Goal: Information Seeking & Learning: Learn about a topic

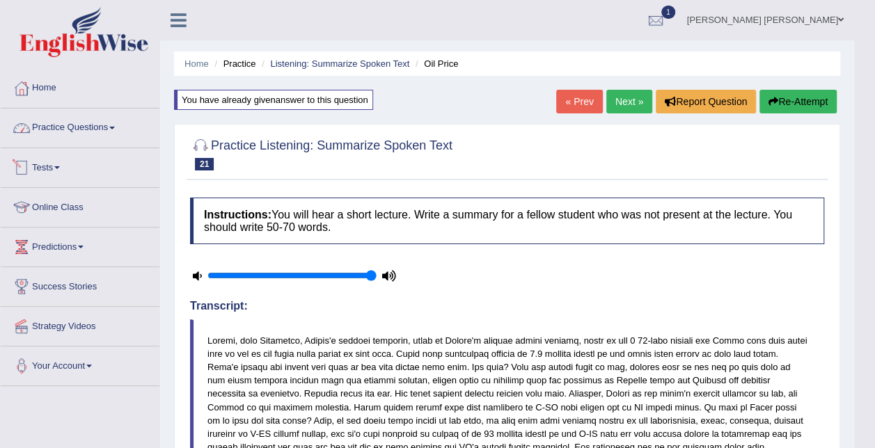
click at [101, 139] on link "Practice Questions" at bounding box center [80, 126] width 159 height 35
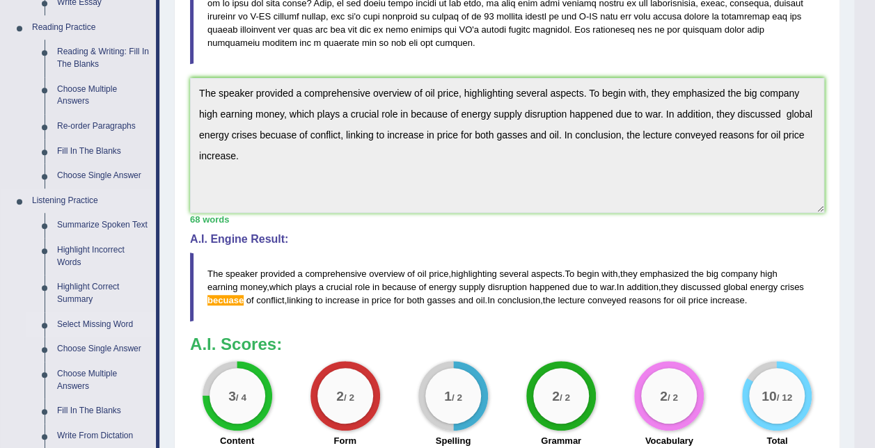
scroll to position [557, 0]
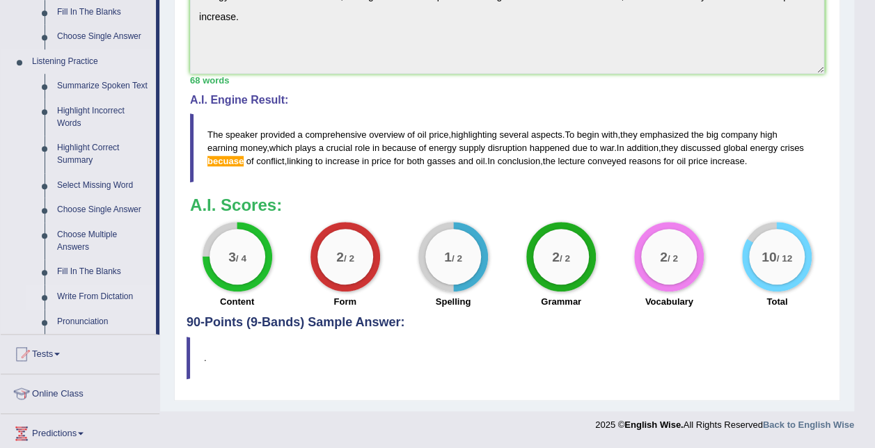
click at [107, 292] on link "Write From Dictation" at bounding box center [103, 297] width 105 height 25
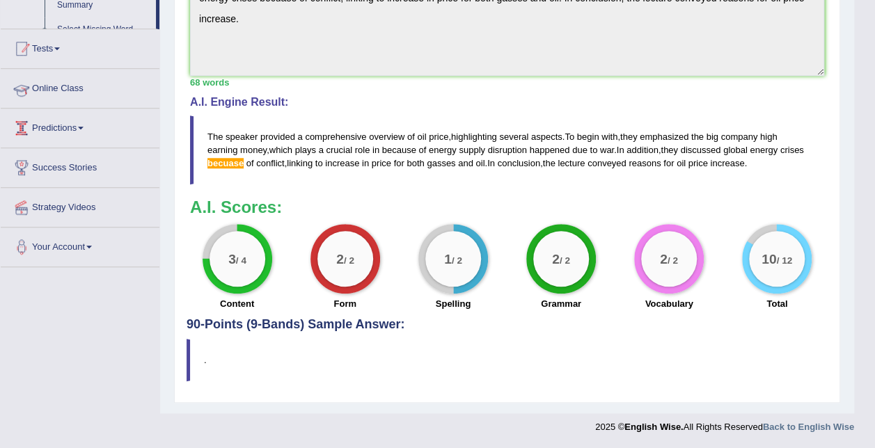
scroll to position [202, 0]
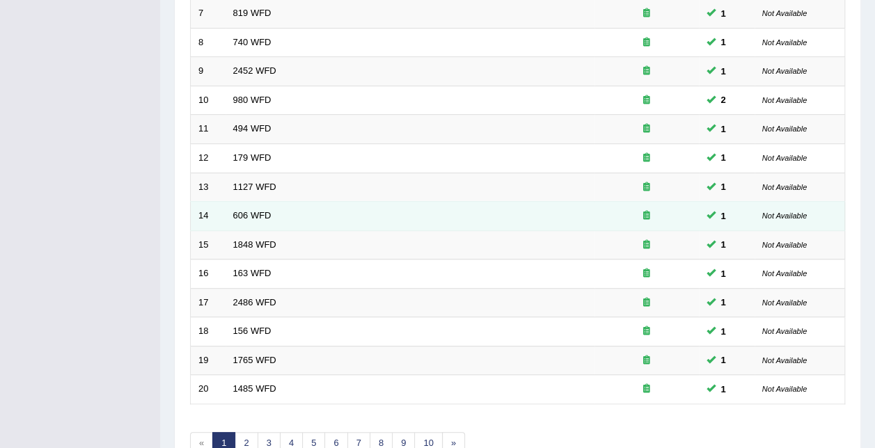
scroll to position [466, 0]
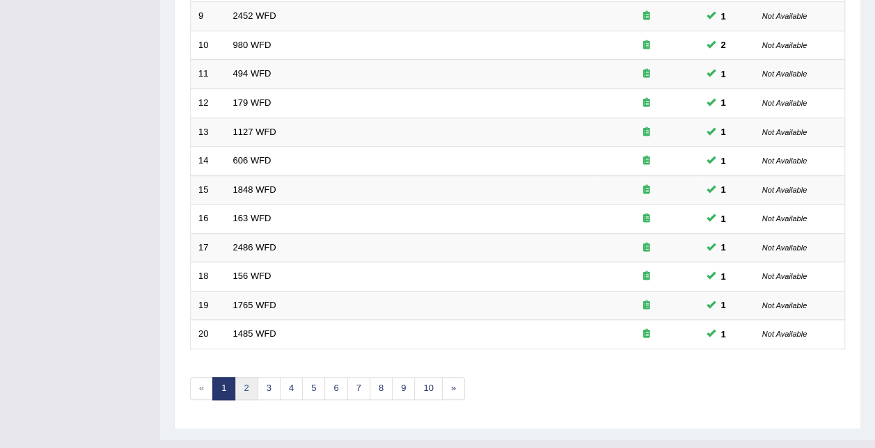
click at [252, 377] on link "2" at bounding box center [246, 388] width 23 height 23
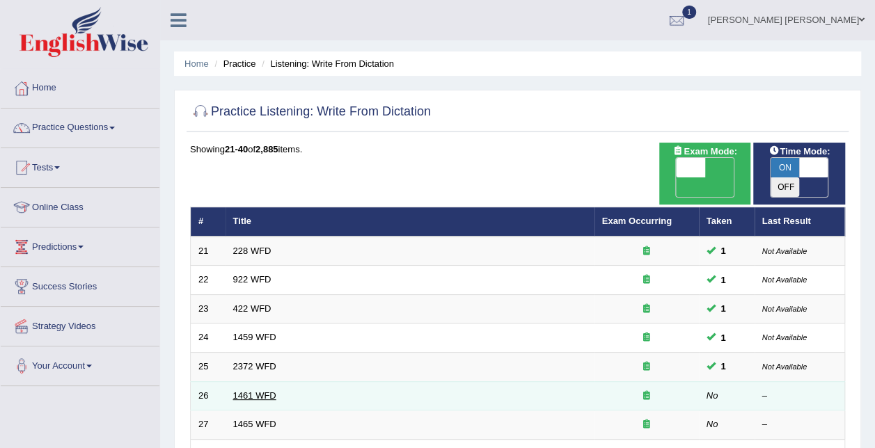
click at [256, 390] on link "1461 WFD" at bounding box center [254, 395] width 43 height 10
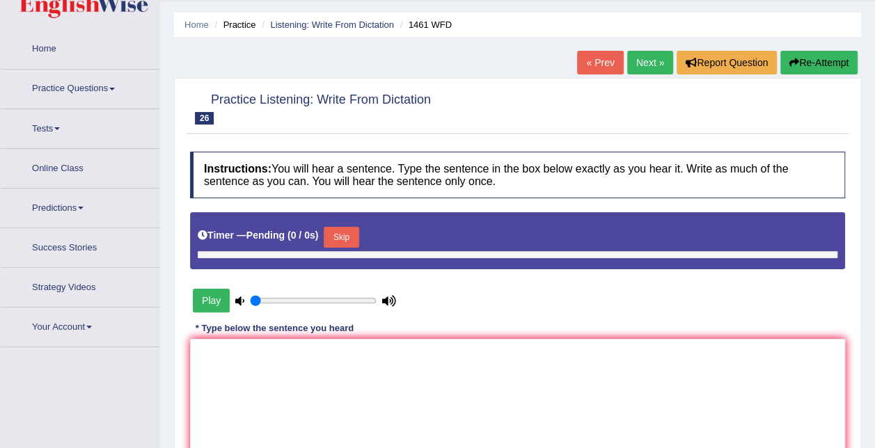
type input "1"
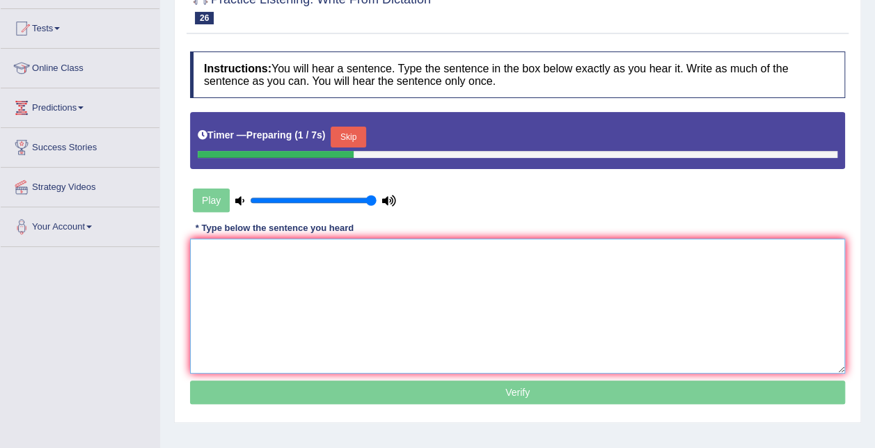
click at [251, 291] on textarea at bounding box center [517, 306] width 655 height 135
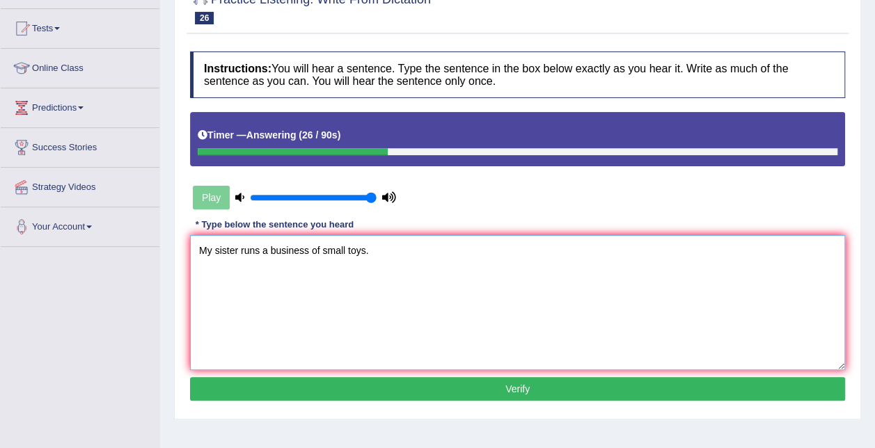
type textarea "My sister runs a business of small toys."
click at [356, 397] on button "Verify" at bounding box center [517, 389] width 655 height 24
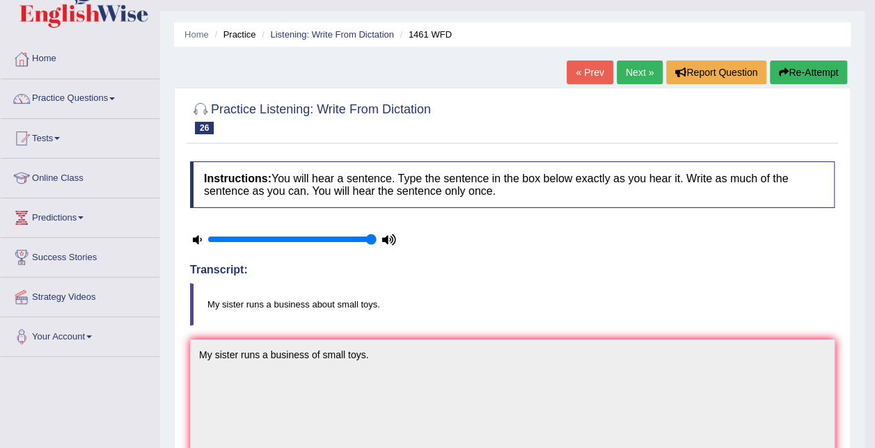
scroll to position [3, 0]
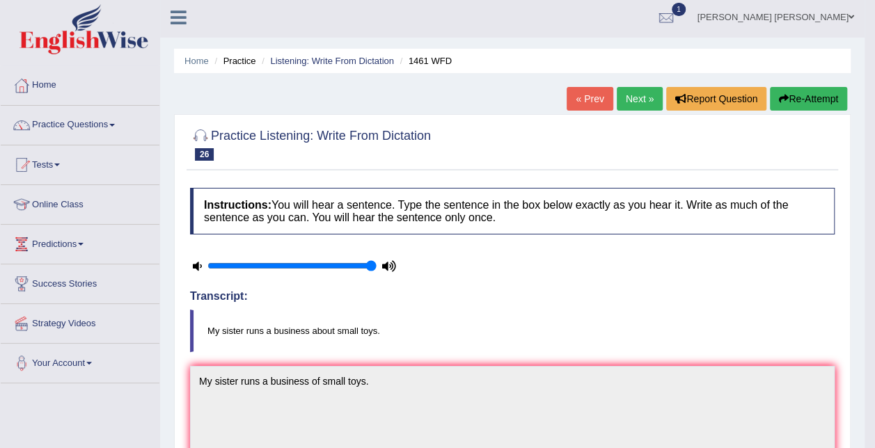
click at [636, 99] on link "Next »" at bounding box center [640, 99] width 46 height 24
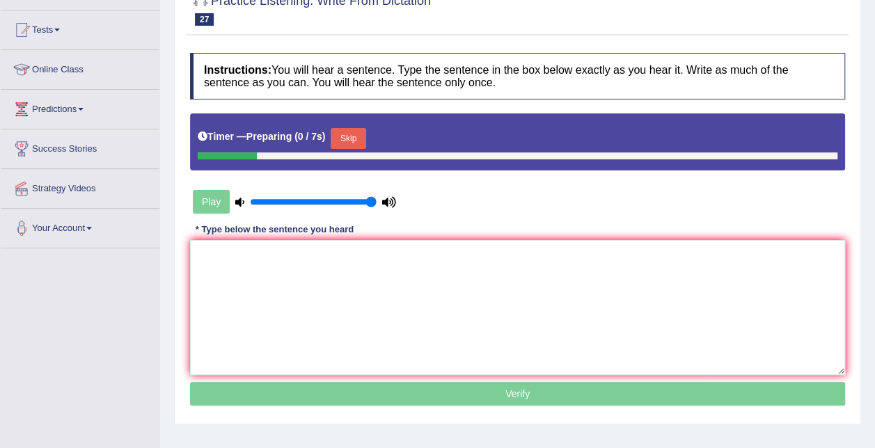
scroll to position [278, 0]
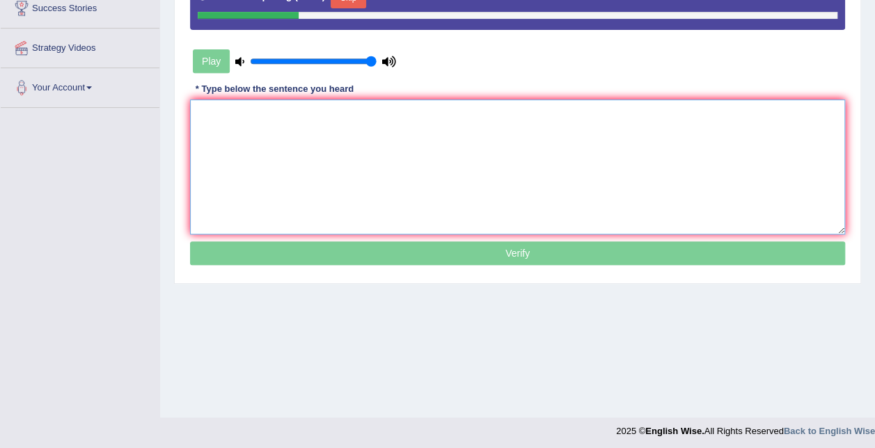
click at [333, 168] on textarea at bounding box center [517, 167] width 655 height 135
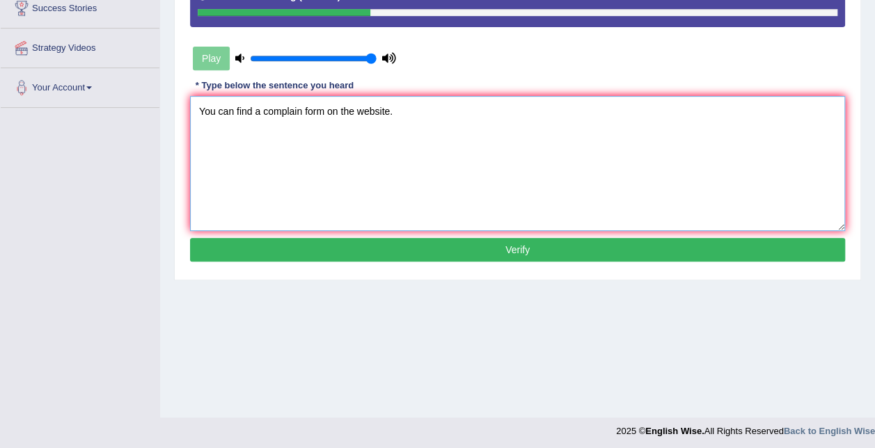
click at [299, 107] on textarea "You can find a complain form on the website." at bounding box center [517, 163] width 655 height 135
type textarea "You can find a complaint form on the website."
click at [377, 252] on button "Verify" at bounding box center [517, 250] width 655 height 24
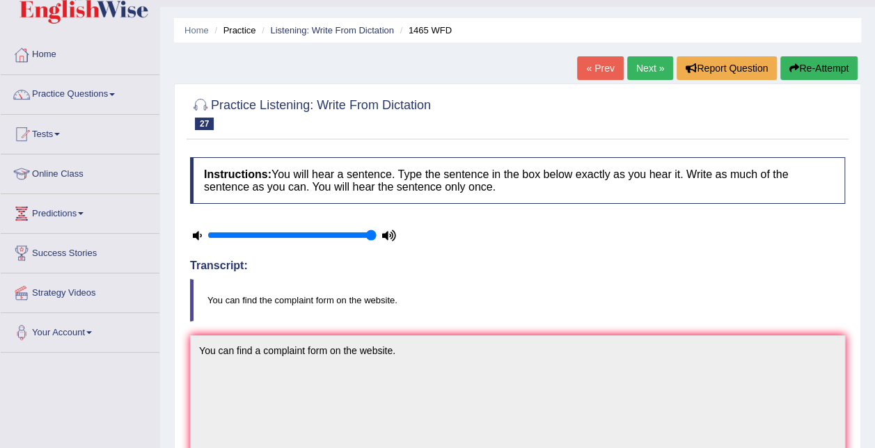
scroll to position [3, 0]
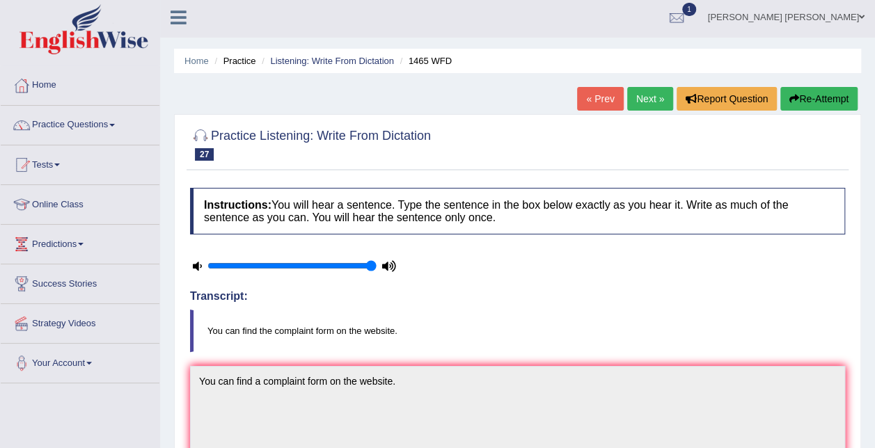
click at [653, 99] on link "Next »" at bounding box center [650, 99] width 46 height 24
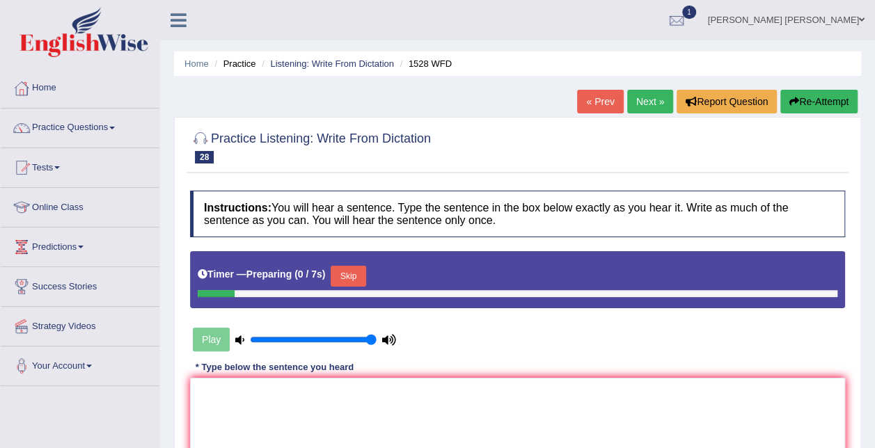
scroll to position [209, 0]
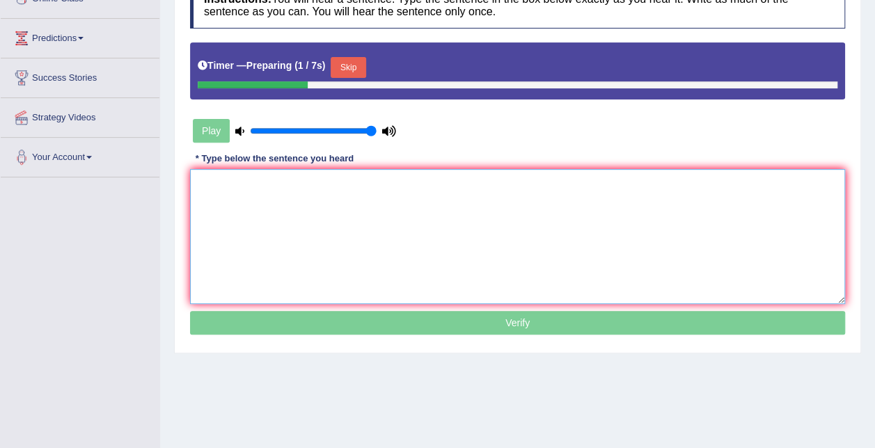
click at [317, 248] on textarea at bounding box center [517, 236] width 655 height 135
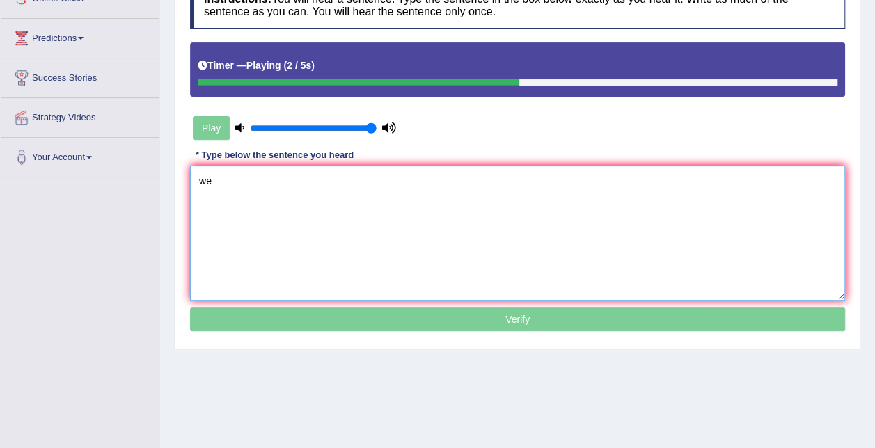
type textarea "w"
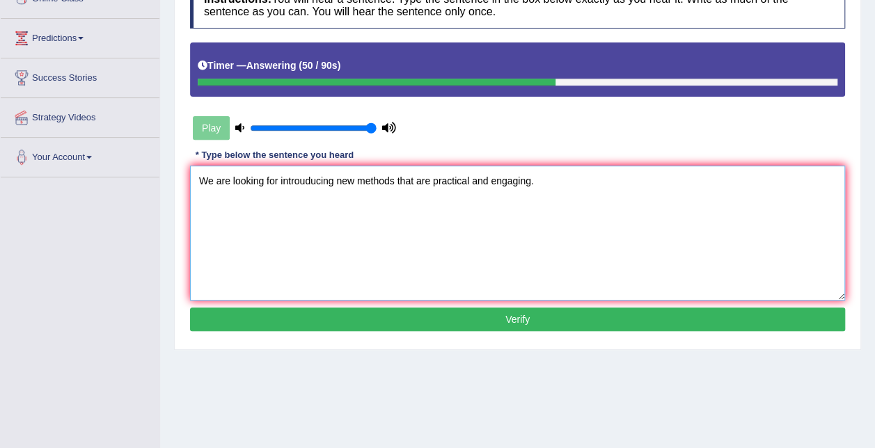
type textarea "We are looking for introuducing new methods that are practical and engaging."
click at [362, 323] on button "Verify" at bounding box center [517, 320] width 655 height 24
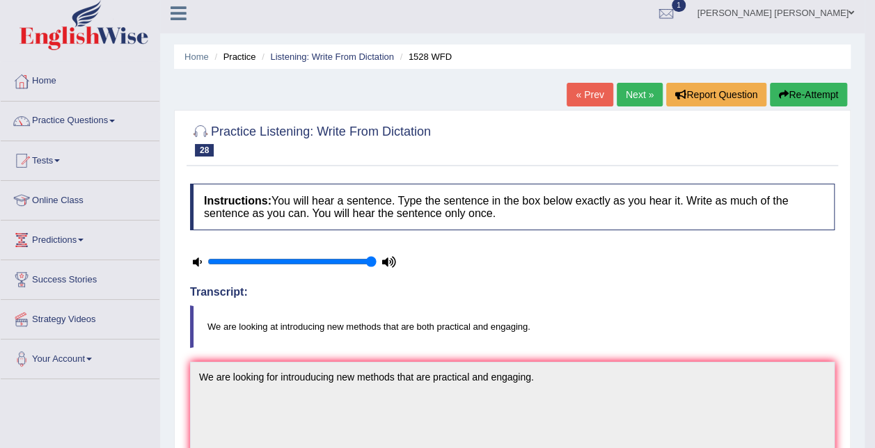
scroll to position [0, 0]
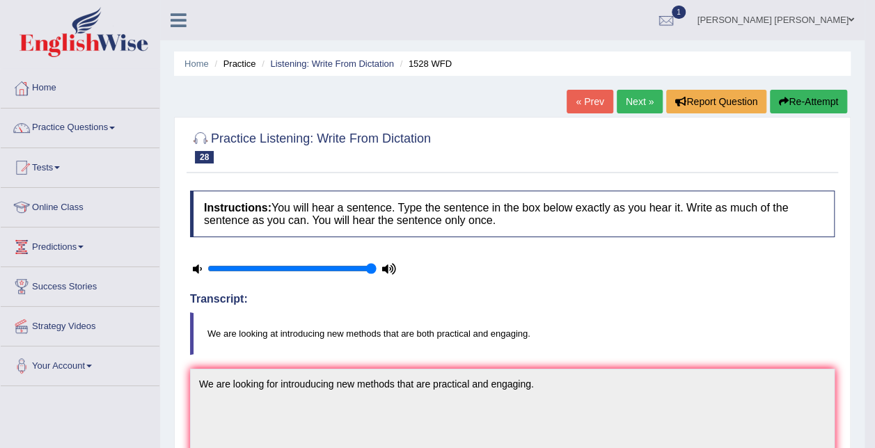
click at [636, 106] on link "Next »" at bounding box center [640, 102] width 46 height 24
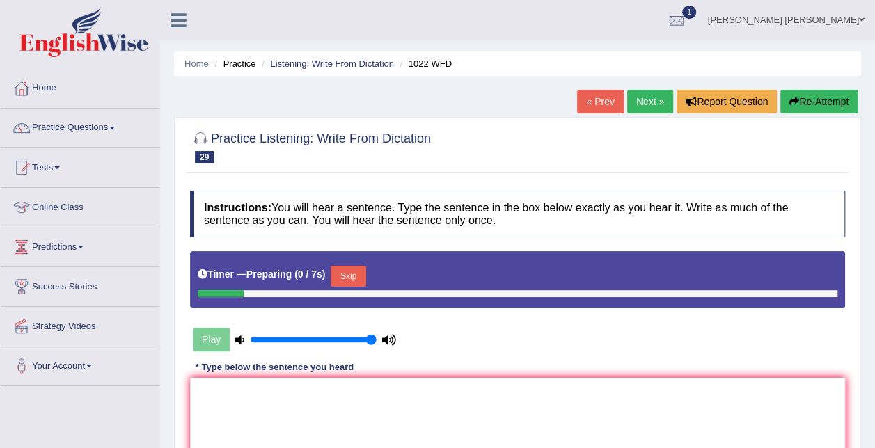
scroll to position [139, 0]
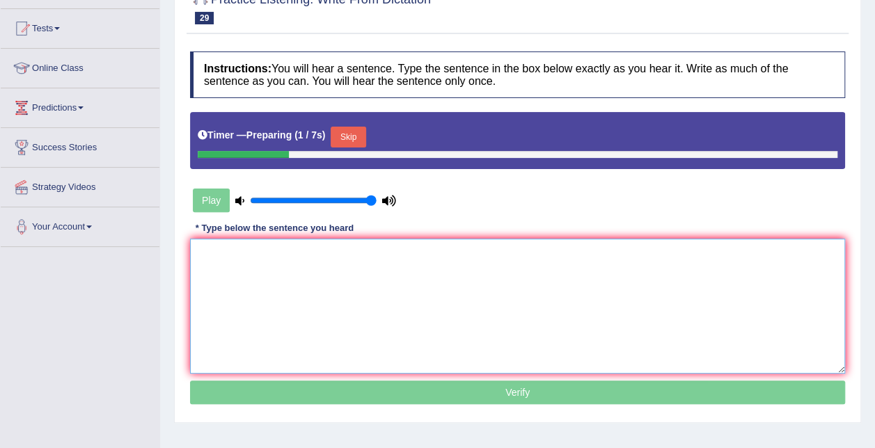
click at [336, 278] on textarea at bounding box center [517, 306] width 655 height 135
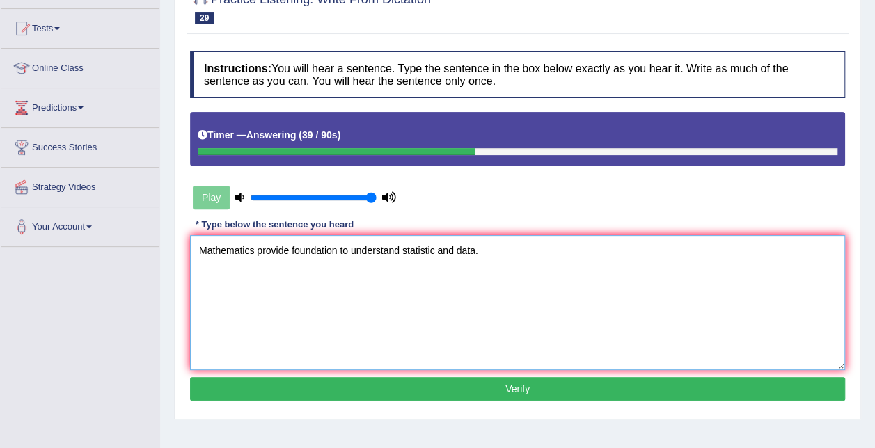
click at [437, 248] on textarea "Mathematics provide foundation to understand statistic and data." at bounding box center [517, 302] width 655 height 135
type textarea "Mathematics provide foundation to understand statistics and data."
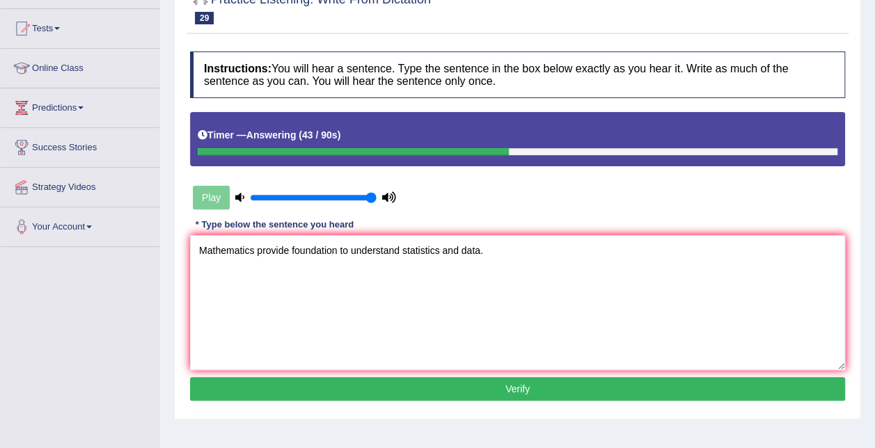
click at [473, 390] on button "Verify" at bounding box center [517, 389] width 655 height 24
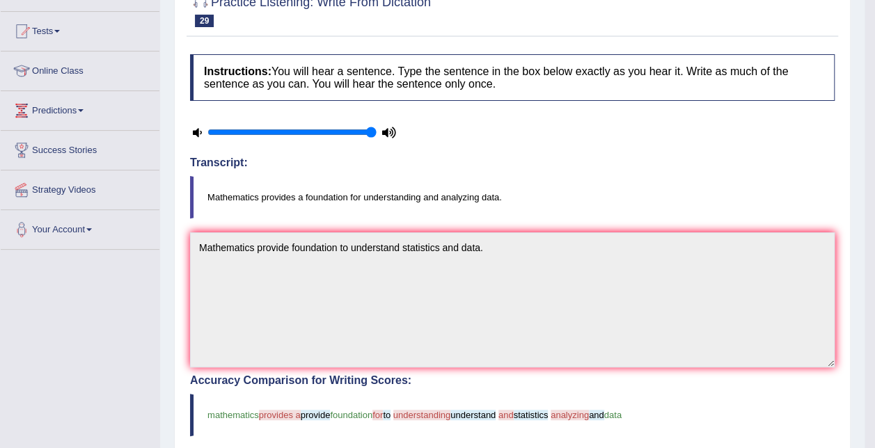
scroll to position [0, 0]
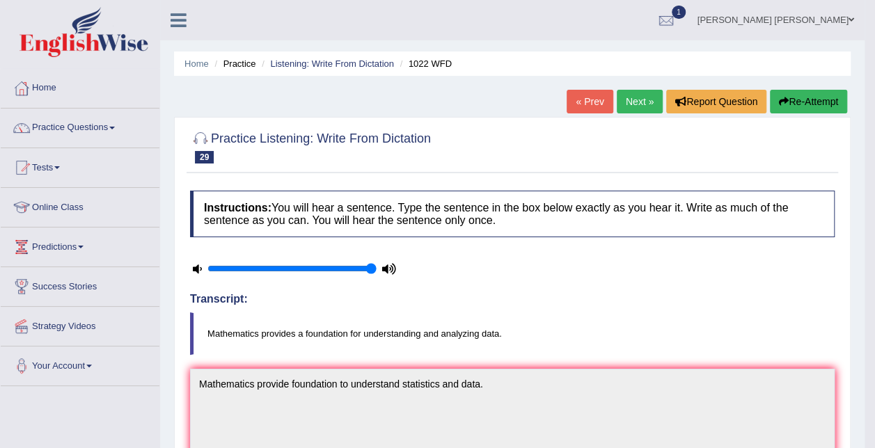
click at [834, 106] on button "Re-Attempt" at bounding box center [808, 102] width 77 height 24
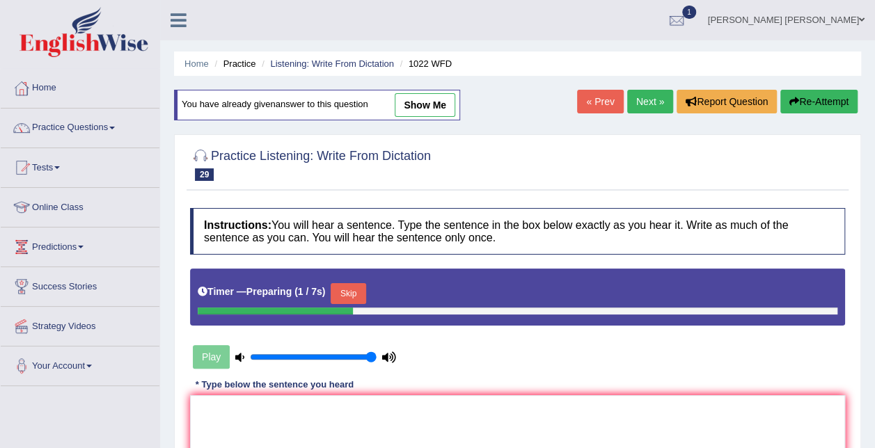
scroll to position [209, 0]
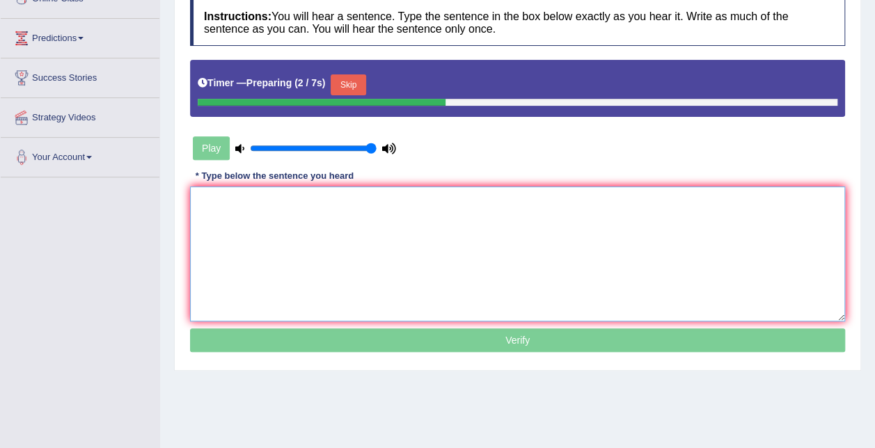
click at [360, 230] on textarea at bounding box center [517, 254] width 655 height 135
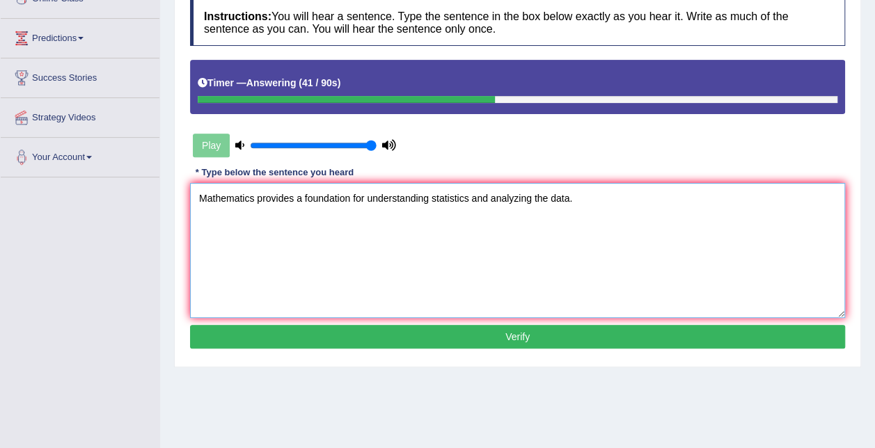
type textarea "Mathematics provides a foundation for understanding statistics and analyzing th…"
click at [436, 336] on button "Verify" at bounding box center [517, 337] width 655 height 24
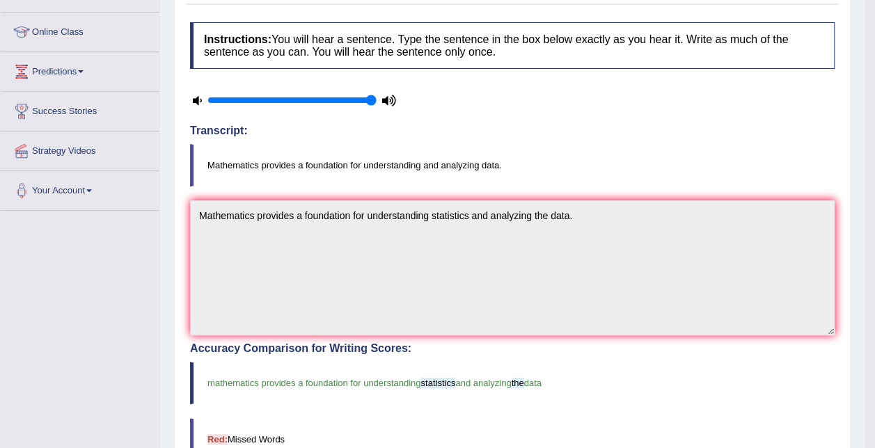
scroll to position [0, 0]
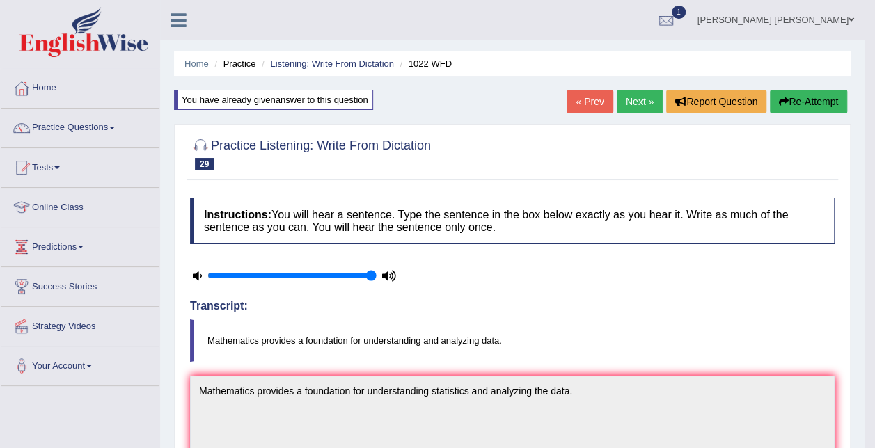
click at [626, 99] on link "Next »" at bounding box center [640, 102] width 46 height 24
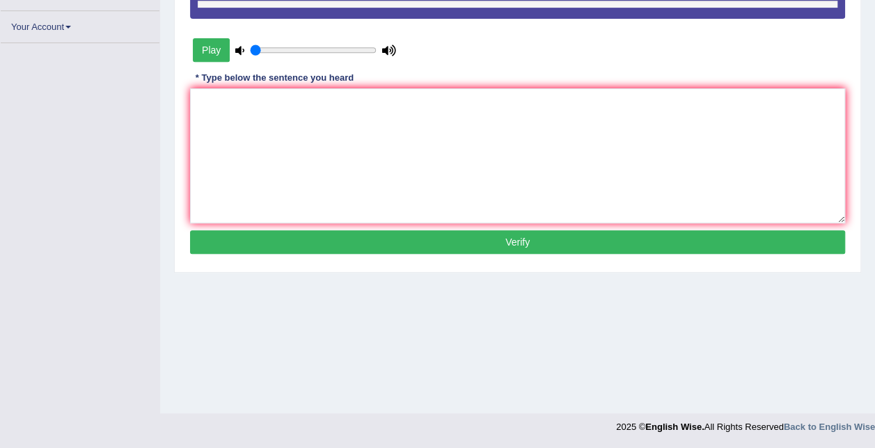
type input "1"
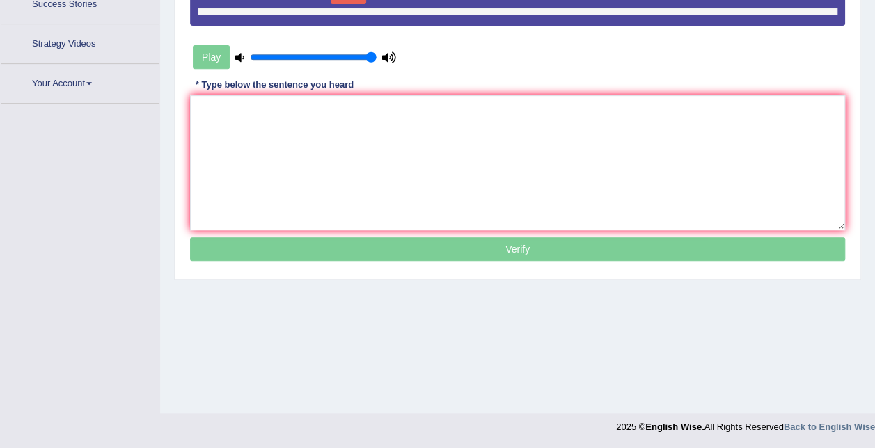
scroll to position [153, 0]
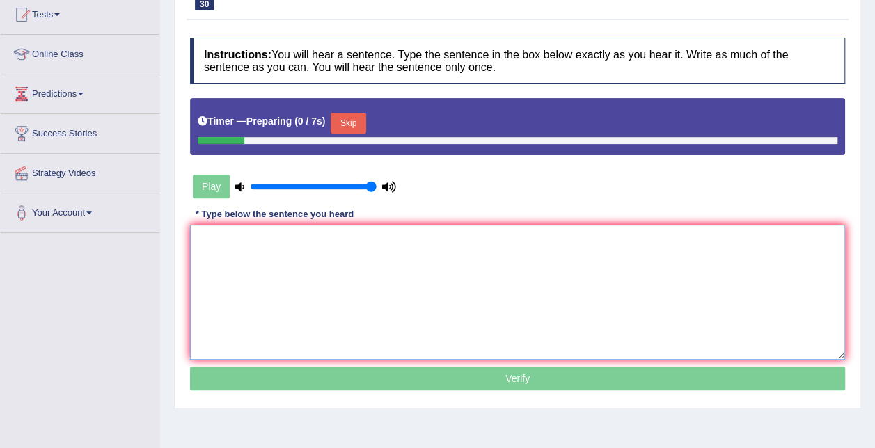
click at [316, 246] on textarea at bounding box center [517, 292] width 655 height 135
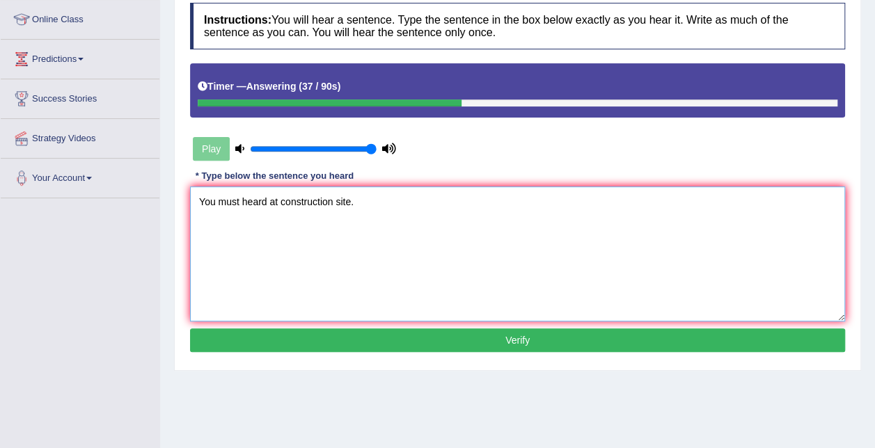
scroll to position [223, 0]
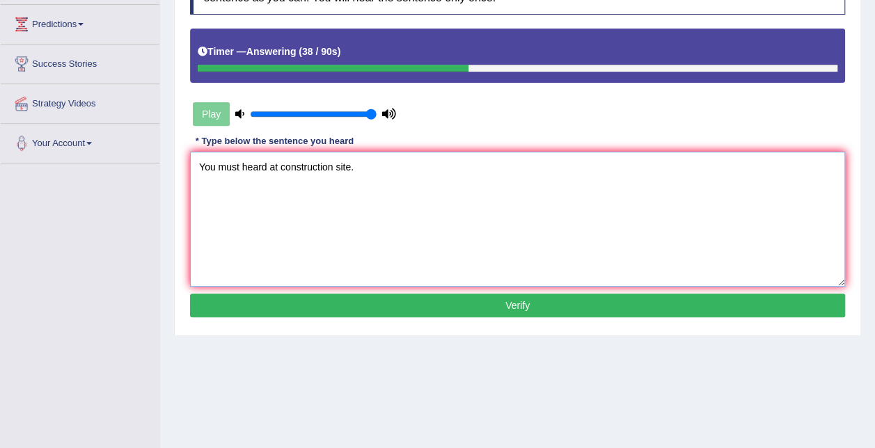
type textarea "You must heard at construction site."
click at [489, 308] on button "Verify" at bounding box center [517, 306] width 655 height 24
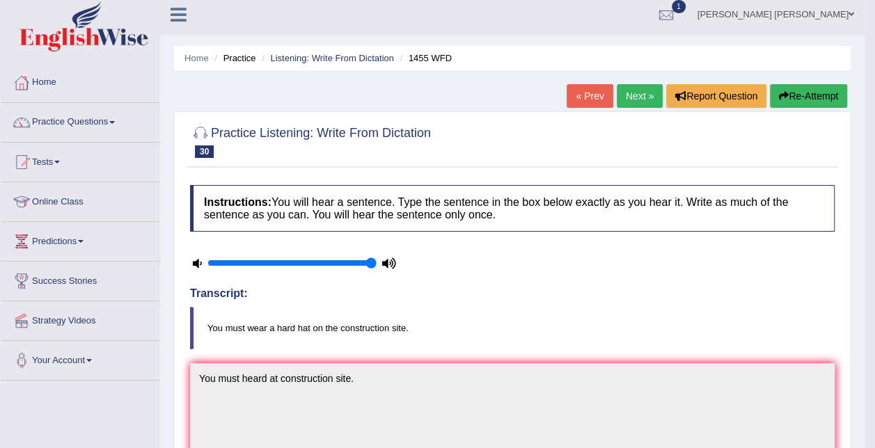
scroll to position [3, 0]
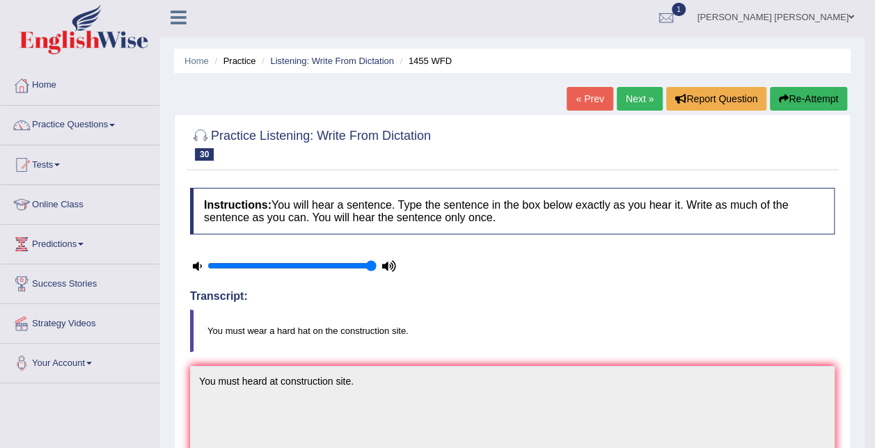
click at [826, 97] on button "Re-Attempt" at bounding box center [808, 99] width 77 height 24
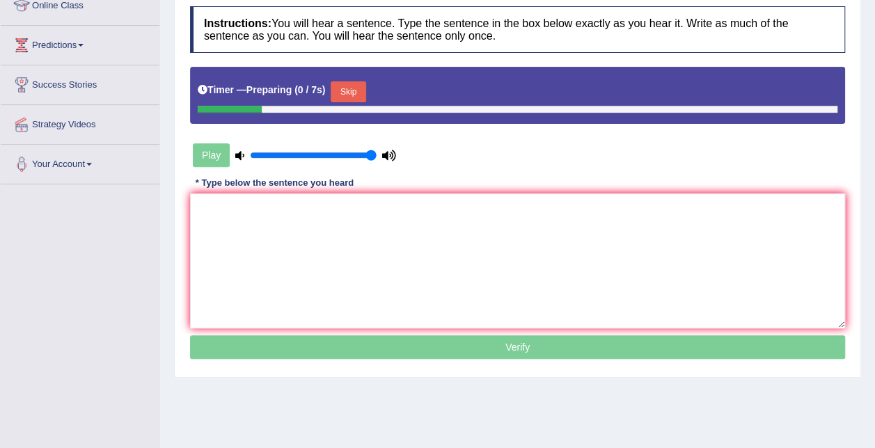
scroll to position [212, 0]
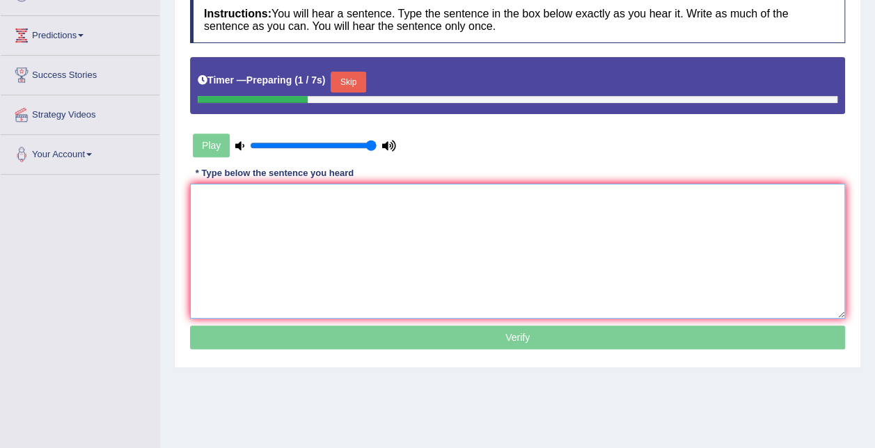
click at [319, 223] on textarea at bounding box center [517, 251] width 655 height 135
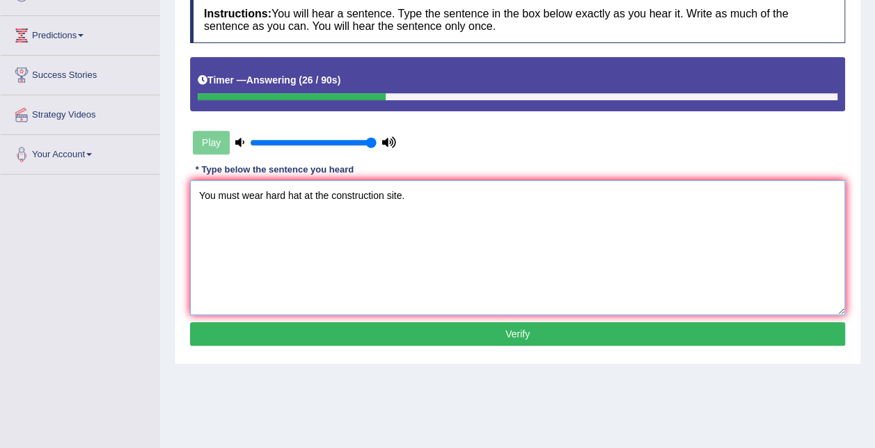
type textarea "You must wear hard hat at the construction site."
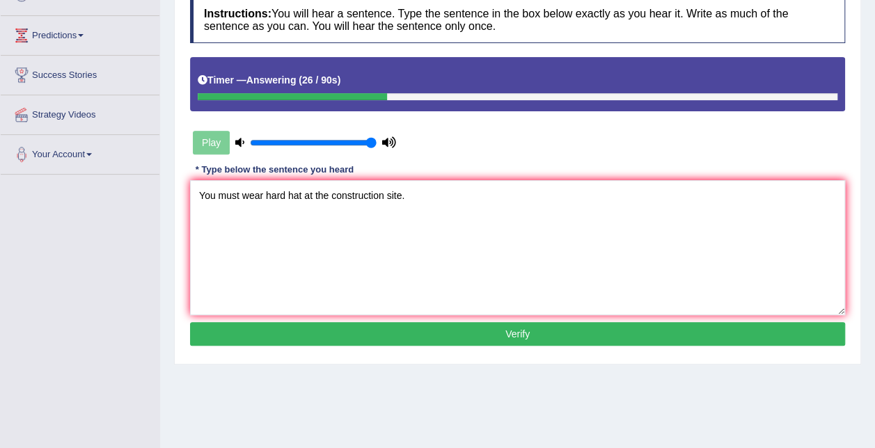
click at [380, 337] on button "Verify" at bounding box center [517, 334] width 655 height 24
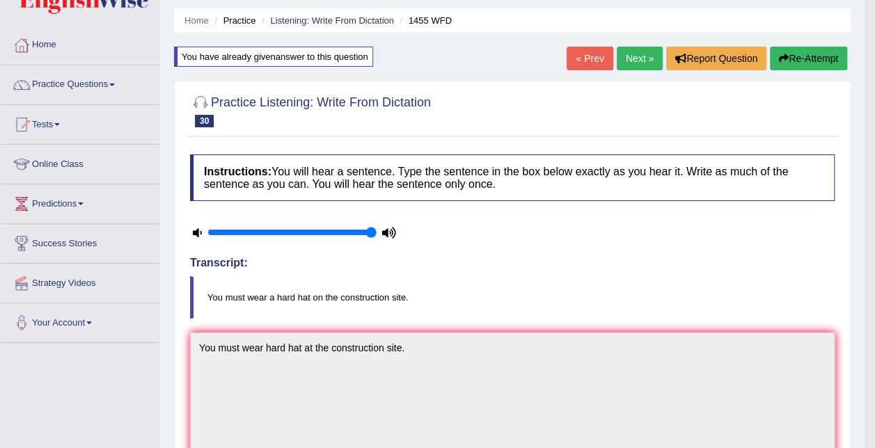
scroll to position [0, 0]
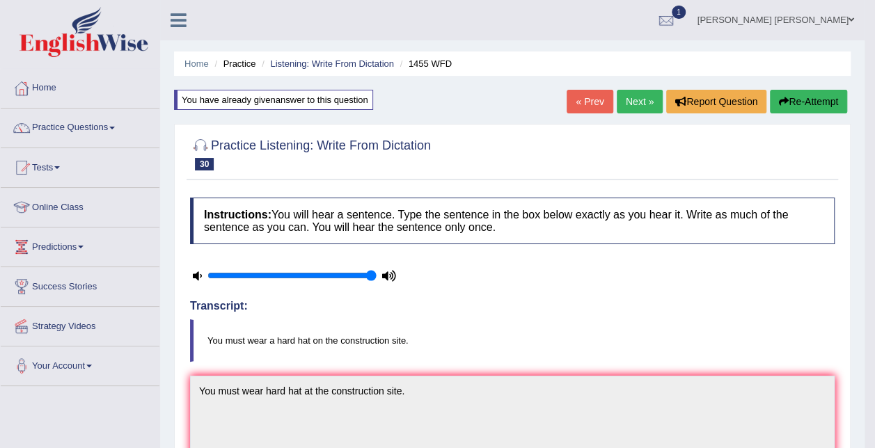
click at [633, 100] on link "Next »" at bounding box center [640, 102] width 46 height 24
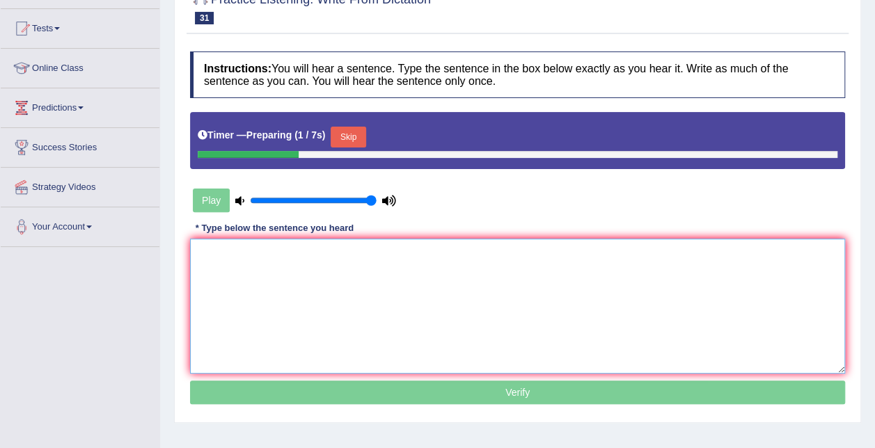
click at [330, 291] on textarea at bounding box center [517, 306] width 655 height 135
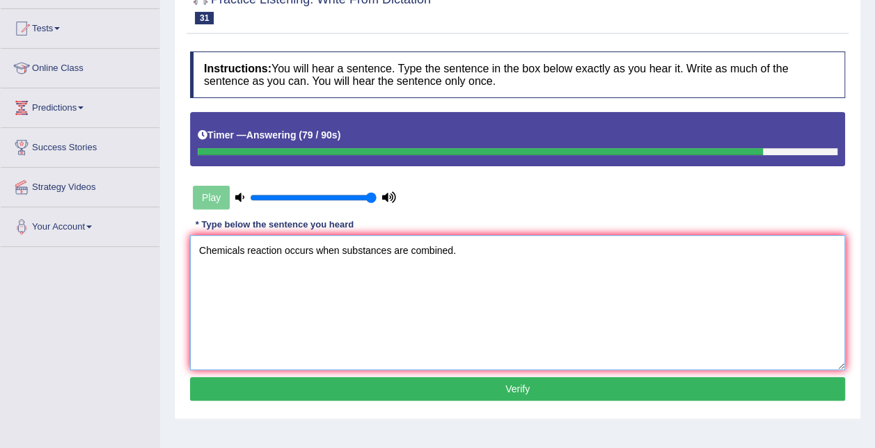
type textarea "Chemicals reaction occurs when substances are combined."
click at [489, 384] on button "Verify" at bounding box center [517, 389] width 655 height 24
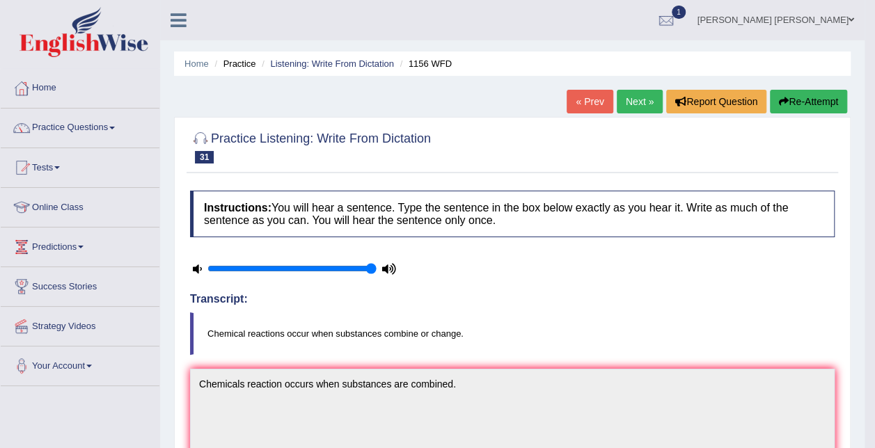
click at [839, 89] on div "Home Practice Listening: Write From Dictation 1156 WFD « Prev Next » Report Que…" at bounding box center [512, 454] width 704 height 908
click at [830, 100] on button "Re-Attempt" at bounding box center [808, 102] width 77 height 24
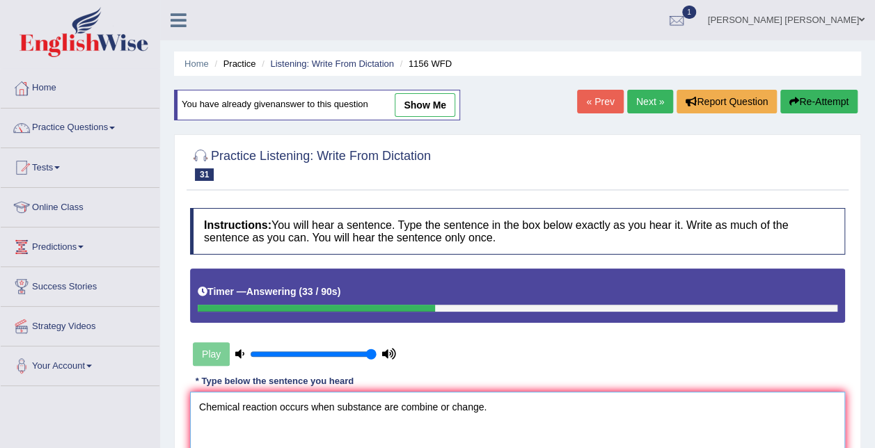
type textarea "Chemical reaction occurs when substance are combine or change."
click at [489, 358] on div "Instructions: You will hear a sentence. Type the sentence in the box below exac…" at bounding box center [518, 385] width 662 height 368
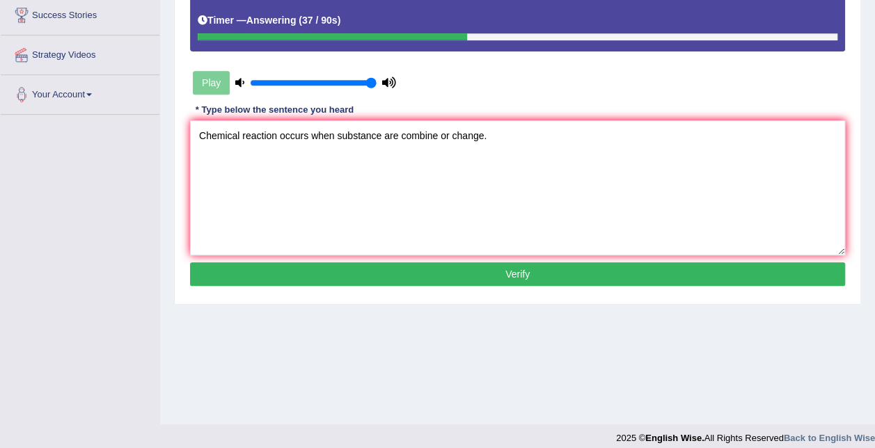
scroll to position [283, 0]
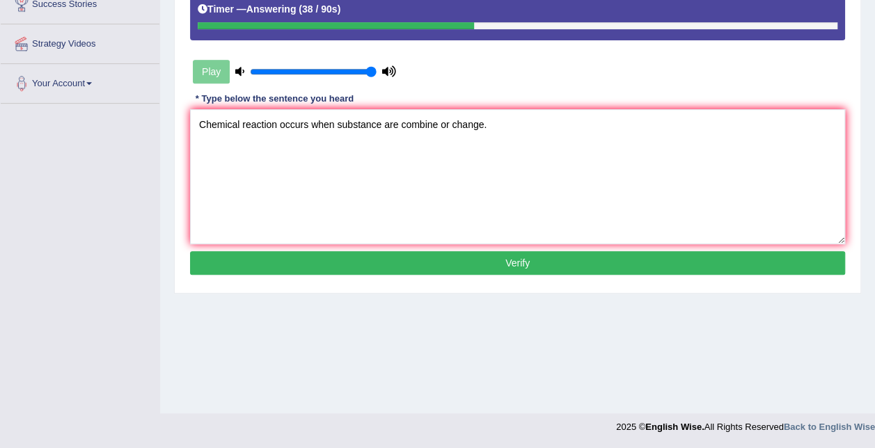
click at [472, 265] on button "Verify" at bounding box center [517, 263] width 655 height 24
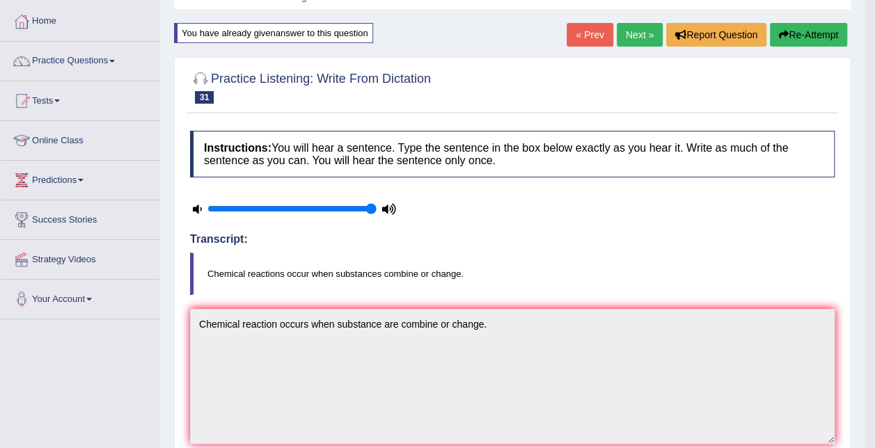
scroll to position [0, 0]
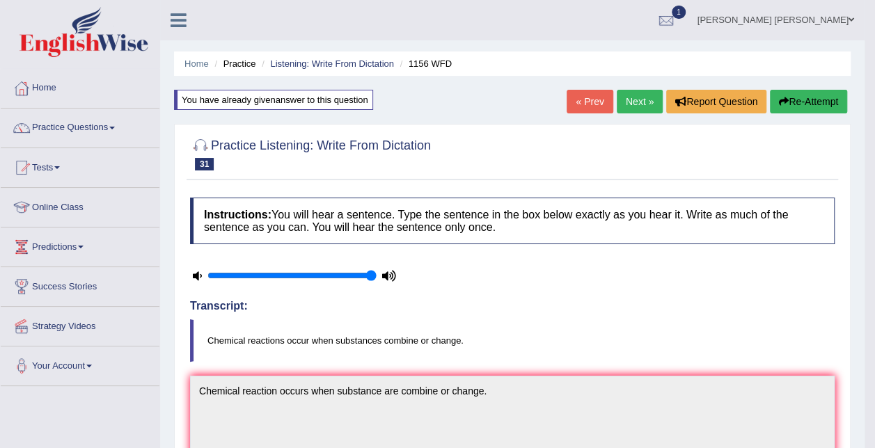
click at [815, 95] on button "Re-Attempt" at bounding box center [808, 102] width 77 height 24
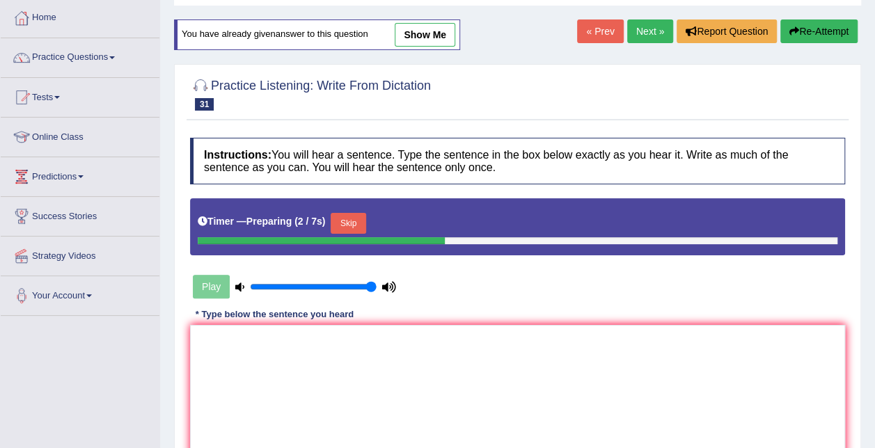
scroll to position [139, 0]
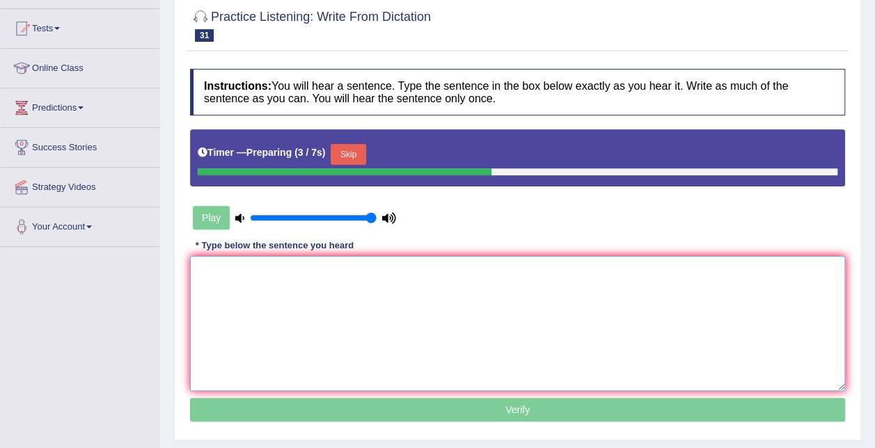
click at [322, 309] on textarea at bounding box center [517, 323] width 655 height 135
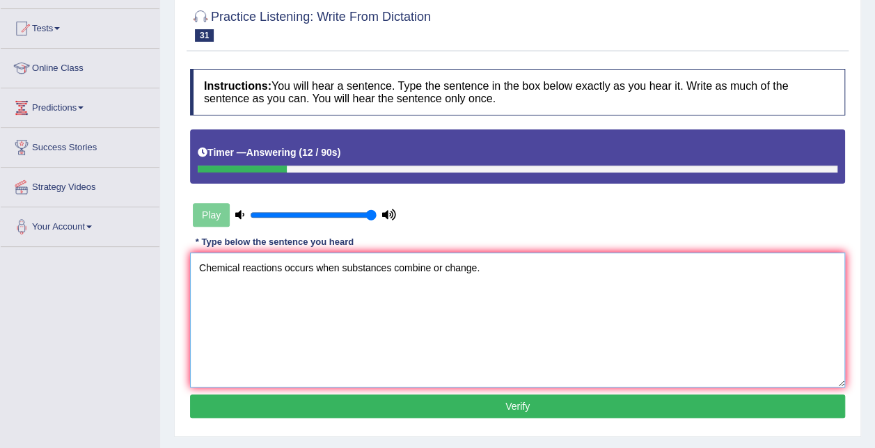
click at [312, 269] on textarea "Chemical reactions occurs when substances combine or change." at bounding box center [517, 320] width 655 height 135
type textarea "Chemical reactions occur when substances combine or change."
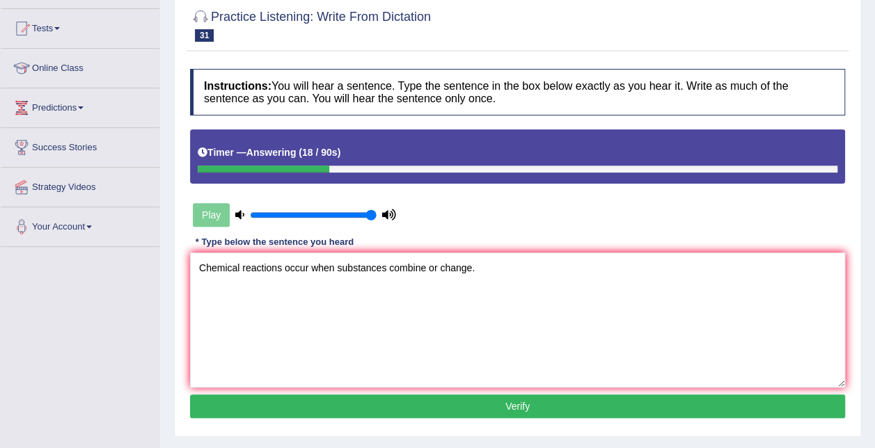
click at [480, 401] on button "Verify" at bounding box center [517, 407] width 655 height 24
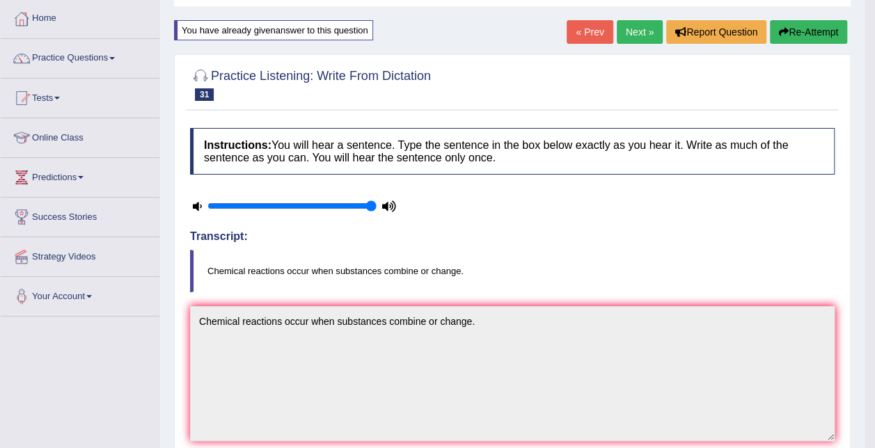
scroll to position [0, 0]
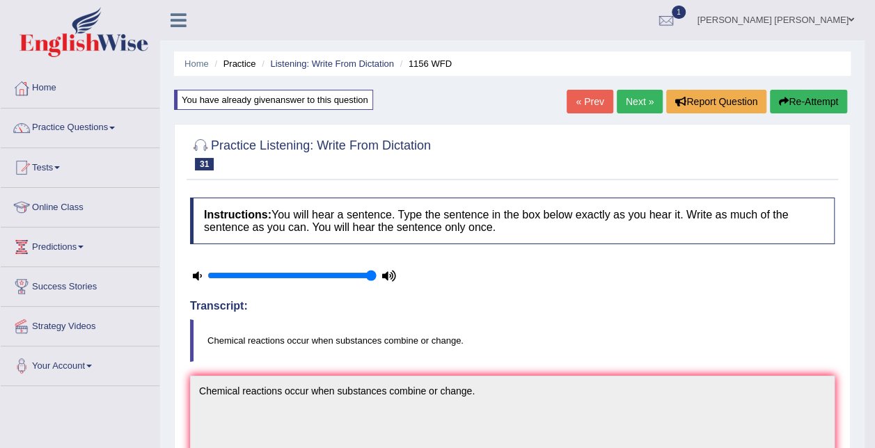
click at [624, 90] on link "Next »" at bounding box center [640, 102] width 46 height 24
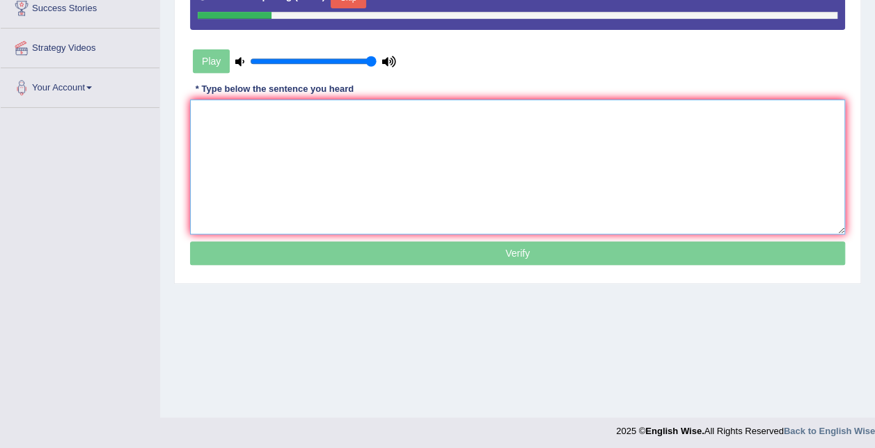
click at [288, 157] on textarea at bounding box center [517, 167] width 655 height 135
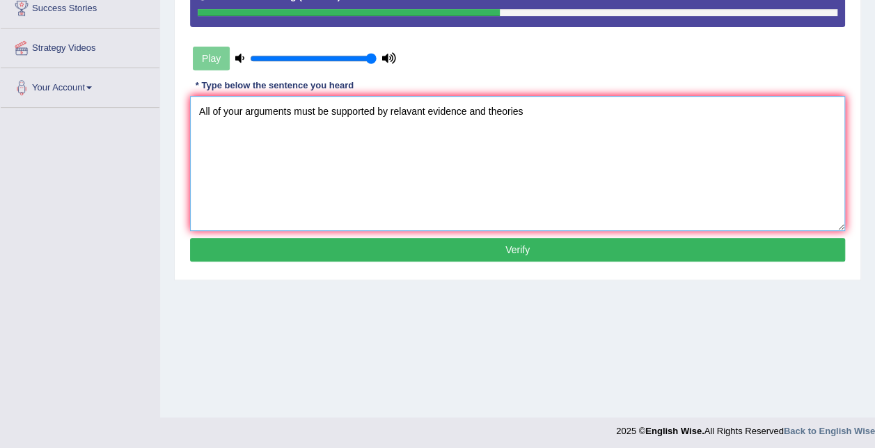
type textarea "All of your arguments must be supported by relavant evidence and theories"
click at [520, 251] on button "Verify" at bounding box center [517, 250] width 655 height 24
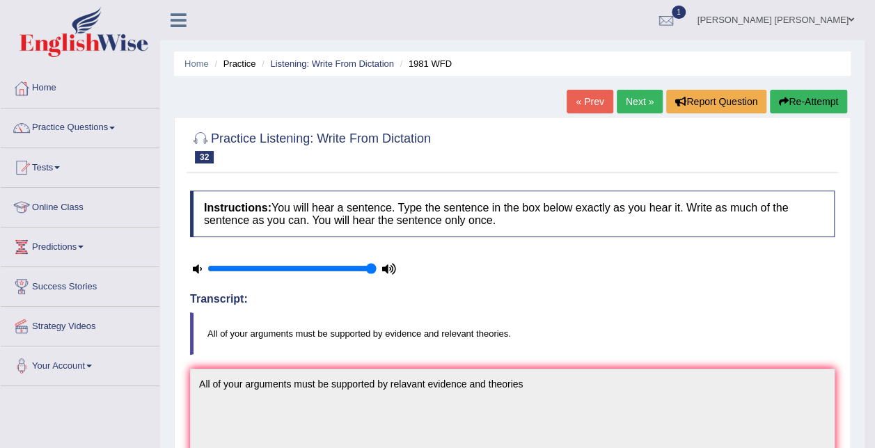
click at [784, 99] on icon "button" at bounding box center [784, 102] width 10 height 10
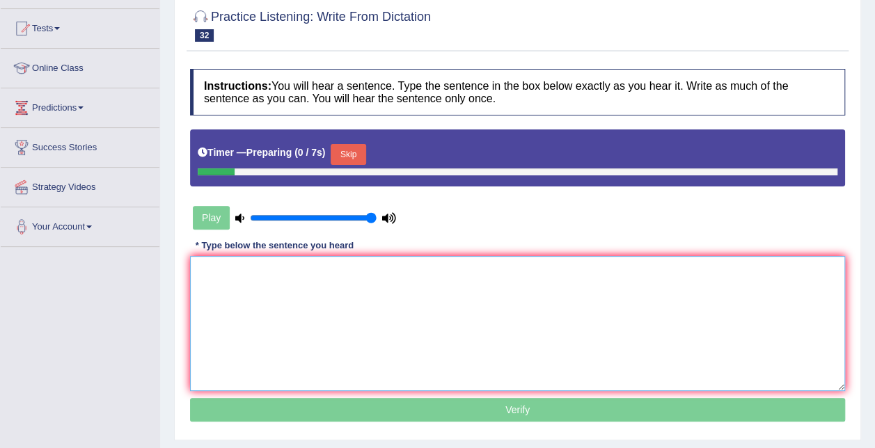
click at [387, 302] on textarea at bounding box center [517, 323] width 655 height 135
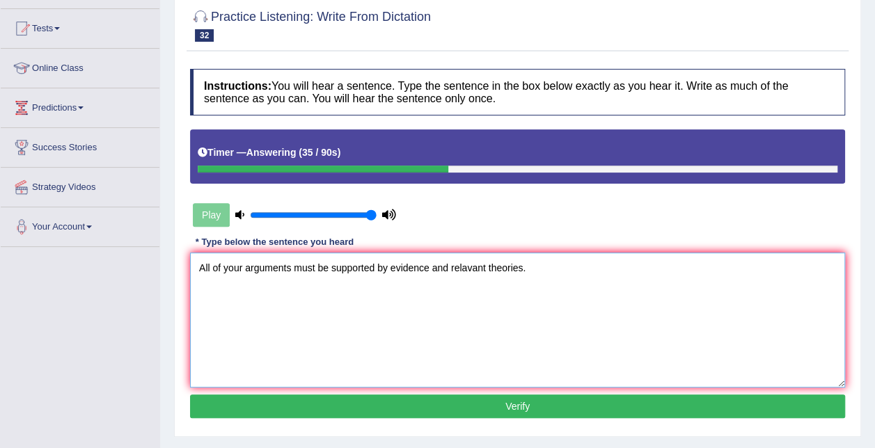
type textarea "All of your arguments must be supported by evidence and relavant theories."
click at [487, 400] on button "Verify" at bounding box center [517, 407] width 655 height 24
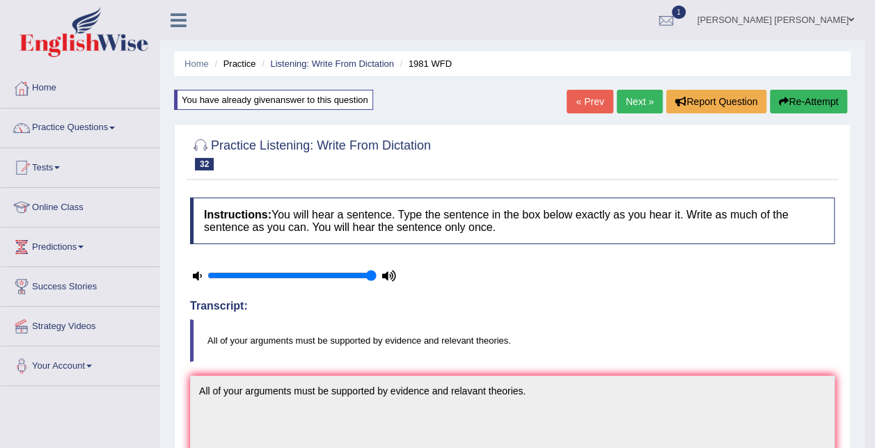
click at [625, 96] on link "Next »" at bounding box center [640, 102] width 46 height 24
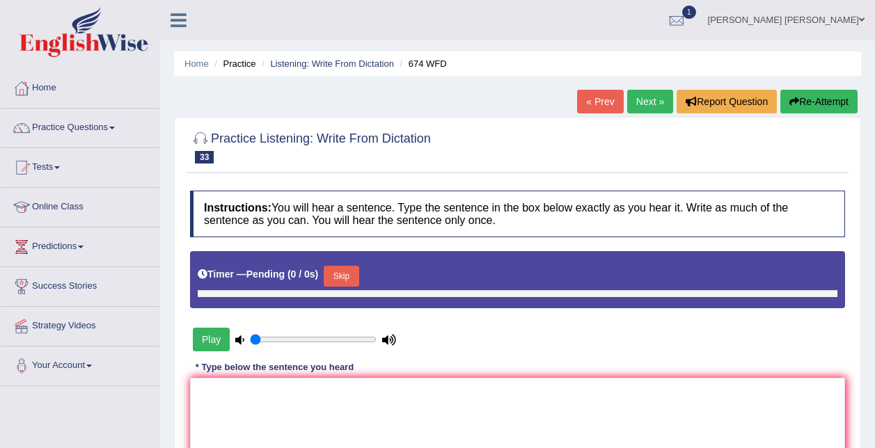
type input "1"
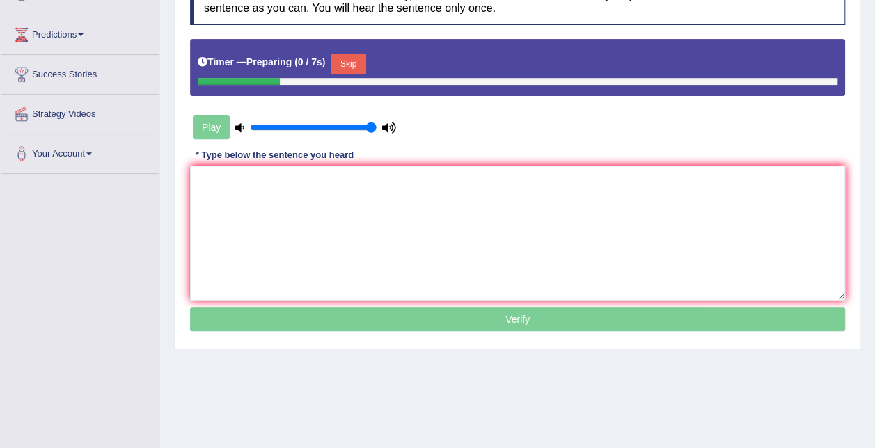
scroll to position [143, 0]
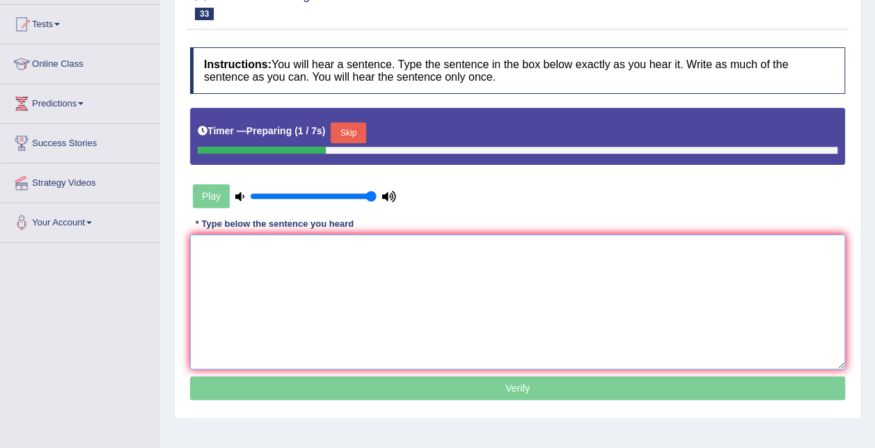
click at [355, 239] on textarea at bounding box center [517, 302] width 655 height 135
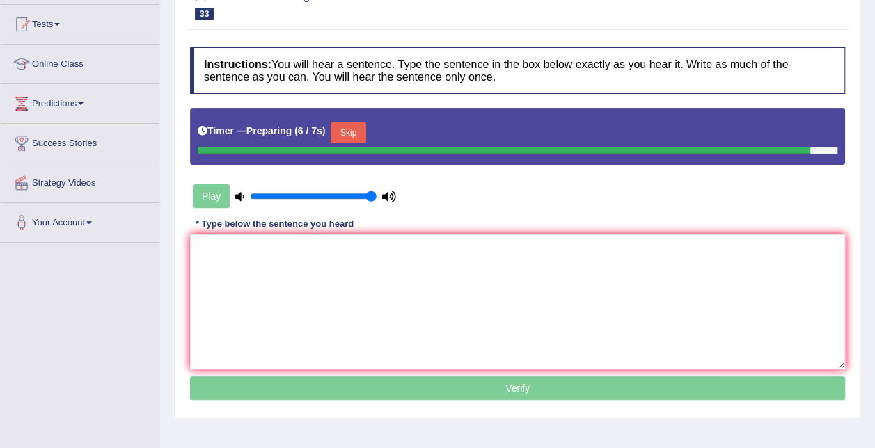
click at [436, 205] on div "Instructions: You will hear a sentence. Type the sentence in the box below exac…" at bounding box center [518, 225] width 662 height 371
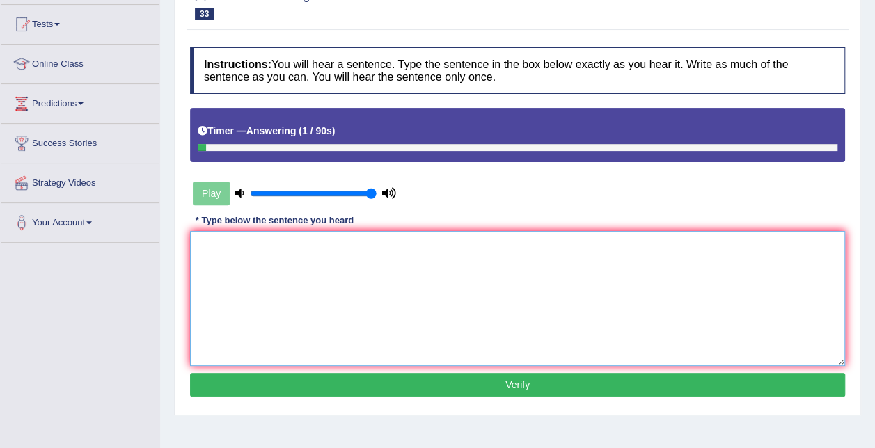
click at [326, 297] on textarea at bounding box center [517, 298] width 655 height 135
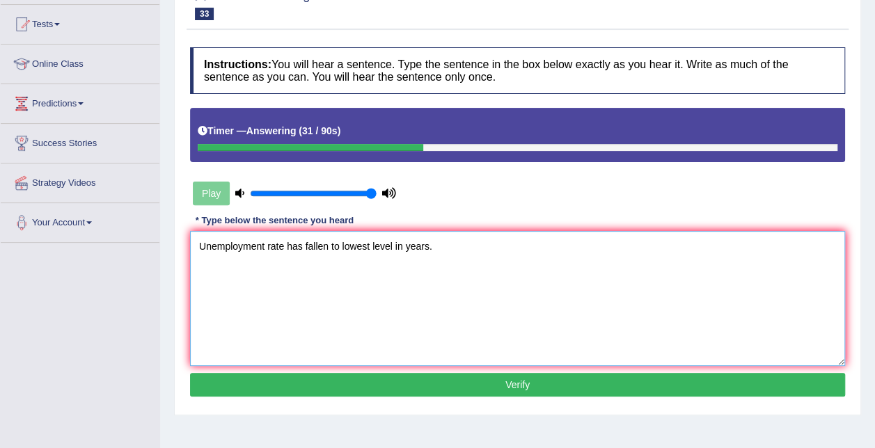
type textarea "Unemployment rate has fallen to lowest level in years."
click at [415, 385] on button "Verify" at bounding box center [517, 385] width 655 height 24
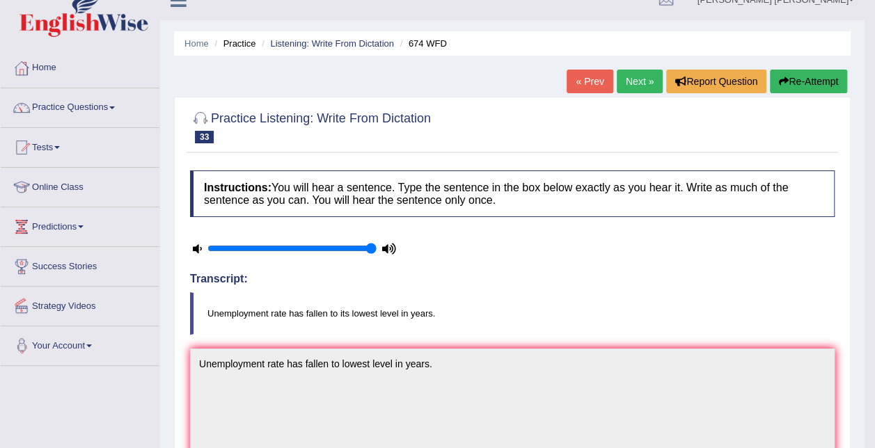
scroll to position [0, 0]
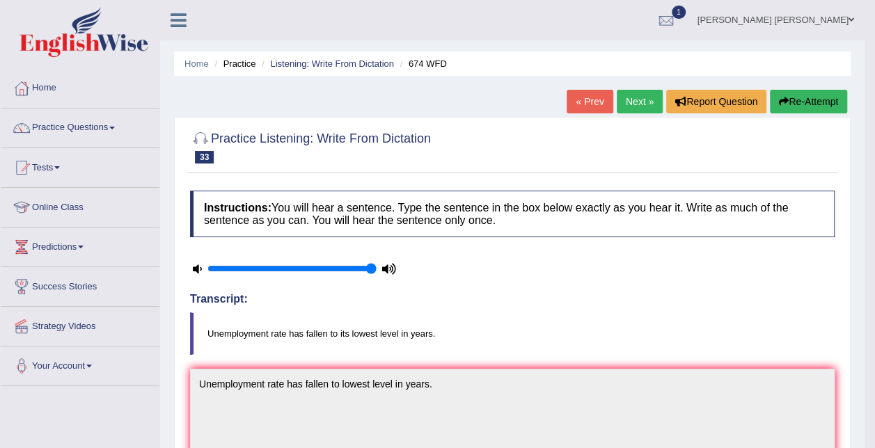
click at [639, 104] on link "Next »" at bounding box center [640, 102] width 46 height 24
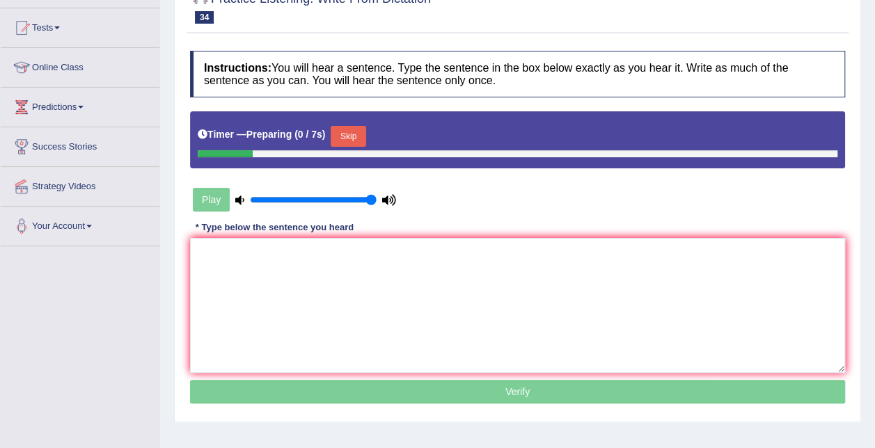
scroll to position [209, 0]
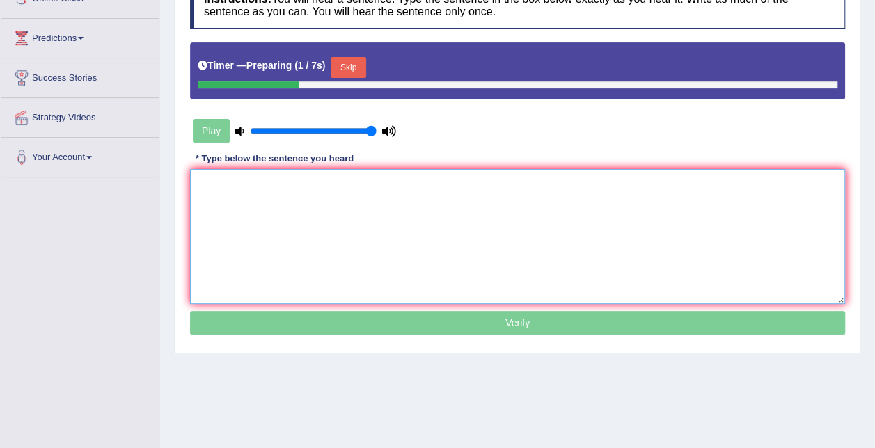
click at [340, 244] on textarea at bounding box center [517, 236] width 655 height 135
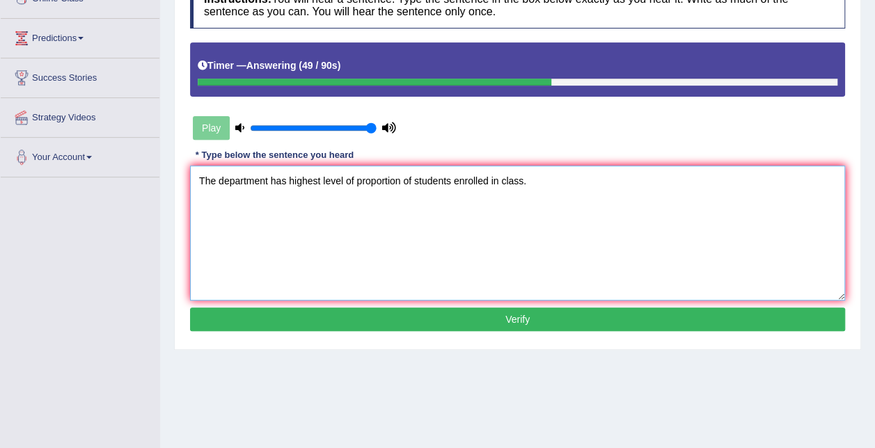
click at [356, 179] on textarea "The department has highest level of proportion of students enrolled in class." at bounding box center [517, 233] width 655 height 135
click at [319, 178] on textarea "The department has highest level proportion of students enrolled in class." at bounding box center [517, 233] width 655 height 135
type textarea "The department has highest propotion level of students enrolled in class."
click at [398, 317] on button "Verify" at bounding box center [517, 320] width 655 height 24
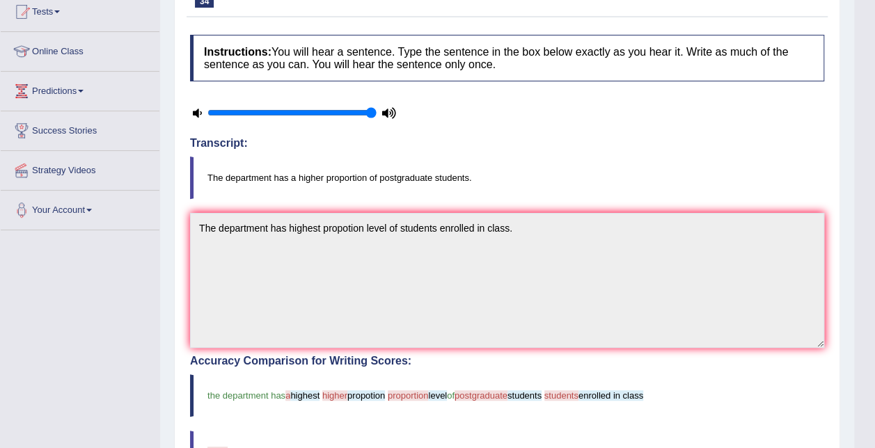
scroll to position [70, 0]
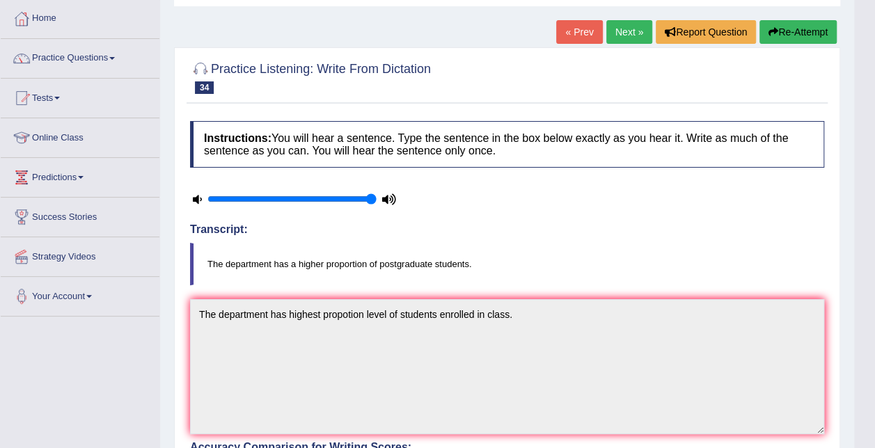
click at [810, 21] on button "Re-Attempt" at bounding box center [797, 32] width 77 height 24
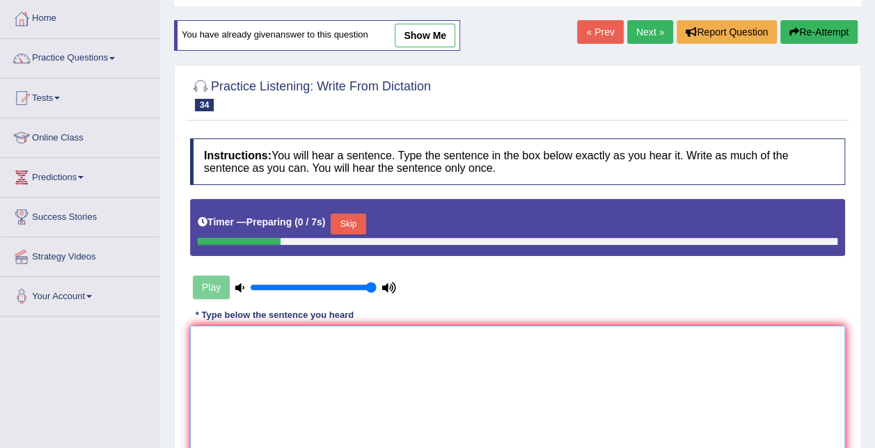
click at [237, 365] on textarea at bounding box center [517, 393] width 655 height 135
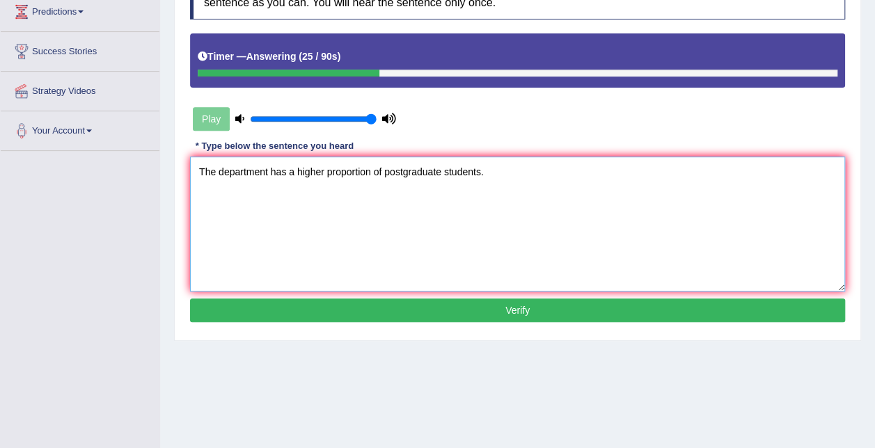
scroll to position [213, 0]
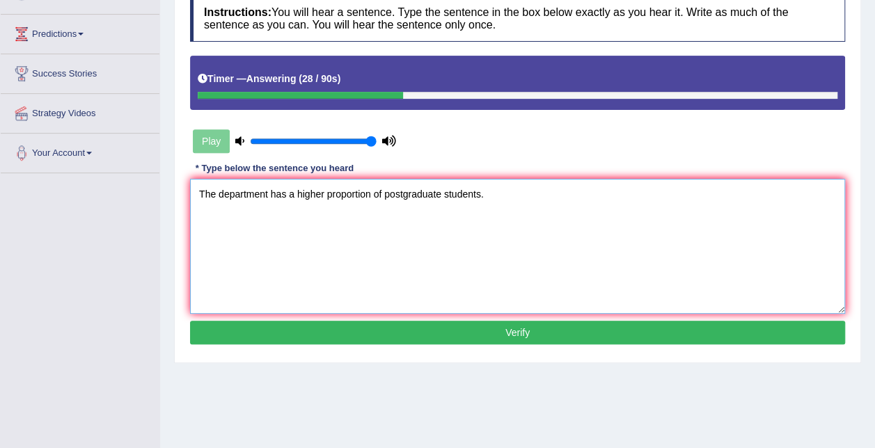
type textarea "The department has a higher proportion of postgraduate students."
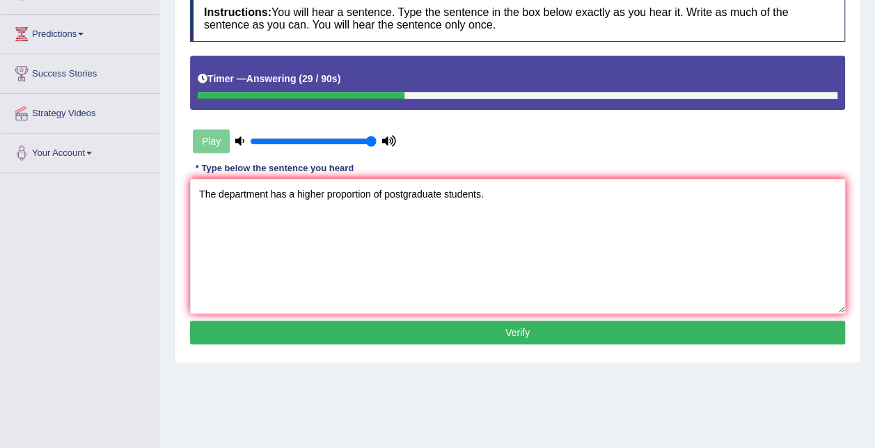
click at [366, 334] on button "Verify" at bounding box center [517, 333] width 655 height 24
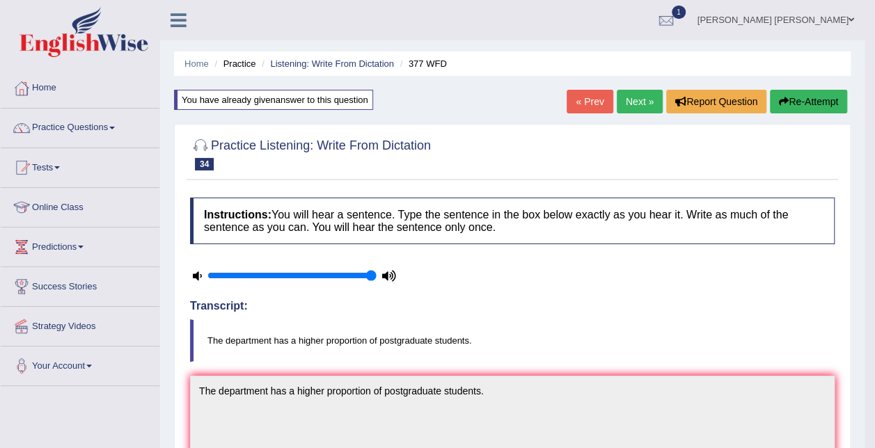
scroll to position [0, 0]
click at [647, 102] on link "Next »" at bounding box center [640, 102] width 46 height 24
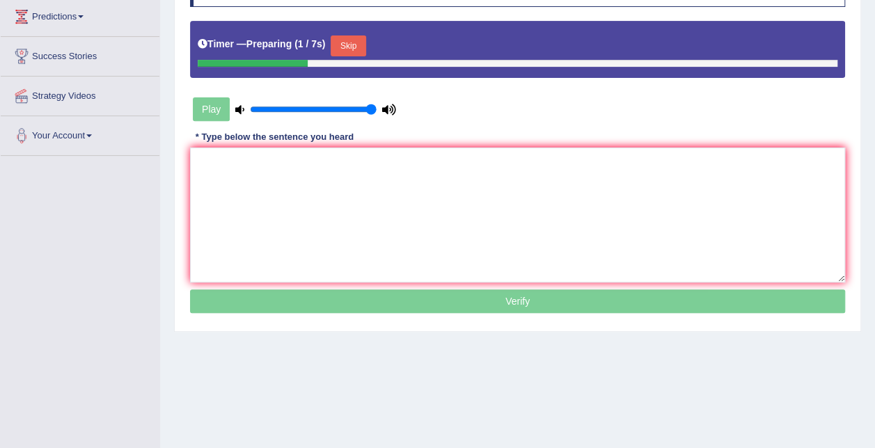
scroll to position [139, 0]
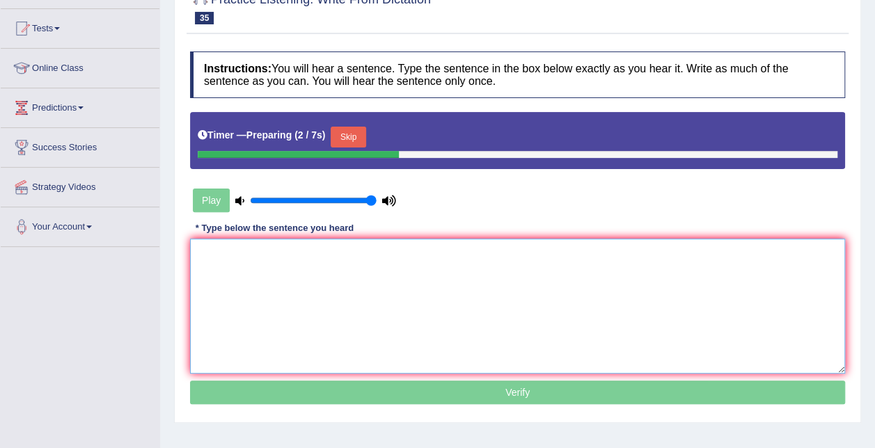
click at [269, 271] on textarea at bounding box center [517, 306] width 655 height 135
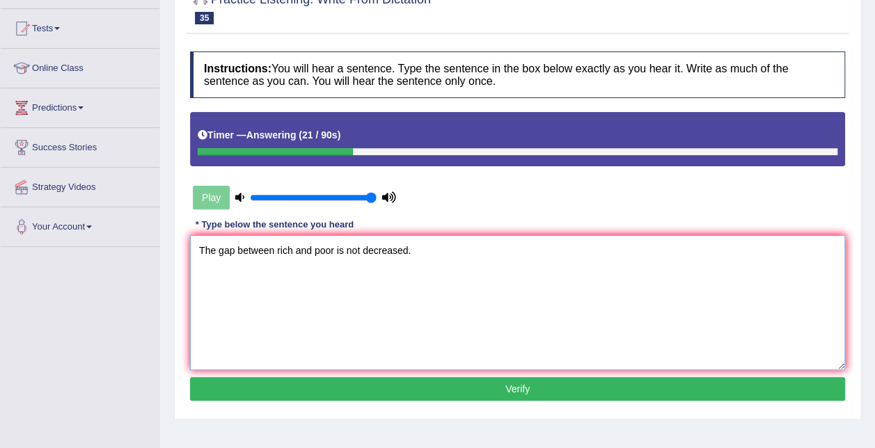
type textarea "The gap between rich and poor is not decreased."
click at [390, 387] on button "Verify" at bounding box center [517, 389] width 655 height 24
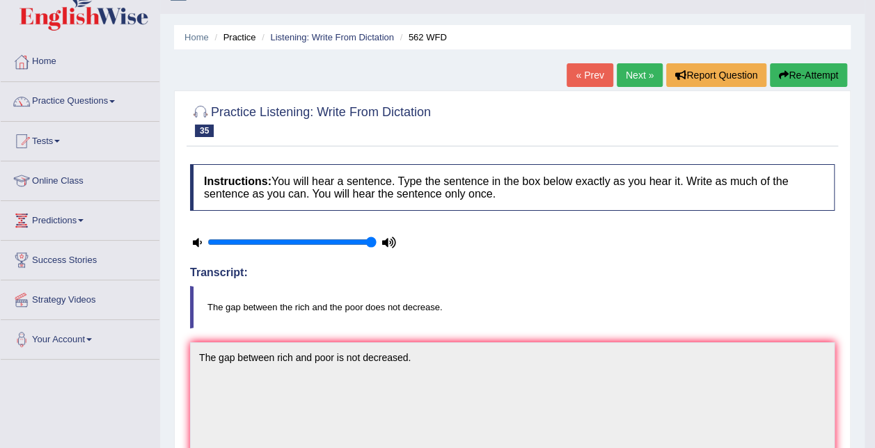
scroll to position [0, 0]
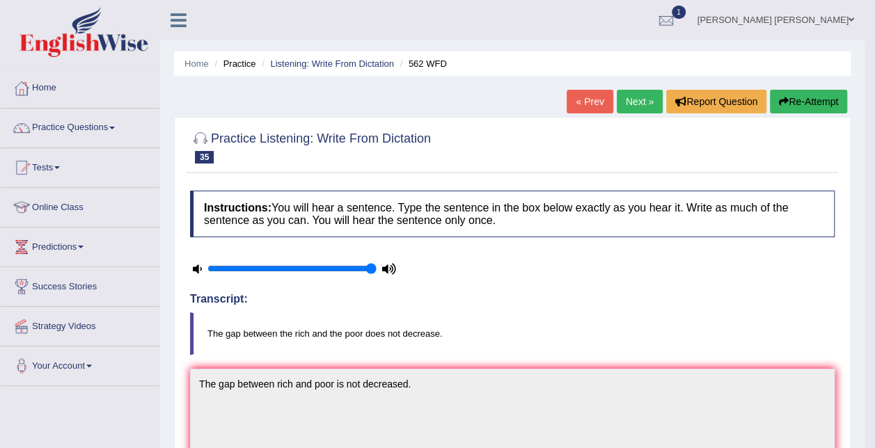
click at [810, 99] on button "Re-Attempt" at bounding box center [808, 102] width 77 height 24
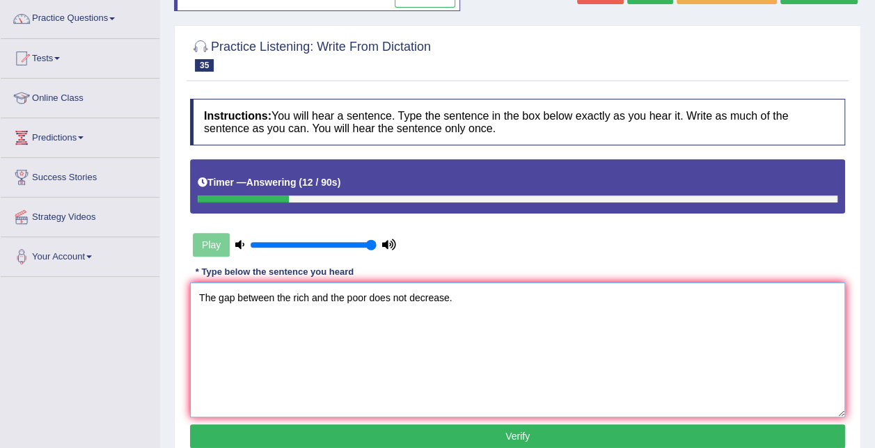
scroll to position [139, 0]
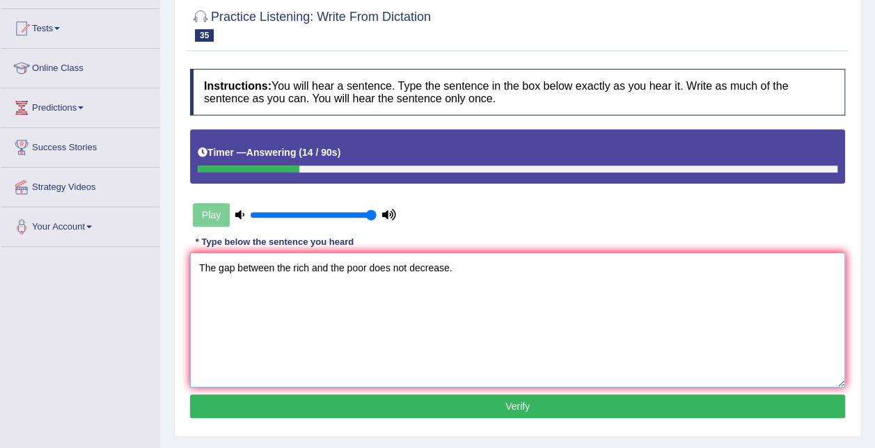
type textarea "The gap between the rich and the poor does not decrease."
click at [352, 411] on button "Verify" at bounding box center [517, 407] width 655 height 24
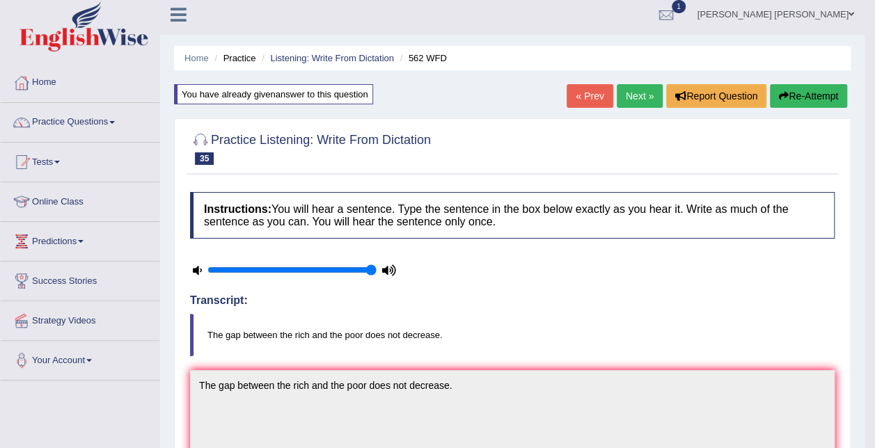
scroll to position [0, 0]
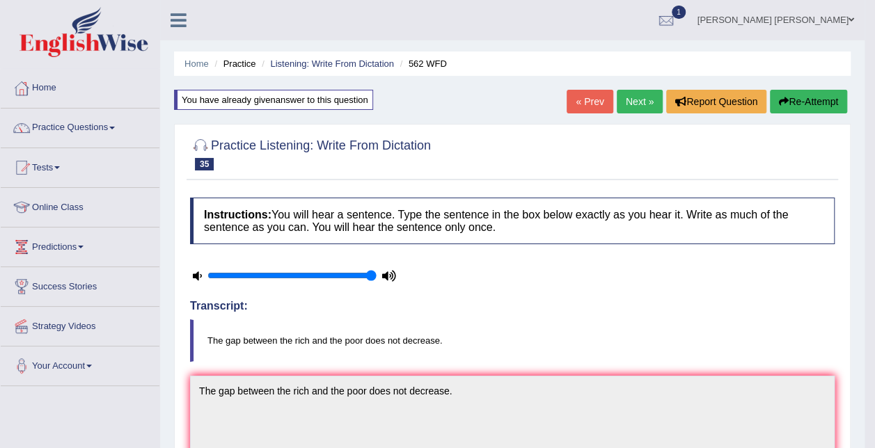
click at [628, 103] on link "Next »" at bounding box center [640, 102] width 46 height 24
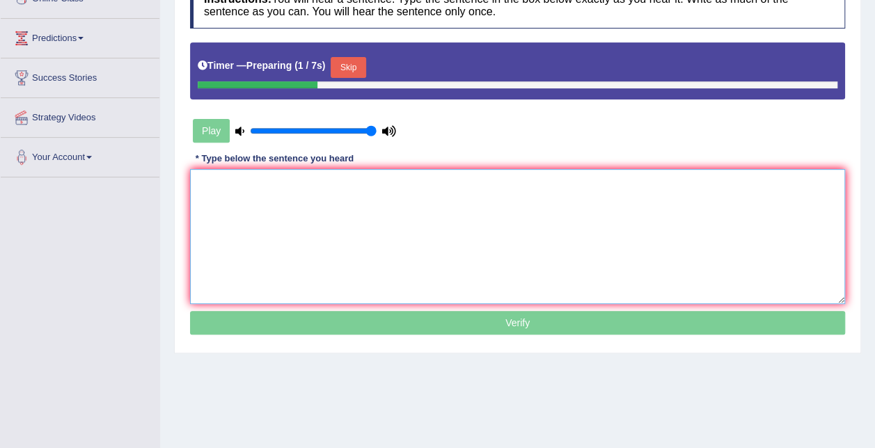
click at [260, 216] on textarea at bounding box center [517, 236] width 655 height 135
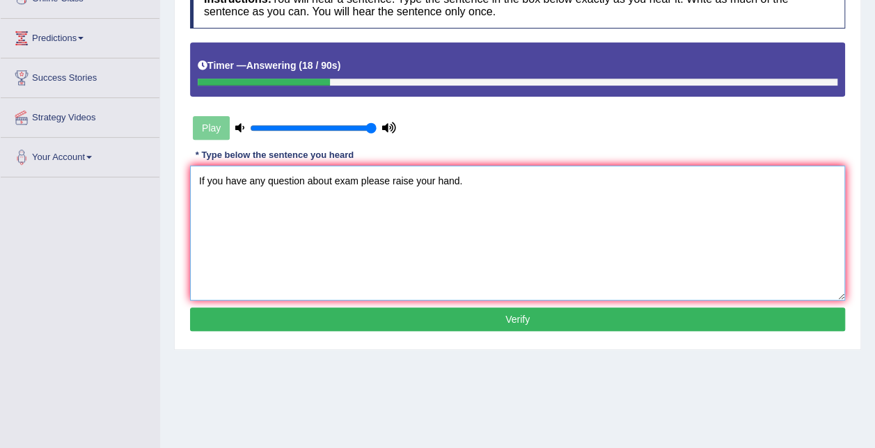
scroll to position [139, 0]
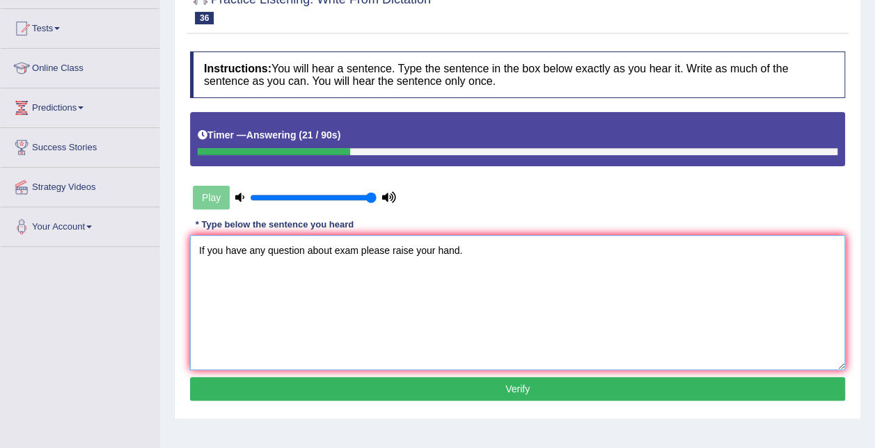
type textarea "If you have any question about exam please raise your hand."
click at [472, 386] on button "Verify" at bounding box center [517, 389] width 655 height 24
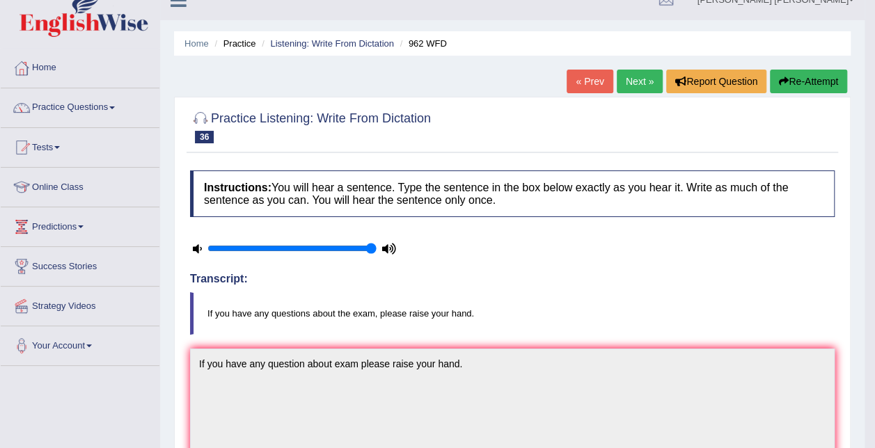
scroll to position [0, 0]
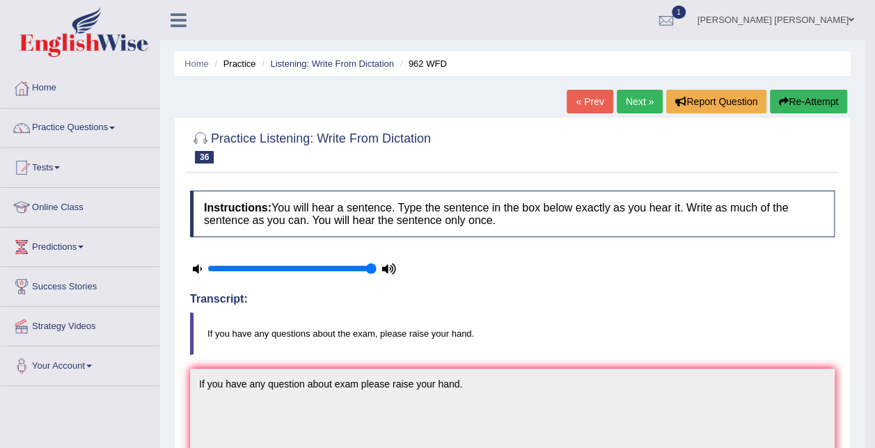
click at [835, 103] on button "Re-Attempt" at bounding box center [808, 102] width 77 height 24
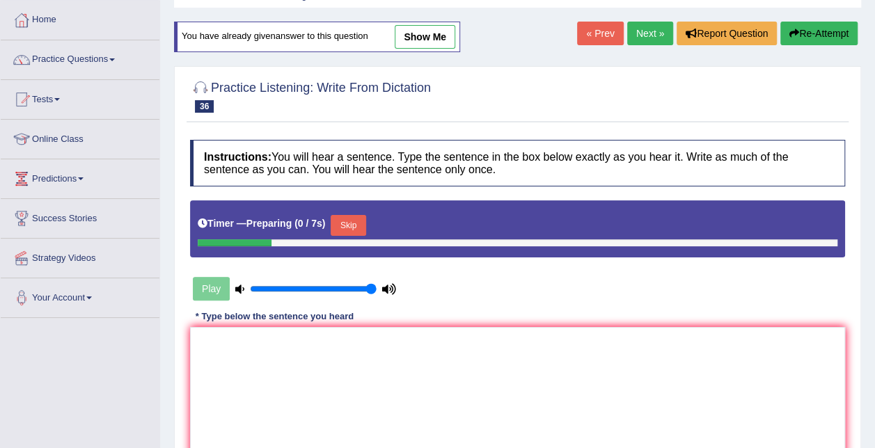
scroll to position [139, 0]
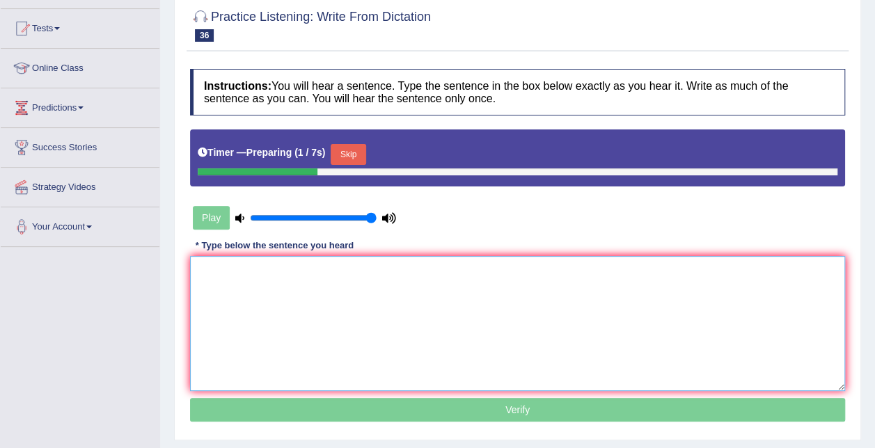
click at [292, 295] on textarea at bounding box center [517, 323] width 655 height 135
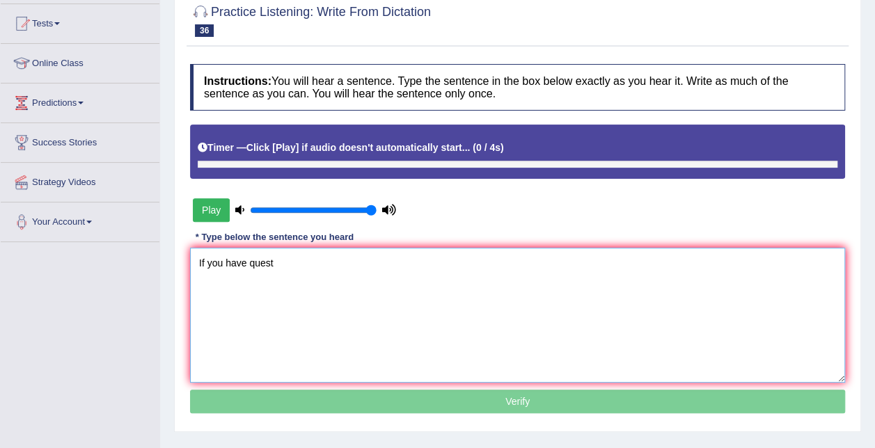
scroll to position [145, 0]
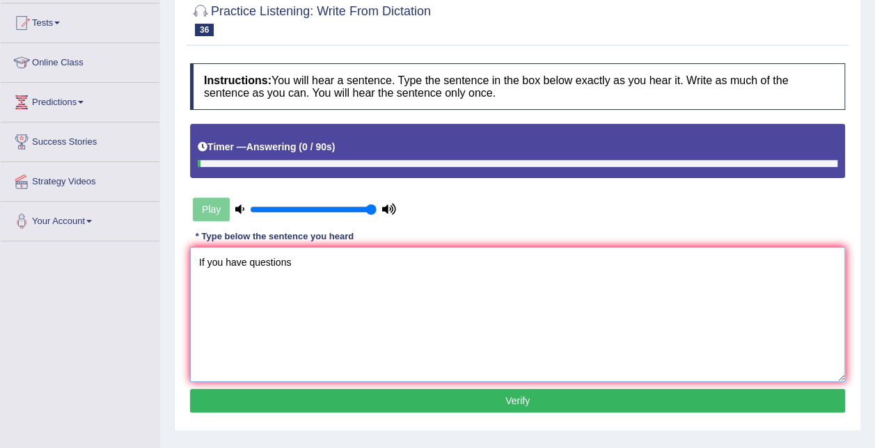
click at [247, 260] on textarea "If you have questions" at bounding box center [517, 314] width 655 height 135
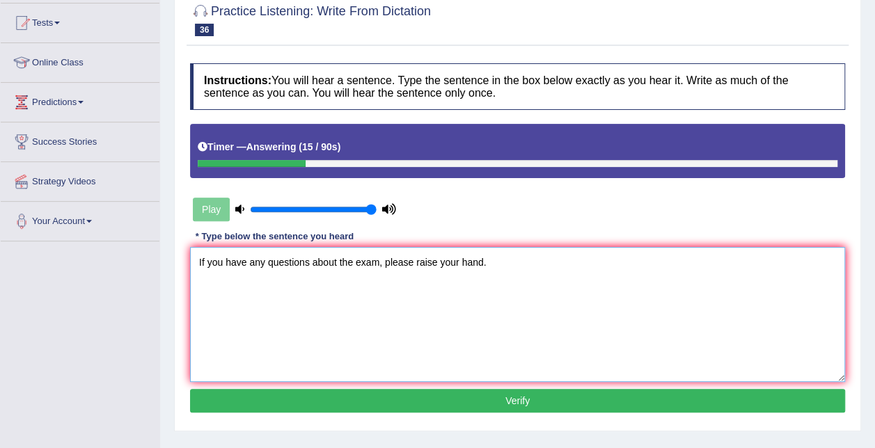
type textarea "If you have any questions about the exam, please raise your hand."
click at [299, 407] on button "Verify" at bounding box center [517, 401] width 655 height 24
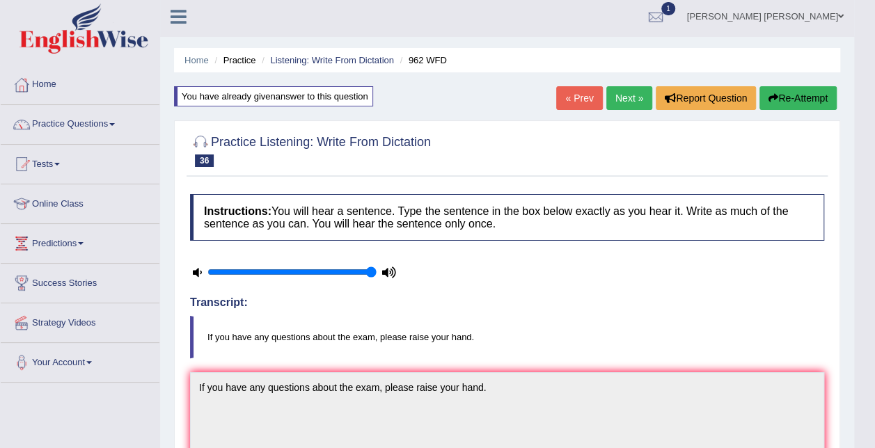
scroll to position [0, 0]
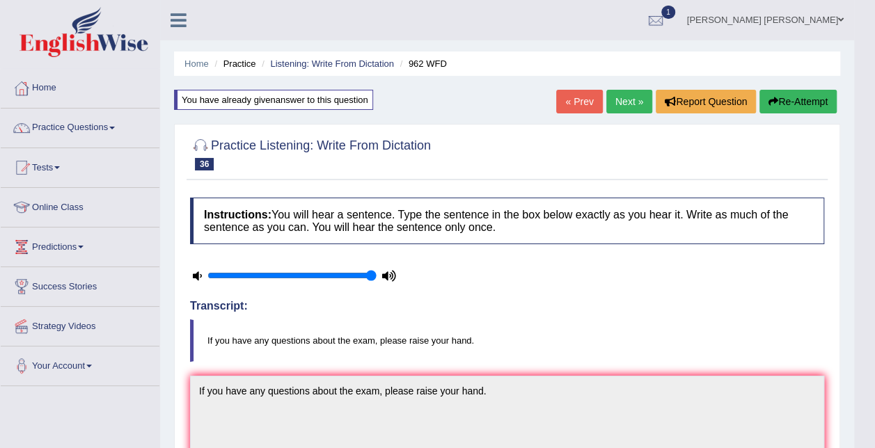
click at [633, 105] on link "Next »" at bounding box center [629, 102] width 46 height 24
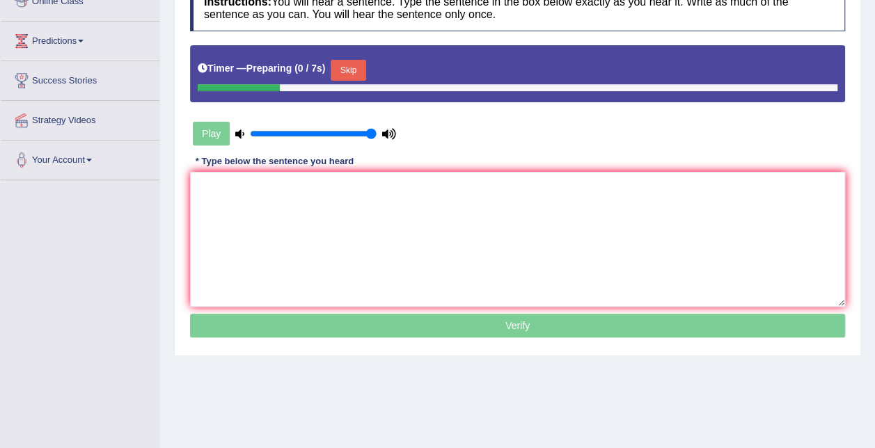
scroll to position [209, 0]
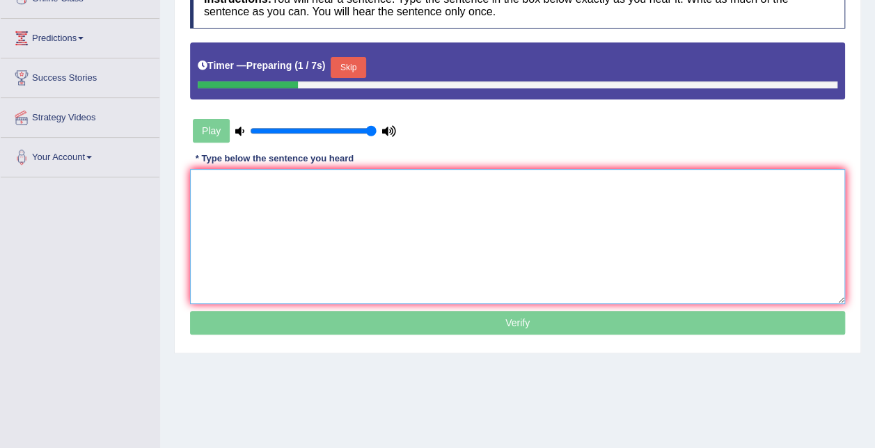
click at [336, 199] on textarea at bounding box center [517, 236] width 655 height 135
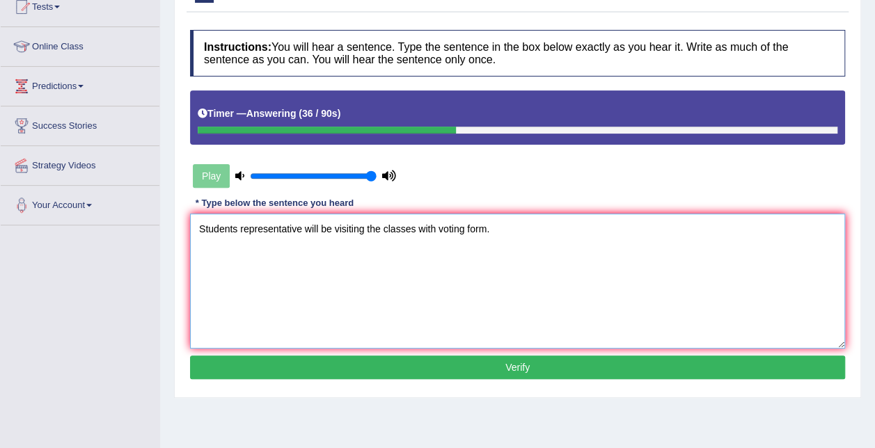
scroll to position [139, 0]
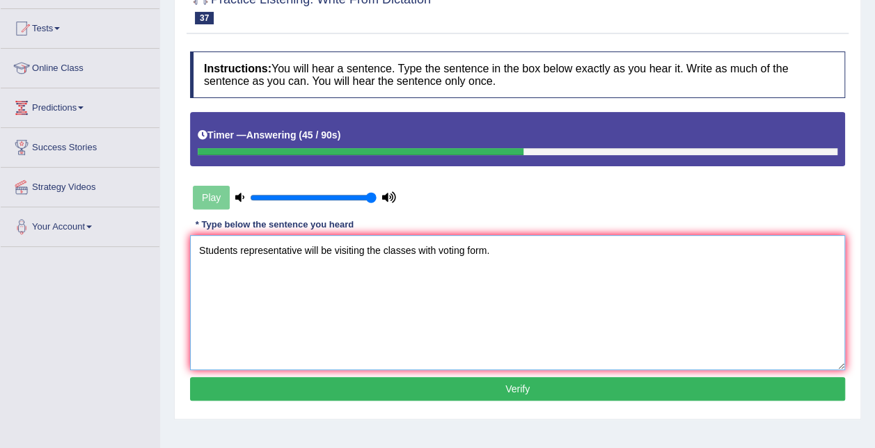
type textarea "Students representative will be visiting the classes with voting form."
click at [477, 383] on button "Verify" at bounding box center [517, 389] width 655 height 24
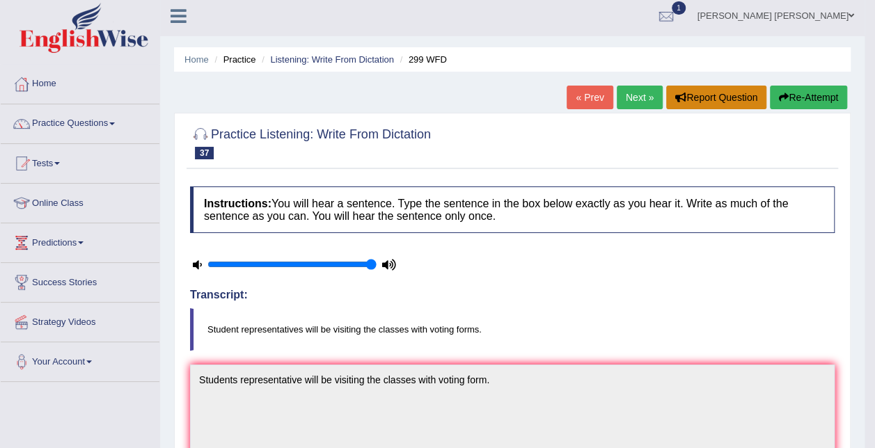
scroll to position [0, 0]
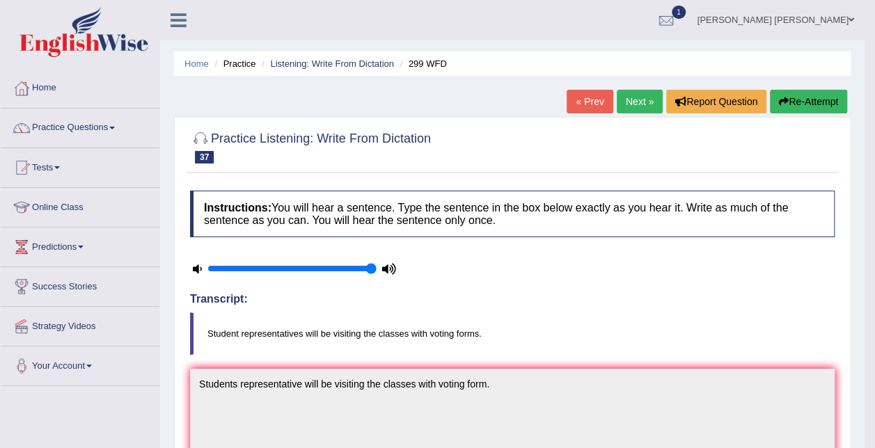
click at [795, 95] on button "Re-Attempt" at bounding box center [808, 102] width 77 height 24
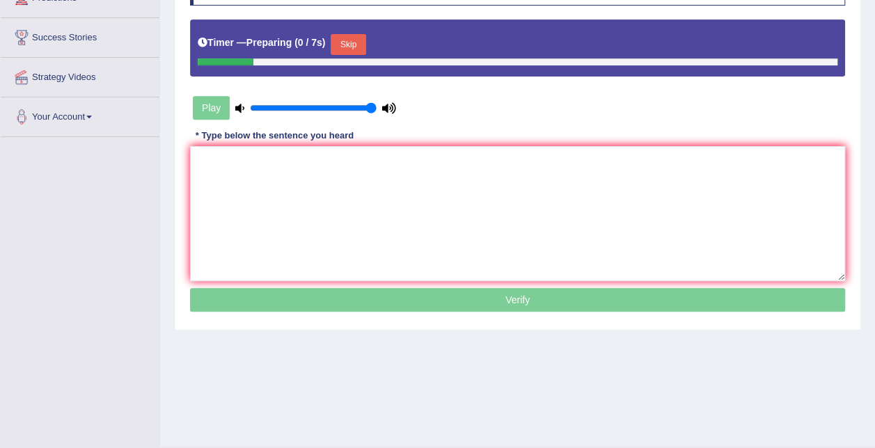
scroll to position [278, 0]
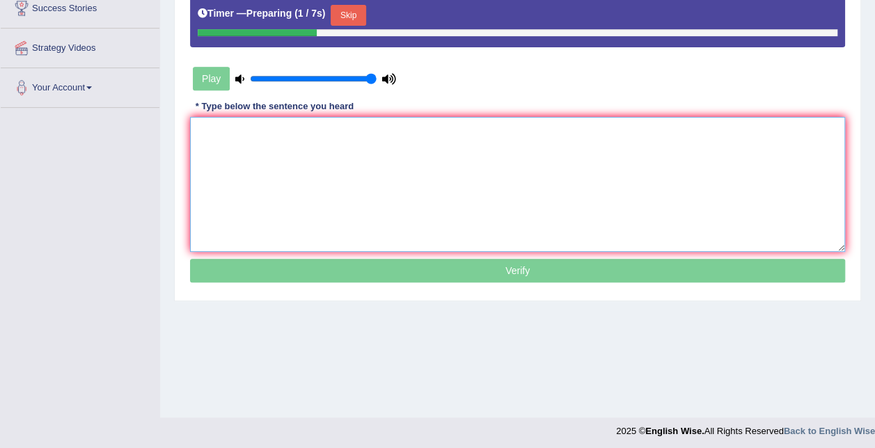
drag, startPoint x: 290, startPoint y: 191, endPoint x: 284, endPoint y: 182, distance: 10.0
click at [289, 189] on textarea at bounding box center [517, 184] width 655 height 135
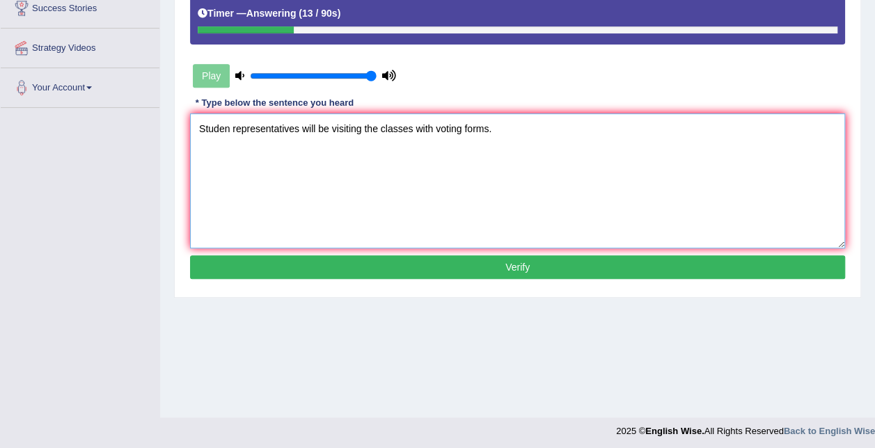
click at [228, 130] on textarea "Studen representatives will be visiting the classes with voting forms." at bounding box center [517, 180] width 655 height 135
type textarea "Student representatives will be visiting the classes with voting forms."
click at [427, 264] on button "Verify" at bounding box center [517, 267] width 655 height 24
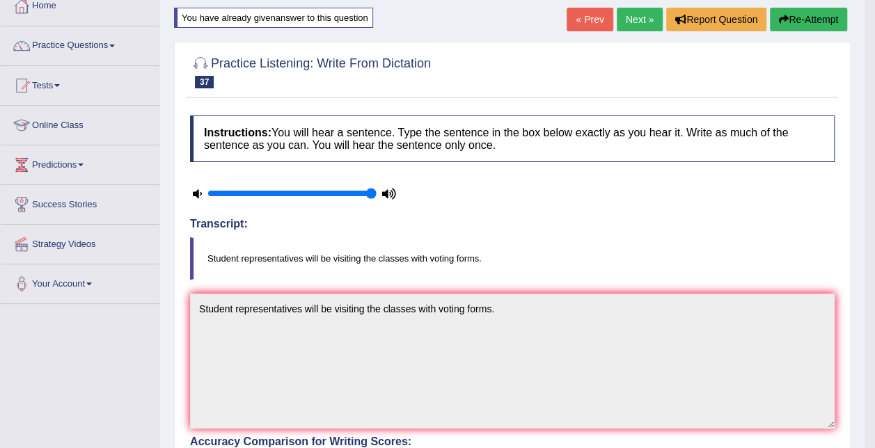
scroll to position [70, 0]
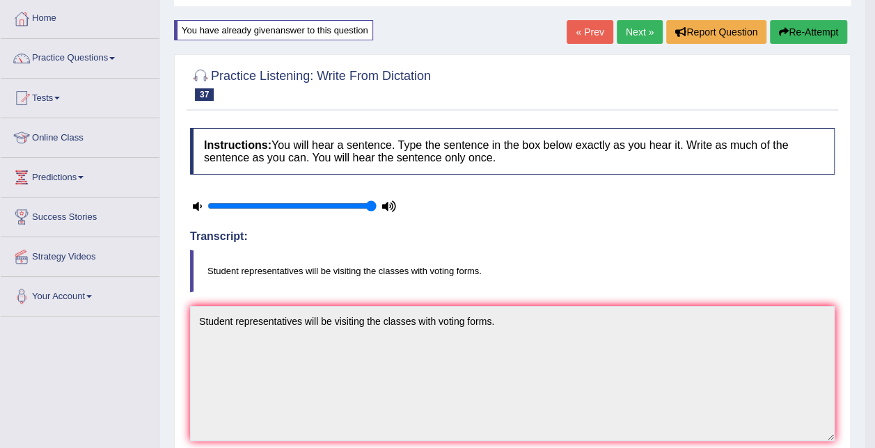
click at [636, 26] on link "Next »" at bounding box center [640, 32] width 46 height 24
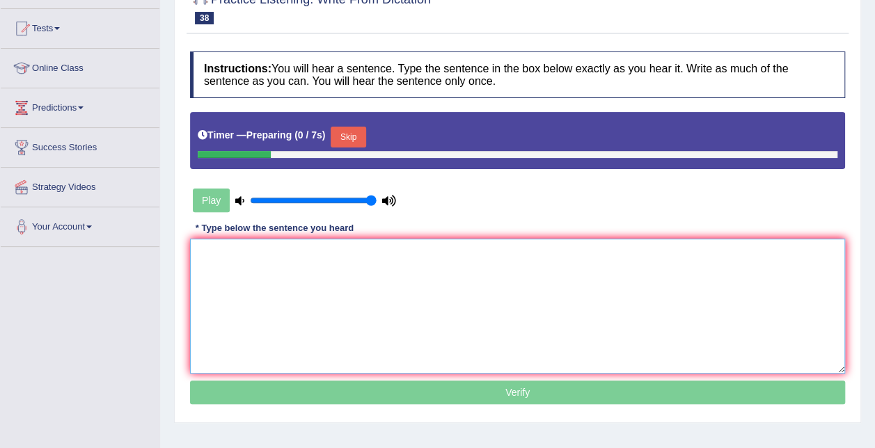
click at [301, 280] on textarea at bounding box center [517, 306] width 655 height 135
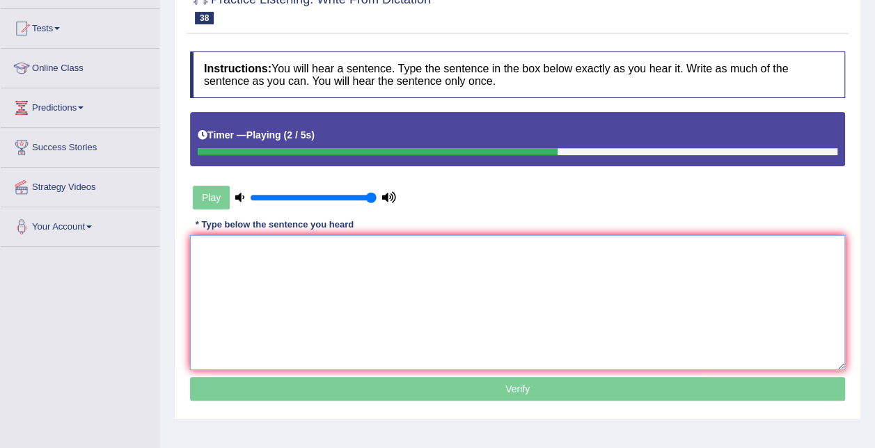
click at [374, 326] on textarea at bounding box center [517, 302] width 655 height 135
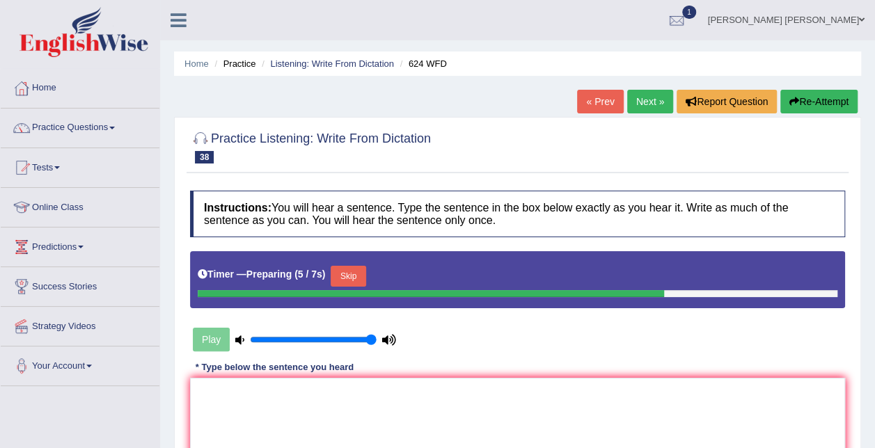
scroll to position [70, 0]
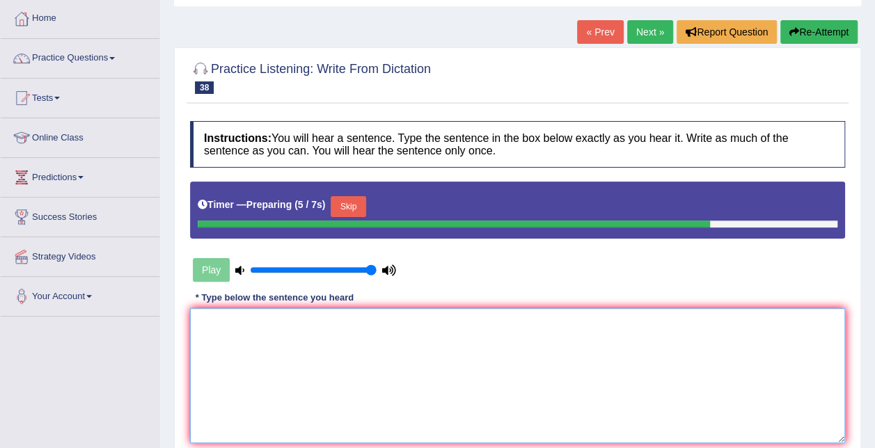
click at [288, 348] on textarea at bounding box center [517, 375] width 655 height 135
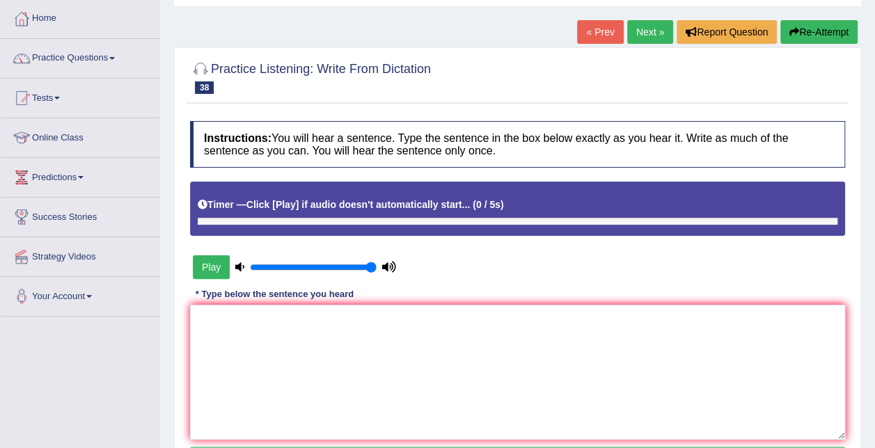
click at [216, 262] on button "Play" at bounding box center [211, 267] width 37 height 24
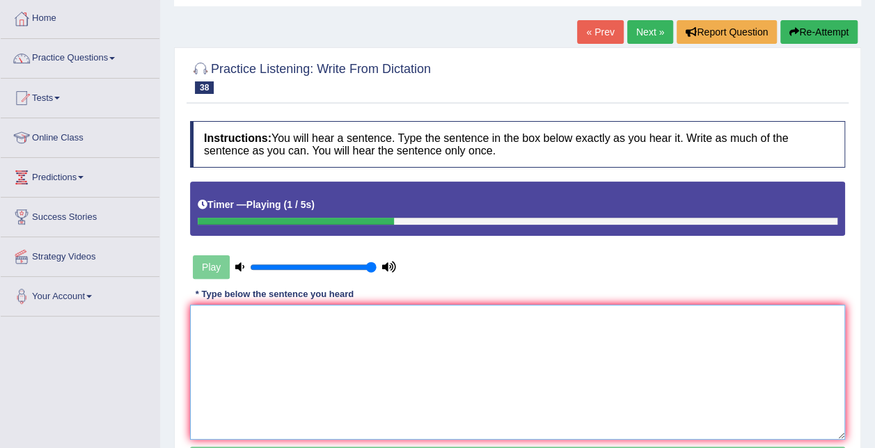
click at [287, 330] on textarea at bounding box center [517, 372] width 655 height 135
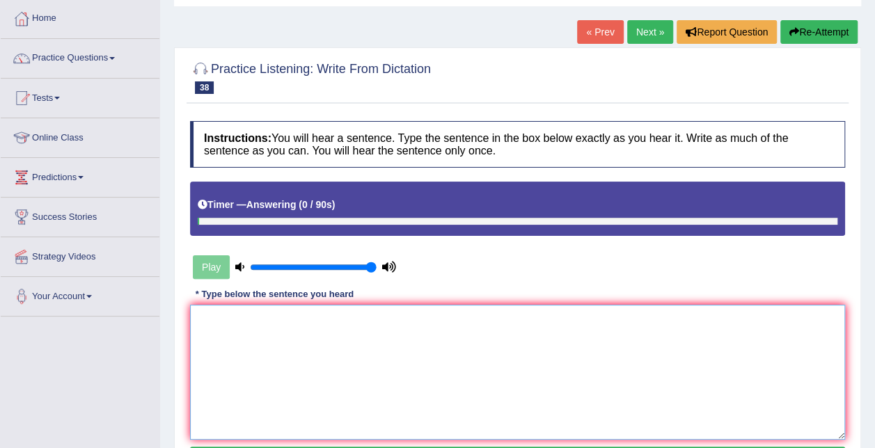
type textarea "o"
type textarea "Our"
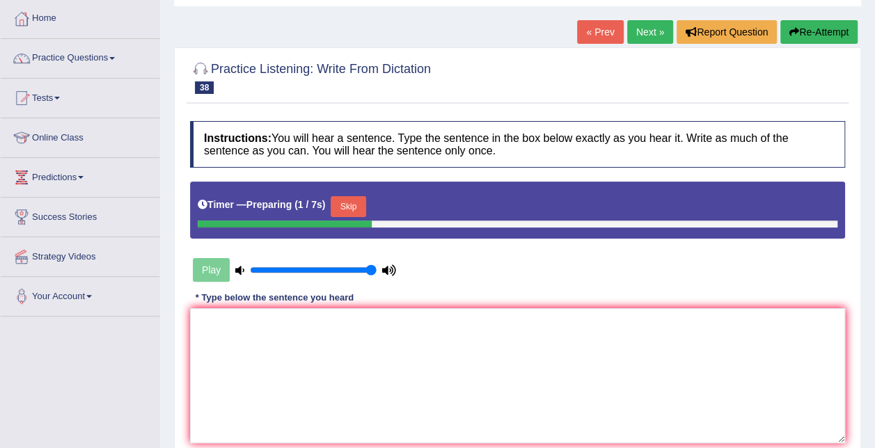
click at [342, 203] on button "Skip" at bounding box center [348, 206] width 35 height 21
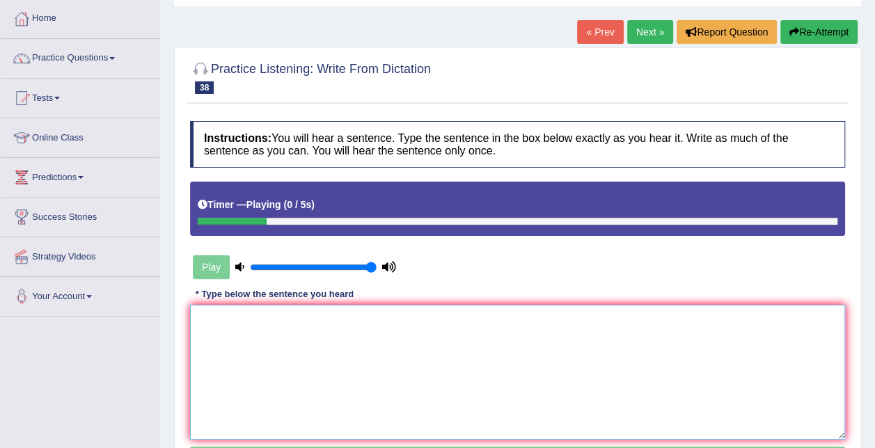
click at [259, 357] on textarea at bounding box center [517, 372] width 655 height 135
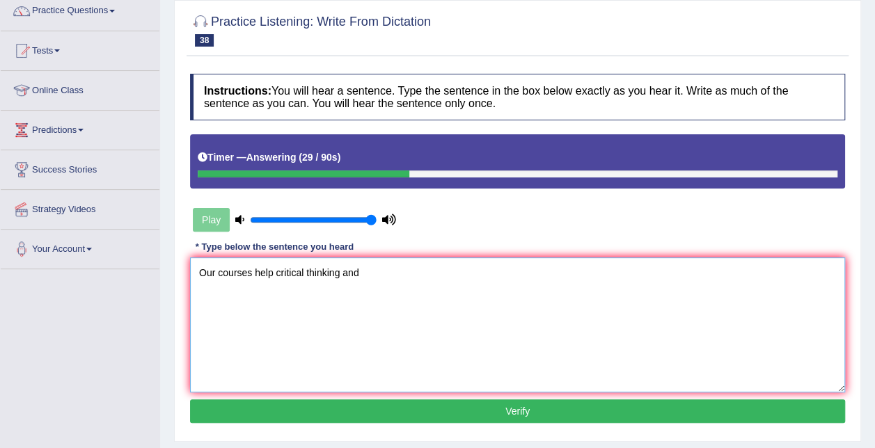
scroll to position [139, 0]
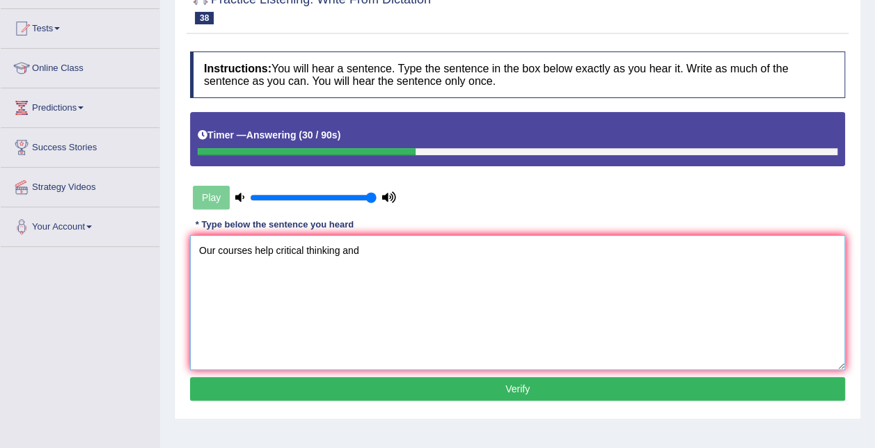
type textarea "Our courses help critical thinking and"
click at [410, 383] on button "Verify" at bounding box center [517, 389] width 655 height 24
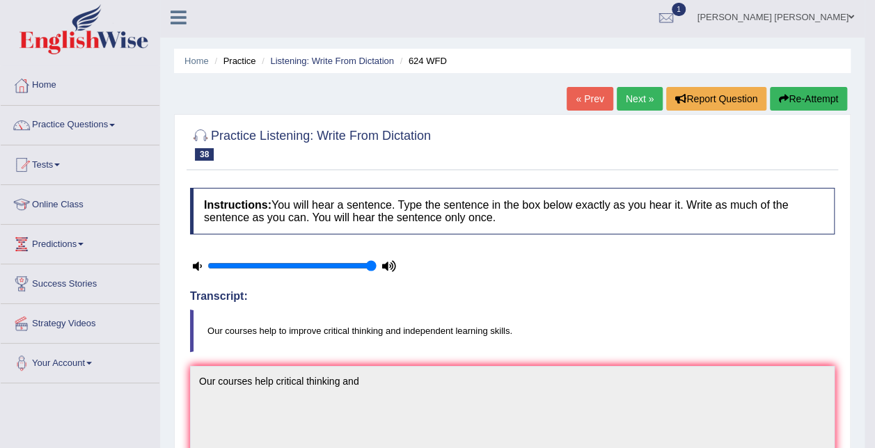
scroll to position [0, 0]
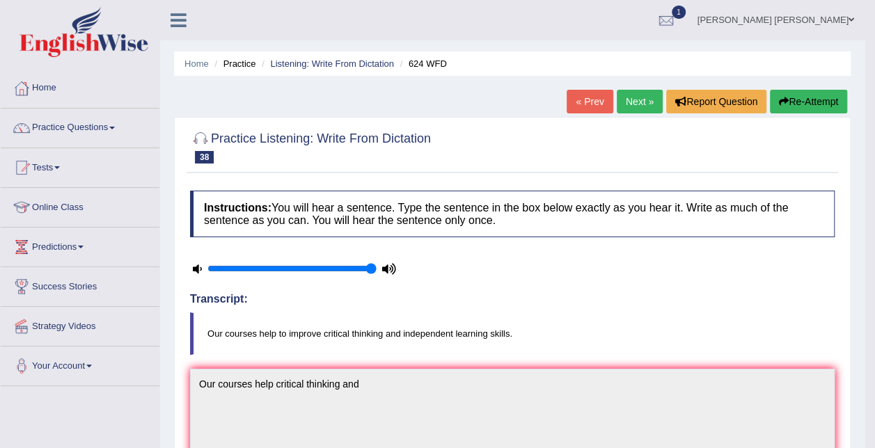
click at [799, 109] on button "Re-Attempt" at bounding box center [808, 102] width 77 height 24
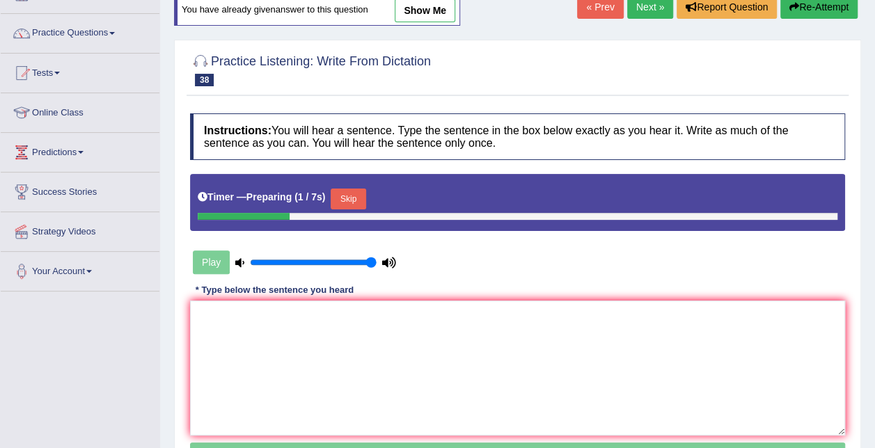
scroll to position [139, 0]
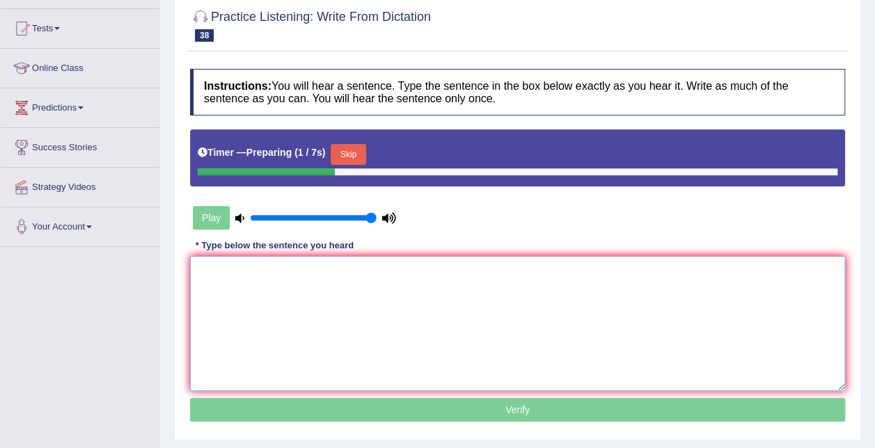
click at [269, 292] on textarea at bounding box center [517, 323] width 655 height 135
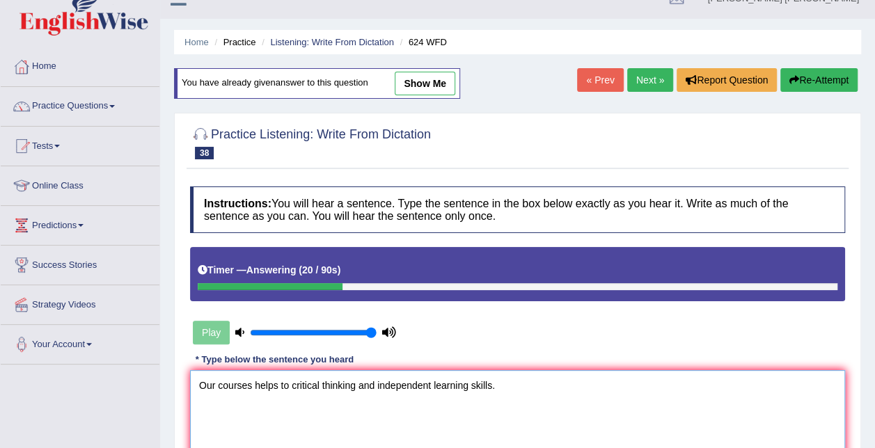
scroll to position [0, 0]
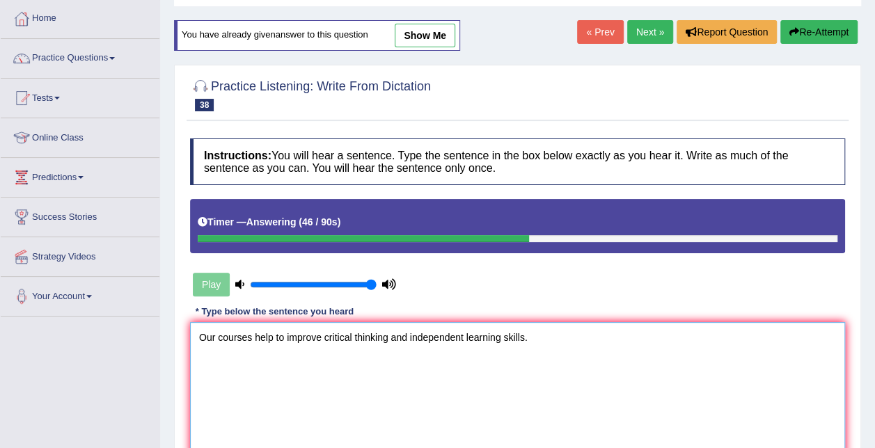
click at [249, 338] on textarea "Our courses help to improve critical thinking and independent learning skills." at bounding box center [517, 389] width 655 height 135
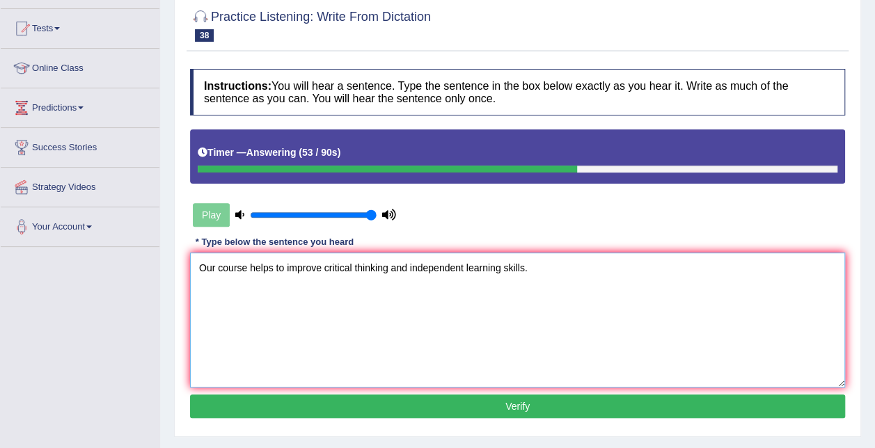
scroll to position [209, 0]
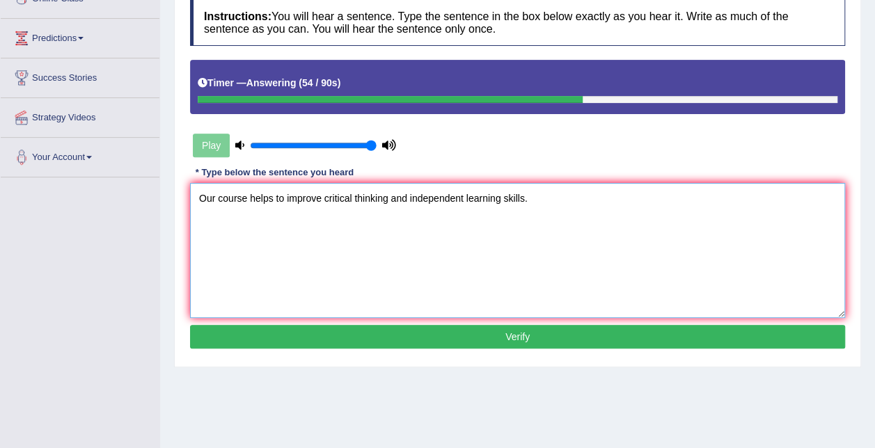
type textarea "Our course helps to improve critical thinking and independent learning skills."
click at [539, 341] on button "Verify" at bounding box center [517, 337] width 655 height 24
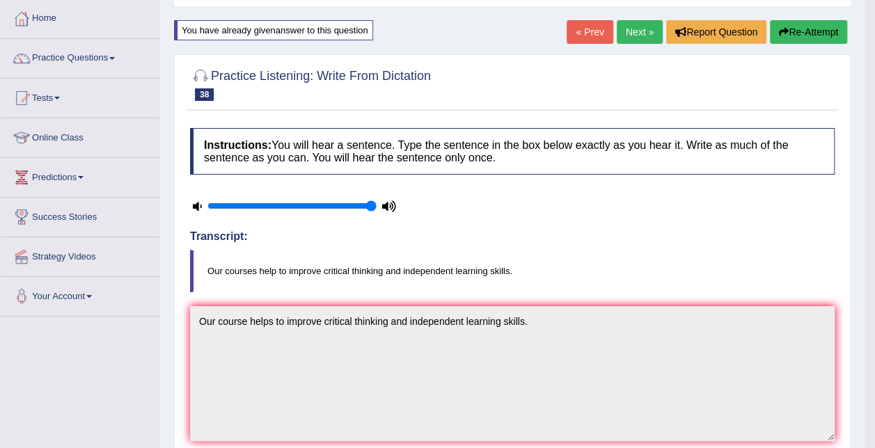
scroll to position [0, 0]
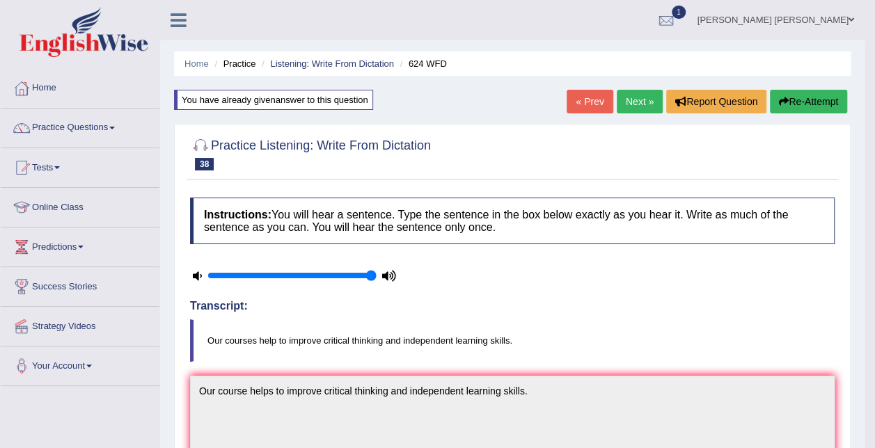
click at [646, 111] on link "Next »" at bounding box center [640, 102] width 46 height 24
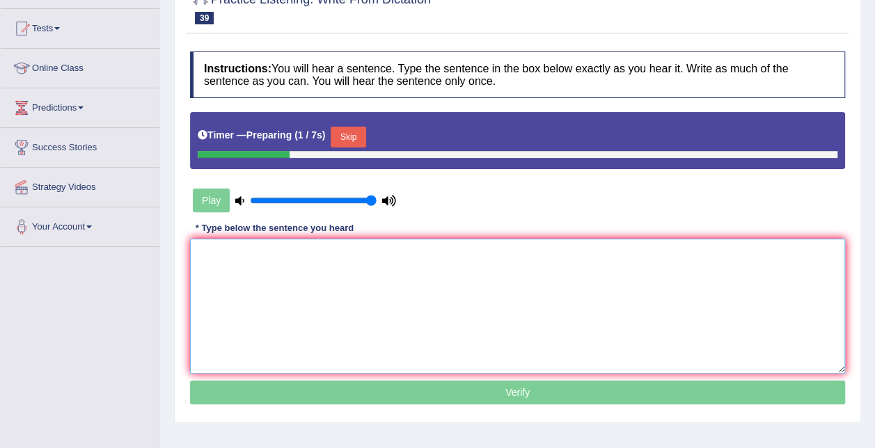
click at [308, 312] on textarea at bounding box center [517, 306] width 655 height 135
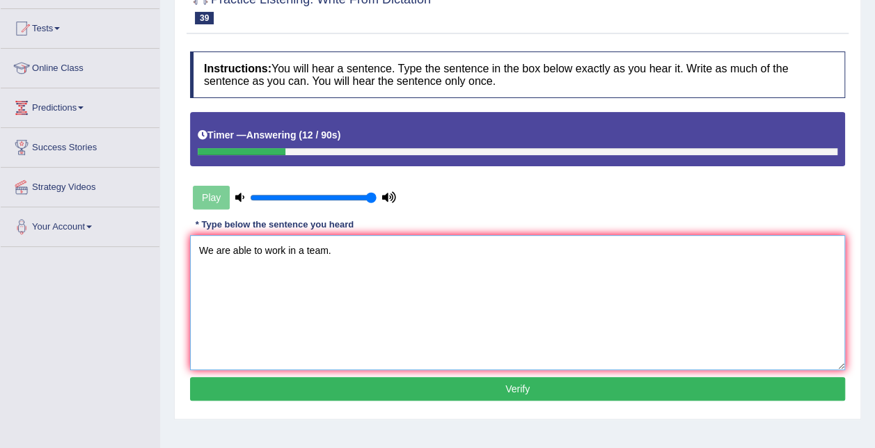
type textarea "We are able to work in a team."
click at [353, 393] on button "Verify" at bounding box center [517, 389] width 655 height 24
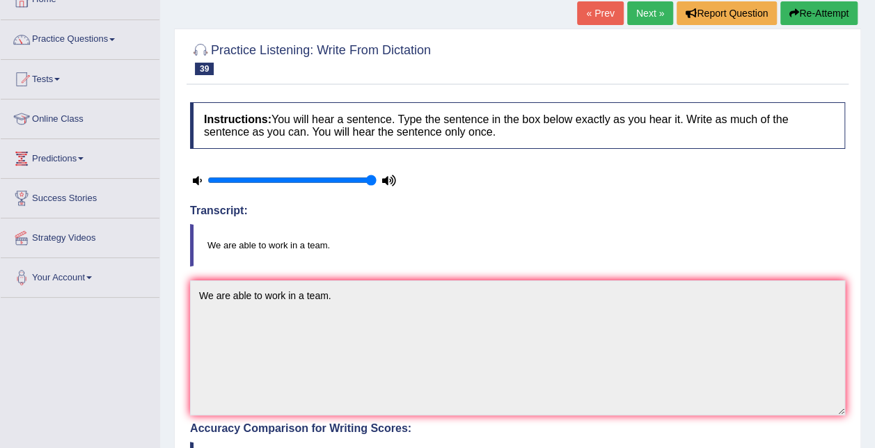
scroll to position [70, 0]
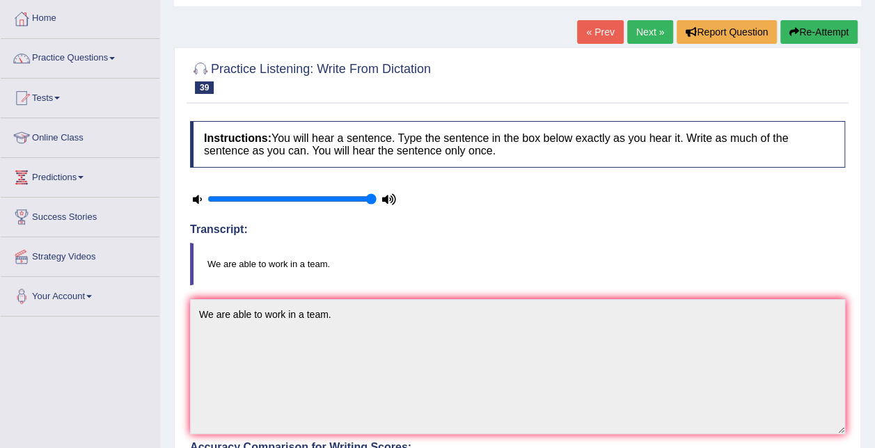
click at [656, 33] on link "Next »" at bounding box center [650, 32] width 46 height 24
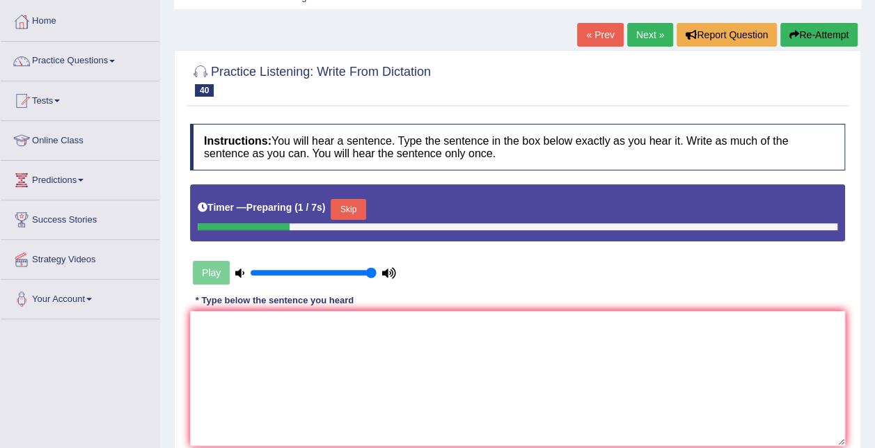
scroll to position [139, 0]
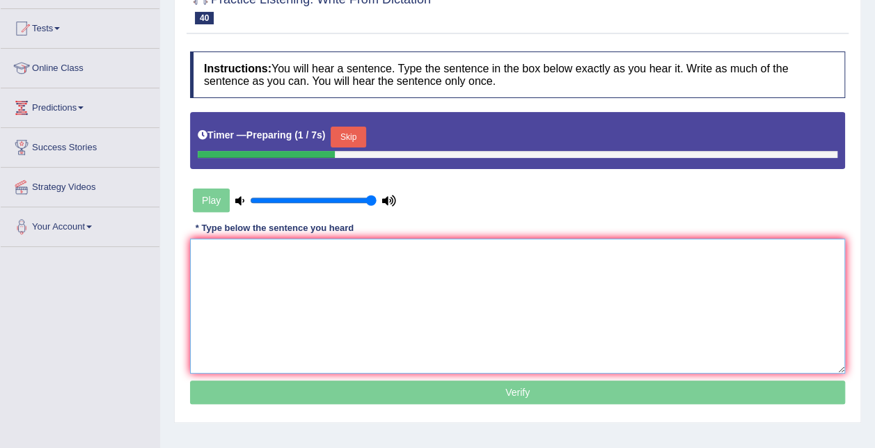
click at [302, 259] on textarea at bounding box center [517, 306] width 655 height 135
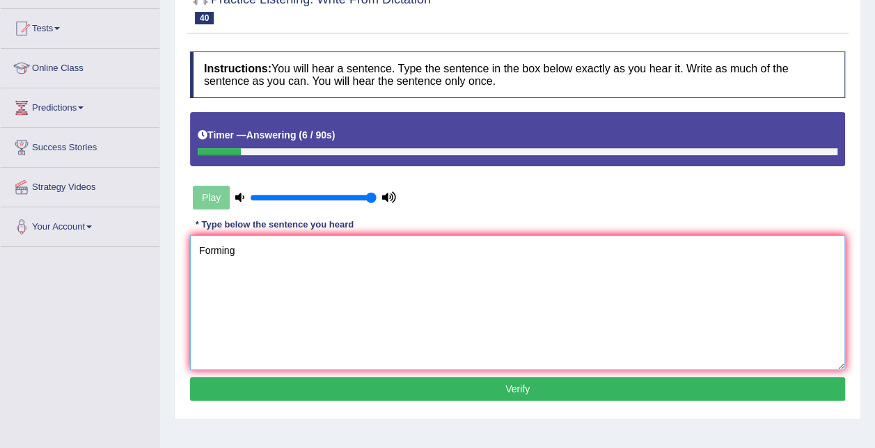
type textarea "Forming"
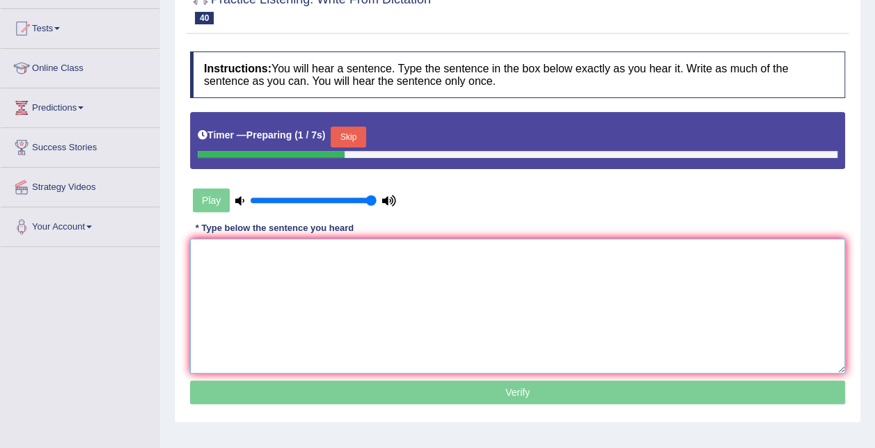
click at [304, 271] on textarea at bounding box center [517, 306] width 655 height 135
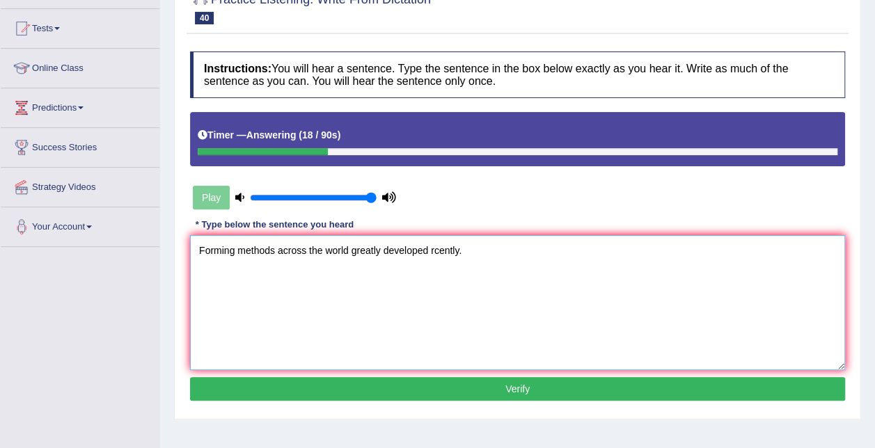
click at [211, 246] on textarea "Forming methods across the world greatly developed rcently." at bounding box center [517, 302] width 655 height 135
type textarea "Farming methods across the world greatly developed rcently."
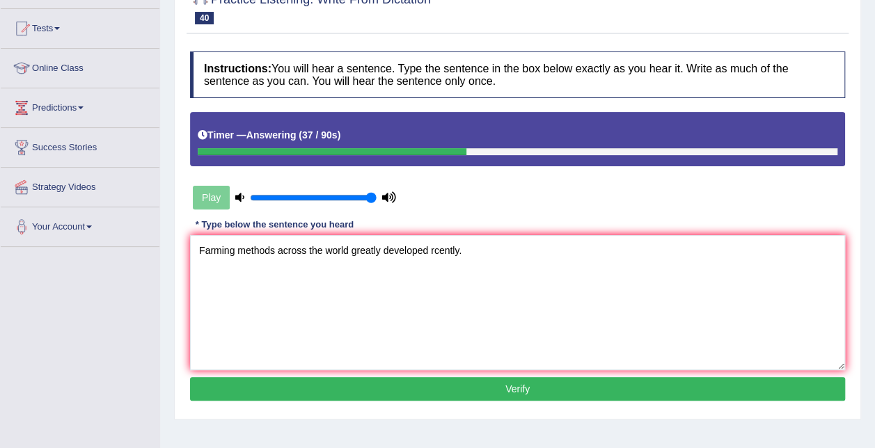
click at [375, 390] on button "Verify" at bounding box center [517, 389] width 655 height 24
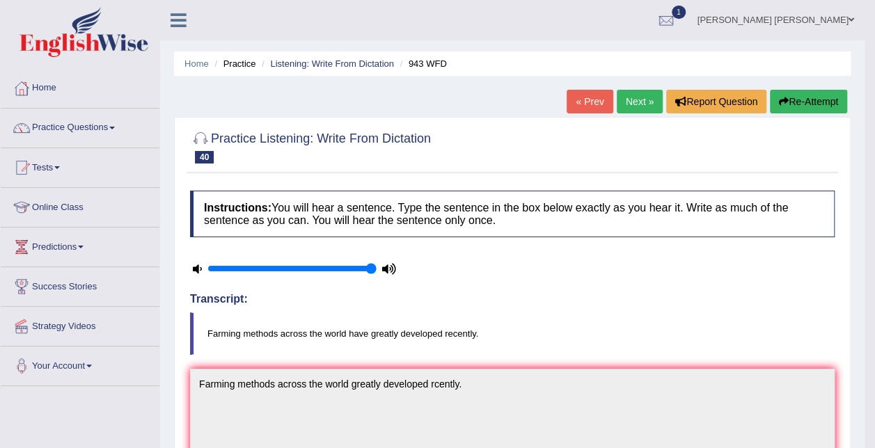
click at [633, 109] on link "Next »" at bounding box center [640, 102] width 46 height 24
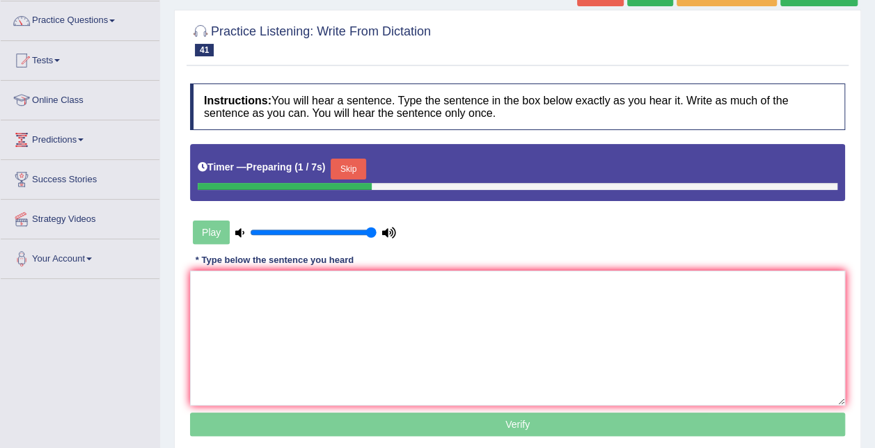
scroll to position [139, 0]
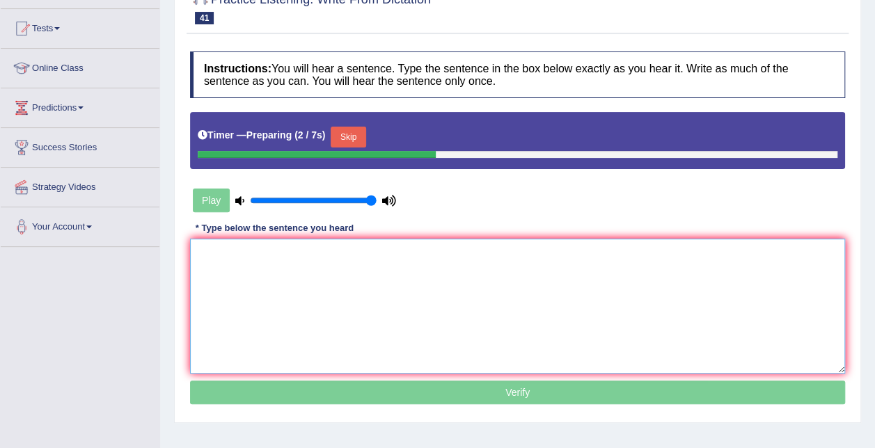
click at [294, 330] on textarea at bounding box center [517, 306] width 655 height 135
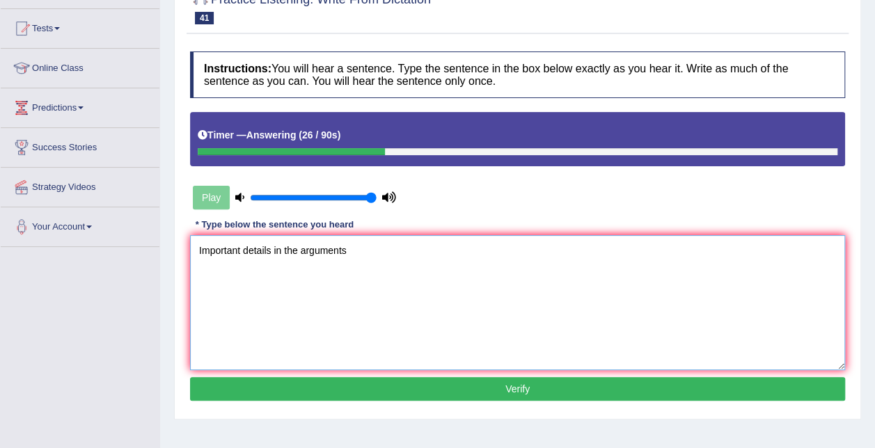
click at [299, 249] on textarea "Important details in the arguments" at bounding box center [517, 302] width 655 height 135
click at [365, 252] on textarea "Important details in this arguments" at bounding box center [517, 302] width 655 height 135
click at [363, 251] on textarea "Important details in the argument are" at bounding box center [517, 302] width 655 height 135
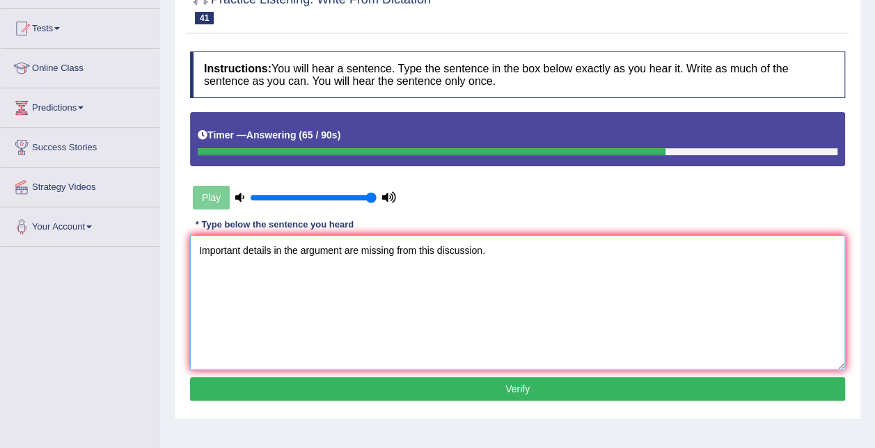
type textarea "Important details in the argument are missing from this discussion."
click at [469, 380] on button "Verify" at bounding box center [517, 389] width 655 height 24
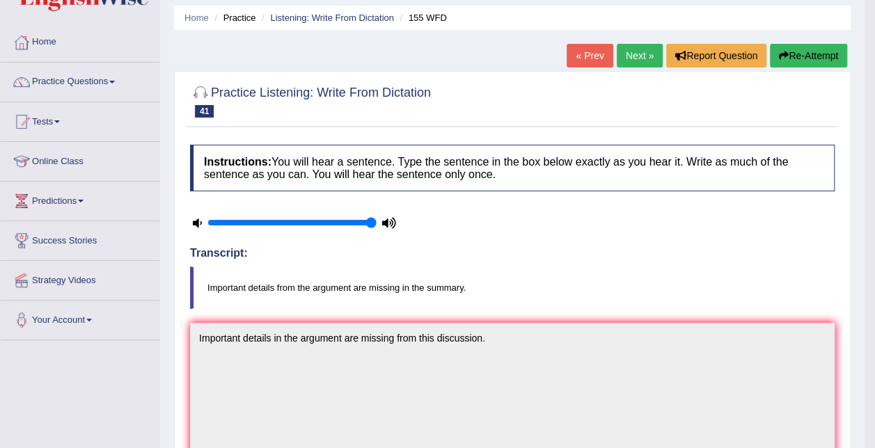
scroll to position [0, 0]
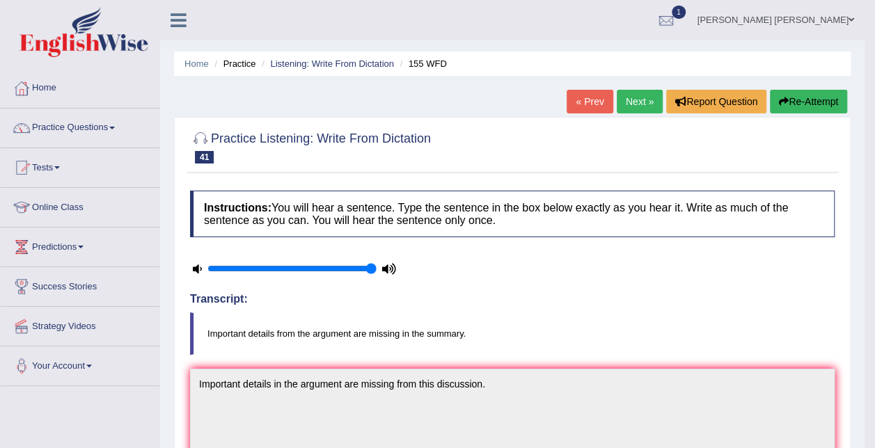
click at [805, 102] on button "Re-Attempt" at bounding box center [808, 102] width 77 height 24
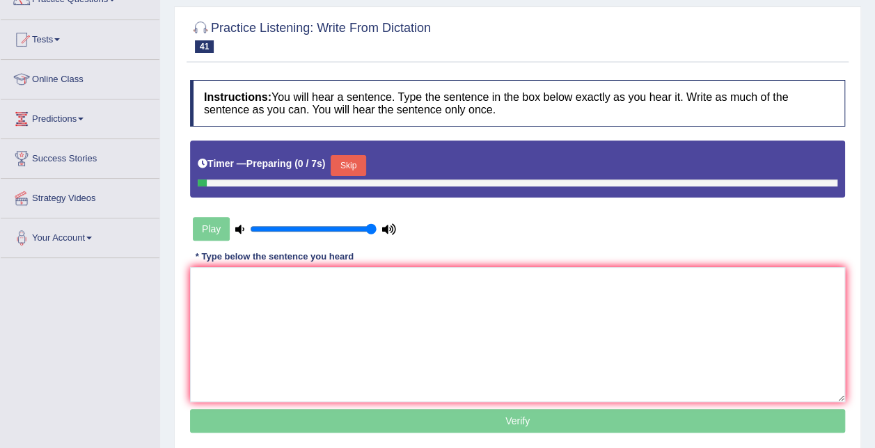
scroll to position [209, 0]
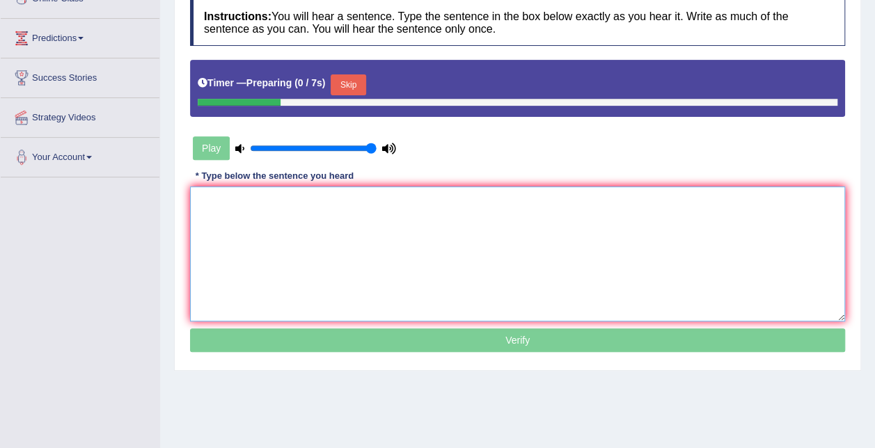
click at [280, 203] on textarea at bounding box center [517, 254] width 655 height 135
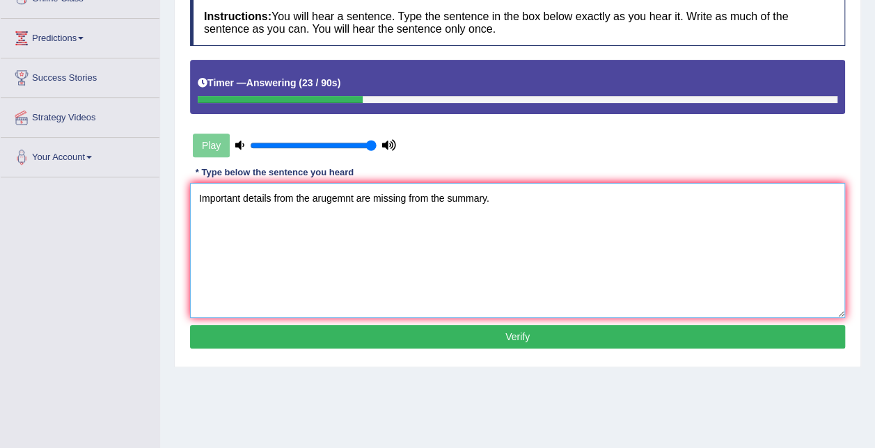
type textarea "Important details from the arugemnt are missing from the summary."
click at [420, 337] on button "Verify" at bounding box center [517, 337] width 655 height 24
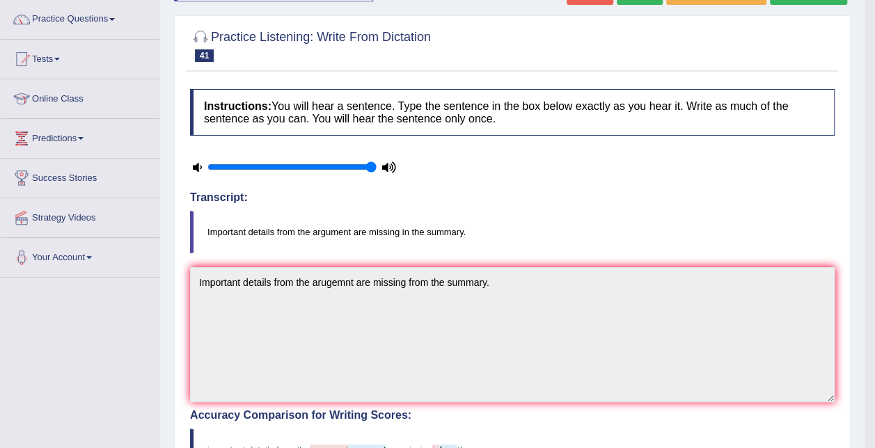
scroll to position [10, 0]
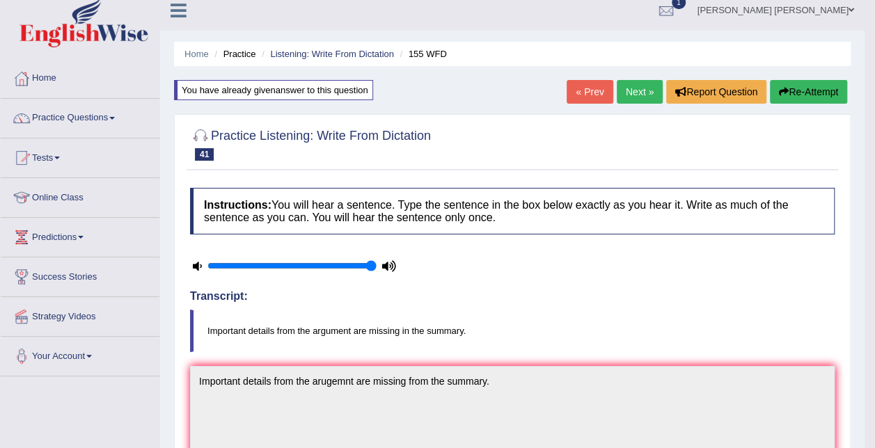
click at [636, 93] on link "Next »" at bounding box center [640, 92] width 46 height 24
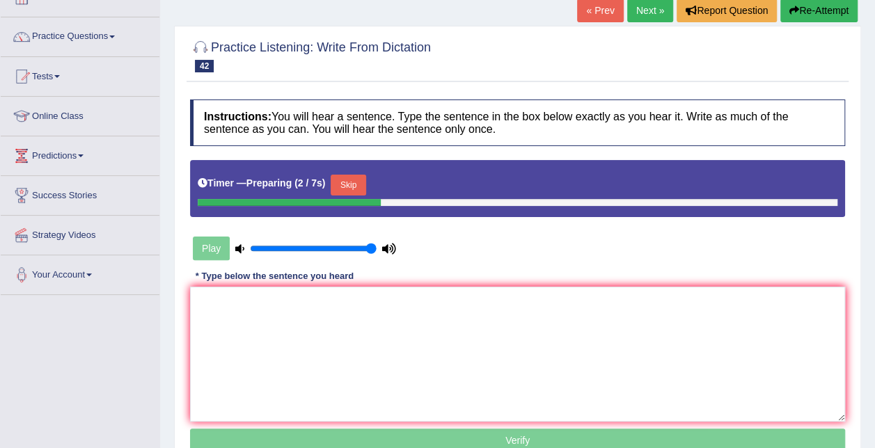
scroll to position [70, 0]
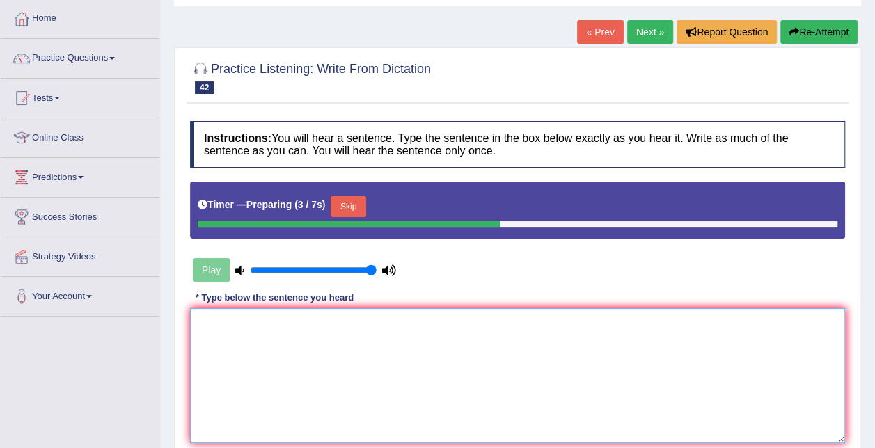
click at [395, 358] on textarea at bounding box center [517, 375] width 655 height 135
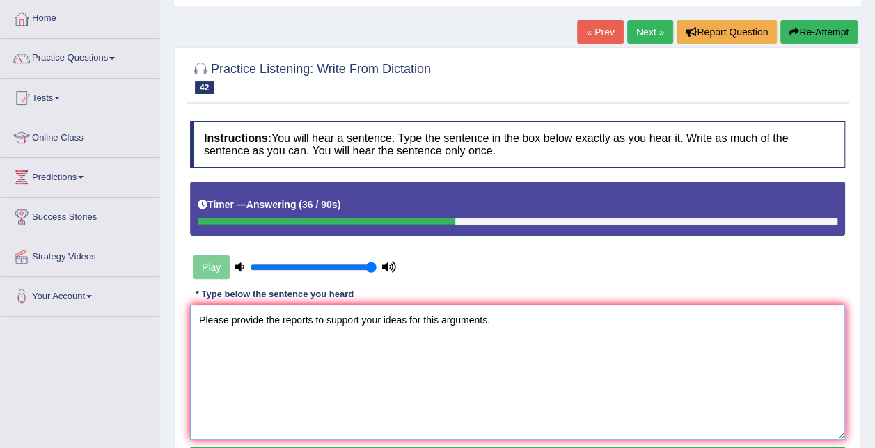
scroll to position [139, 0]
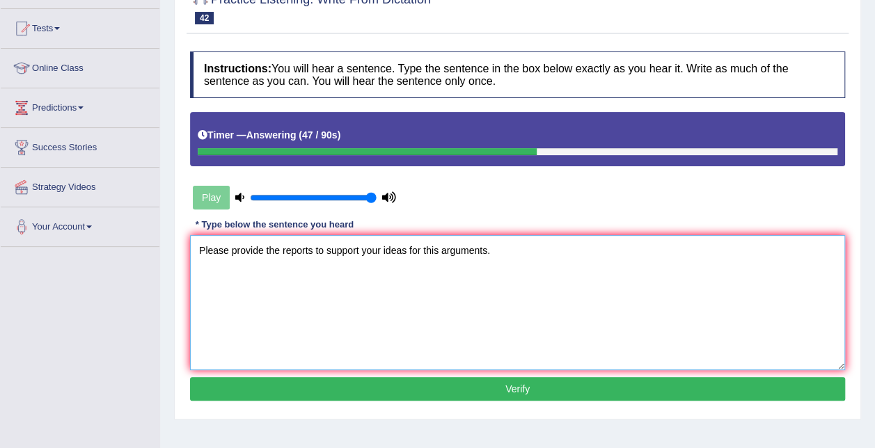
type textarea "Please provide the reports to support your ideas for this arguments."
click at [511, 386] on button "Verify" at bounding box center [517, 389] width 655 height 24
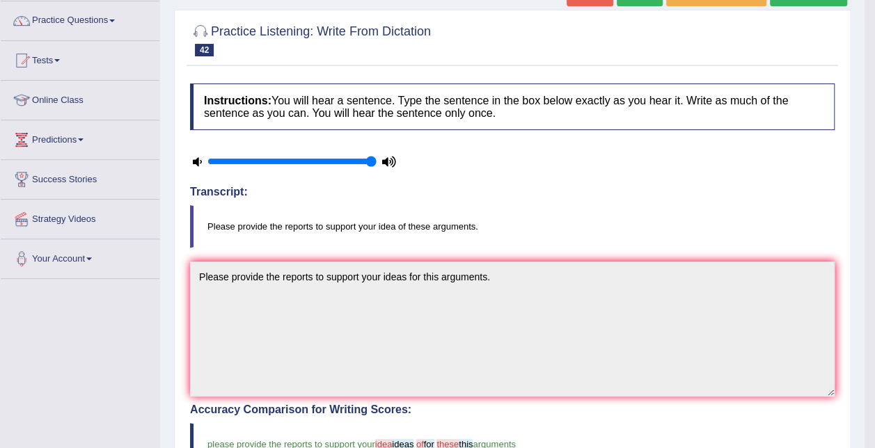
scroll to position [70, 0]
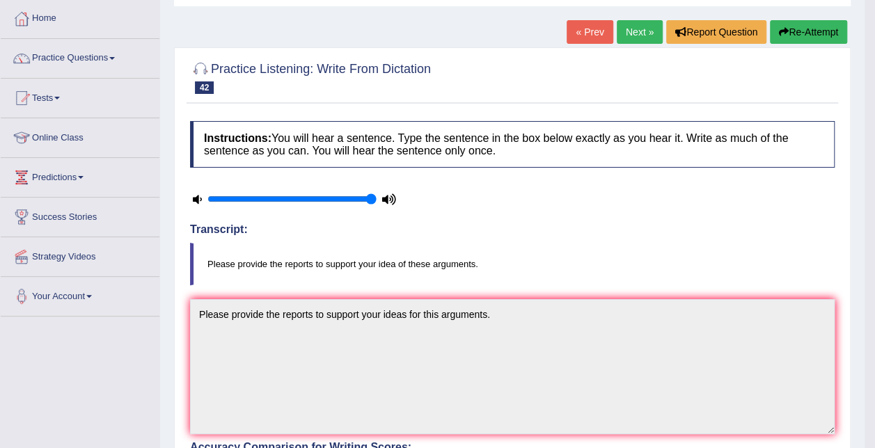
click at [805, 24] on button "Re-Attempt" at bounding box center [808, 32] width 77 height 24
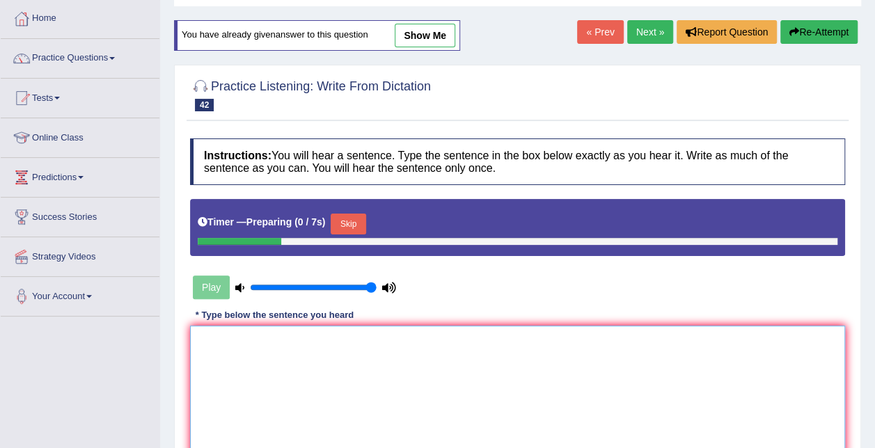
click at [320, 346] on textarea at bounding box center [517, 393] width 655 height 135
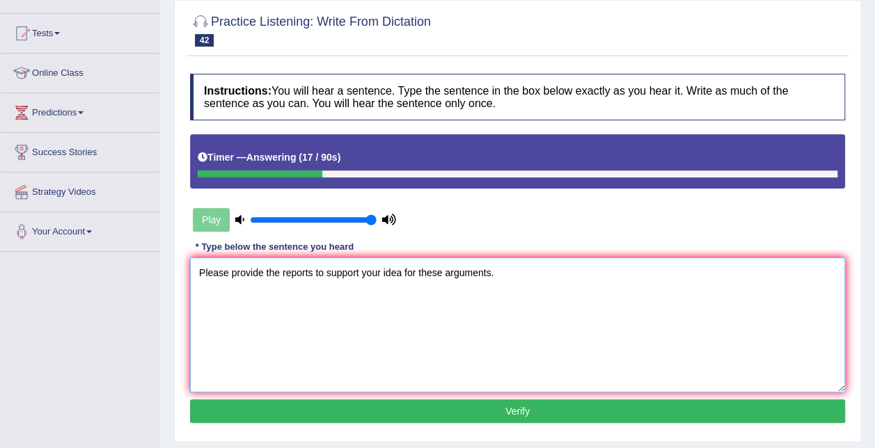
scroll to position [209, 0]
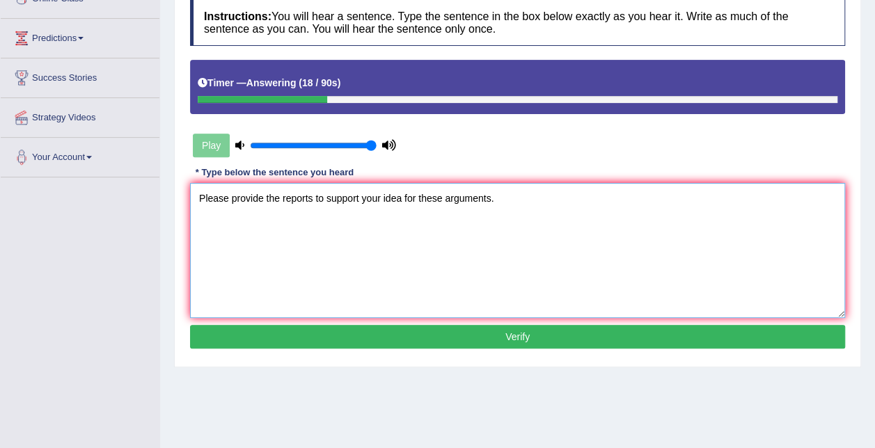
type textarea "Please provide the reports to support your idea for these arguments."
click at [398, 344] on button "Verify" at bounding box center [517, 337] width 655 height 24
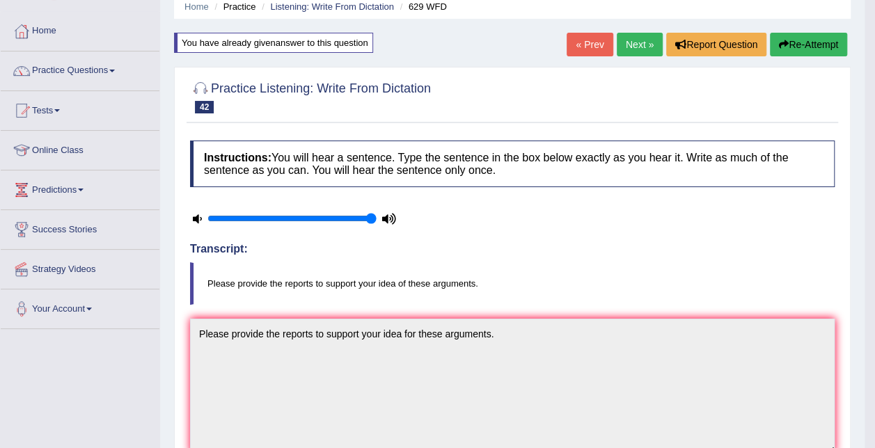
scroll to position [0, 0]
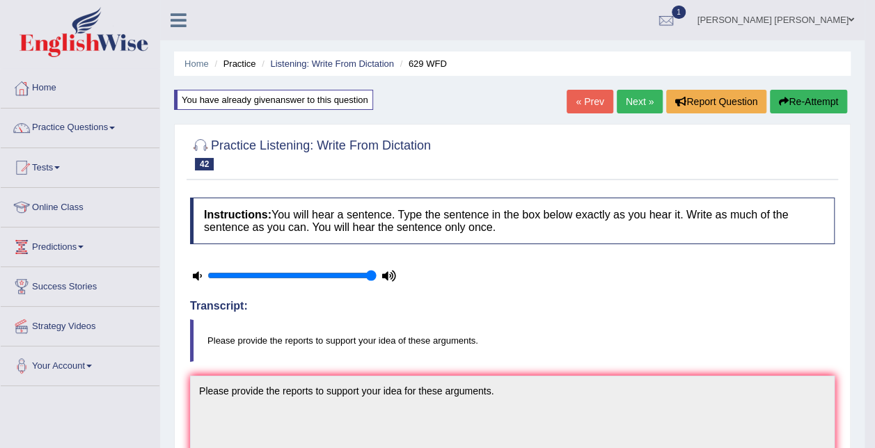
click at [646, 93] on link "Next »" at bounding box center [640, 102] width 46 height 24
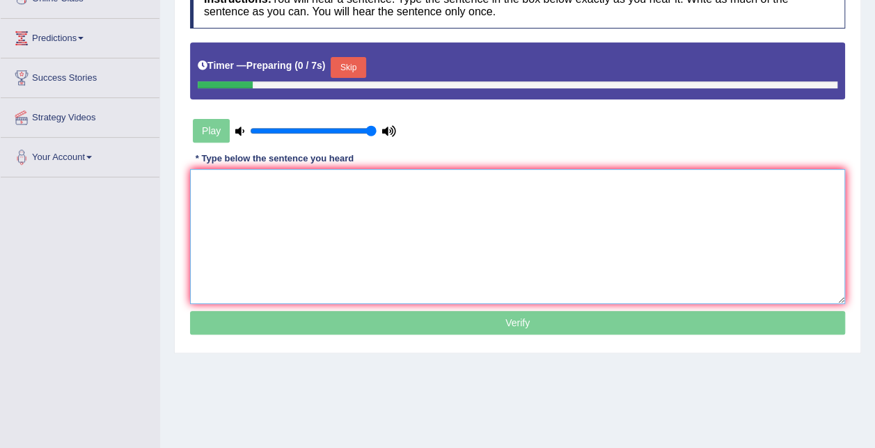
click at [451, 235] on textarea at bounding box center [517, 236] width 655 height 135
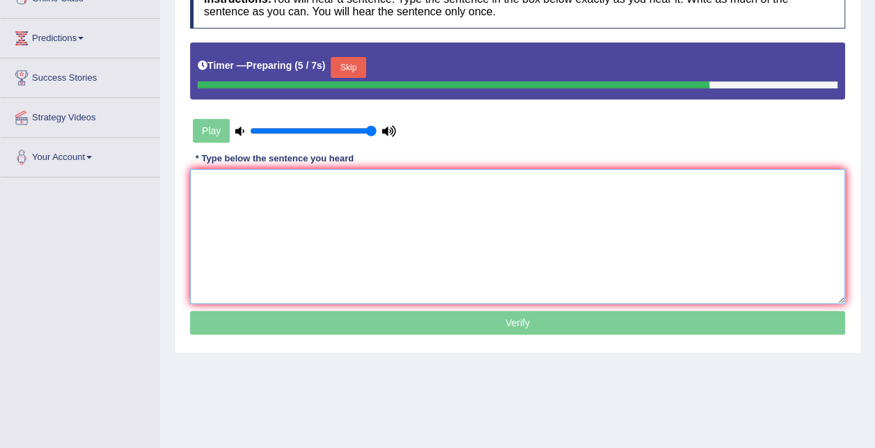
click at [438, 242] on textarea at bounding box center [517, 236] width 655 height 135
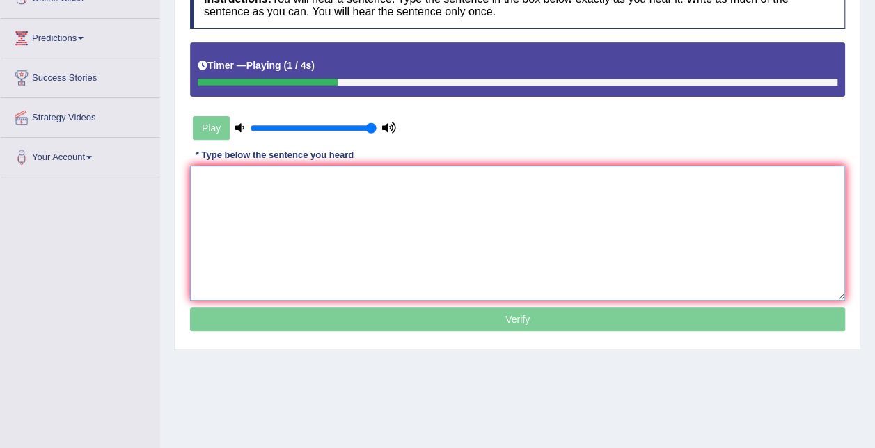
click at [438, 242] on textarea at bounding box center [517, 233] width 655 height 135
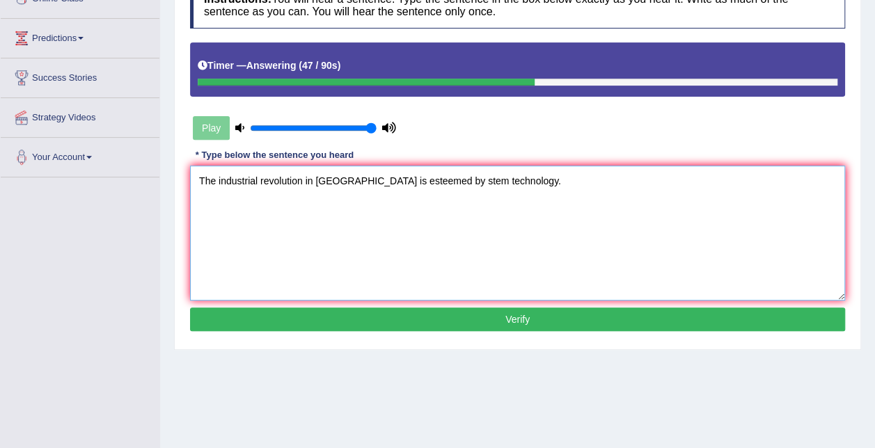
type textarea "The industrial revolution in Europe is esteemed by stem technology."
click at [484, 317] on button "Verify" at bounding box center [517, 320] width 655 height 24
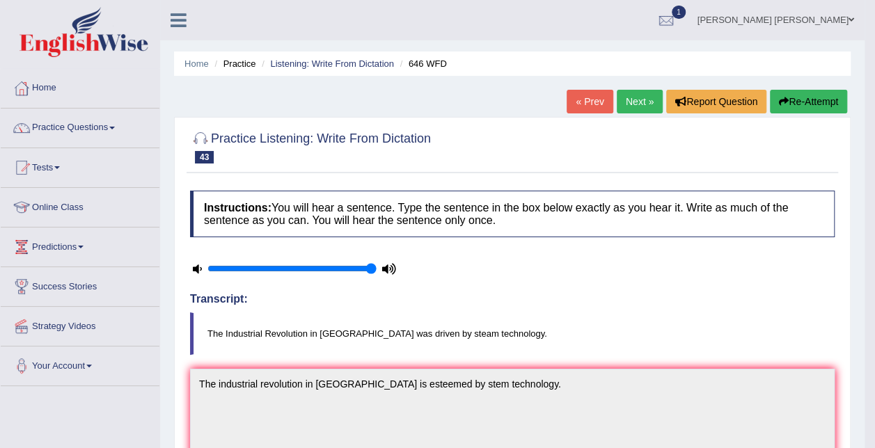
click at [807, 104] on button "Re-Attempt" at bounding box center [808, 102] width 77 height 24
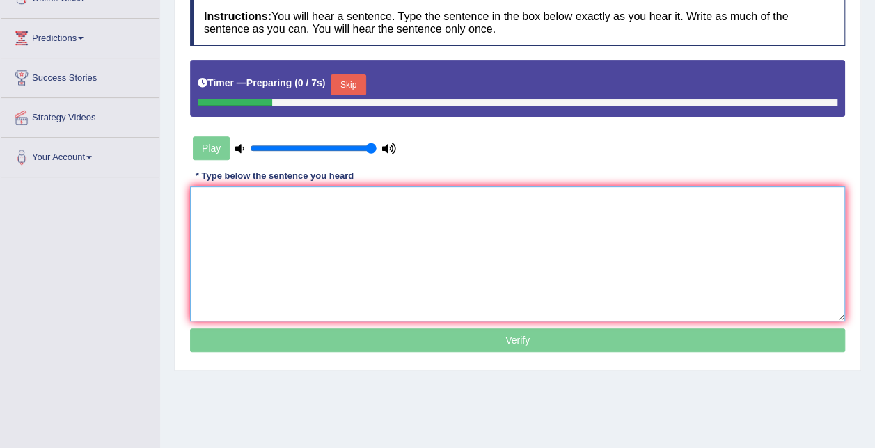
click at [388, 239] on textarea at bounding box center [517, 254] width 655 height 135
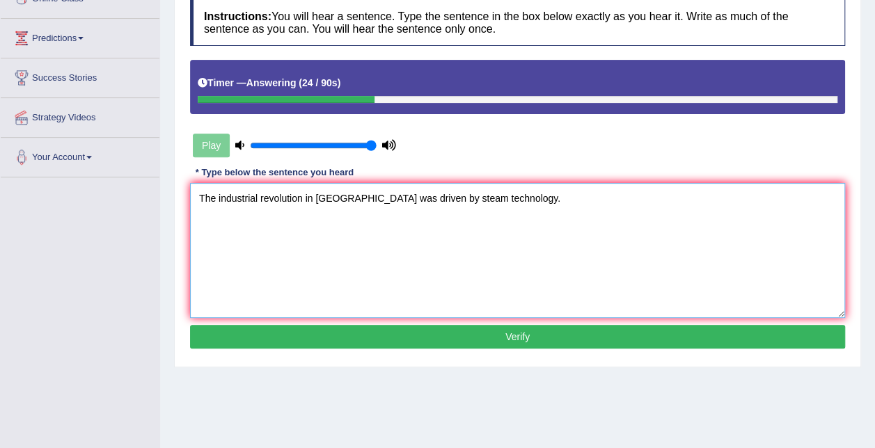
type textarea "The industrial revolution in [GEOGRAPHIC_DATA] was driven by steam technology."
click at [457, 330] on button "Verify" at bounding box center [517, 337] width 655 height 24
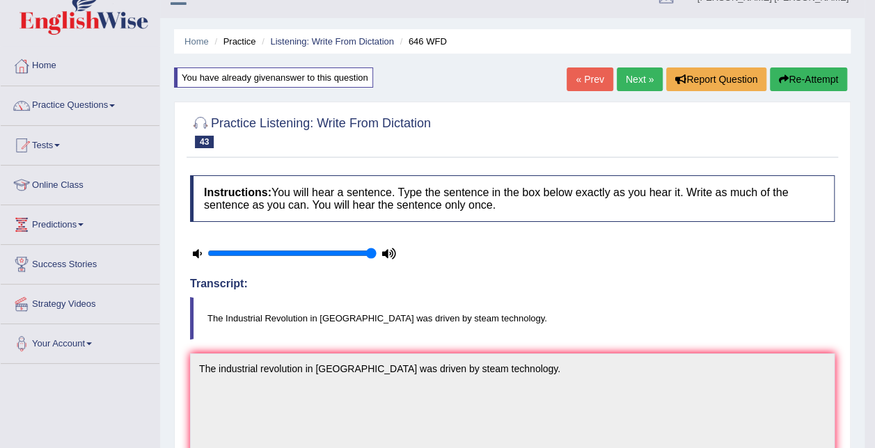
scroll to position [10, 0]
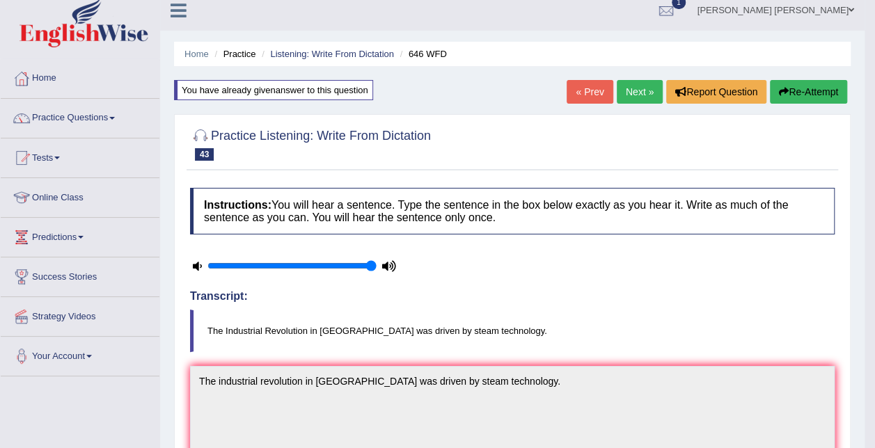
click at [636, 89] on link "Next »" at bounding box center [640, 92] width 46 height 24
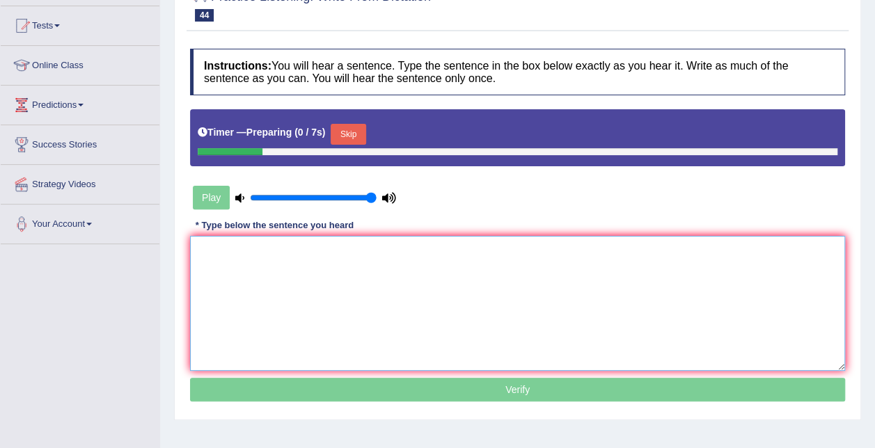
click at [373, 267] on textarea at bounding box center [517, 303] width 655 height 135
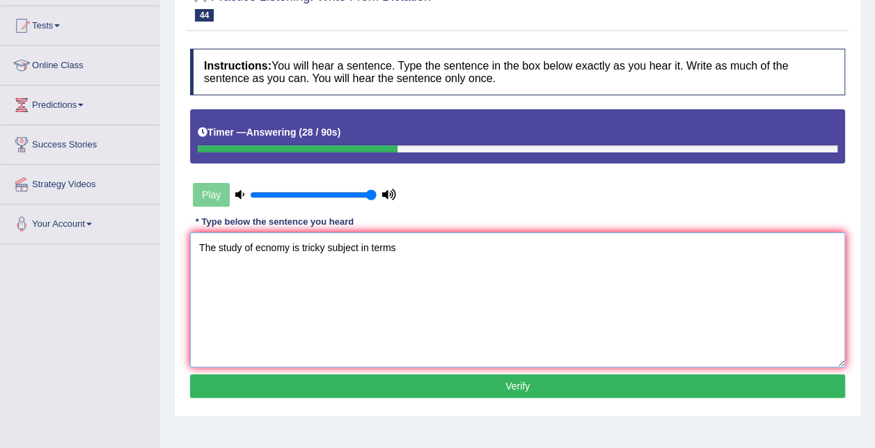
type textarea "The study of ecnomy is tricky subject in terms"
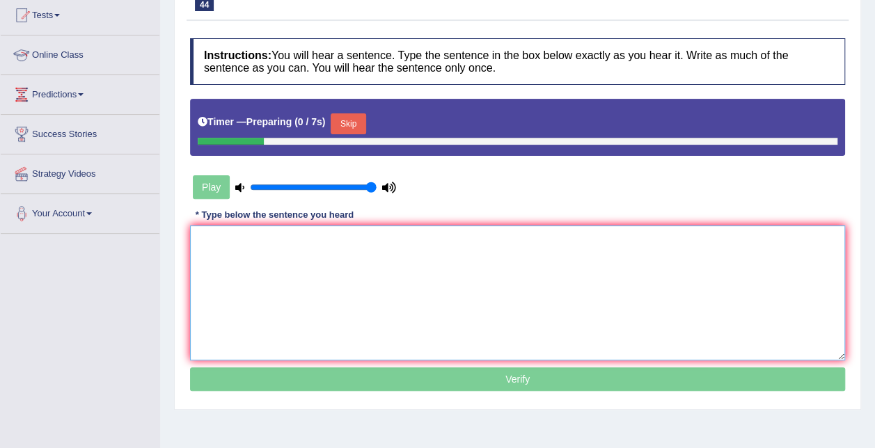
scroll to position [142, 0]
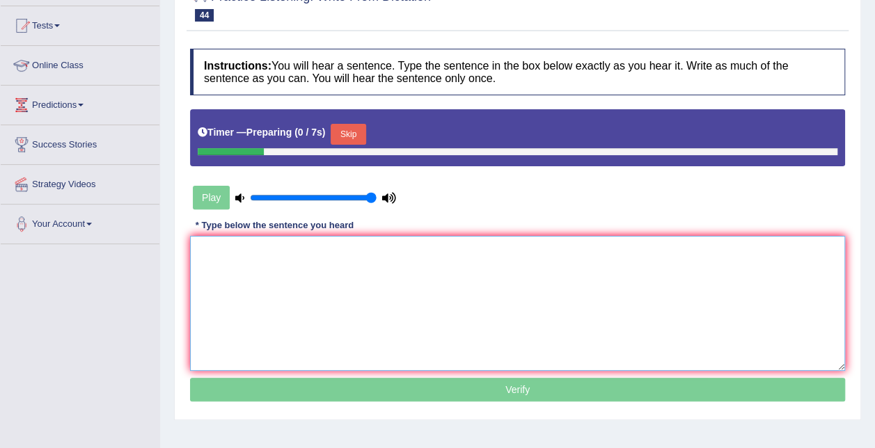
click at [331, 264] on textarea at bounding box center [517, 303] width 655 height 135
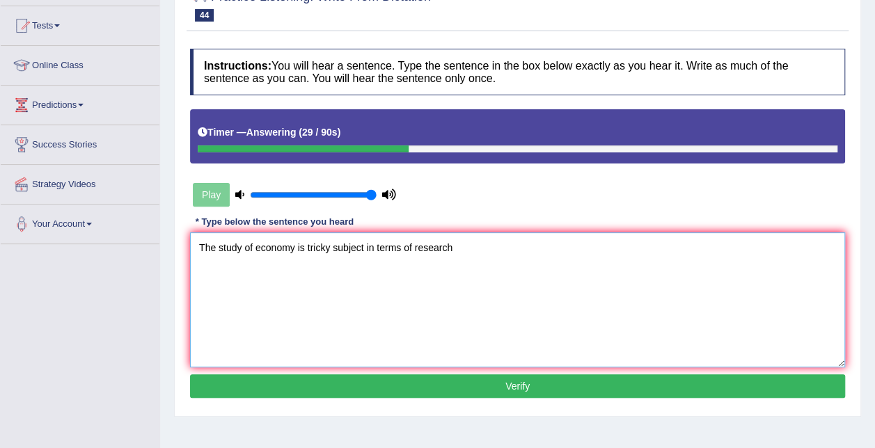
type textarea "The study of economy is tricky subject in terms of research."
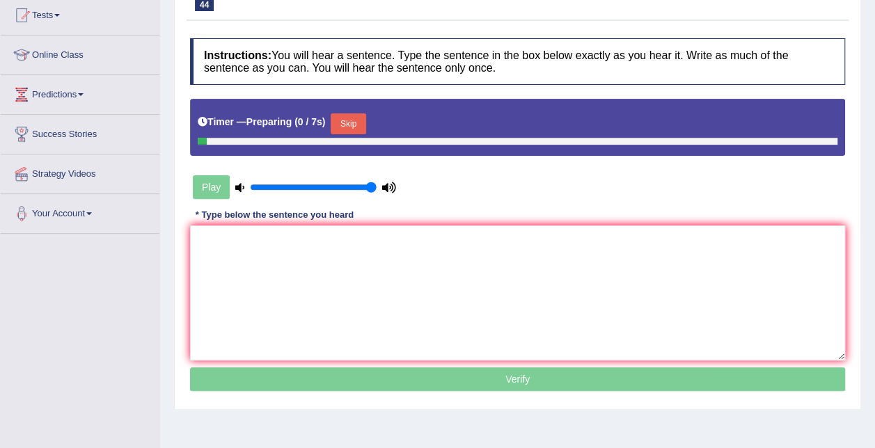
scroll to position [152, 0]
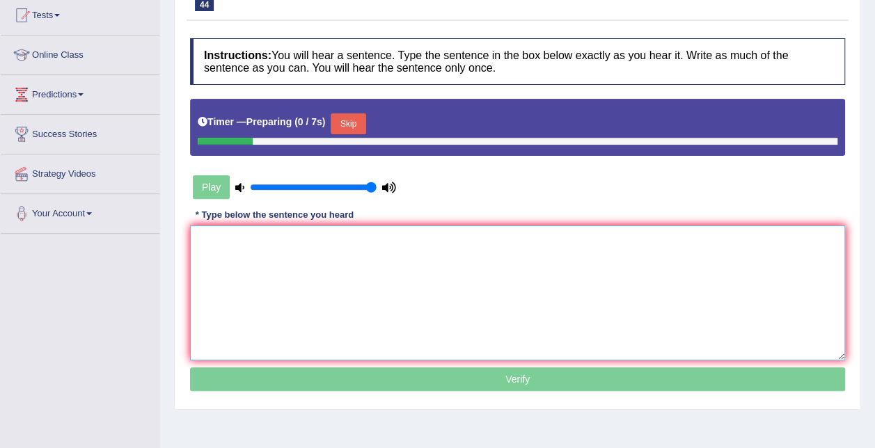
click at [357, 250] on textarea at bounding box center [517, 293] width 655 height 135
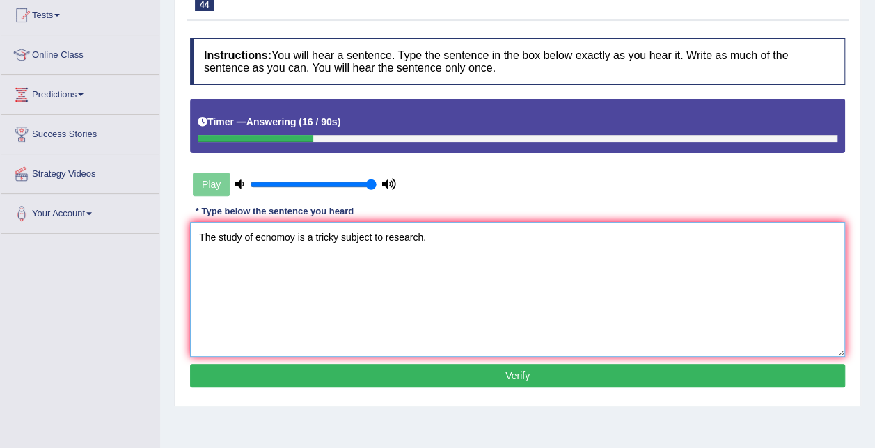
click at [255, 231] on textarea "The study of ecnomoy is a tricky subject to research." at bounding box center [517, 289] width 655 height 135
type textarea "The study of the ecnomoy is a tricky subject to research."
click at [452, 368] on button "Verify" at bounding box center [517, 376] width 655 height 24
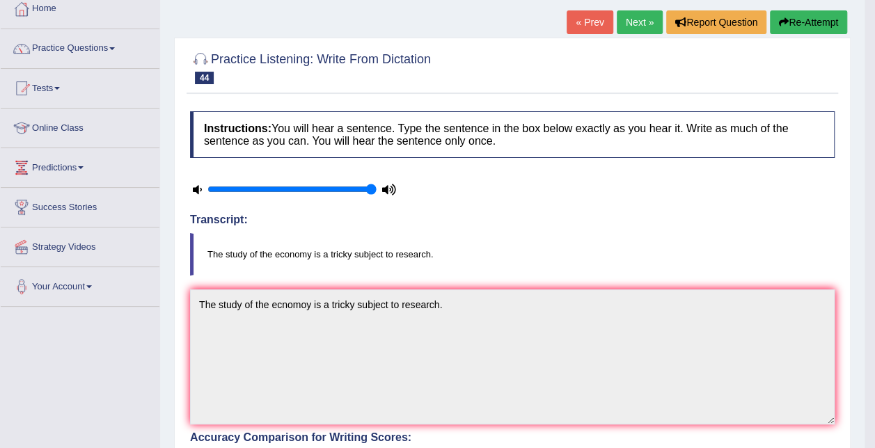
scroll to position [0, 0]
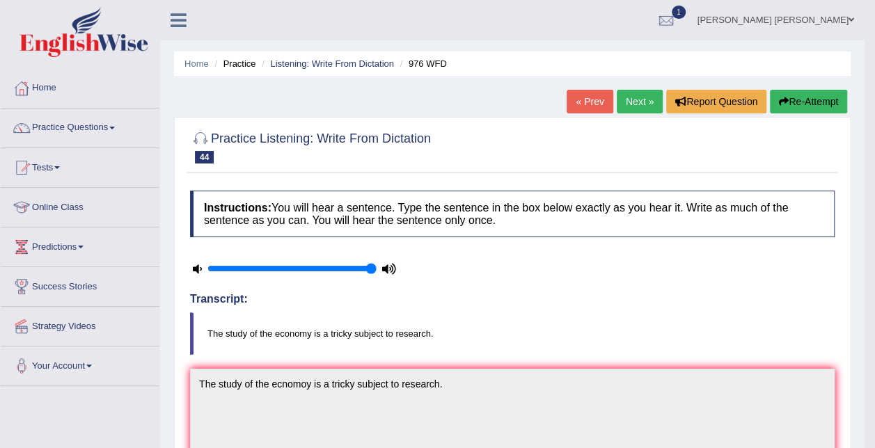
click at [643, 93] on link "Next »" at bounding box center [640, 102] width 46 height 24
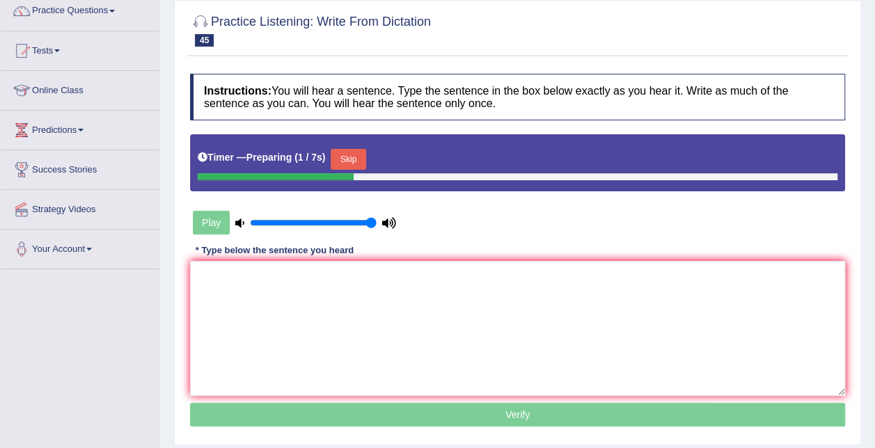
scroll to position [139, 0]
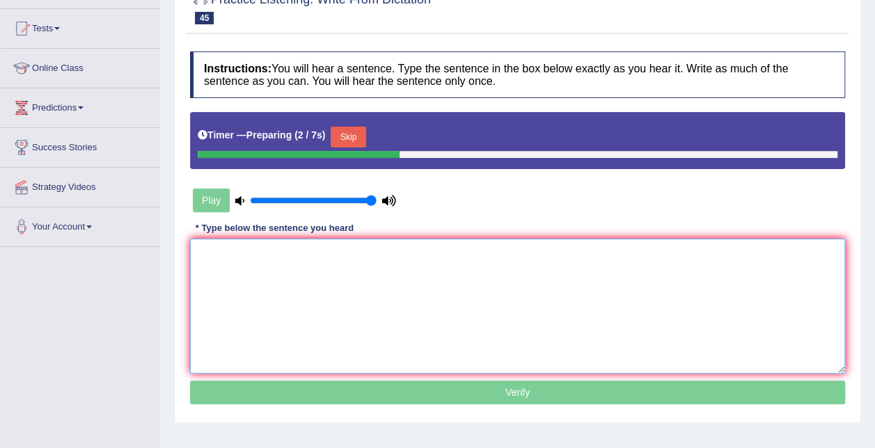
click at [413, 281] on textarea at bounding box center [517, 306] width 655 height 135
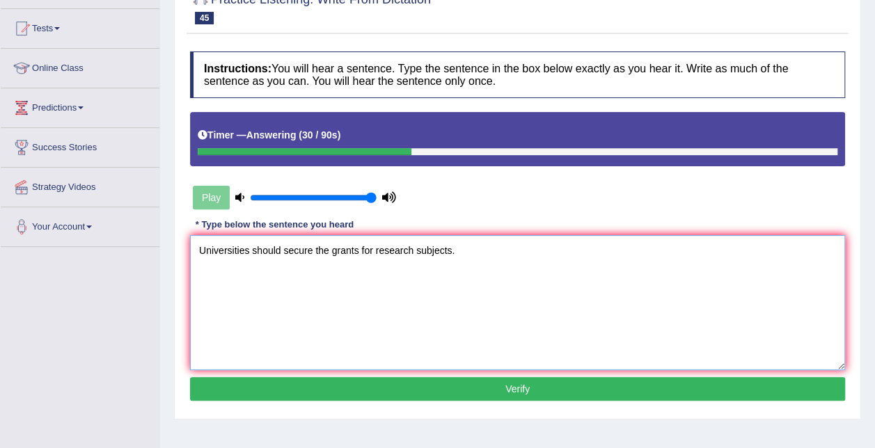
type textarea "Universities should secure the grants for research subjects."
click at [501, 391] on button "Verify" at bounding box center [517, 389] width 655 height 24
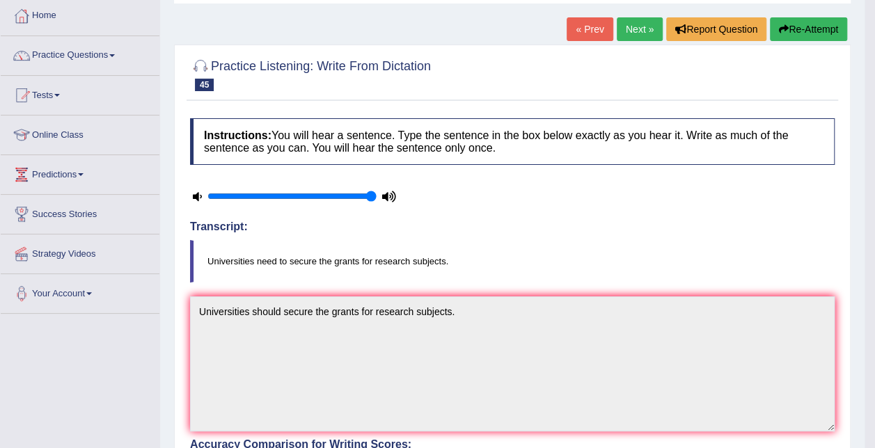
scroll to position [0, 0]
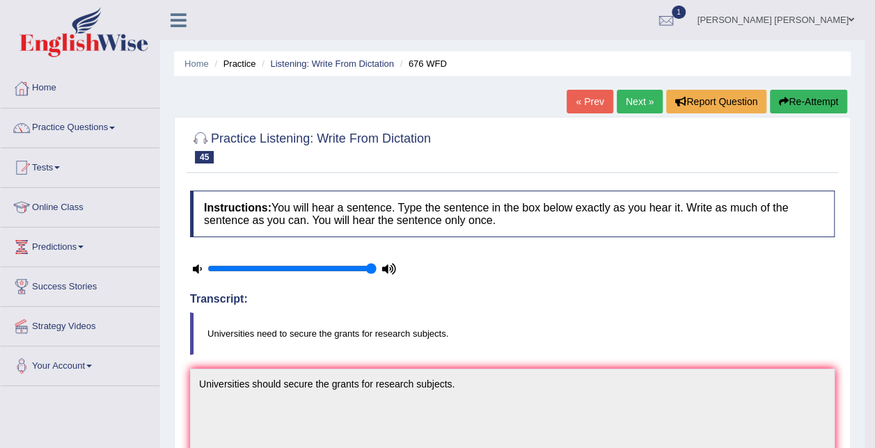
click at [626, 103] on link "Next »" at bounding box center [640, 102] width 46 height 24
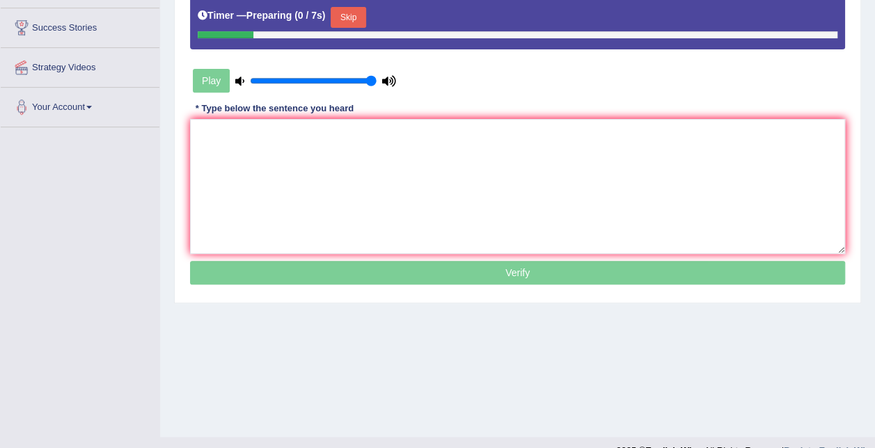
scroll to position [209, 0]
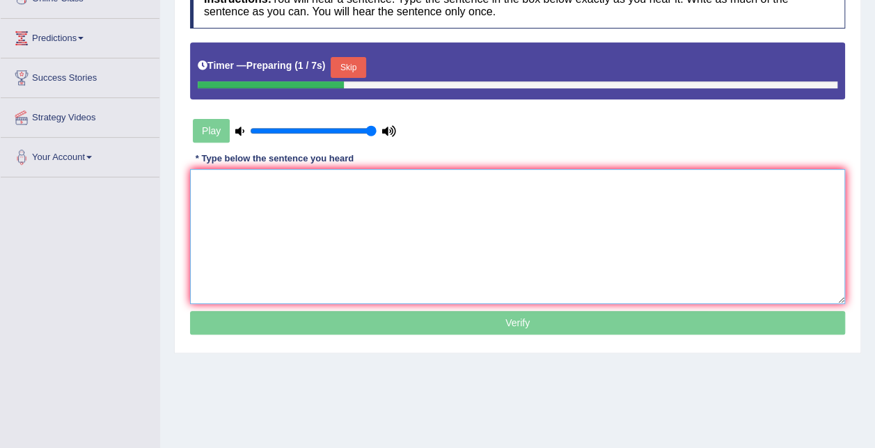
click at [389, 229] on textarea at bounding box center [517, 236] width 655 height 135
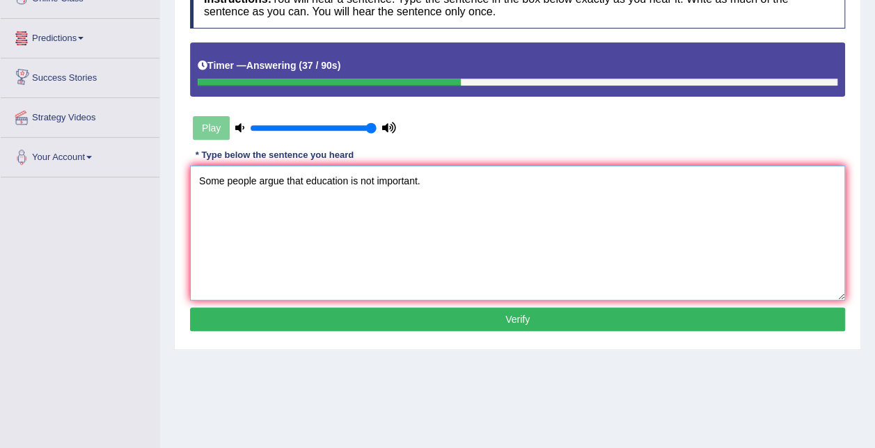
type textarea "Some people argue that education is not important."
click at [468, 324] on button "Verify" at bounding box center [517, 320] width 655 height 24
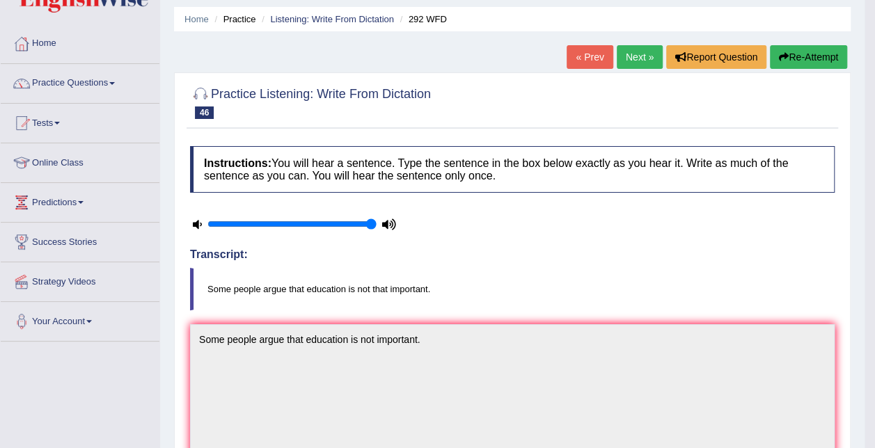
scroll to position [0, 0]
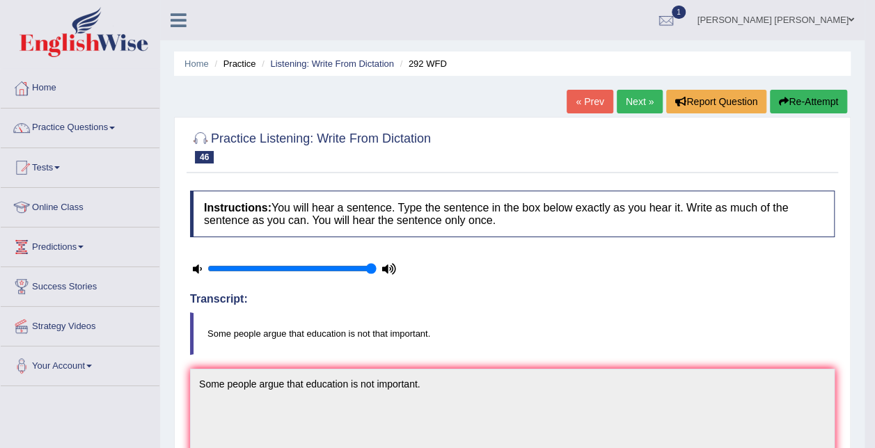
click at [644, 93] on link "Next »" at bounding box center [640, 102] width 46 height 24
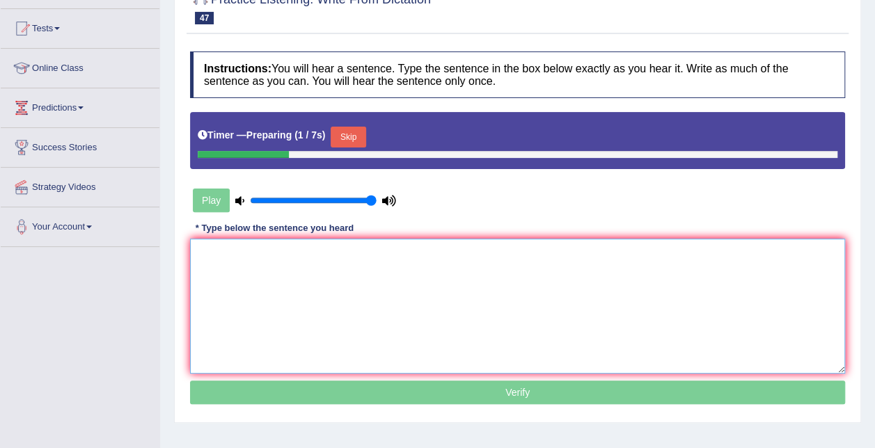
click at [349, 318] on textarea at bounding box center [517, 306] width 655 height 135
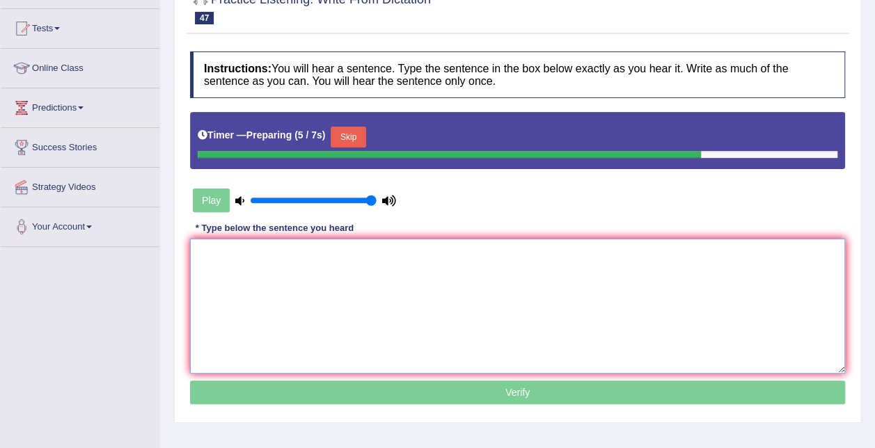
click at [344, 304] on textarea at bounding box center [517, 306] width 655 height 135
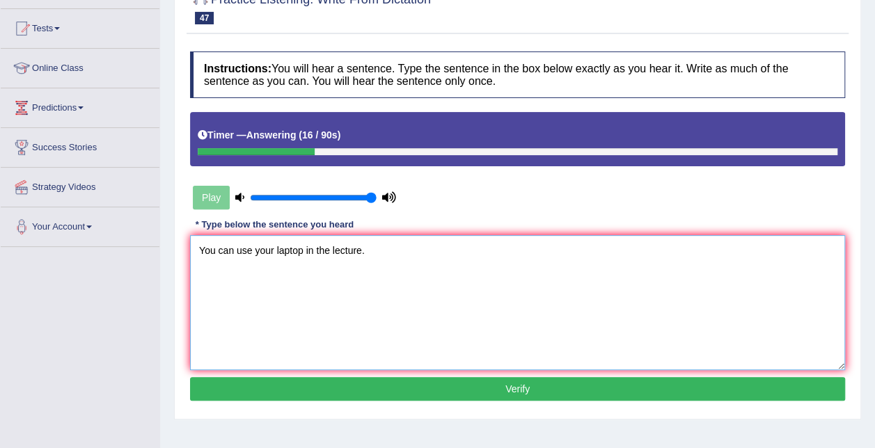
type textarea "You can use your laptop in the lecture."
click at [367, 386] on button "Verify" at bounding box center [517, 389] width 655 height 24
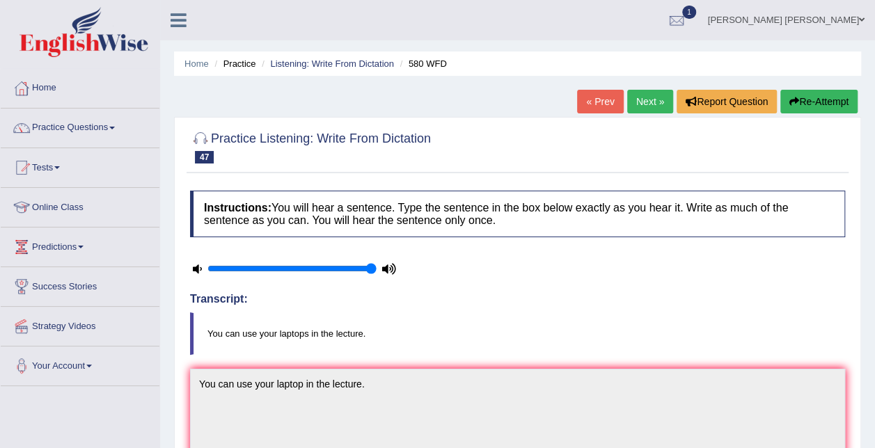
click at [647, 101] on link "Next »" at bounding box center [650, 102] width 46 height 24
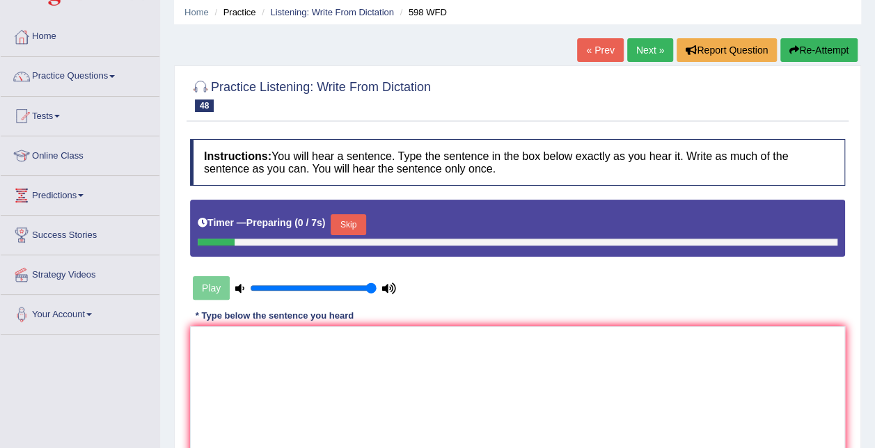
scroll to position [209, 0]
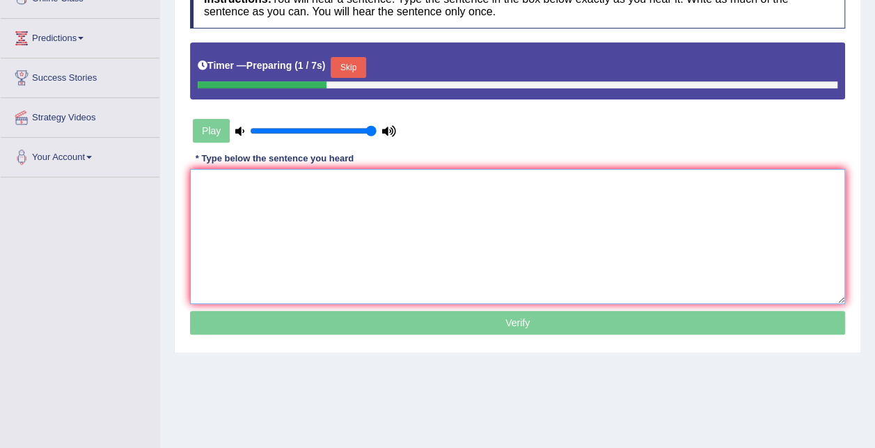
click at [292, 219] on textarea at bounding box center [517, 236] width 655 height 135
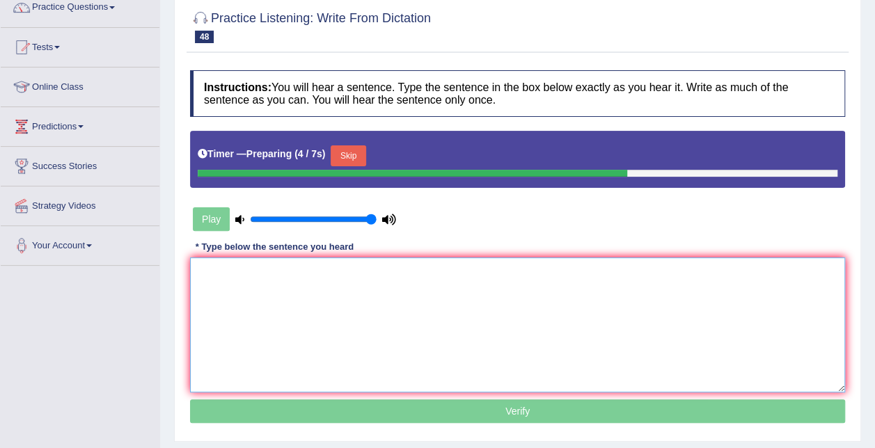
scroll to position [70, 0]
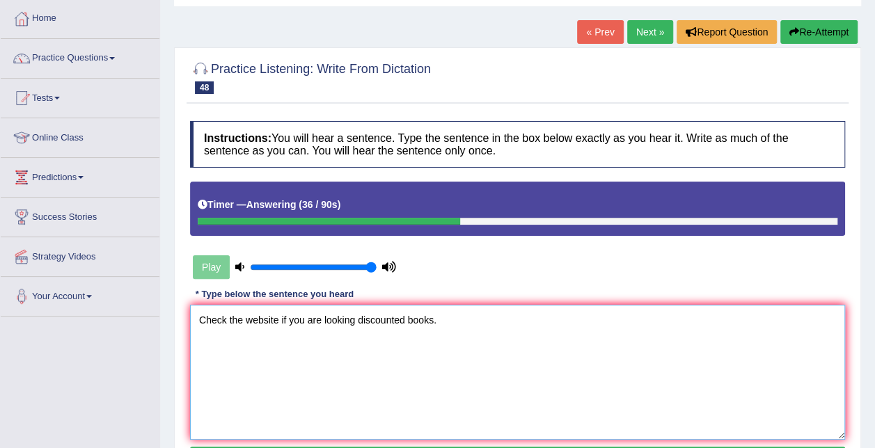
drag, startPoint x: 355, startPoint y: 322, endPoint x: 465, endPoint y: 352, distance: 114.2
click at [356, 322] on textarea "Check the website if you are looking discounted books." at bounding box center [517, 372] width 655 height 135
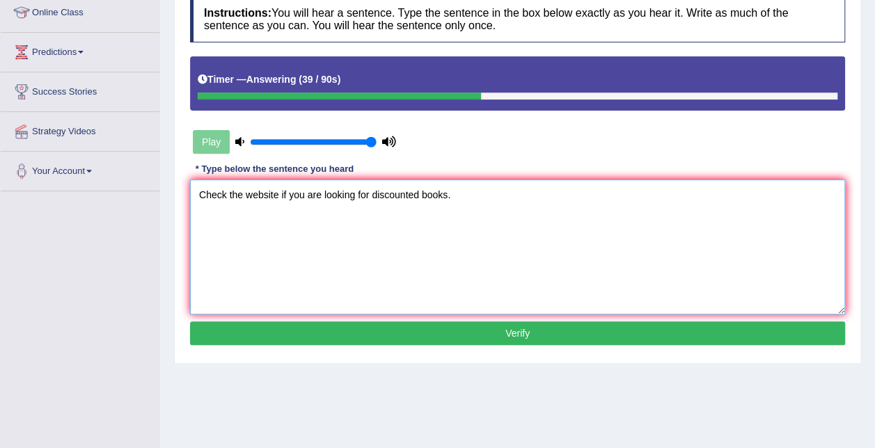
scroll to position [209, 0]
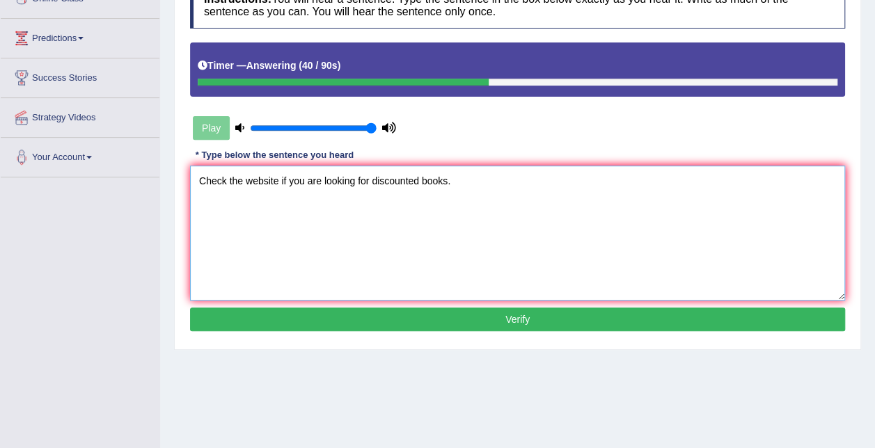
type textarea "Check the website if you are looking for discounted books."
click at [493, 329] on button "Verify" at bounding box center [517, 320] width 655 height 24
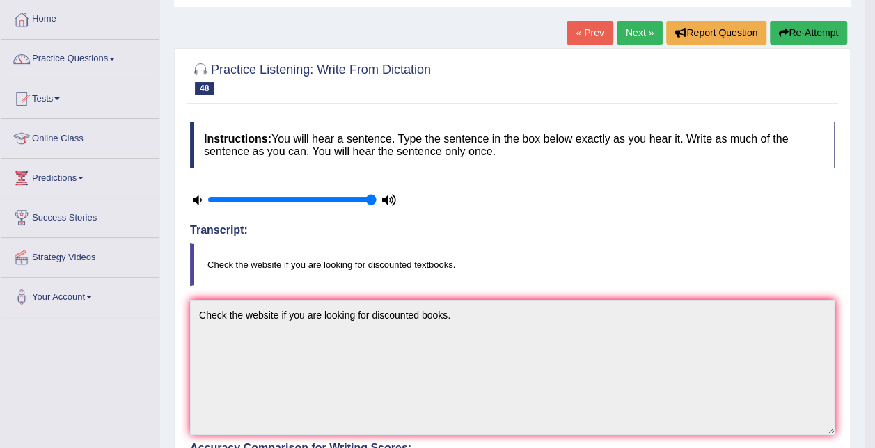
scroll to position [0, 0]
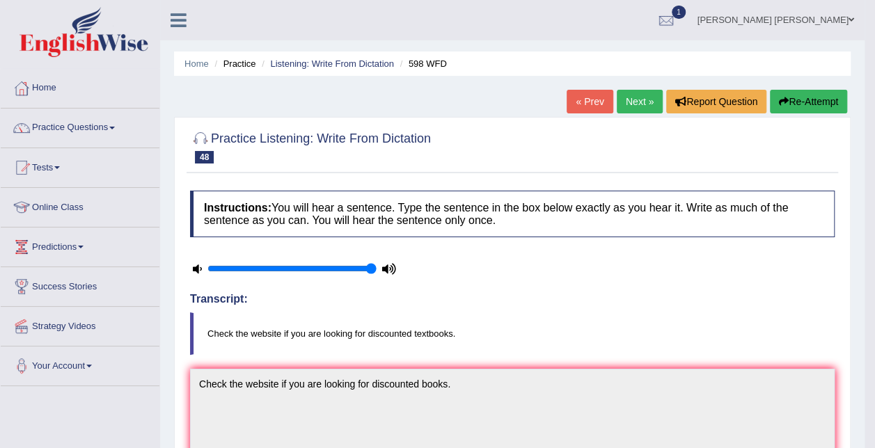
click at [638, 103] on link "Next »" at bounding box center [640, 102] width 46 height 24
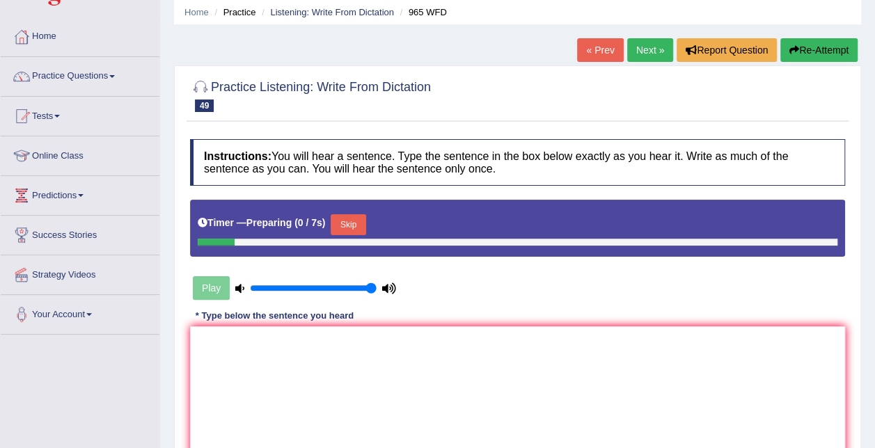
scroll to position [209, 0]
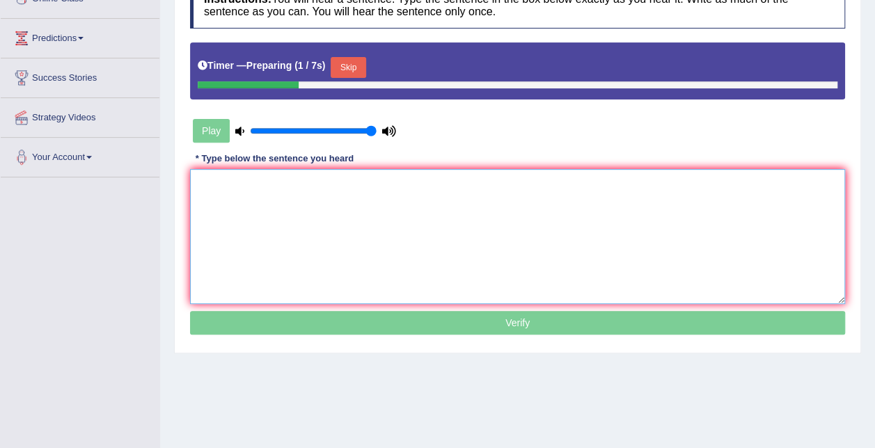
click at [306, 218] on textarea at bounding box center [517, 236] width 655 height 135
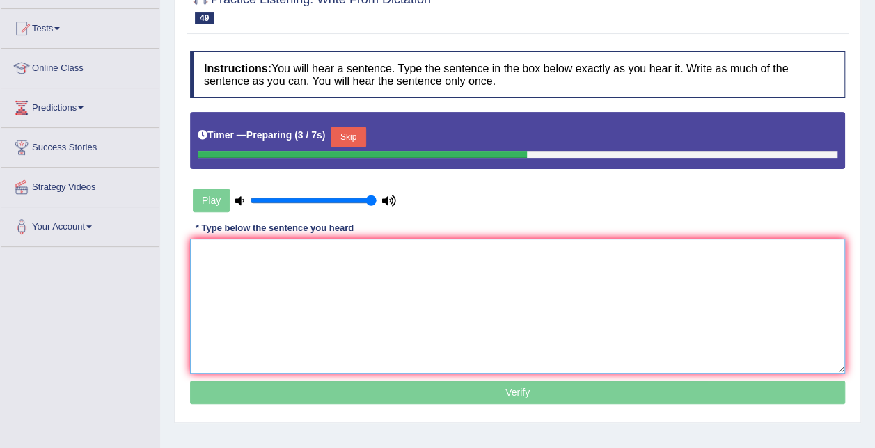
click at [322, 291] on textarea at bounding box center [517, 306] width 655 height 135
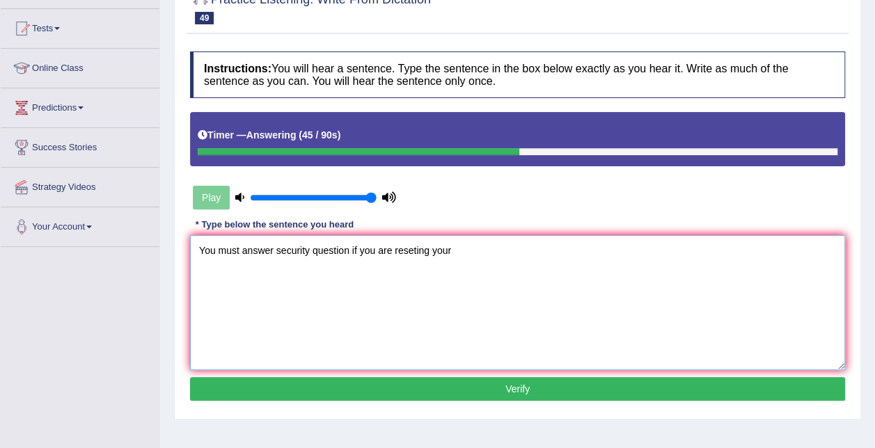
drag, startPoint x: 390, startPoint y: 250, endPoint x: 352, endPoint y: 249, distance: 37.6
click at [352, 249] on textarea "You must answer security question if you are reseting your" at bounding box center [517, 302] width 655 height 135
type textarea "You must answer security question while reseting your password."
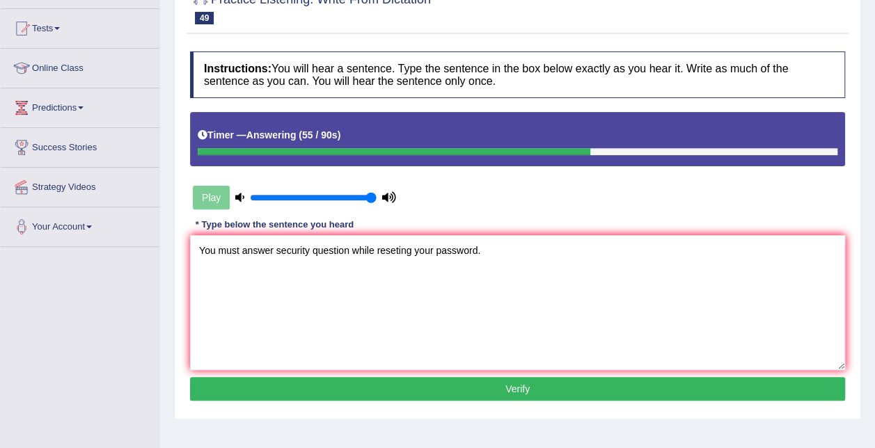
click at [565, 389] on button "Verify" at bounding box center [517, 389] width 655 height 24
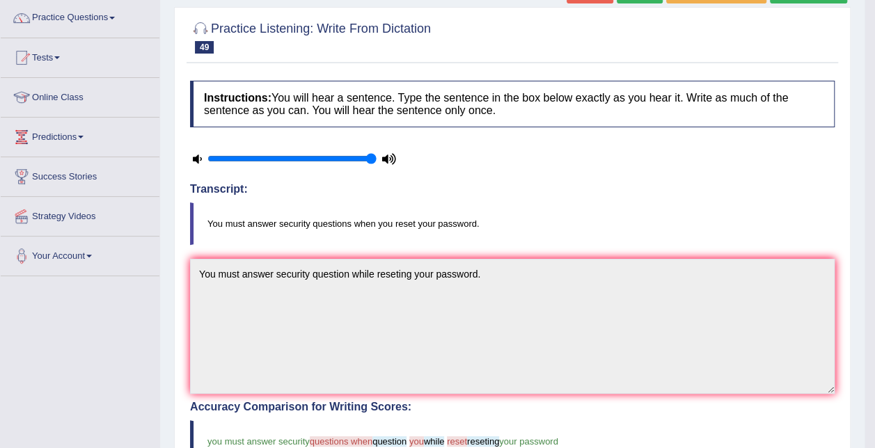
scroll to position [0, 0]
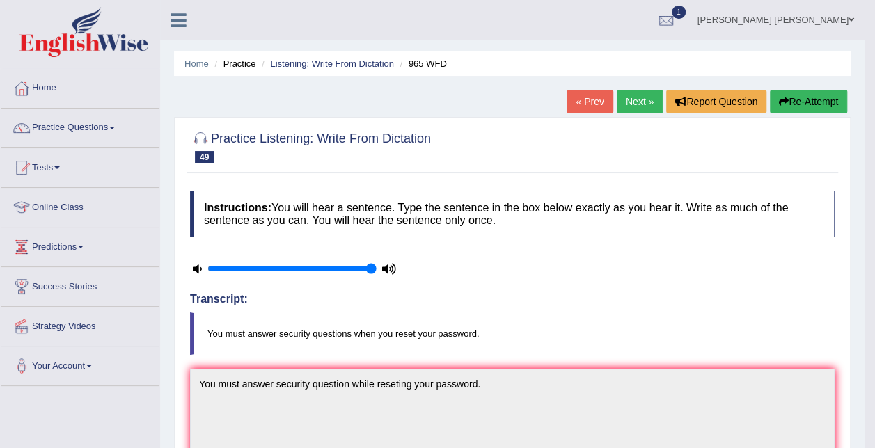
click at [796, 97] on button "Re-Attempt" at bounding box center [808, 102] width 77 height 24
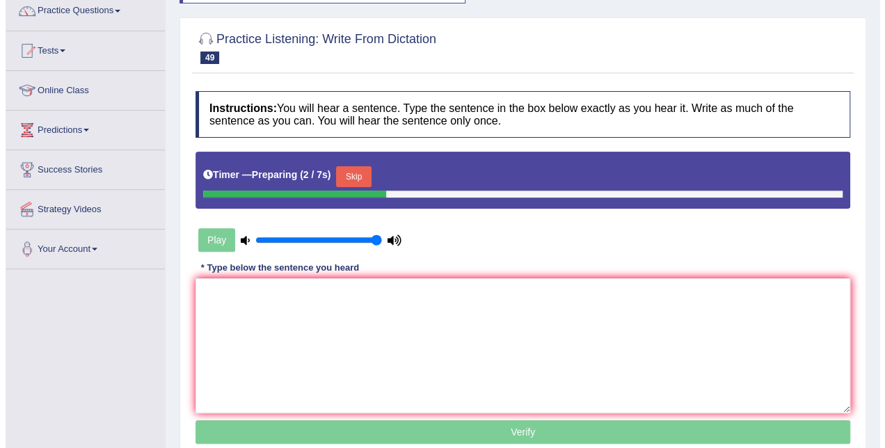
scroll to position [139, 0]
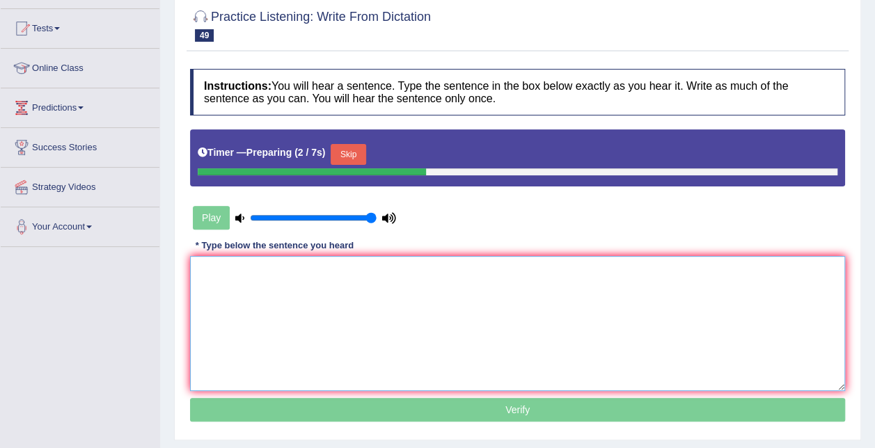
click at [278, 347] on textarea at bounding box center [517, 323] width 655 height 135
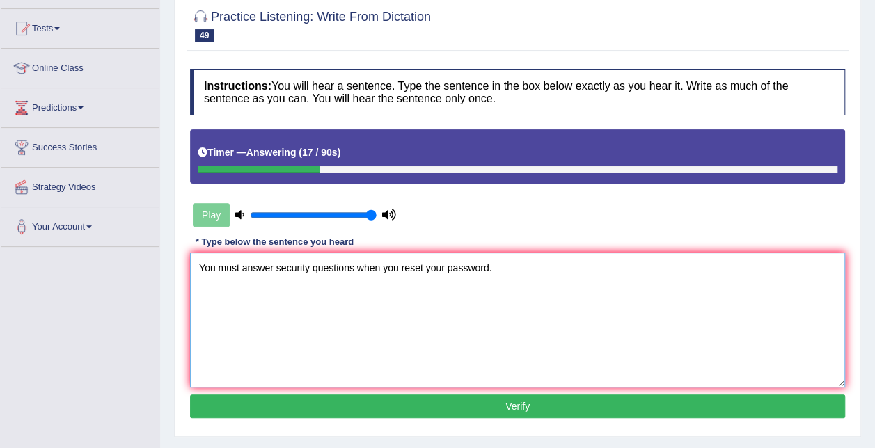
type textarea "You must answer security questions when you reset your password."
click at [480, 404] on button "Verify" at bounding box center [517, 407] width 655 height 24
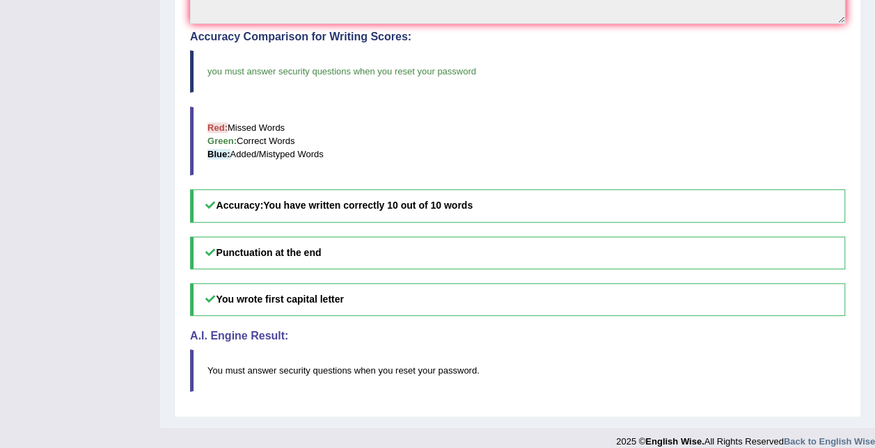
scroll to position [0, 0]
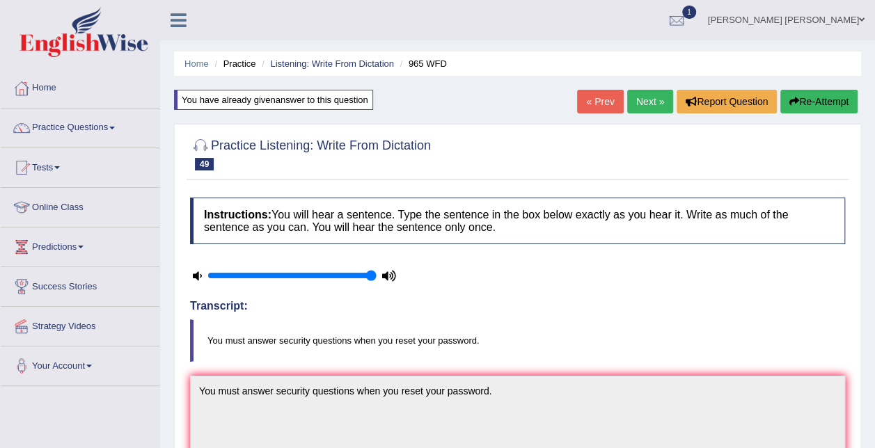
click at [644, 99] on link "Next »" at bounding box center [650, 102] width 46 height 24
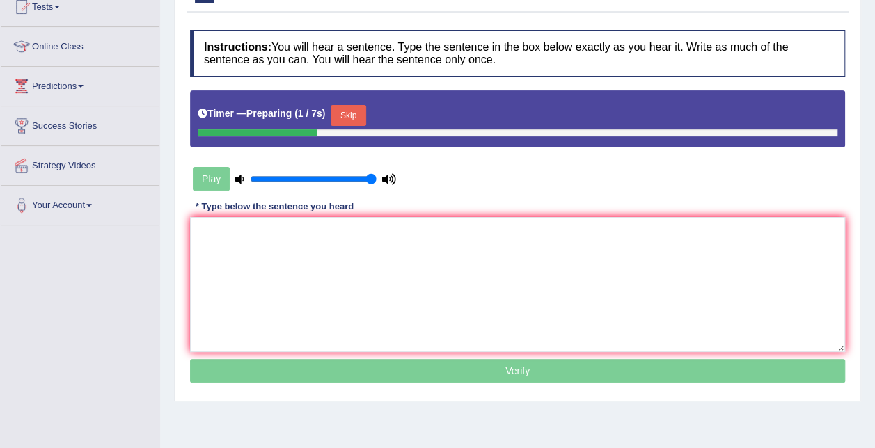
scroll to position [139, 0]
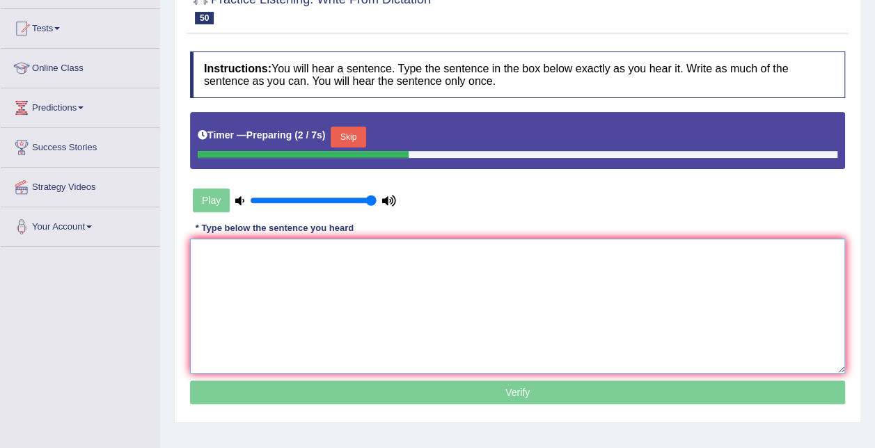
click at [358, 291] on textarea at bounding box center [517, 306] width 655 height 135
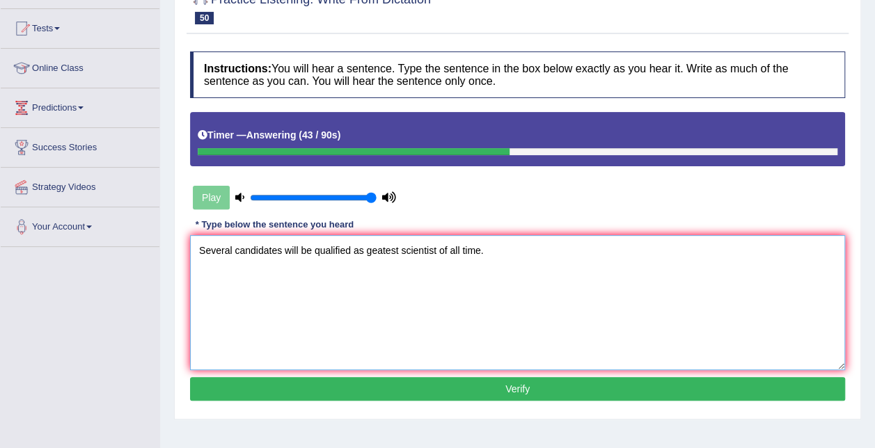
type textarea "Several candidates will be qualified as geatest scientist of all time."
click at [487, 396] on button "Verify" at bounding box center [517, 389] width 655 height 24
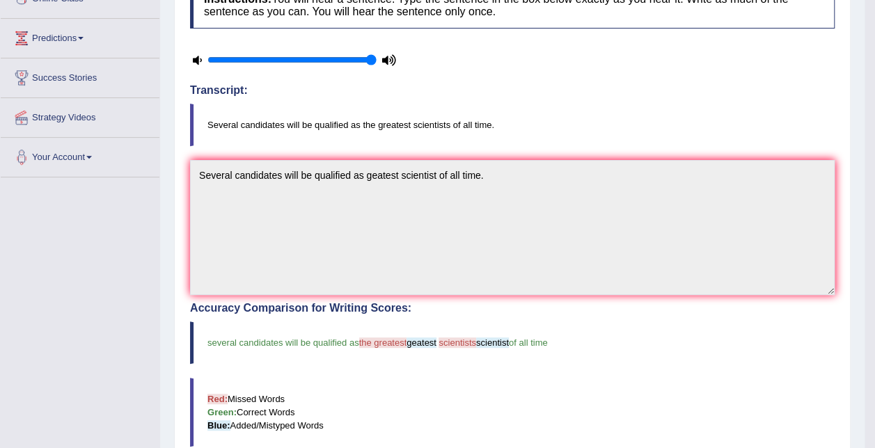
scroll to position [0, 0]
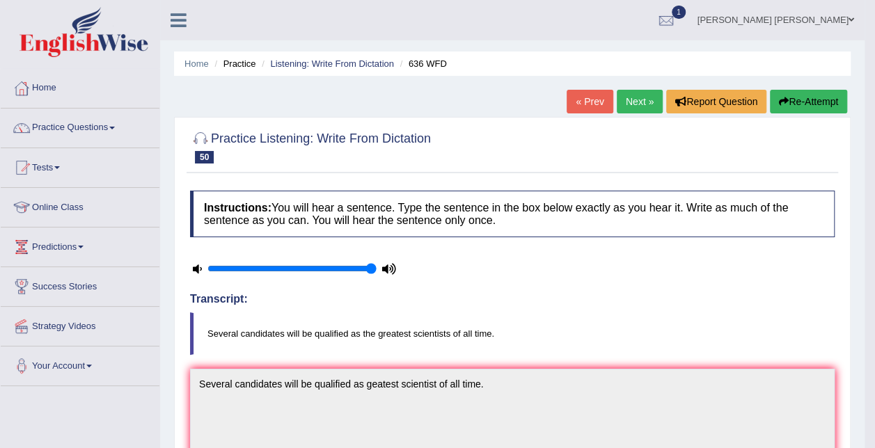
click at [810, 100] on button "Re-Attempt" at bounding box center [808, 102] width 77 height 24
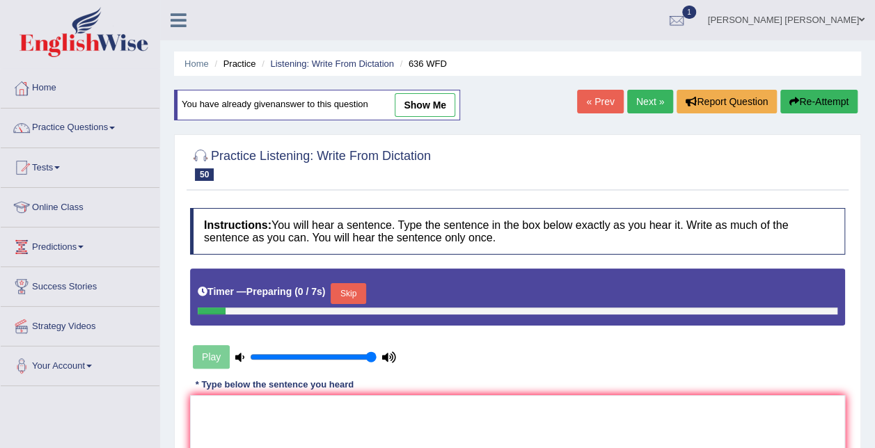
scroll to position [278, 0]
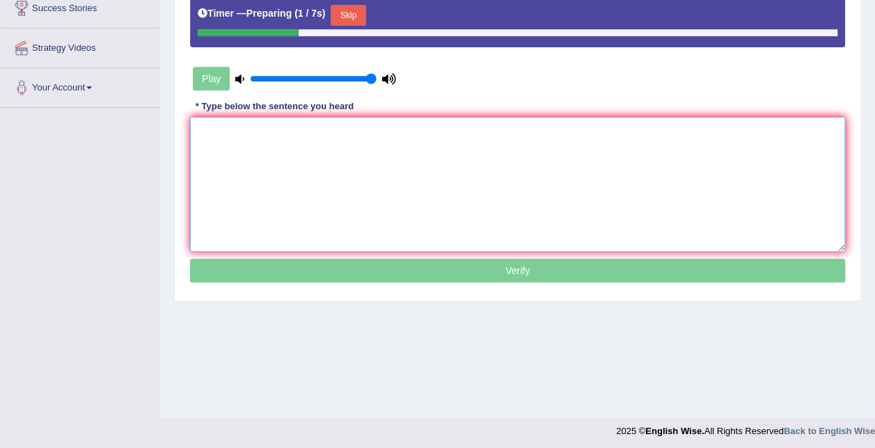
click at [287, 152] on textarea at bounding box center [517, 184] width 655 height 135
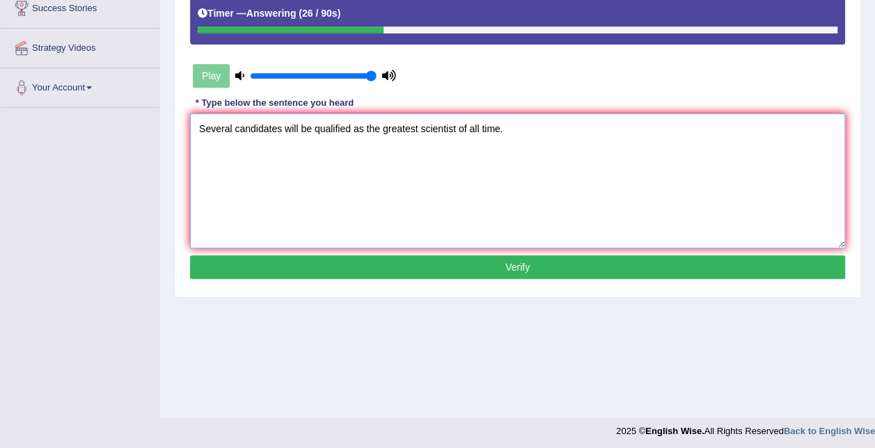
click at [455, 129] on textarea "Several candidates will be qualified as the greatest scientist of all time." at bounding box center [517, 180] width 655 height 135
type textarea "Several candidates will be qualified as the greatest scientists of all time."
click at [496, 260] on button "Verify" at bounding box center [517, 267] width 655 height 24
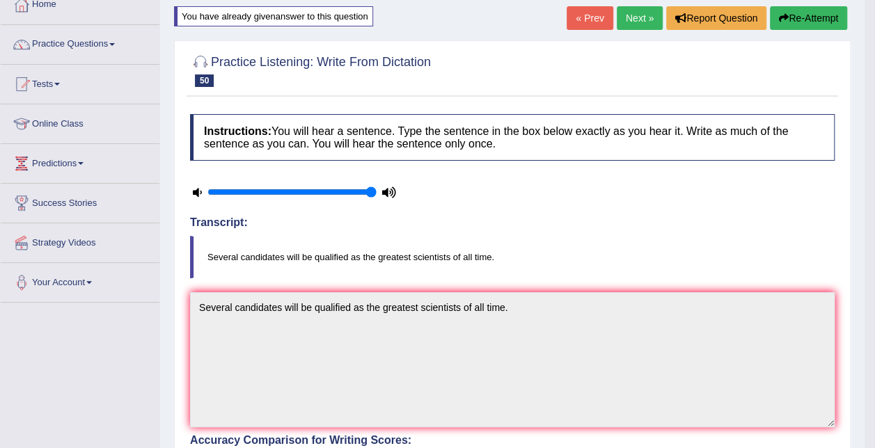
scroll to position [79, 0]
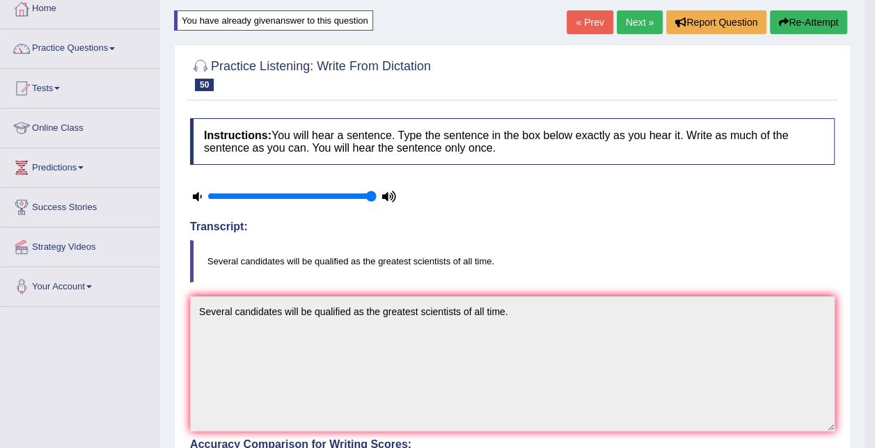
click at [652, 14] on link "Next »" at bounding box center [640, 22] width 46 height 24
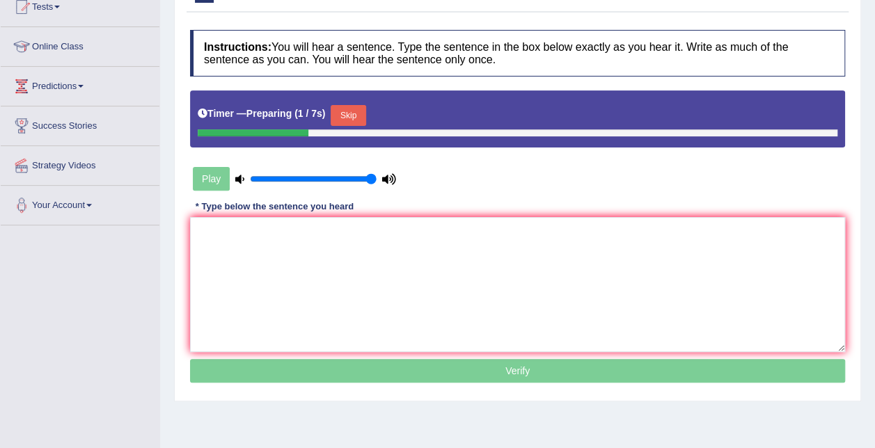
scroll to position [139, 0]
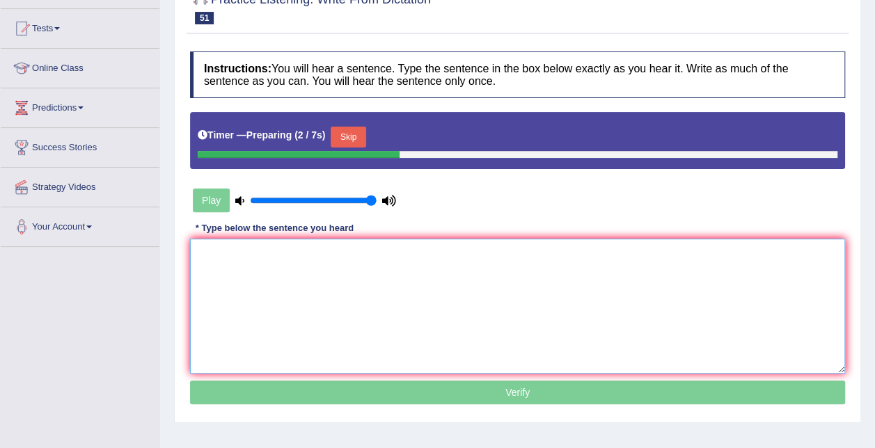
click at [336, 290] on textarea at bounding box center [517, 306] width 655 height 135
drag, startPoint x: 0, startPoint y: 0, endPoint x: 360, endPoint y: 278, distance: 455.0
click at [360, 278] on textarea at bounding box center [517, 306] width 655 height 135
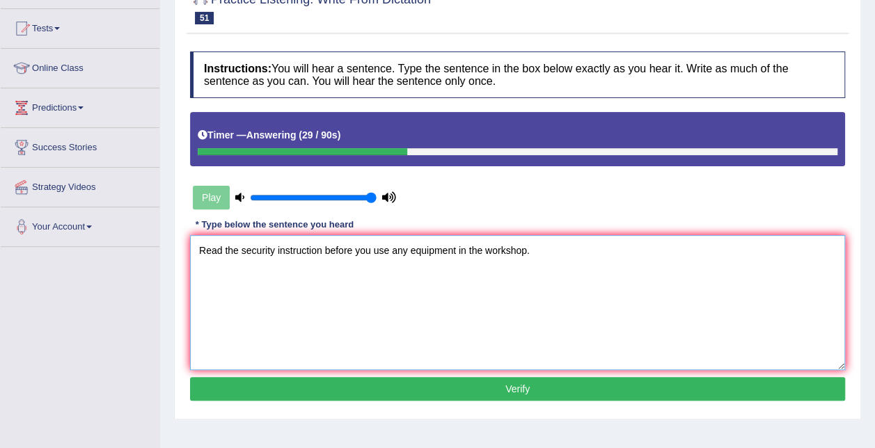
click at [239, 246] on textarea "Read the security instruction before you use any equipment in the workshop." at bounding box center [517, 302] width 655 height 135
type textarea "Read the security instruction before you use any equipment in the workshop."
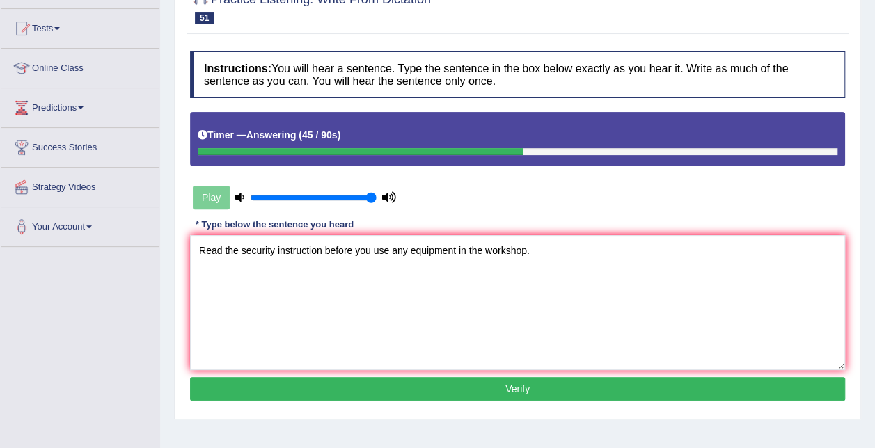
click at [297, 386] on button "Verify" at bounding box center [517, 389] width 655 height 24
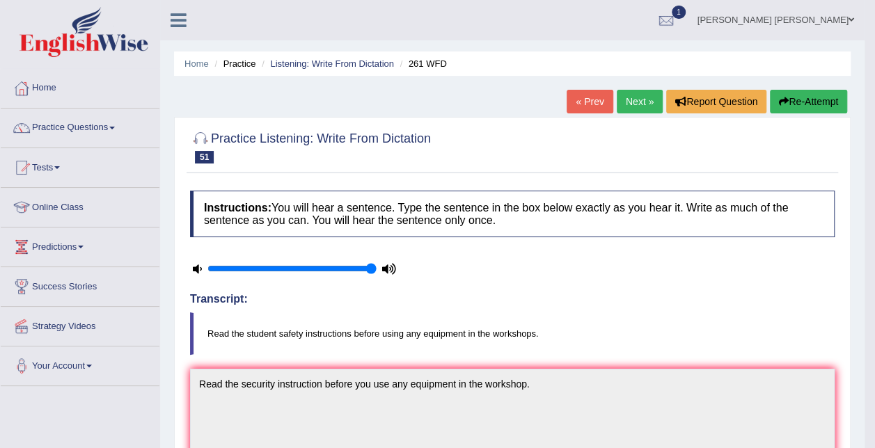
click at [791, 99] on button "Re-Attempt" at bounding box center [808, 102] width 77 height 24
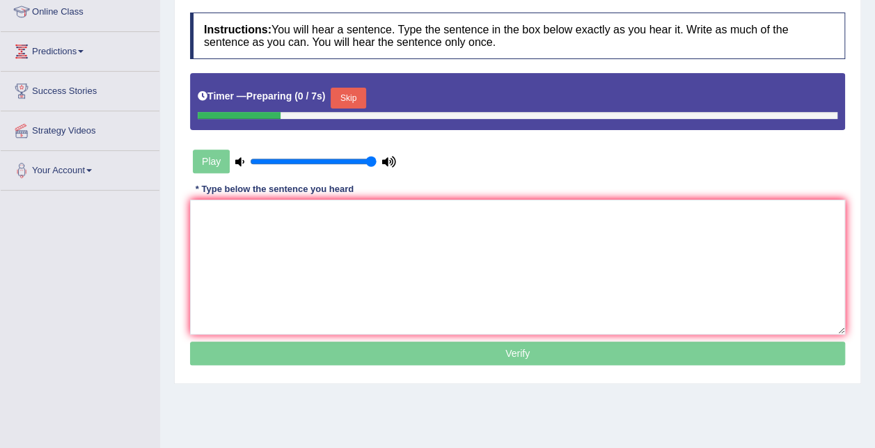
scroll to position [209, 0]
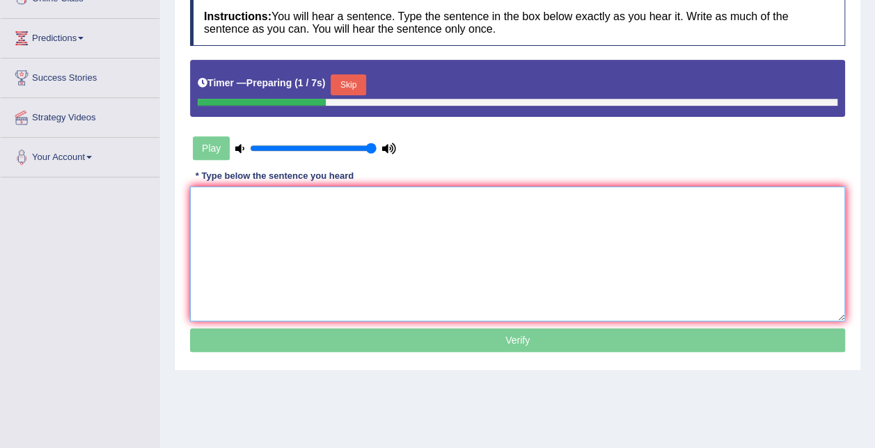
click at [402, 267] on textarea at bounding box center [517, 254] width 655 height 135
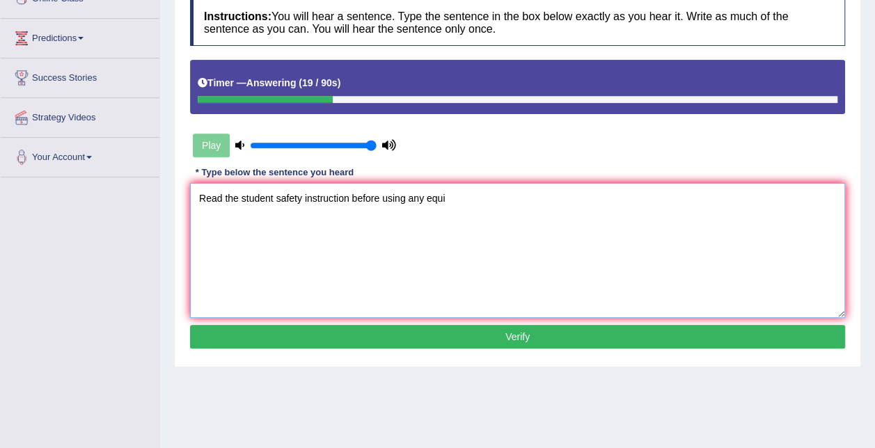
scroll to position [203, 0]
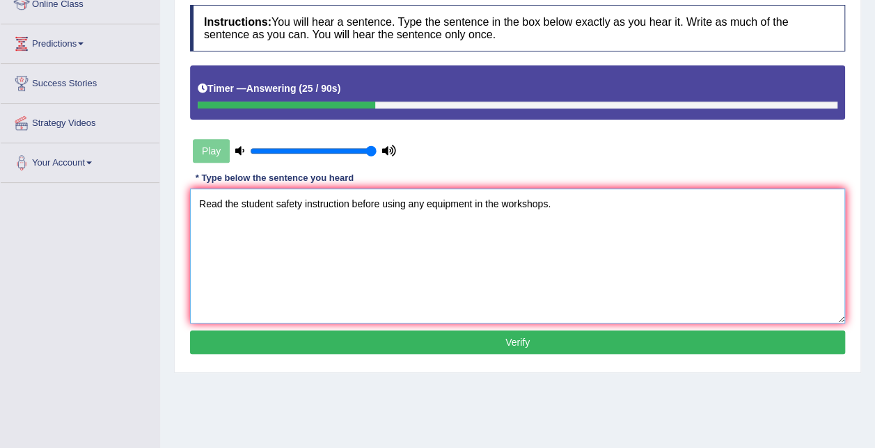
type textarea "Read the student safety instruction before using any equipment in the workshops."
click at [443, 335] on button "Verify" at bounding box center [517, 343] width 655 height 24
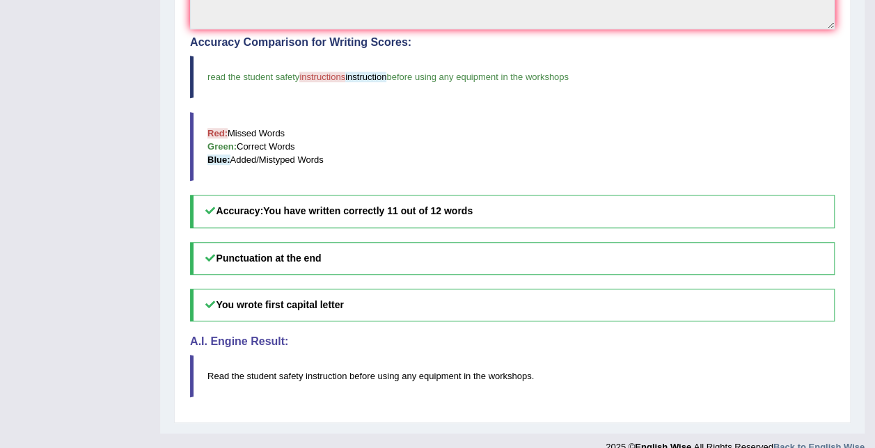
scroll to position [0, 0]
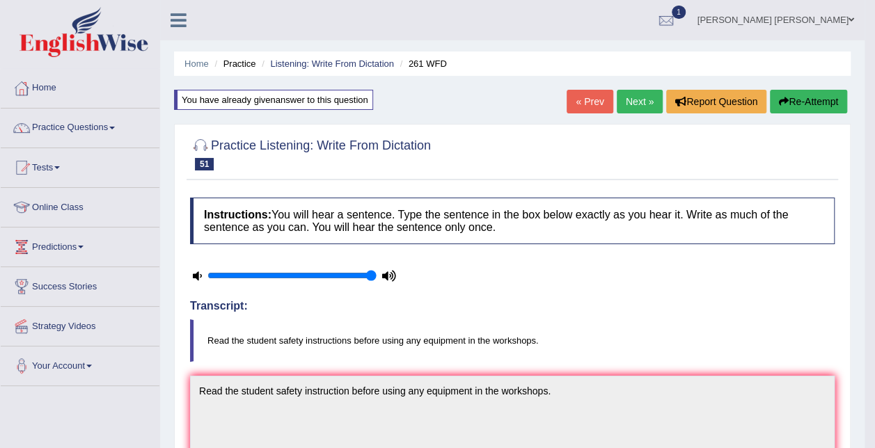
click at [642, 109] on link "Next »" at bounding box center [640, 102] width 46 height 24
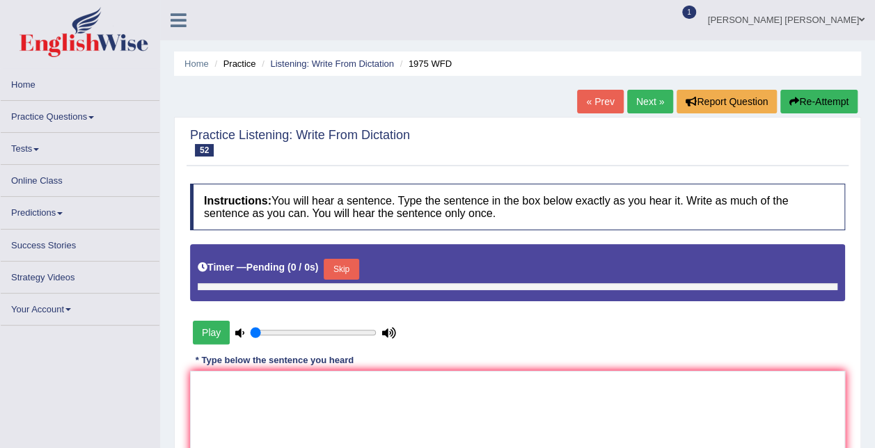
type input "1"
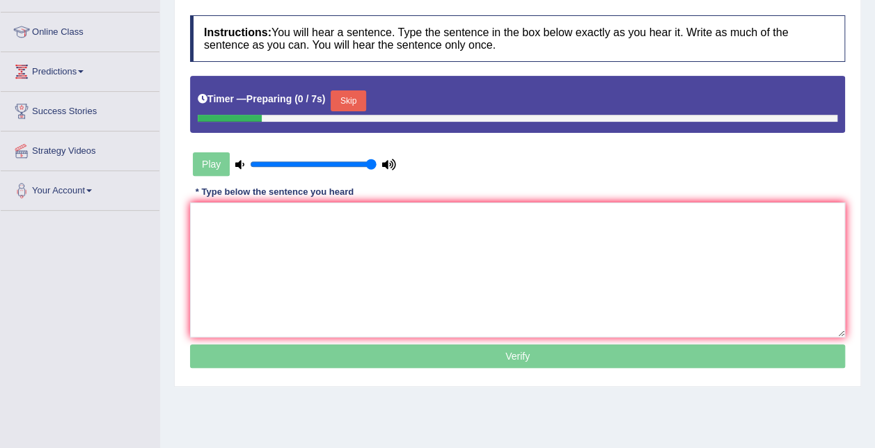
scroll to position [209, 0]
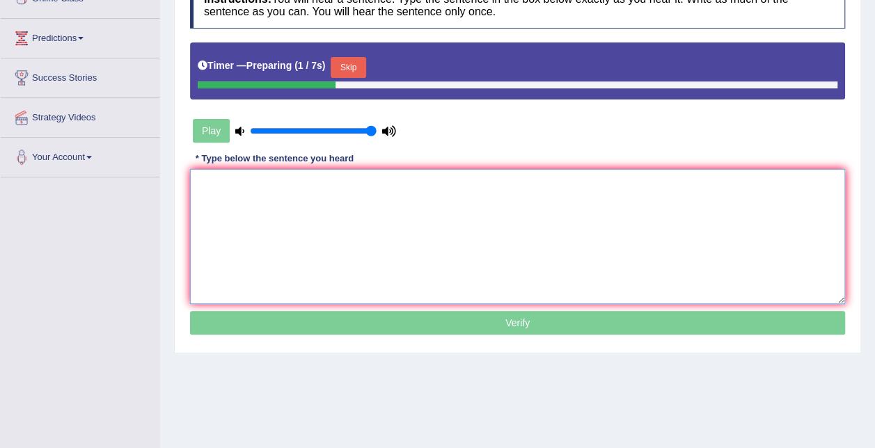
click at [352, 219] on textarea at bounding box center [517, 236] width 655 height 135
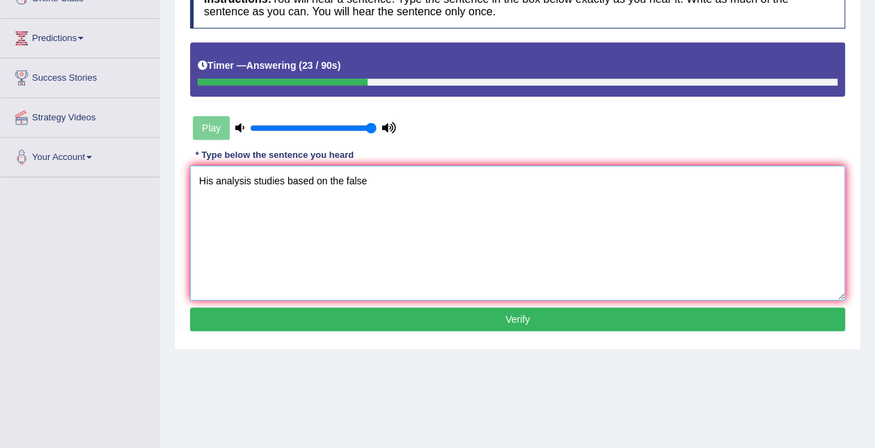
type textarea "His analysis studies based on the false"
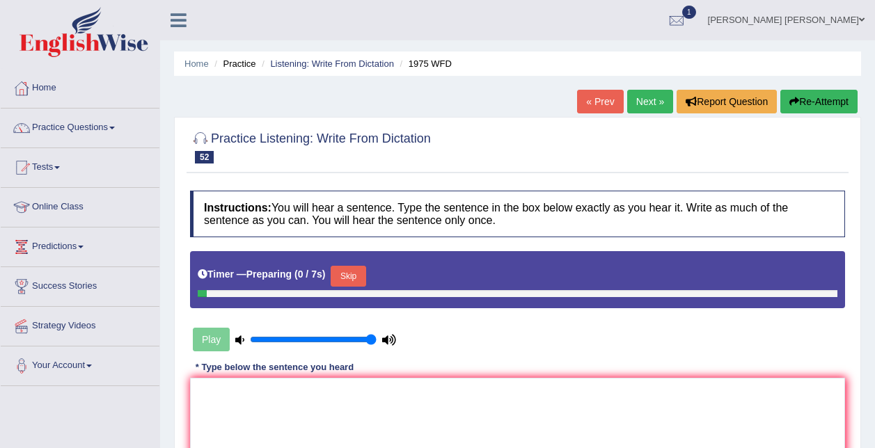
click at [302, 378] on textarea at bounding box center [517, 445] width 655 height 135
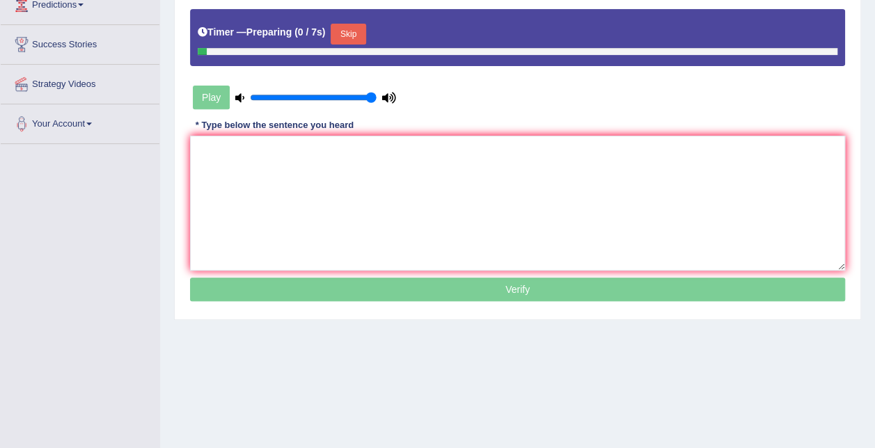
scroll to position [209, 0]
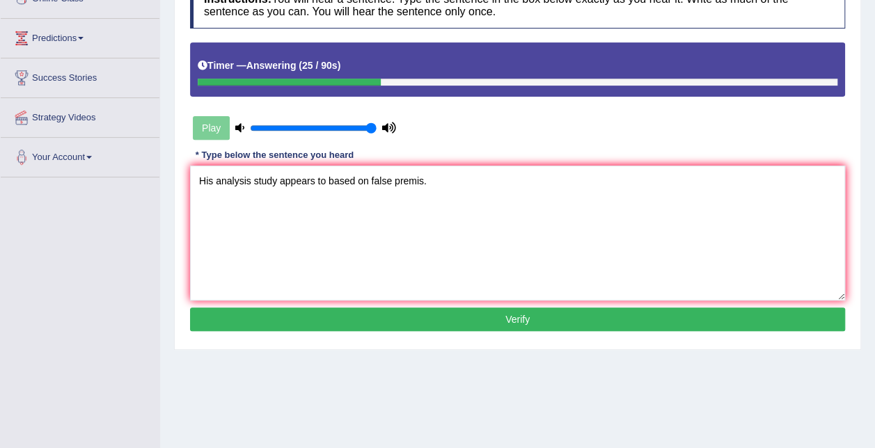
type textarea "His analysis study appears to based on false premis."
click at [395, 315] on button "Verify" at bounding box center [517, 320] width 655 height 24
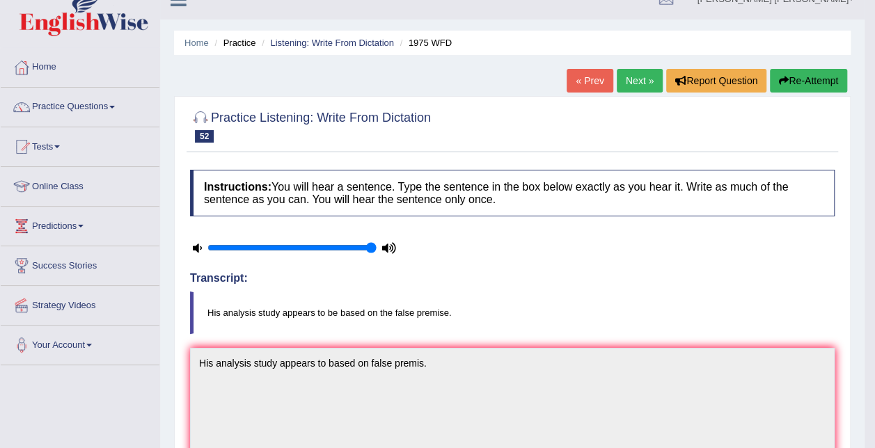
scroll to position [0, 0]
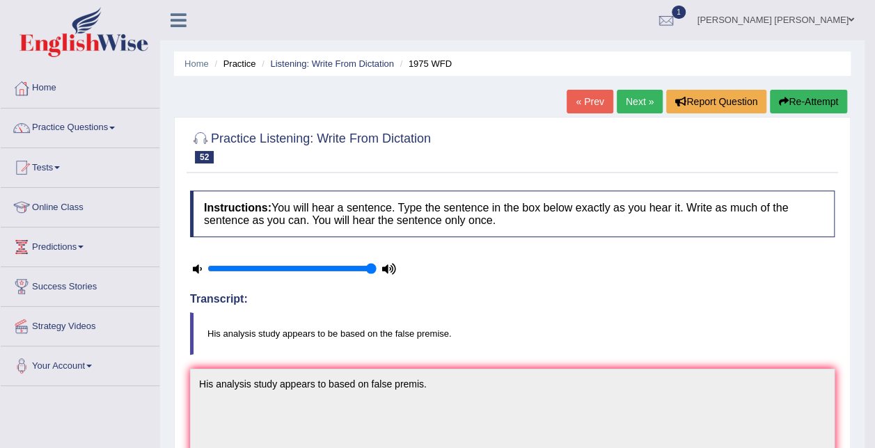
click at [785, 100] on icon "button" at bounding box center [784, 102] width 10 height 10
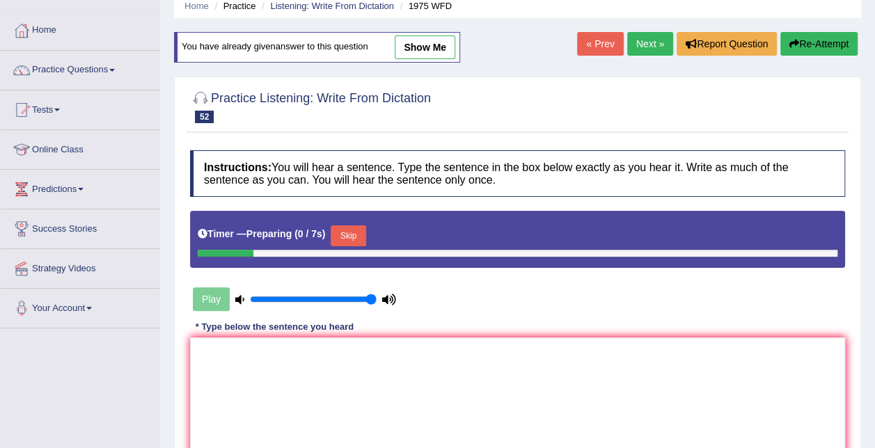
scroll to position [139, 0]
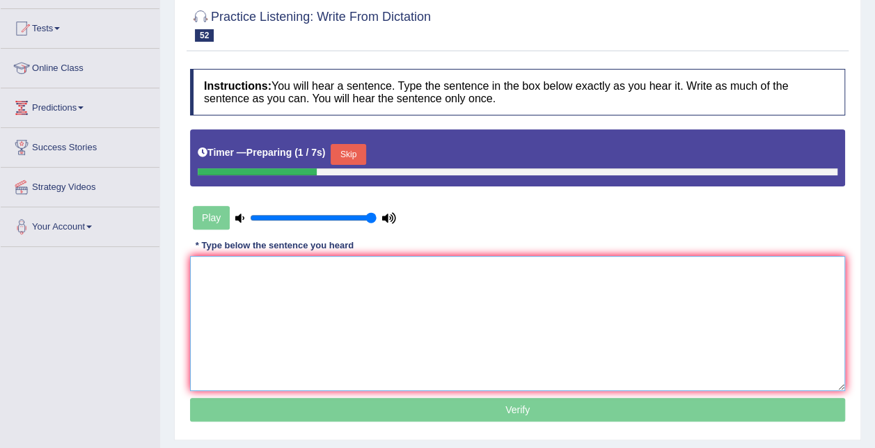
click at [370, 308] on textarea at bounding box center [517, 323] width 655 height 135
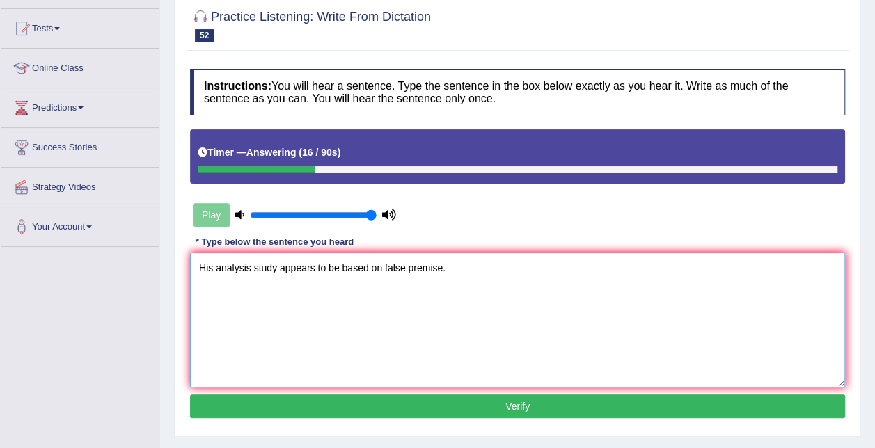
type textarea "His analysis study appears to be based on false premise."
click at [471, 403] on button "Verify" at bounding box center [517, 407] width 655 height 24
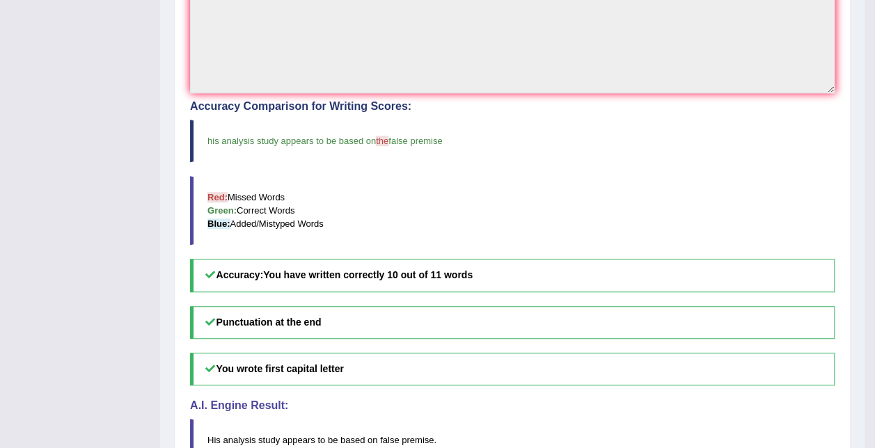
scroll to position [0, 0]
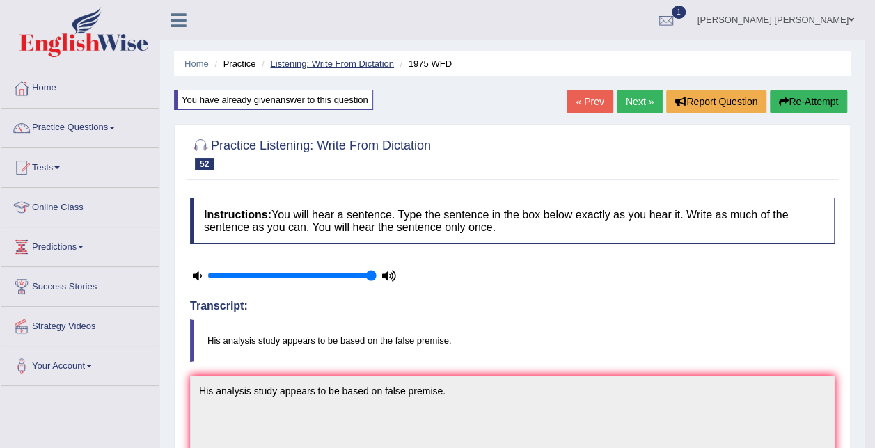
click at [348, 62] on link "Listening: Write From Dictation" at bounding box center [332, 63] width 124 height 10
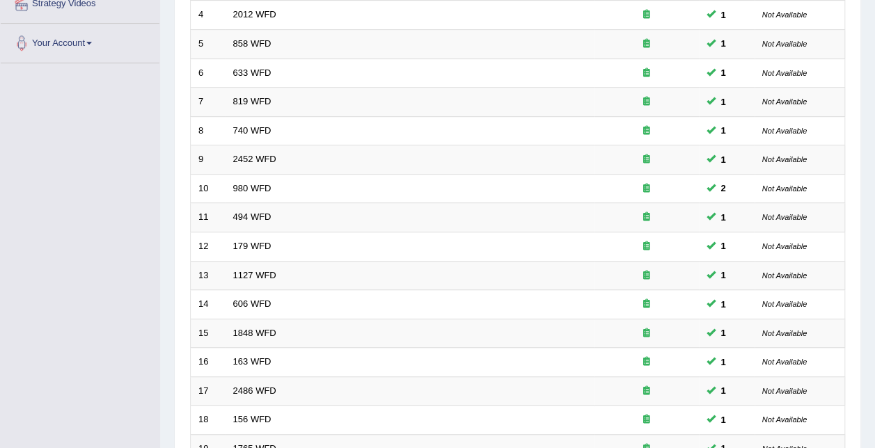
scroll to position [466, 0]
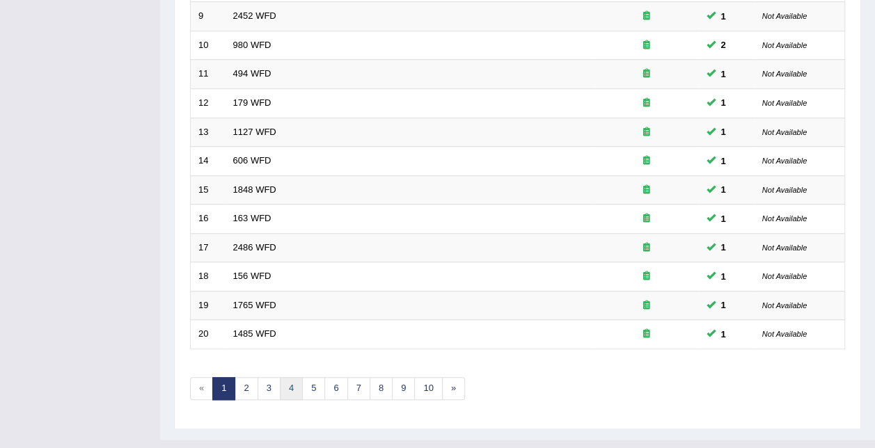
click at [287, 377] on link "4" at bounding box center [291, 388] width 23 height 23
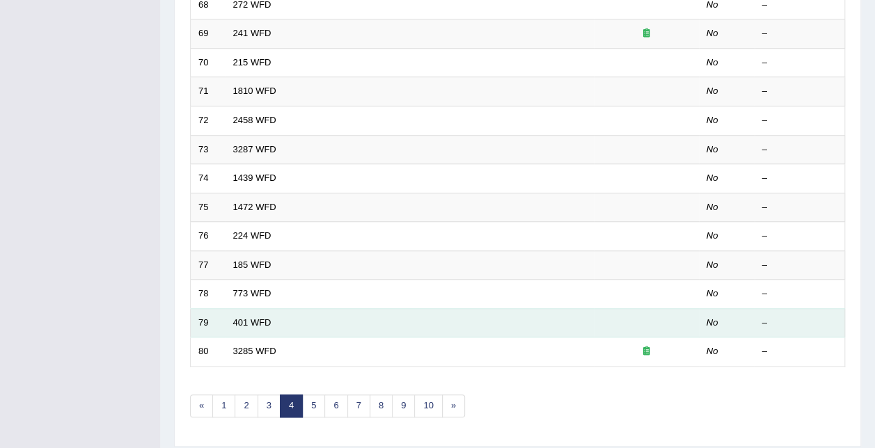
scroll to position [466, 0]
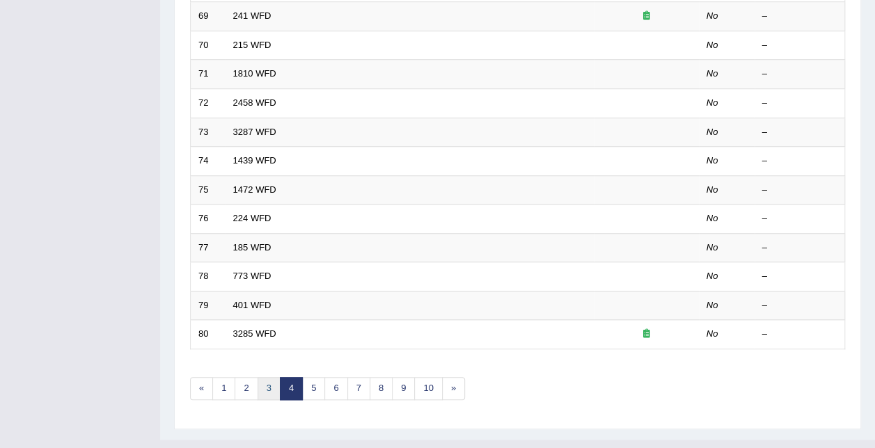
click at [272, 377] on link "3" at bounding box center [269, 388] width 23 height 23
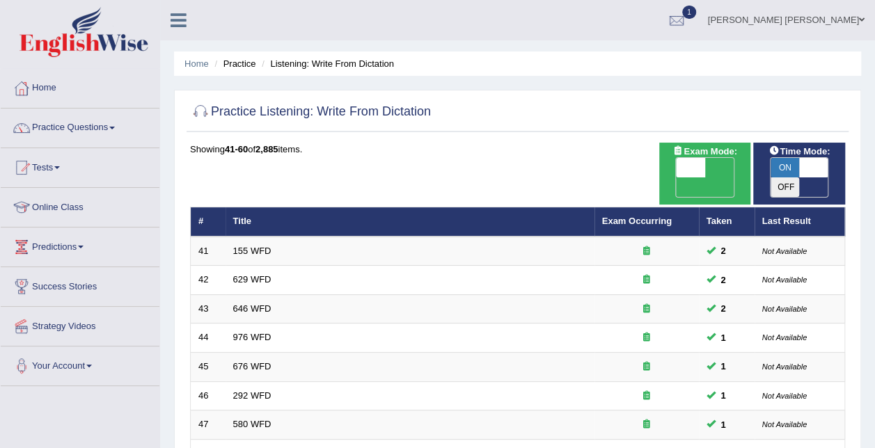
click at [619, 207] on th "Exam Occurring" at bounding box center [646, 221] width 104 height 29
click at [622, 216] on link "Exam Occurring" at bounding box center [637, 221] width 70 height 10
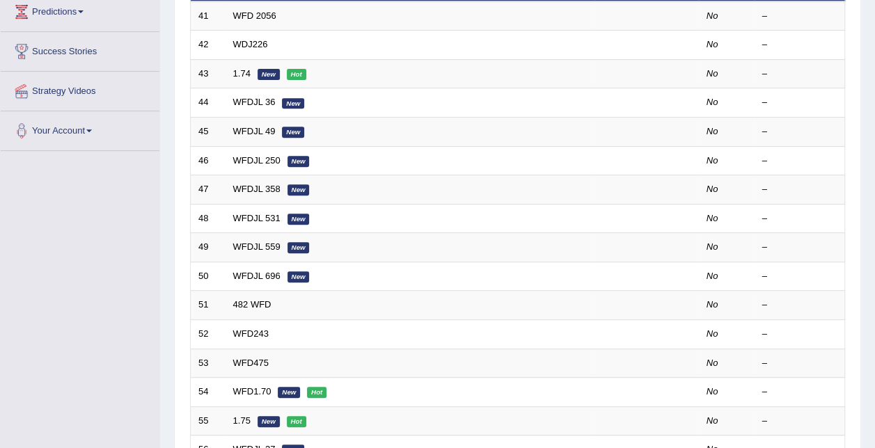
scroll to position [397, 0]
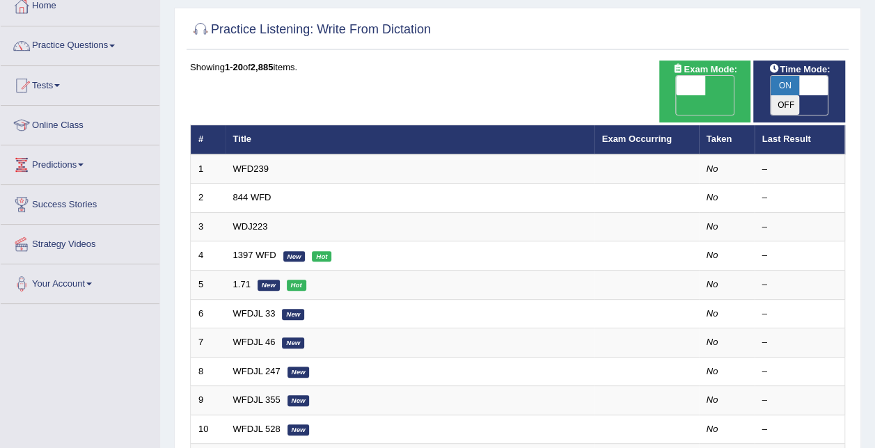
scroll to position [49, 0]
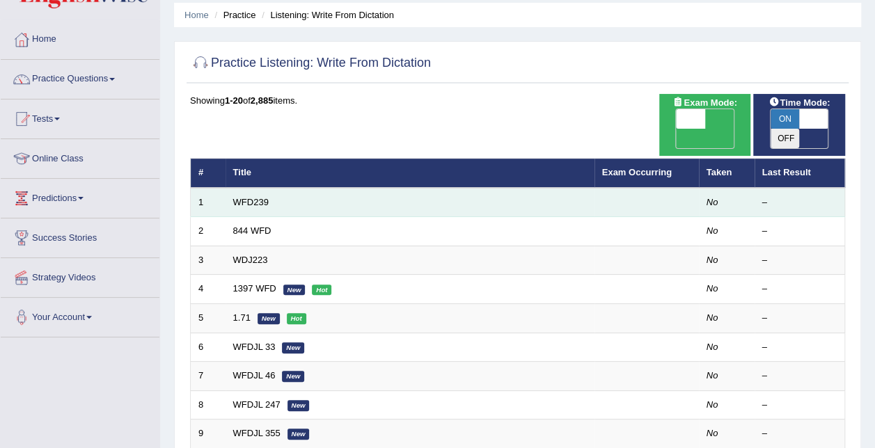
click at [241, 188] on td "WFD239" at bounding box center [410, 202] width 369 height 29
click at [254, 197] on link "WFD239" at bounding box center [250, 202] width 35 height 10
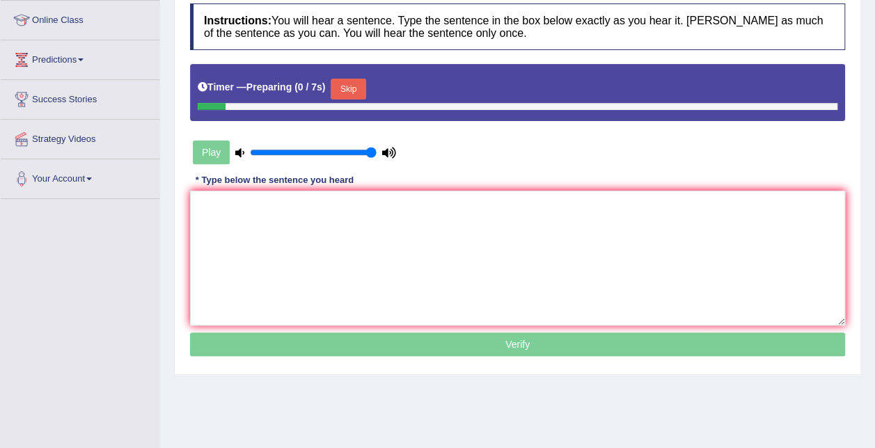
scroll to position [209, 0]
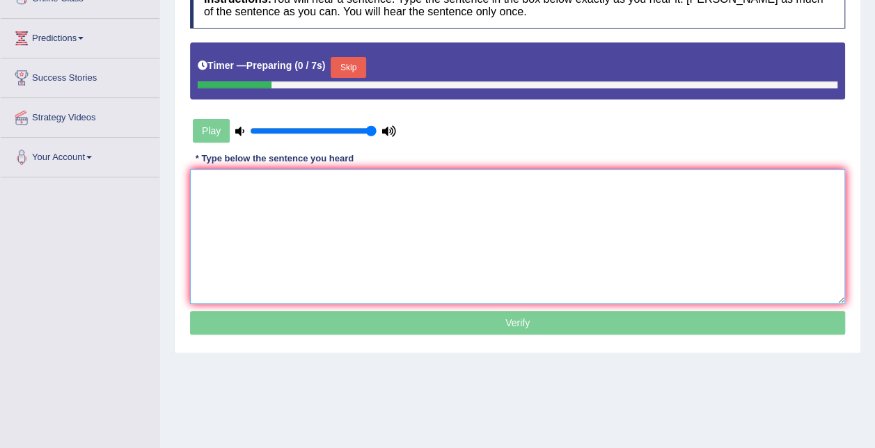
click at [370, 241] on textarea at bounding box center [517, 236] width 655 height 135
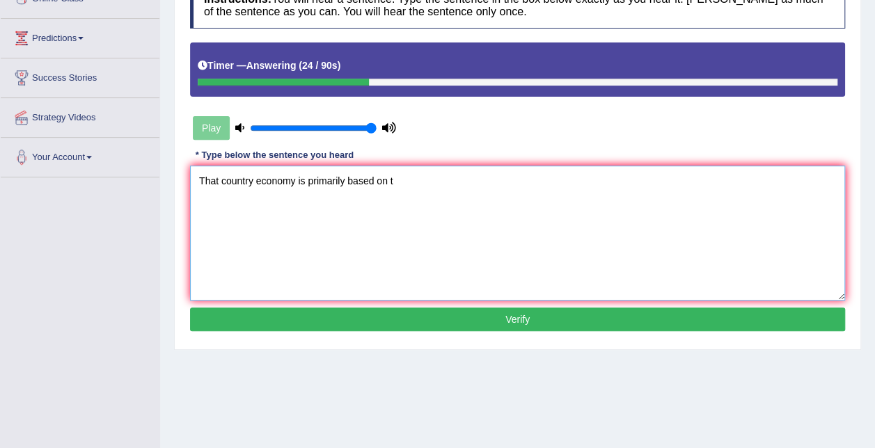
scroll to position [208, 0]
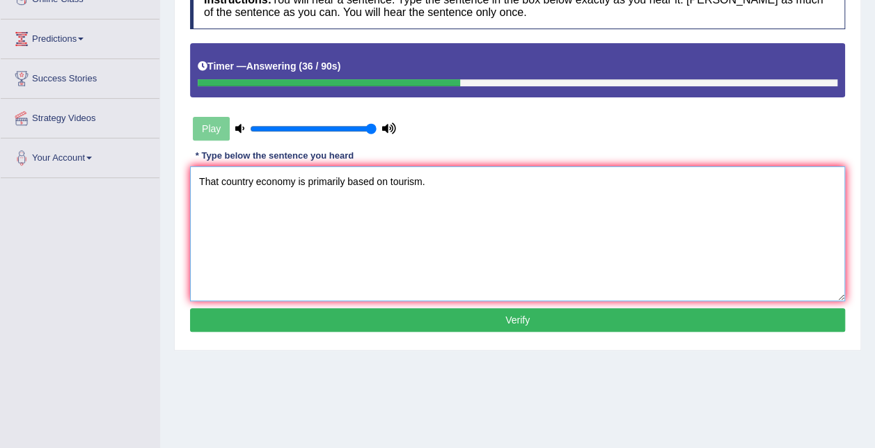
type textarea "That country economy is primarily based on tourism."
click at [423, 320] on button "Verify" at bounding box center [517, 320] width 655 height 24
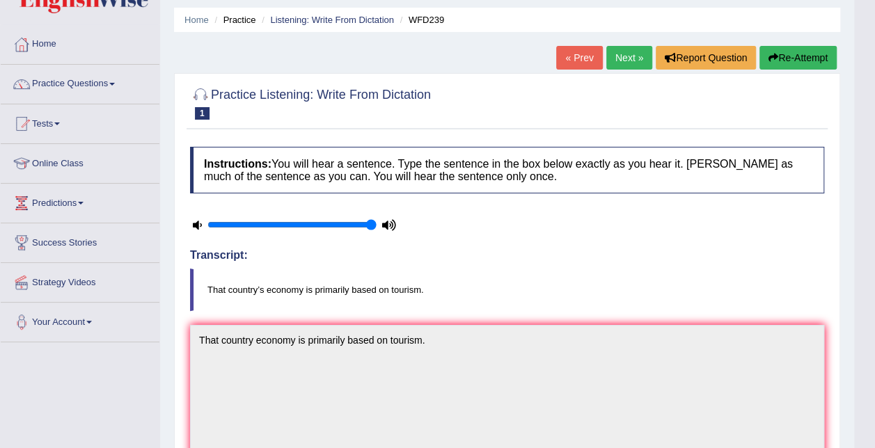
scroll to position [0, 0]
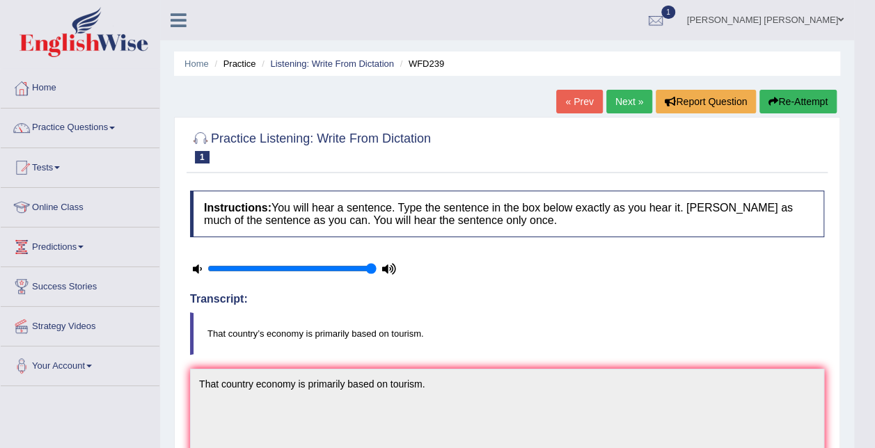
click at [620, 110] on link "Next »" at bounding box center [629, 102] width 46 height 24
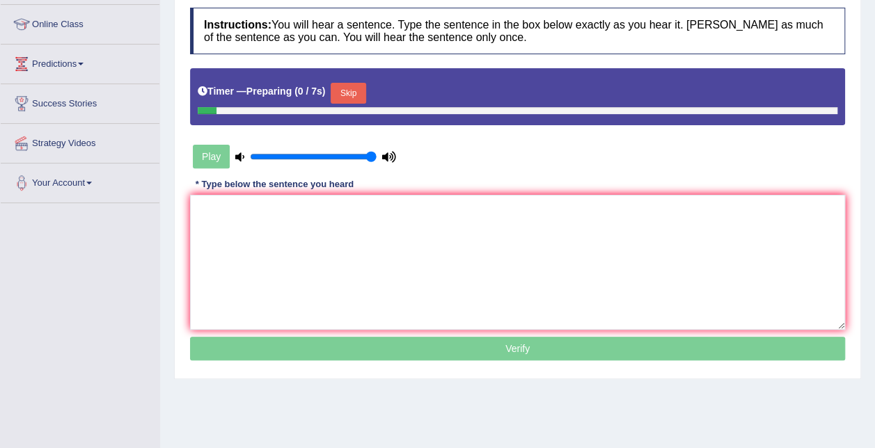
scroll to position [209, 0]
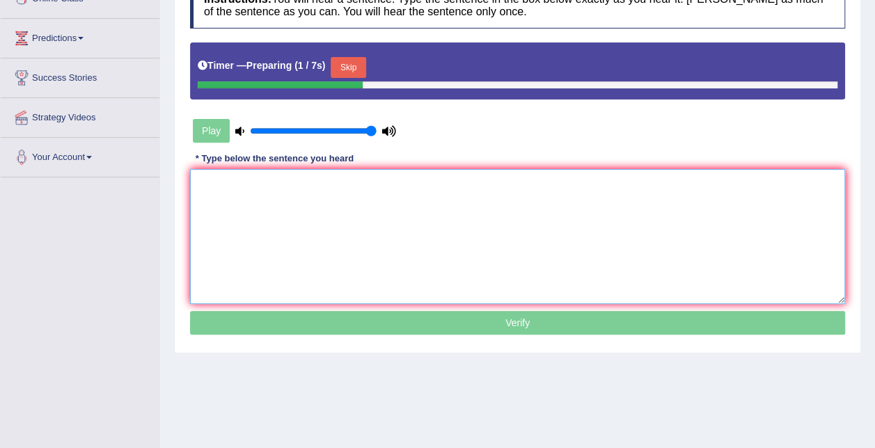
click at [331, 252] on textarea at bounding box center [517, 236] width 655 height 135
click at [303, 217] on textarea at bounding box center [517, 236] width 655 height 135
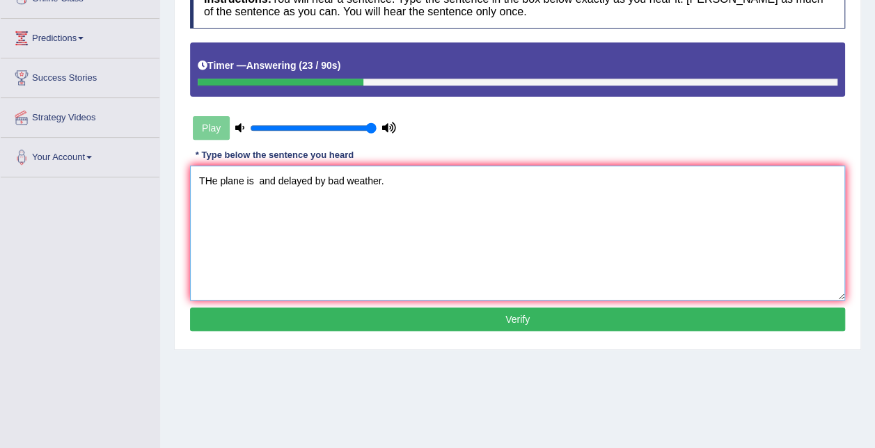
click at [214, 180] on textarea "THe plane is and delayed by bad weather." at bounding box center [517, 233] width 655 height 135
type textarea "The plane is about to leave but delayed by bad weather."
click at [647, 315] on button "Verify" at bounding box center [517, 320] width 655 height 24
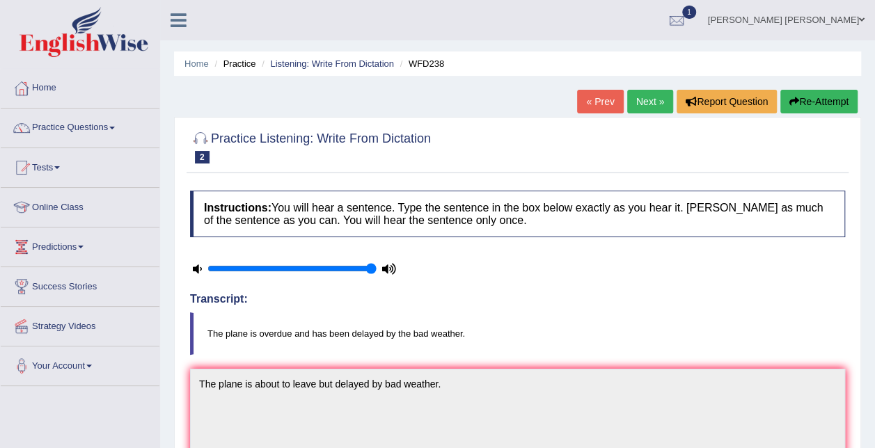
click at [827, 95] on button "Re-Attempt" at bounding box center [818, 102] width 77 height 24
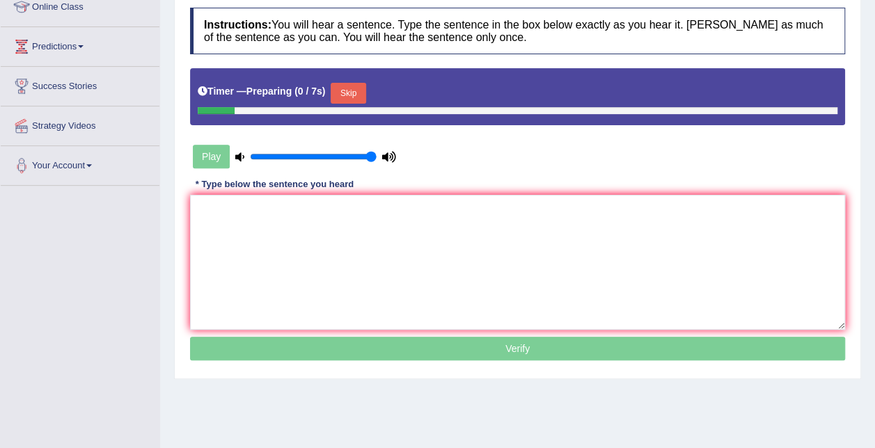
scroll to position [209, 0]
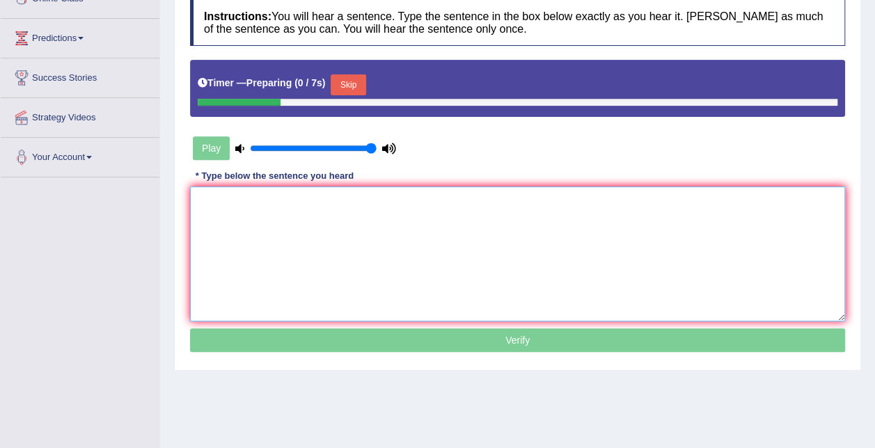
click at [285, 221] on textarea at bounding box center [517, 254] width 655 height 135
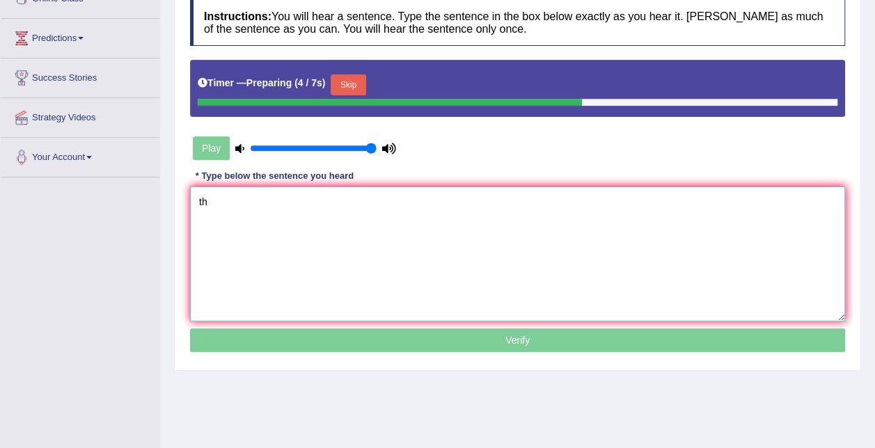
type textarea "t"
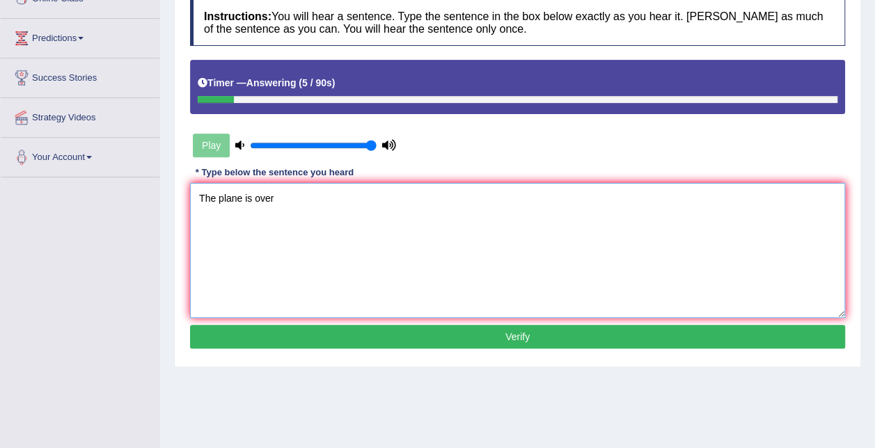
type textarea "The plane is ove"
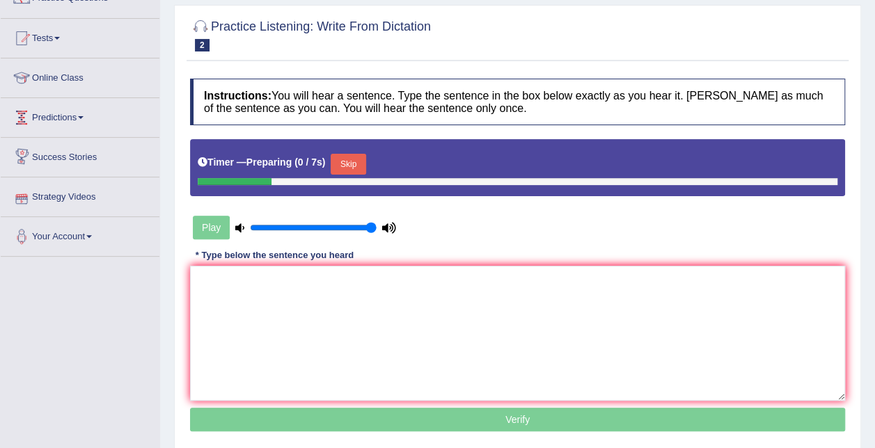
scroll to position [70, 0]
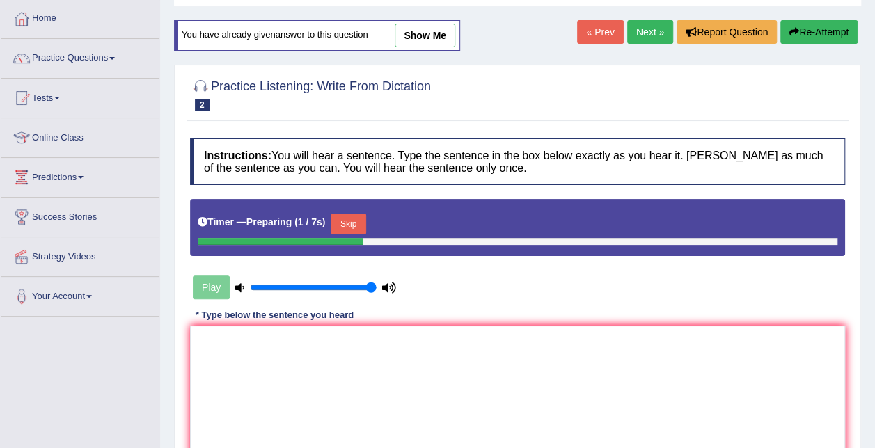
click at [425, 38] on link "show me" at bounding box center [425, 36] width 61 height 24
type textarea "The plane is about to leave but delayed by bad weather."
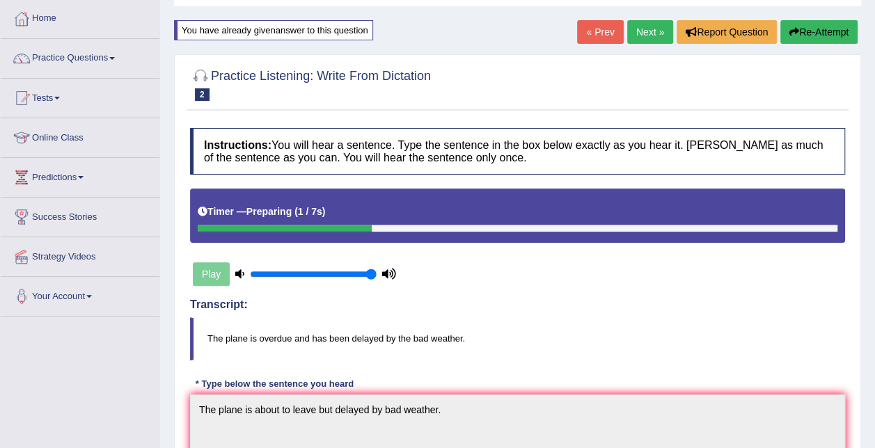
click at [661, 33] on link "Next »" at bounding box center [650, 32] width 46 height 24
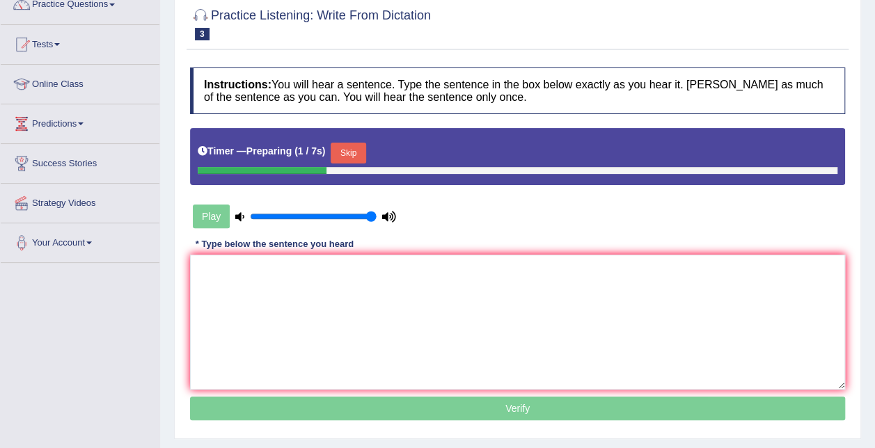
scroll to position [139, 0]
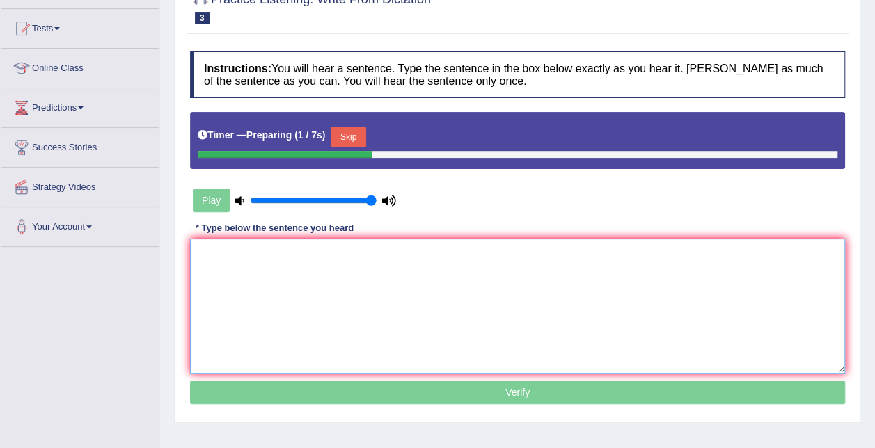
click at [308, 294] on textarea at bounding box center [517, 306] width 655 height 135
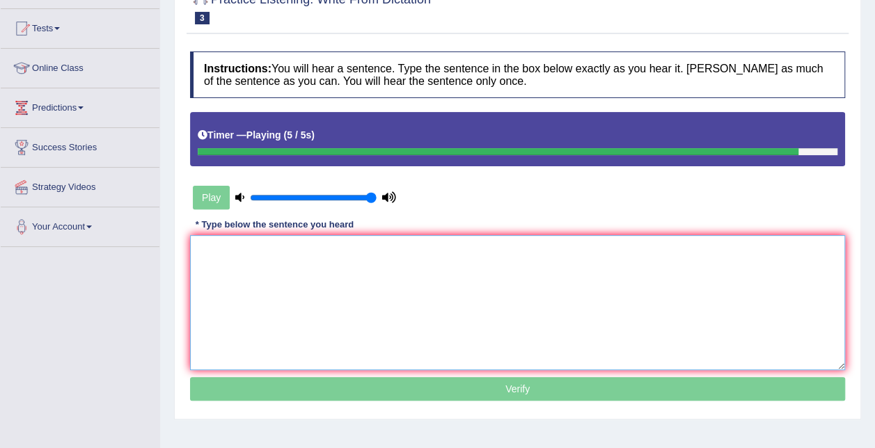
type textarea "s"
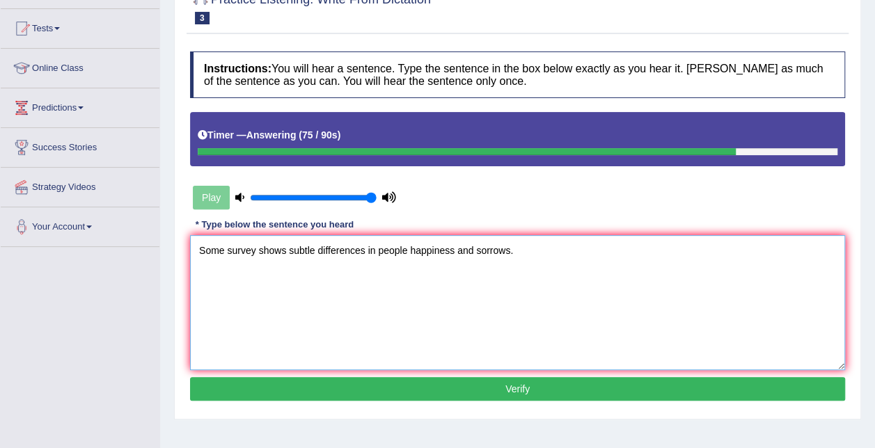
type textarea "Some survey shows subtle differences in people happiness and sorrows."
click at [392, 381] on button "Verify" at bounding box center [517, 389] width 655 height 24
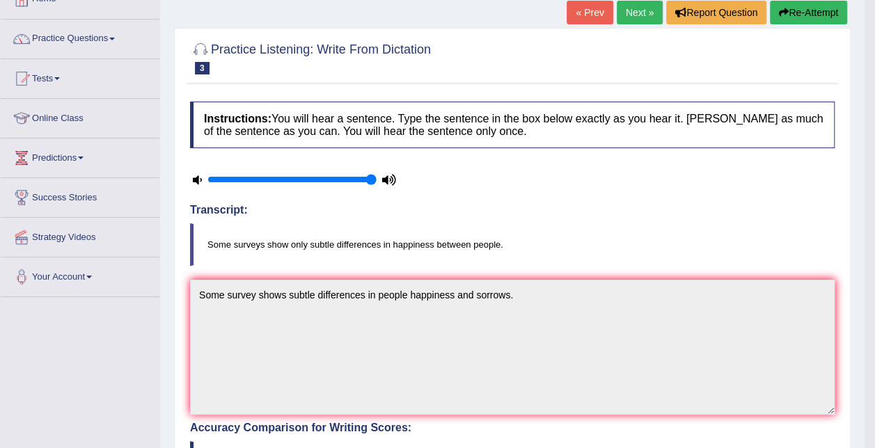
scroll to position [3, 0]
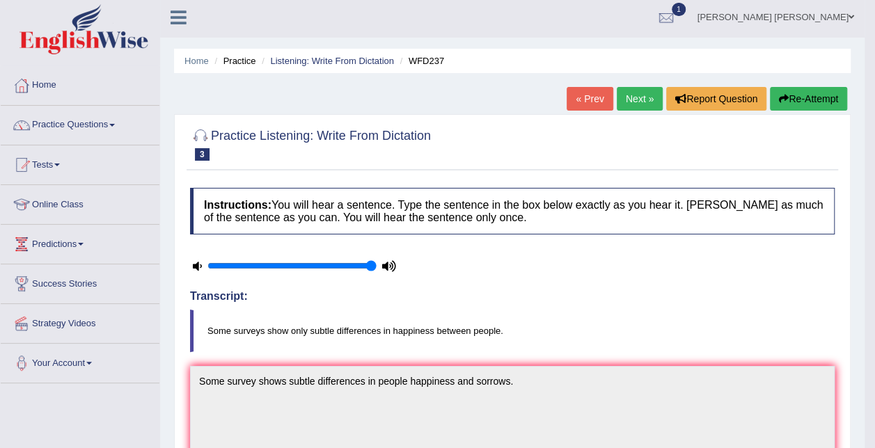
click at [804, 95] on button "Re-Attempt" at bounding box center [808, 99] width 77 height 24
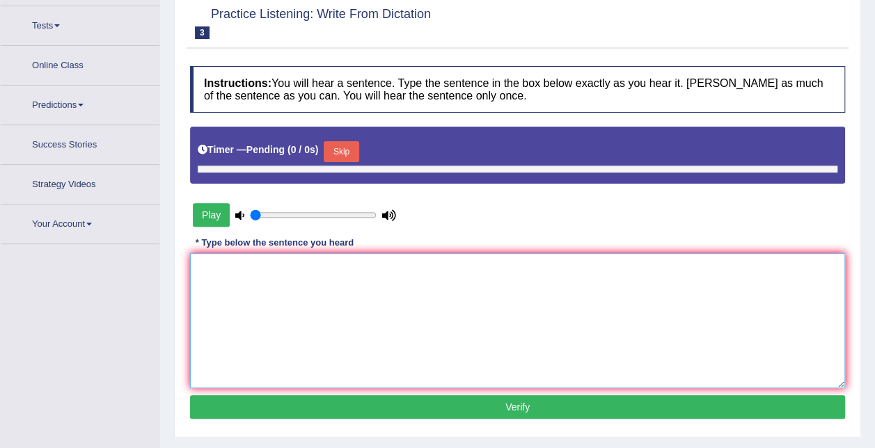
click at [297, 271] on textarea at bounding box center [517, 320] width 655 height 135
type input "1"
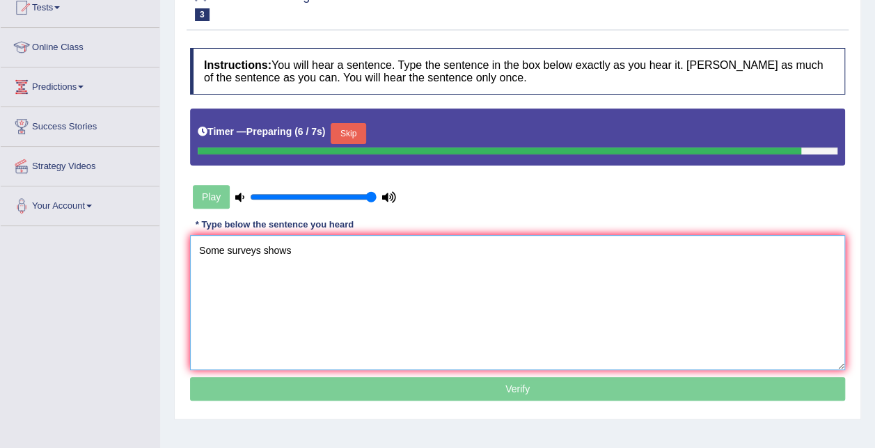
type textarea "Some surveys shows"
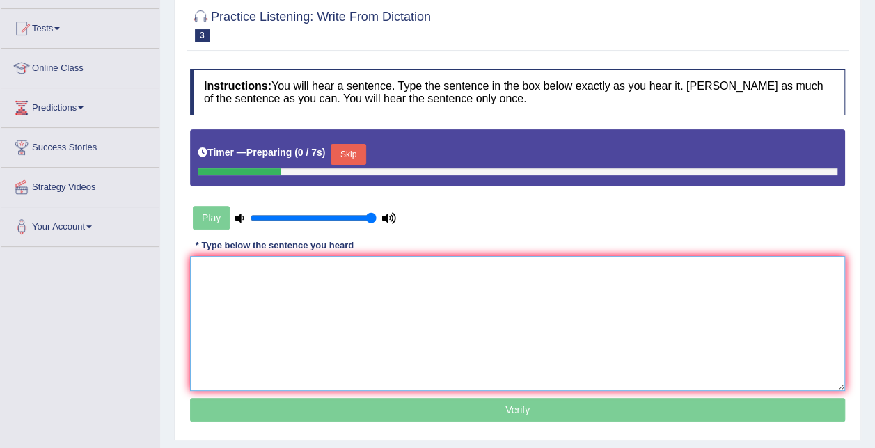
click at [303, 309] on textarea at bounding box center [517, 323] width 655 height 135
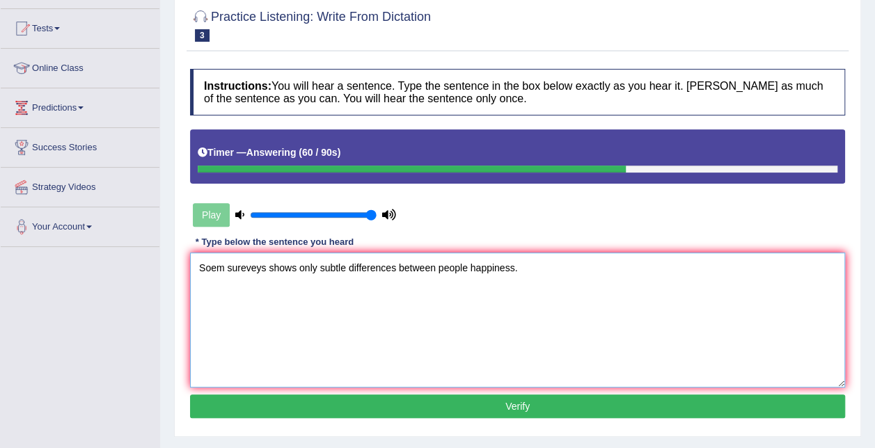
drag, startPoint x: 292, startPoint y: 267, endPoint x: 410, endPoint y: 305, distance: 124.4
click at [301, 270] on textarea "Soem sureveys shows only subtle differences between people happiness." at bounding box center [517, 320] width 655 height 135
type textarea "Soem sureveys show only subtle differences between people happiness."
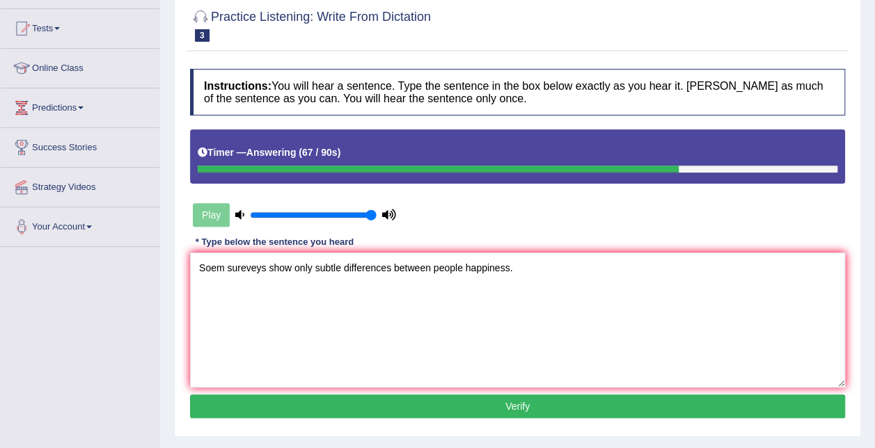
click at [526, 408] on button "Verify" at bounding box center [517, 407] width 655 height 24
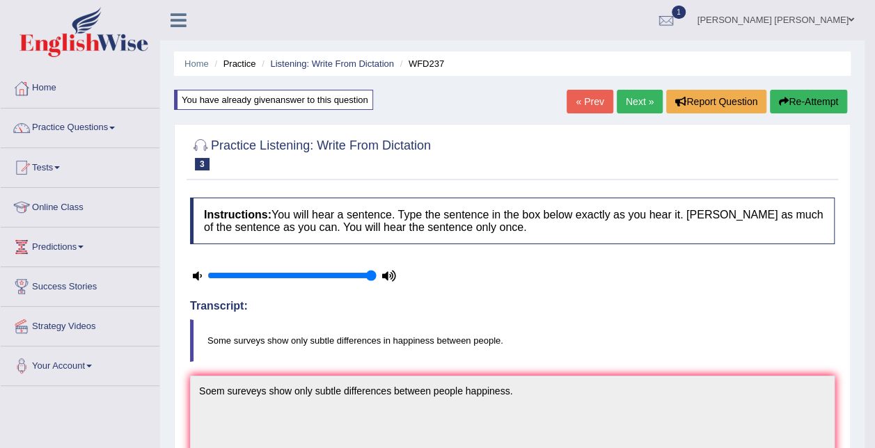
click at [636, 100] on link "Next »" at bounding box center [640, 102] width 46 height 24
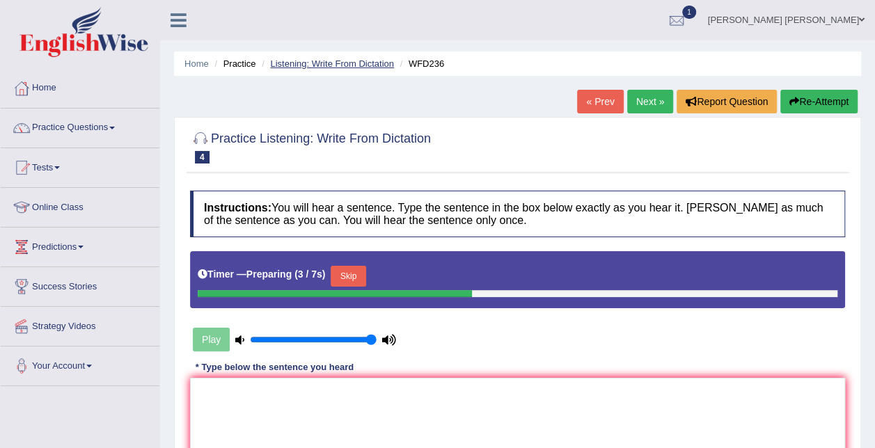
click at [380, 64] on link "Listening: Write From Dictation" at bounding box center [332, 63] width 124 height 10
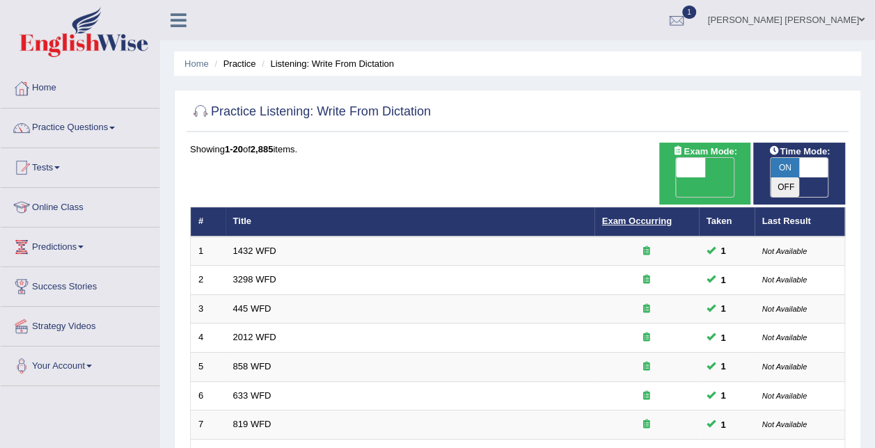
click at [631, 216] on link "Exam Occurring" at bounding box center [637, 221] width 70 height 10
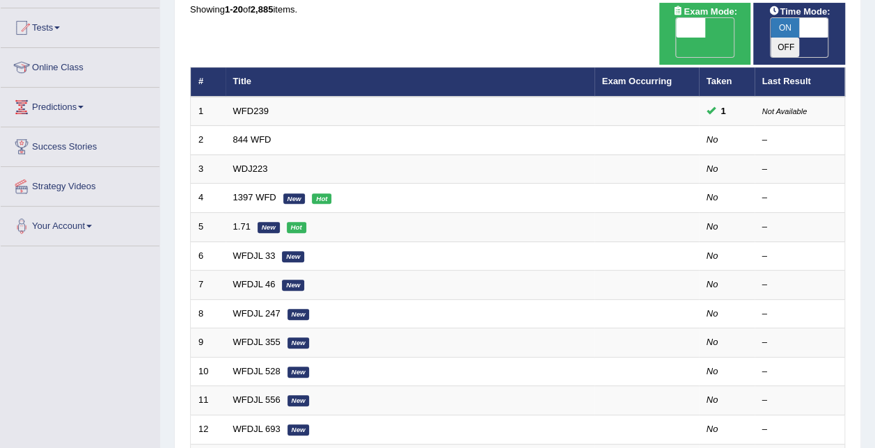
scroll to position [49, 0]
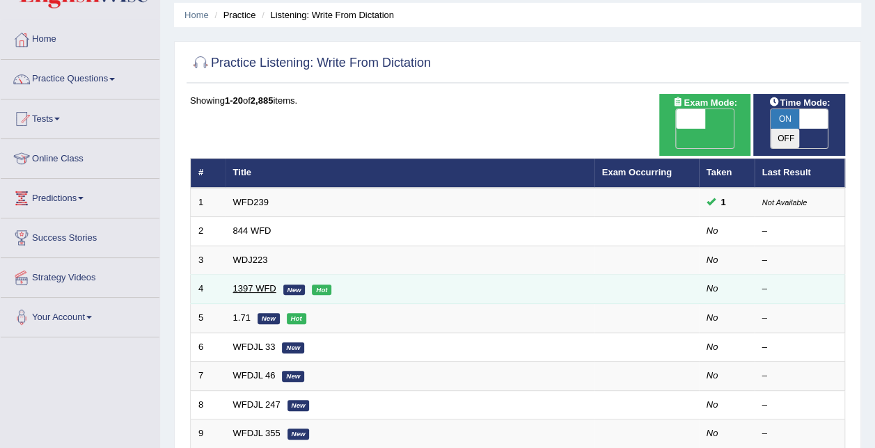
click at [262, 283] on link "1397 WFD" at bounding box center [254, 288] width 43 height 10
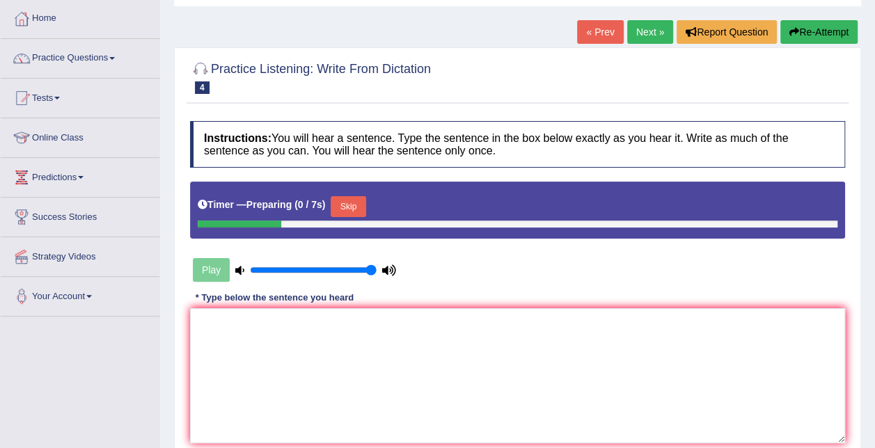
scroll to position [139, 0]
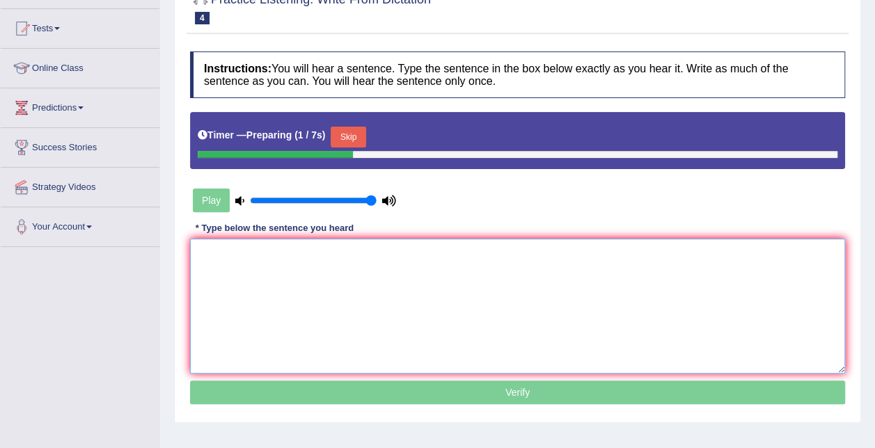
click at [345, 297] on textarea at bounding box center [517, 306] width 655 height 135
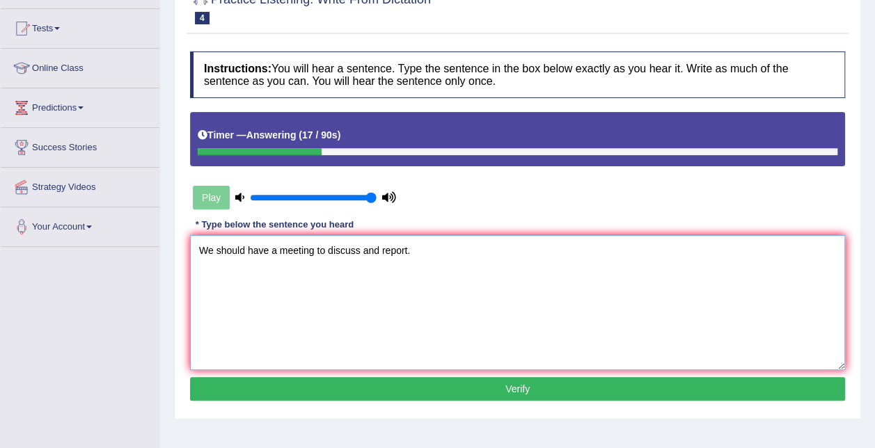
type textarea "We should have a meeting to discuss and report."
click at [493, 388] on button "Verify" at bounding box center [517, 389] width 655 height 24
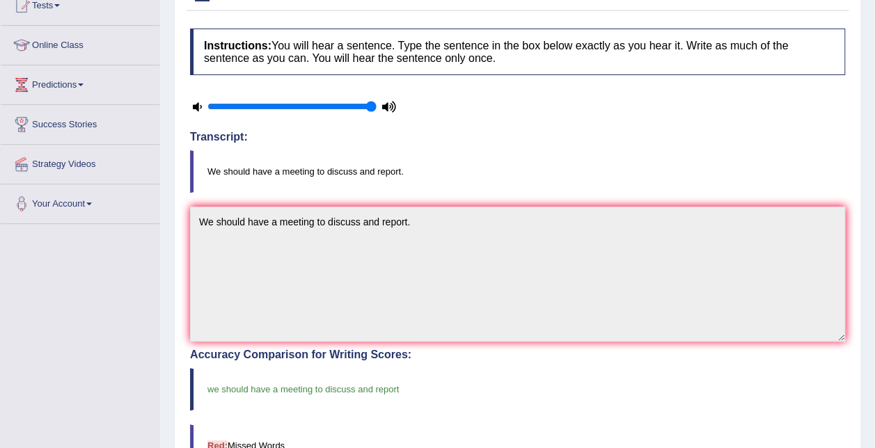
scroll to position [0, 0]
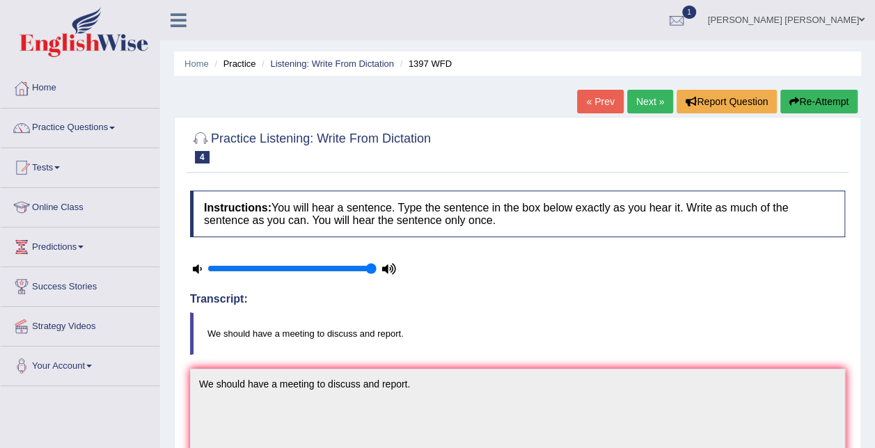
click at [645, 100] on link "Next »" at bounding box center [650, 102] width 46 height 24
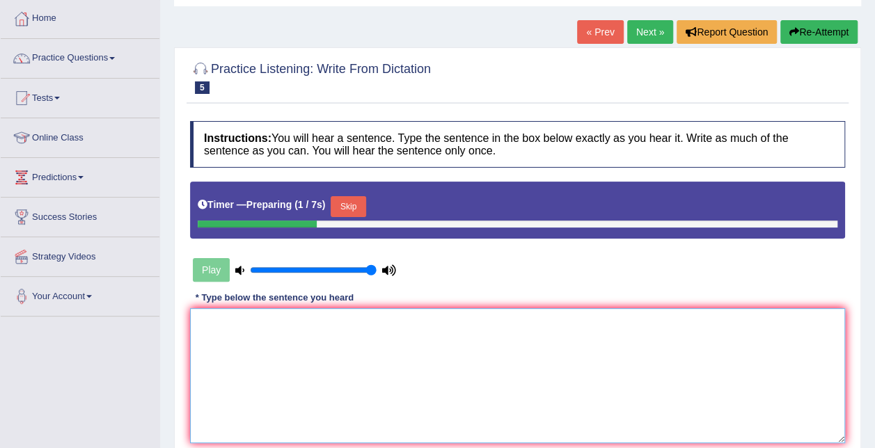
click at [290, 381] on textarea at bounding box center [517, 375] width 655 height 135
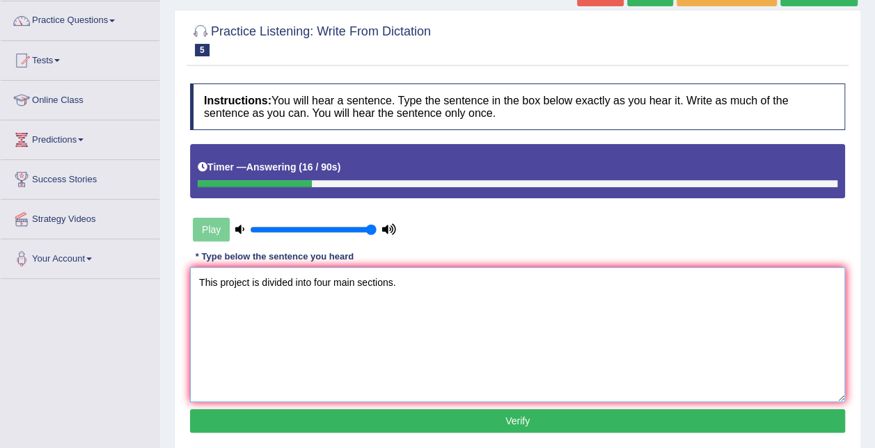
scroll to position [139, 0]
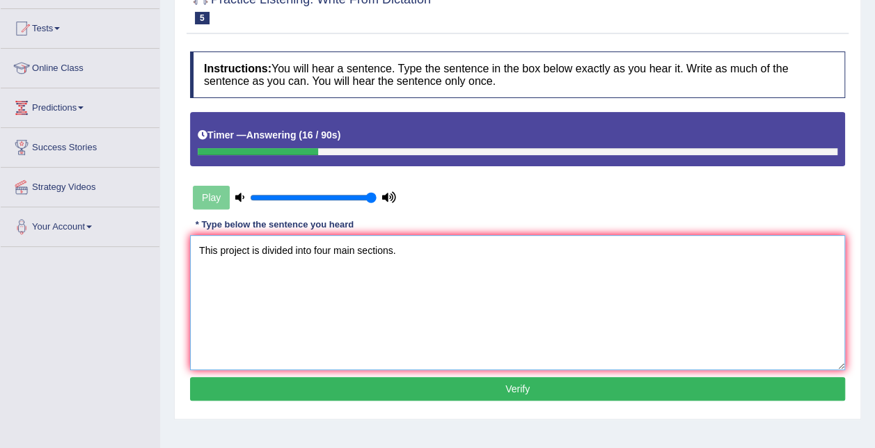
type textarea "This project is divided into four main sections."
click at [445, 384] on button "Verify" at bounding box center [517, 389] width 655 height 24
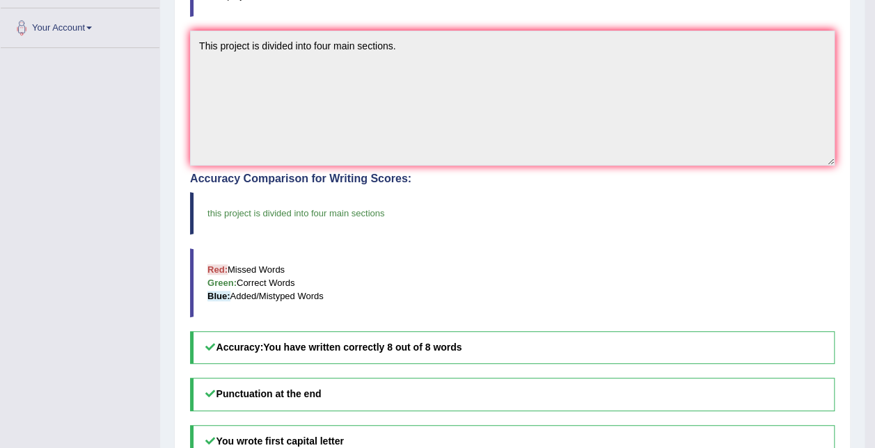
scroll to position [0, 0]
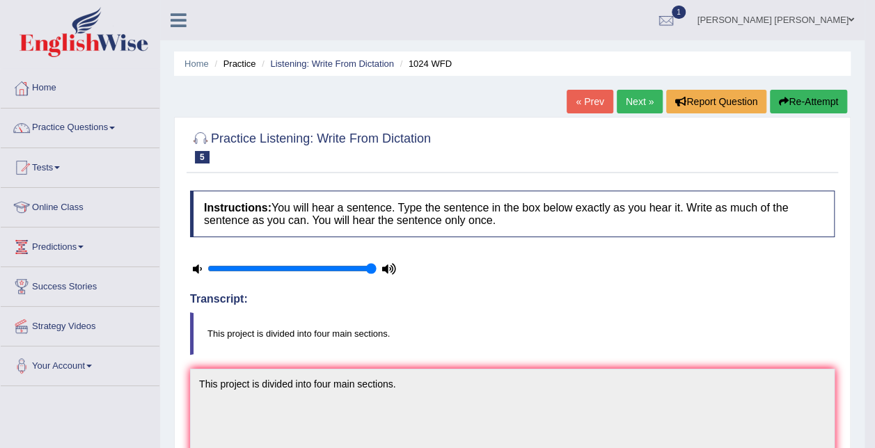
click at [631, 95] on link "Next »" at bounding box center [640, 102] width 46 height 24
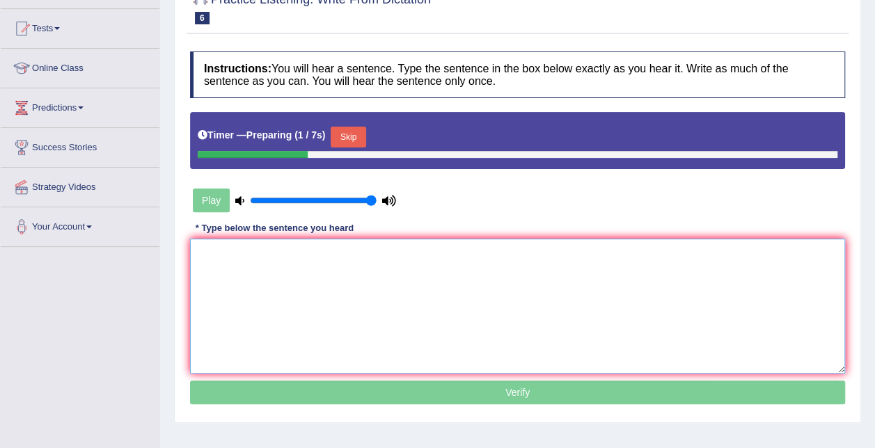
click at [313, 287] on textarea at bounding box center [517, 306] width 655 height 135
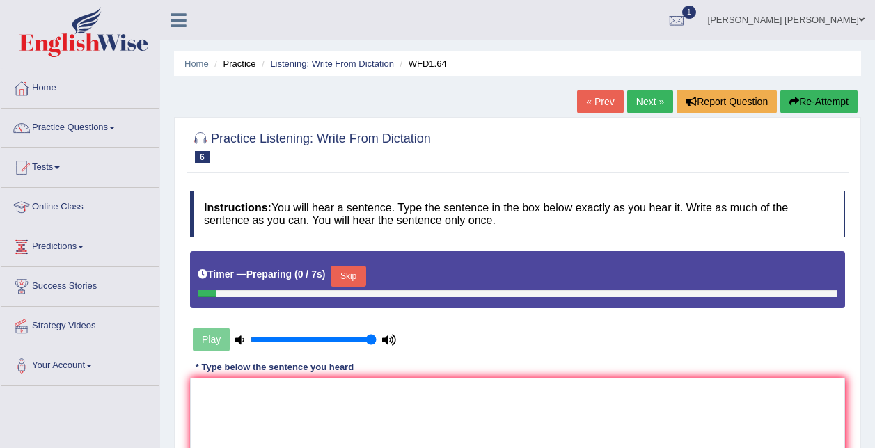
scroll to position [139, 0]
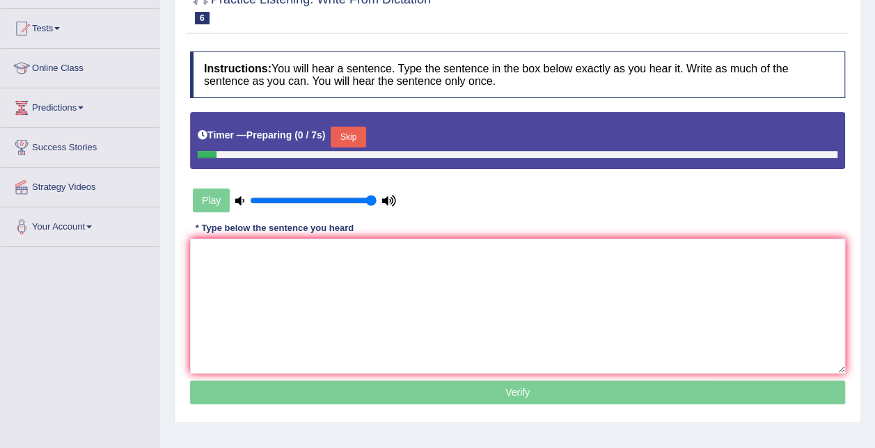
click at [326, 289] on textarea at bounding box center [517, 306] width 655 height 135
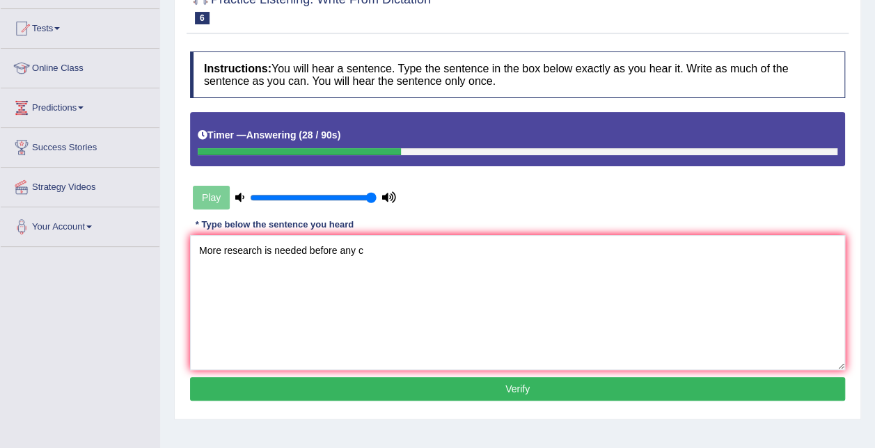
type textarea "More research is needed before any"
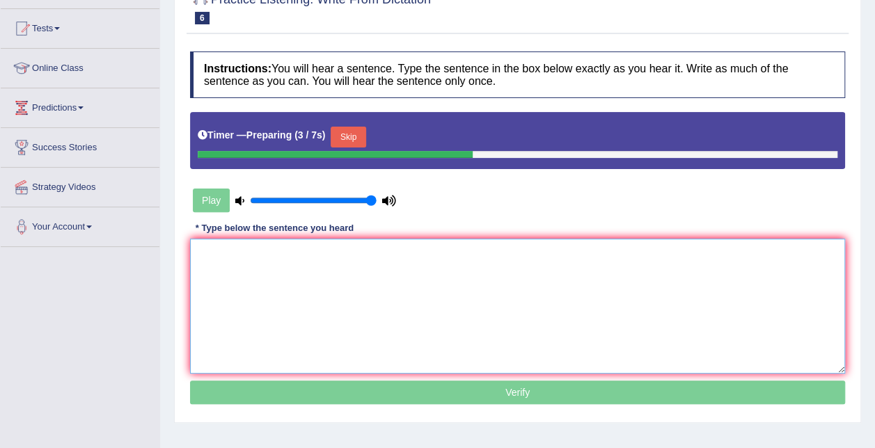
click at [280, 274] on textarea at bounding box center [517, 306] width 655 height 135
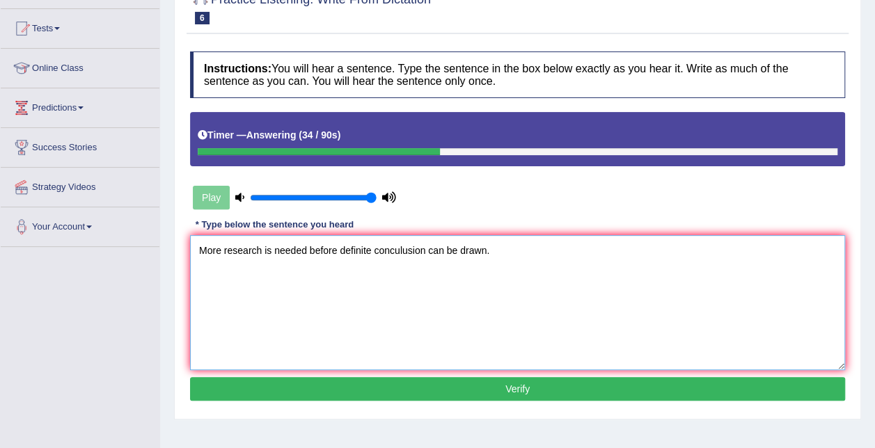
click at [337, 246] on textarea "More research is needed before definite conculusion can be drawn." at bounding box center [517, 302] width 655 height 135
type textarea "More research is needed before any definite conculusion can be drawn."
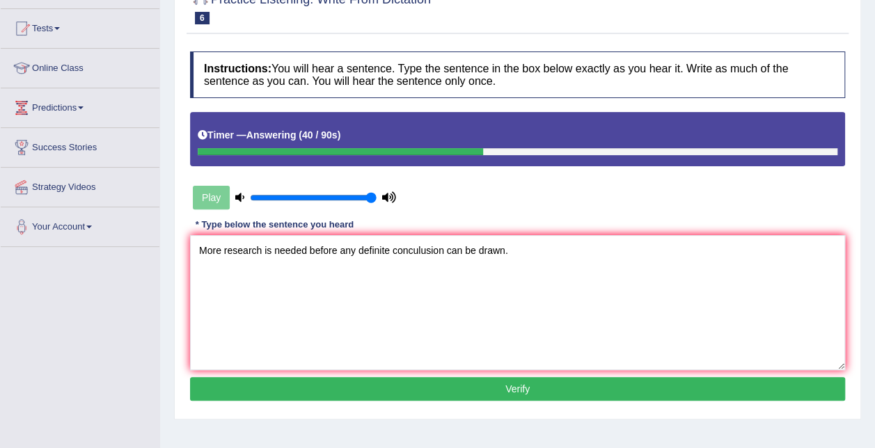
click at [522, 391] on button "Verify" at bounding box center [517, 389] width 655 height 24
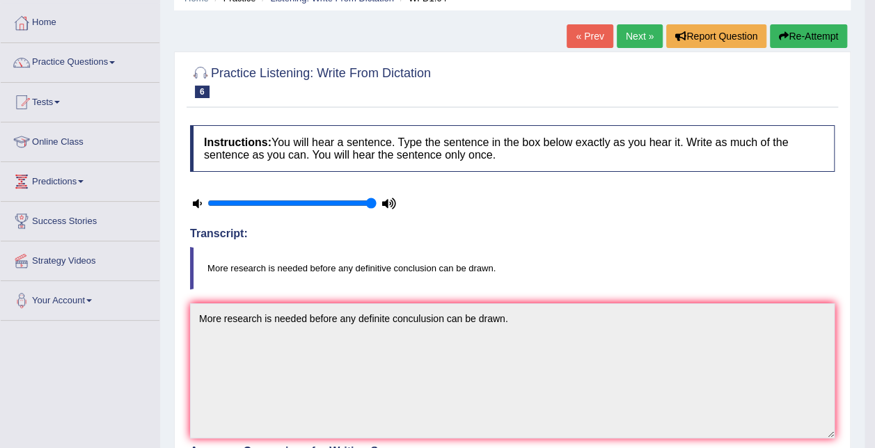
scroll to position [3, 0]
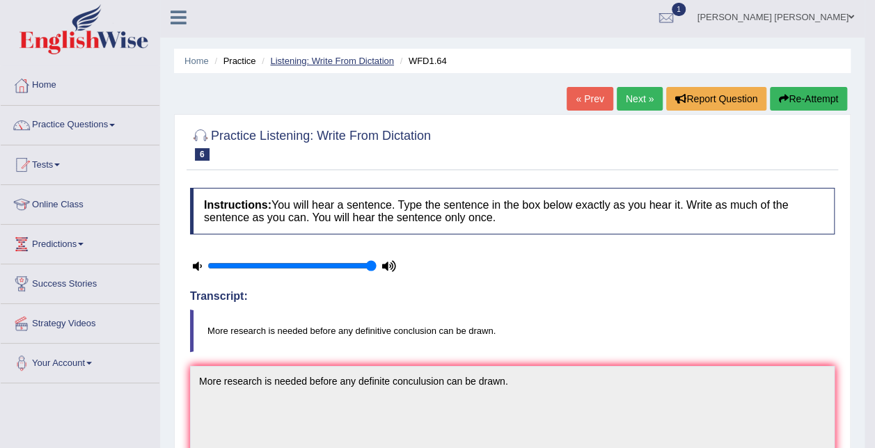
click at [344, 60] on link "Listening: Write From Dictation" at bounding box center [332, 61] width 124 height 10
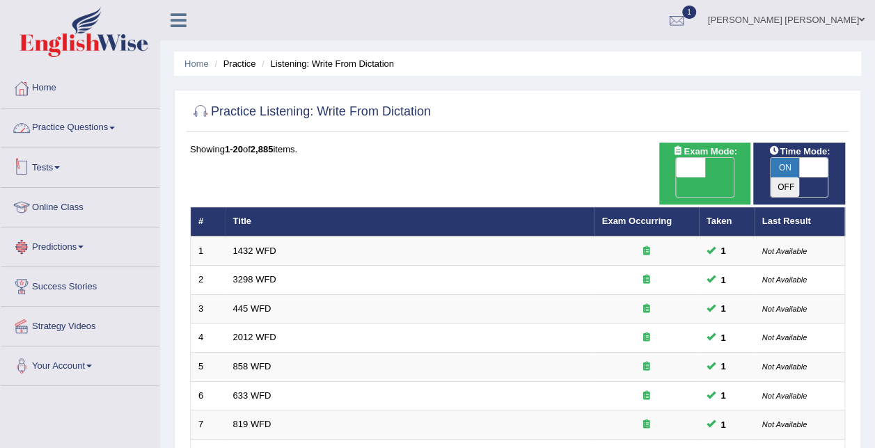
click at [88, 123] on link "Practice Questions" at bounding box center [80, 126] width 159 height 35
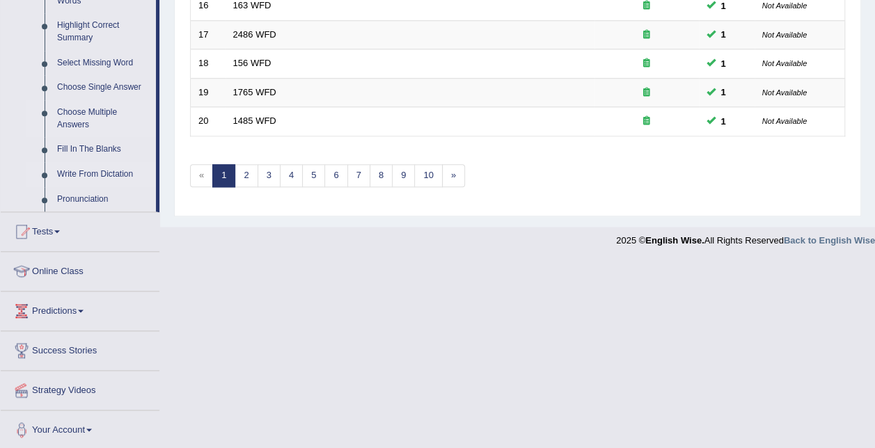
scroll to position [610, 0]
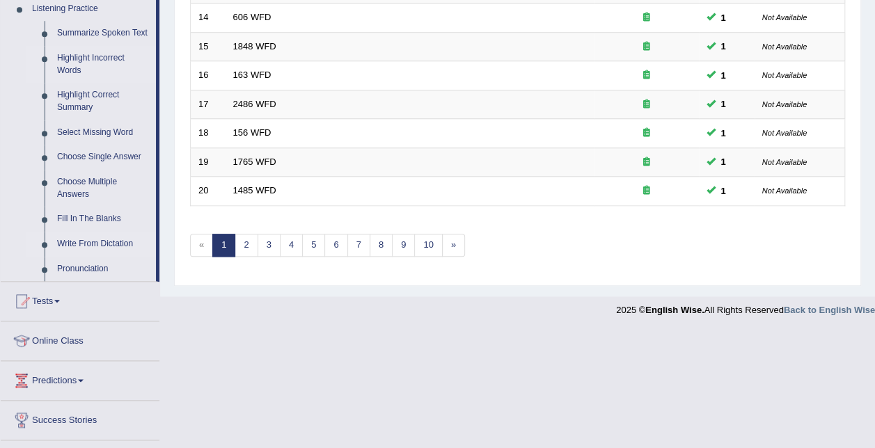
click at [84, 61] on link "Highlight Incorrect Words" at bounding box center [103, 64] width 105 height 37
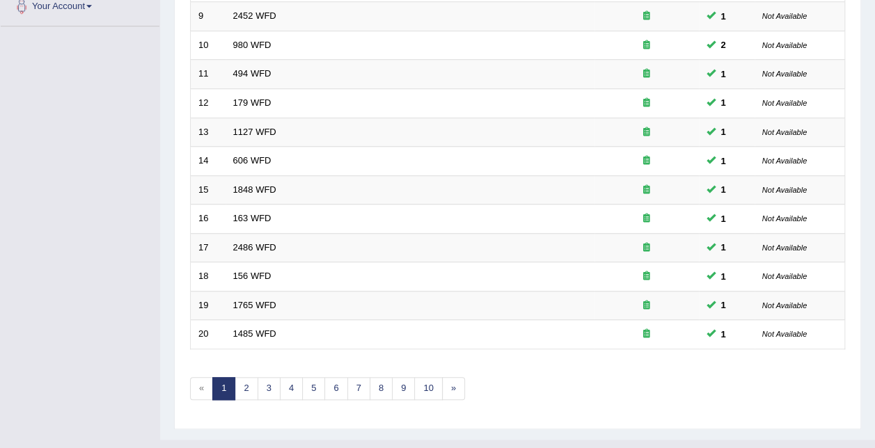
scroll to position [181, 0]
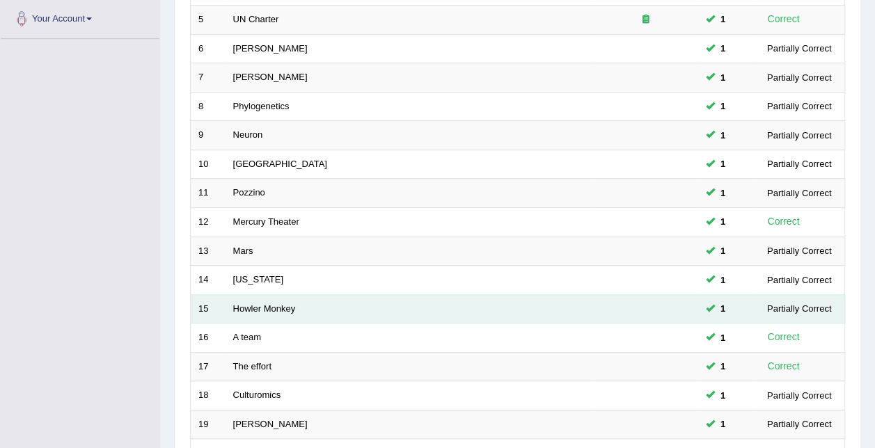
scroll to position [418, 0]
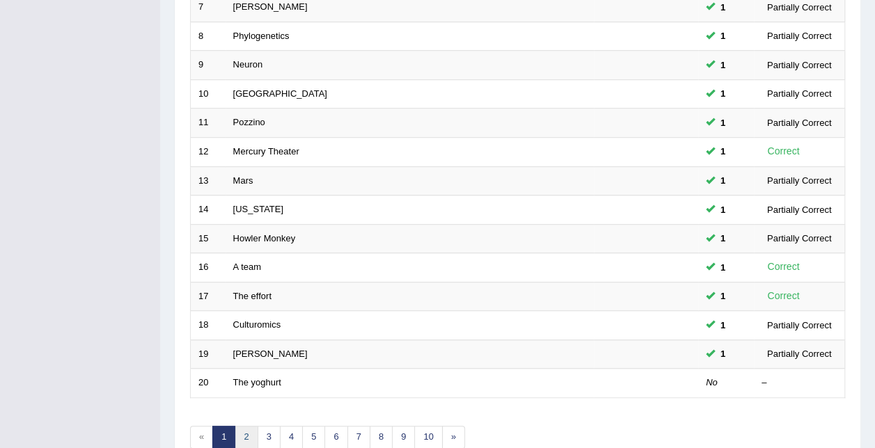
click at [244, 426] on link "2" at bounding box center [246, 437] width 23 height 23
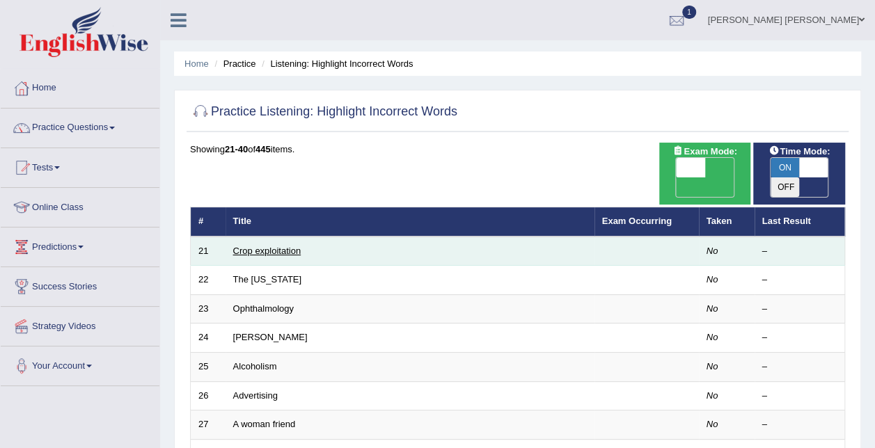
click at [267, 246] on link "Crop exploitation" at bounding box center [267, 251] width 68 height 10
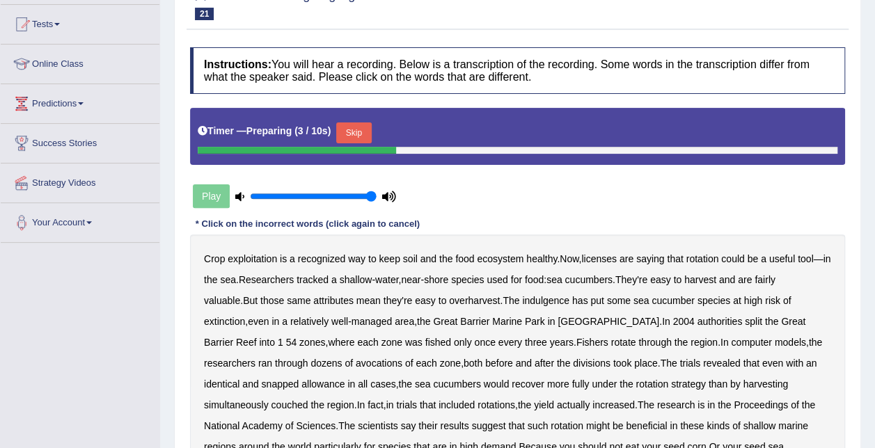
scroll to position [143, 0]
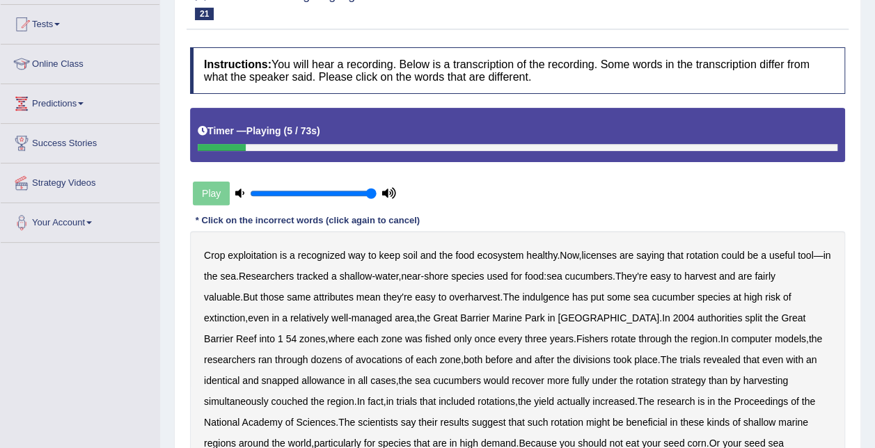
click at [610, 258] on b "licenses" at bounding box center [598, 255] width 35 height 11
click at [522, 298] on b "indulgence" at bounding box center [545, 297] width 47 height 11
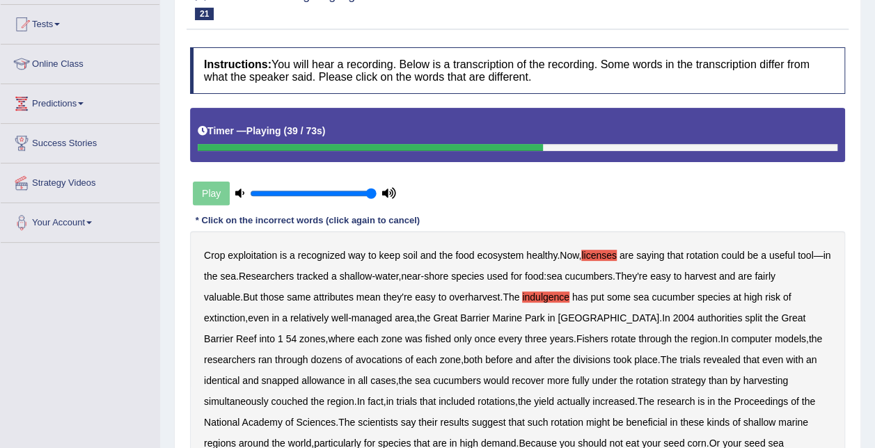
click at [356, 356] on b "avocations" at bounding box center [379, 359] width 47 height 11
click at [464, 361] on b "both" at bounding box center [473, 359] width 19 height 11
click at [299, 375] on b "snapped" at bounding box center [281, 380] width 38 height 11
click at [308, 396] on b "couched" at bounding box center [289, 401] width 37 height 11
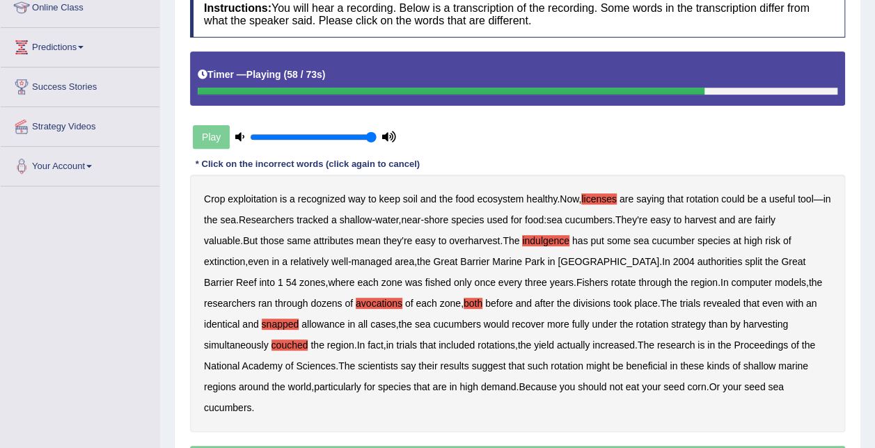
scroll to position [213, 0]
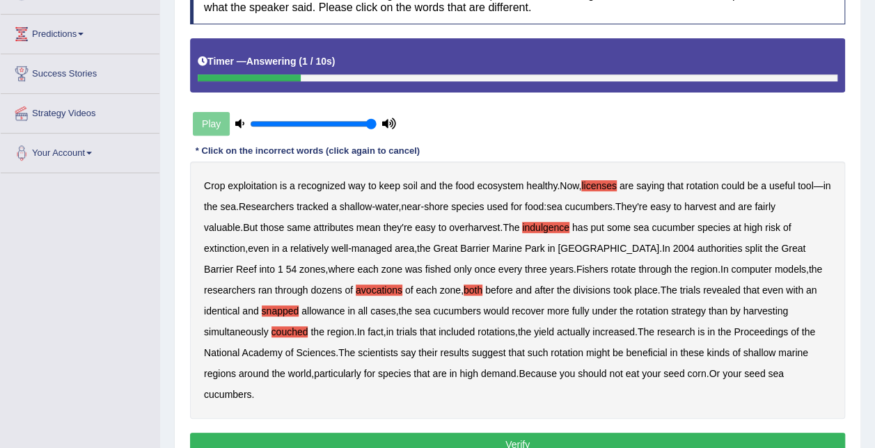
click at [629, 433] on button "Verify" at bounding box center [517, 445] width 655 height 24
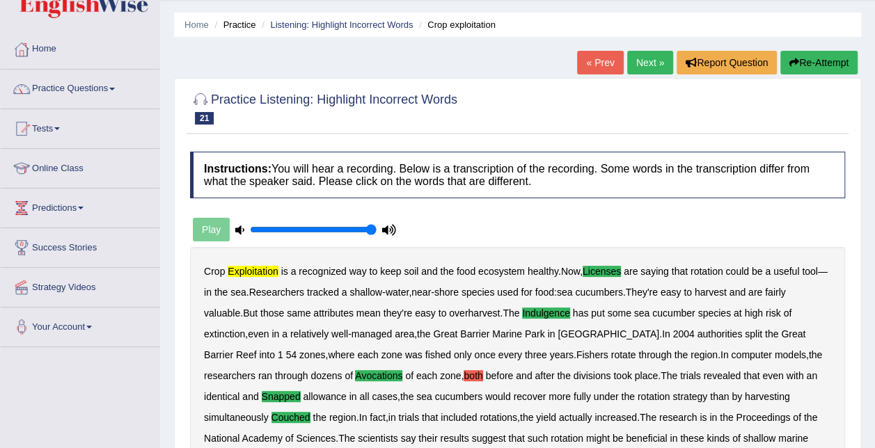
scroll to position [70, 0]
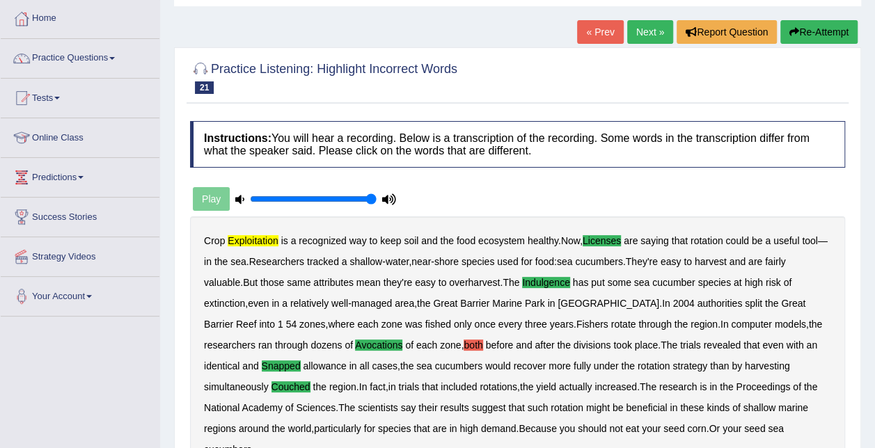
click at [651, 32] on link "Next »" at bounding box center [650, 32] width 46 height 24
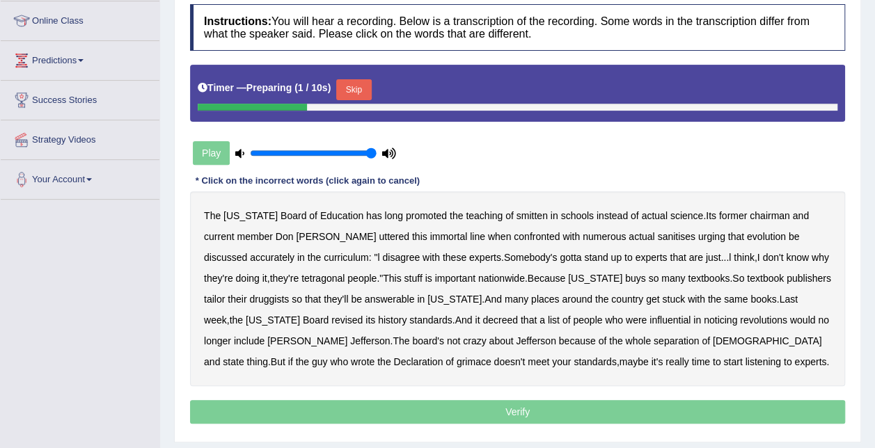
scroll to position [209, 0]
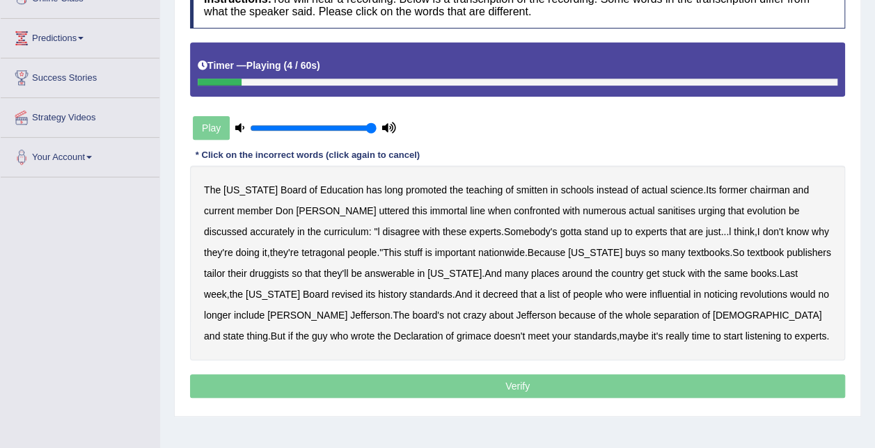
click at [516, 191] on b "smitten" at bounding box center [531, 189] width 31 height 11
click at [657, 211] on b "sanitises" at bounding box center [676, 210] width 38 height 11
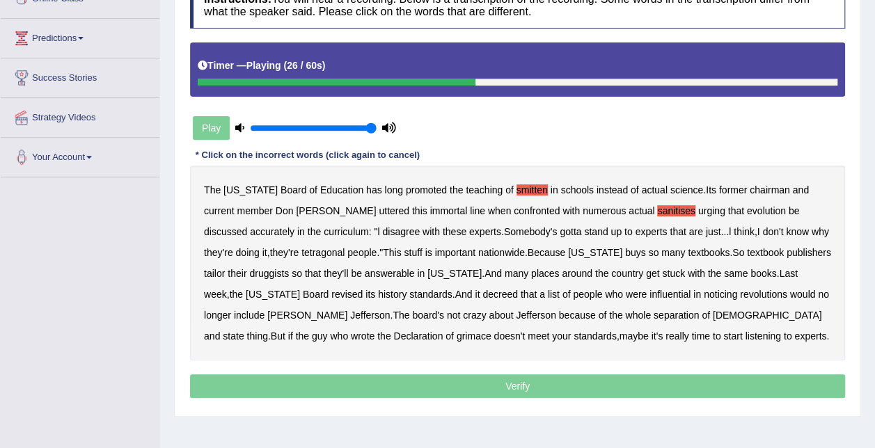
click at [301, 248] on b "tetragonal" at bounding box center [322, 252] width 43 height 11
click at [289, 268] on b "druggists" at bounding box center [269, 273] width 40 height 11
click at [365, 273] on b "answerable" at bounding box center [390, 273] width 50 height 11
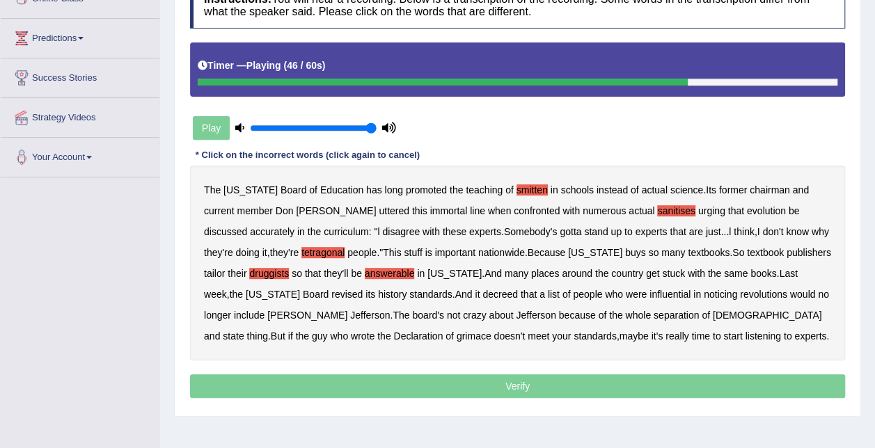
click at [704, 290] on b "noticing" at bounding box center [720, 294] width 33 height 11
click at [491, 331] on b "grimace" at bounding box center [474, 336] width 35 height 11
click at [552, 331] on b "your" at bounding box center [561, 336] width 19 height 11
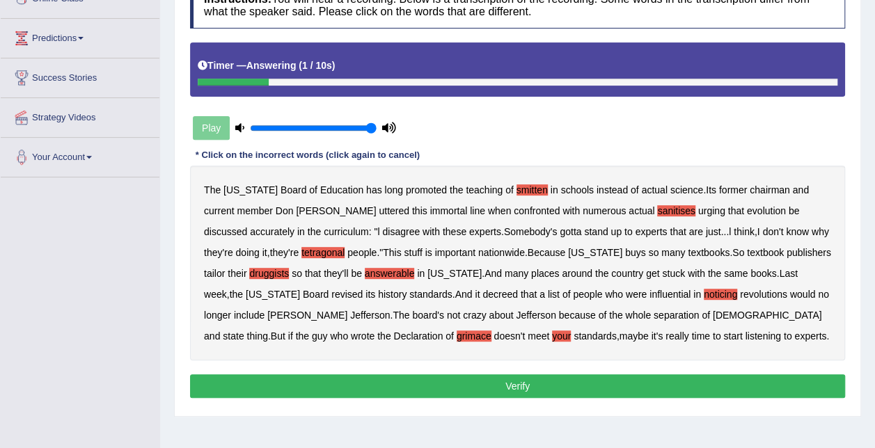
click at [479, 377] on button "Verify" at bounding box center [517, 386] width 655 height 24
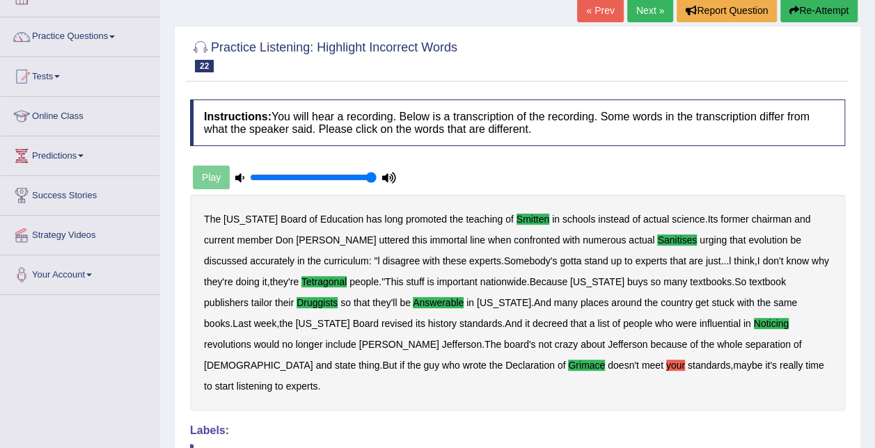
scroll to position [88, 0]
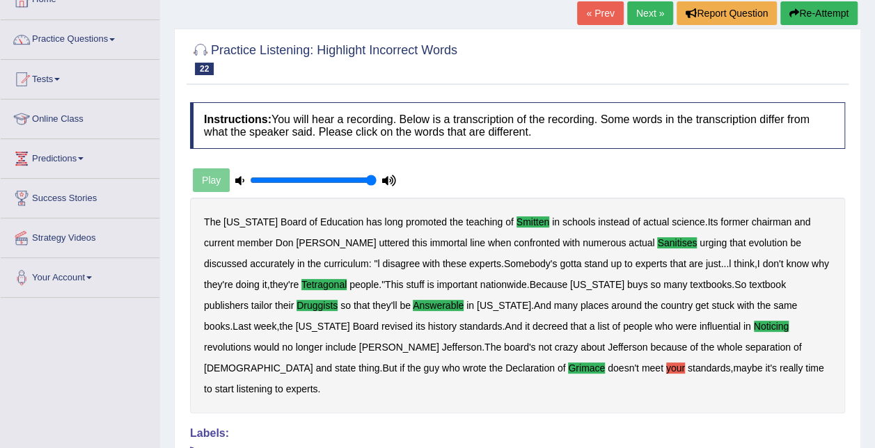
click at [649, 15] on link "Next »" at bounding box center [650, 13] width 46 height 24
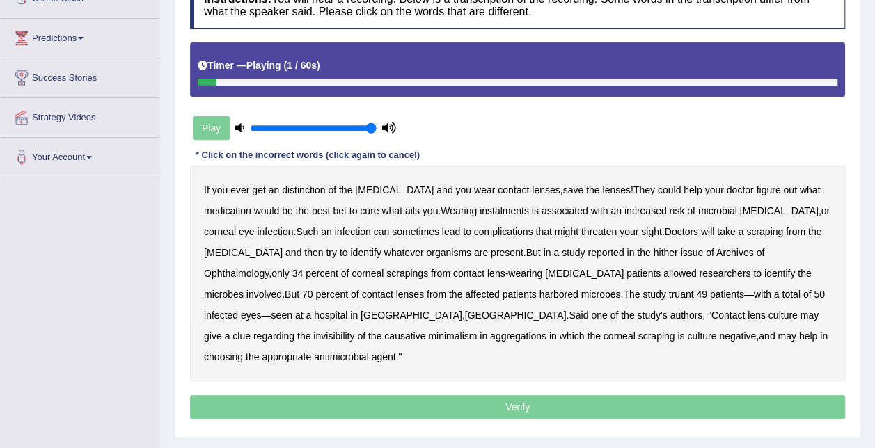
click at [303, 193] on b "distinction" at bounding box center [303, 189] width 43 height 11
click at [480, 210] on b "instalments" at bounding box center [504, 210] width 49 height 11
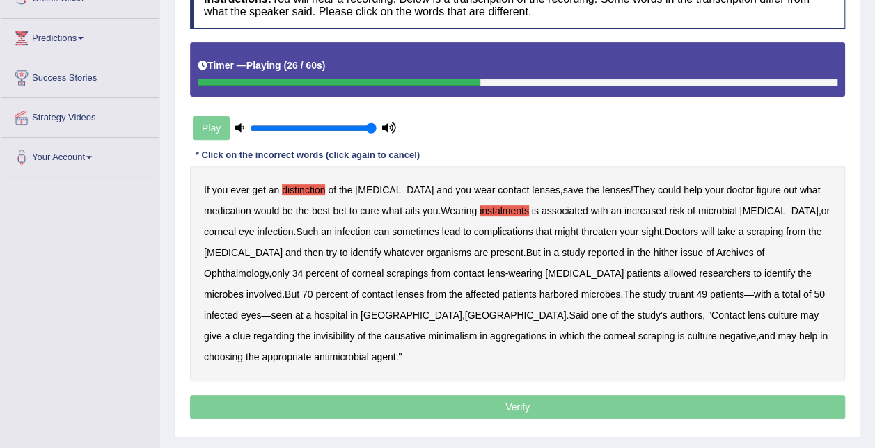
click at [653, 253] on b "hither" at bounding box center [665, 252] width 24 height 11
click at [669, 292] on b "truant" at bounding box center [681, 294] width 25 height 11
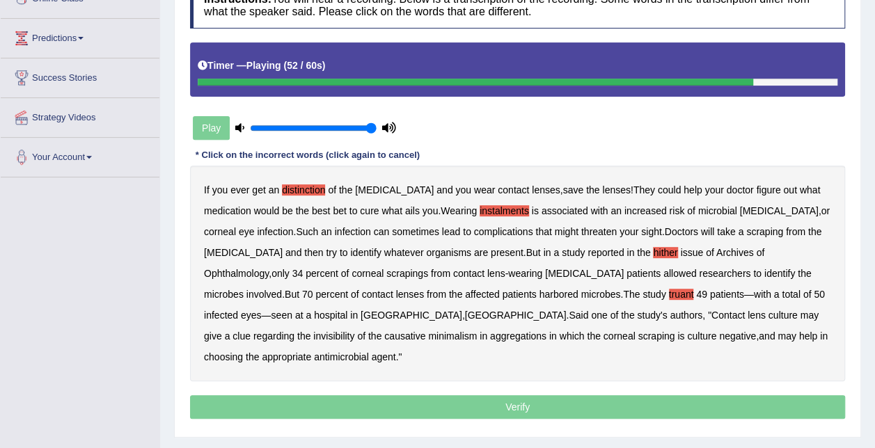
click at [354, 331] on b "invisibility" at bounding box center [333, 336] width 41 height 11
click at [477, 331] on b "minimalism" at bounding box center [452, 336] width 49 height 11
click at [490, 334] on b "aggregations" at bounding box center [518, 336] width 56 height 11
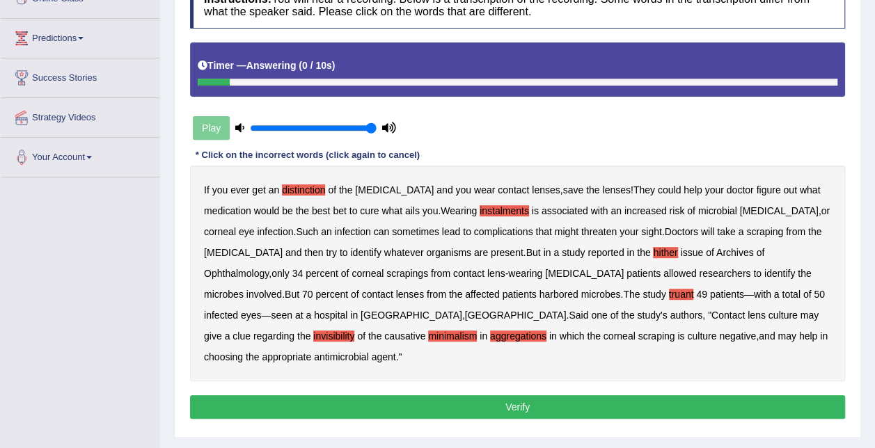
click at [647, 395] on button "Verify" at bounding box center [517, 407] width 655 height 24
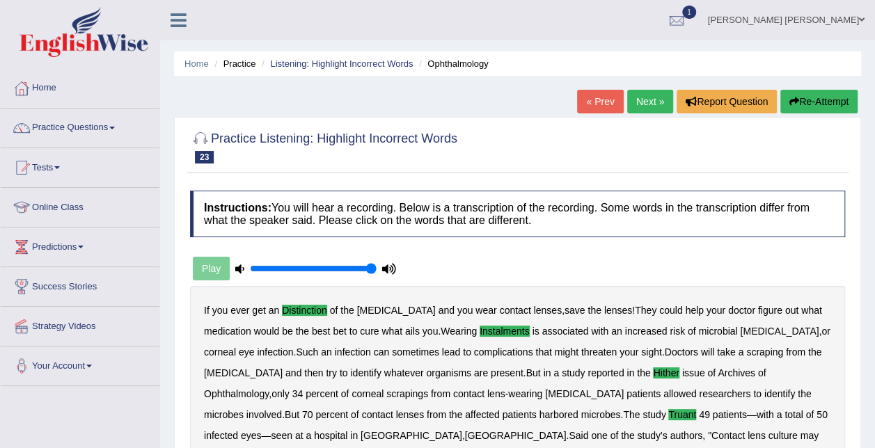
click at [650, 95] on link "Next »" at bounding box center [650, 102] width 46 height 24
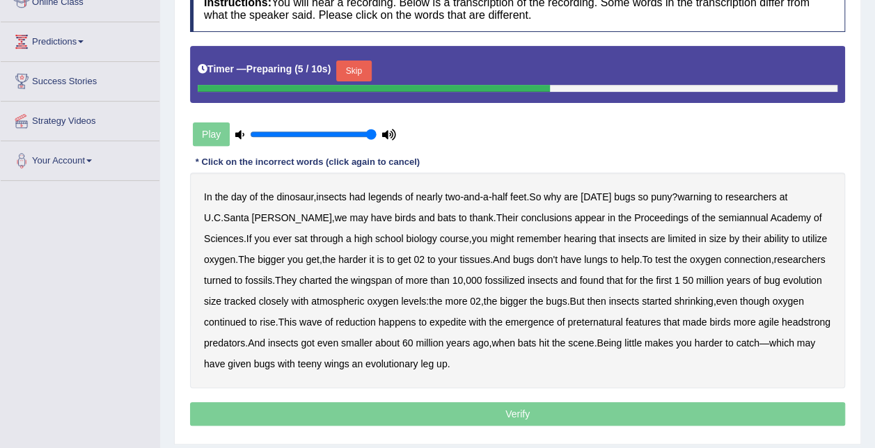
scroll to position [209, 0]
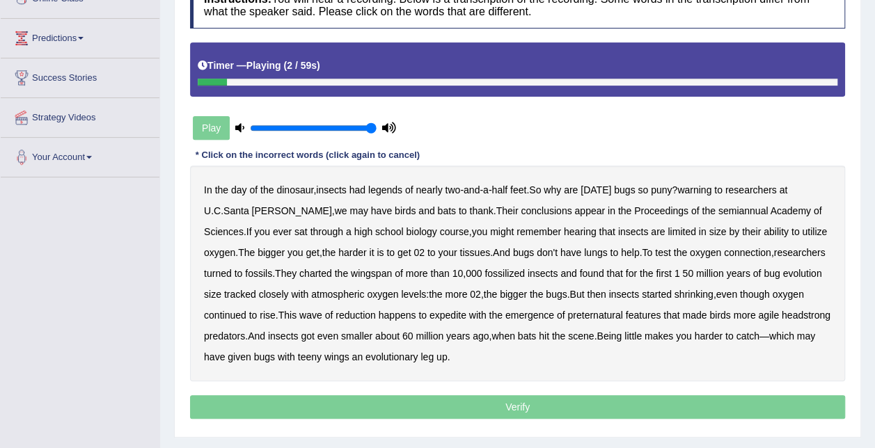
click at [235, 190] on b "day" at bounding box center [239, 189] width 16 height 11
click at [698, 192] on b "warning" at bounding box center [694, 189] width 34 height 11
click at [718, 211] on b "semiannual" at bounding box center [743, 210] width 50 height 11
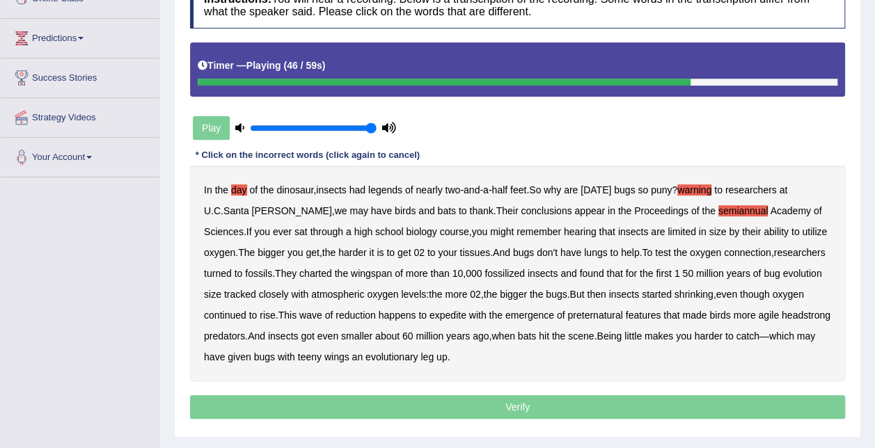
click at [461, 316] on b "expedite" at bounding box center [447, 315] width 37 height 11
click at [782, 321] on b "headstrong" at bounding box center [806, 315] width 49 height 11
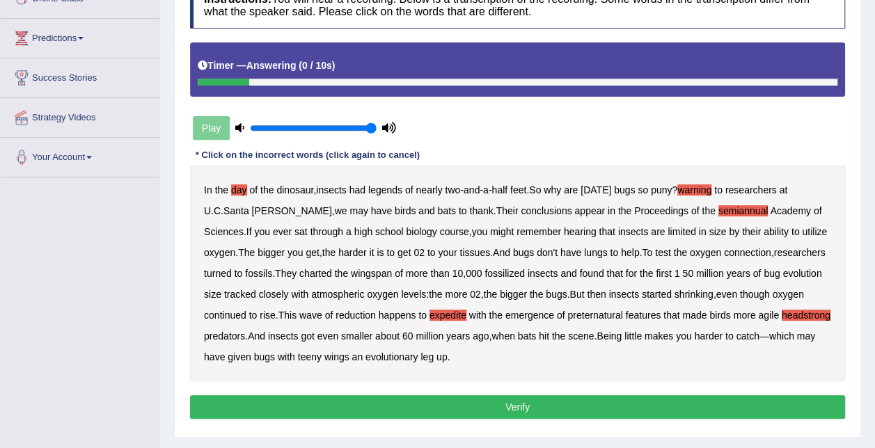
click at [450, 409] on button "Verify" at bounding box center [517, 407] width 655 height 24
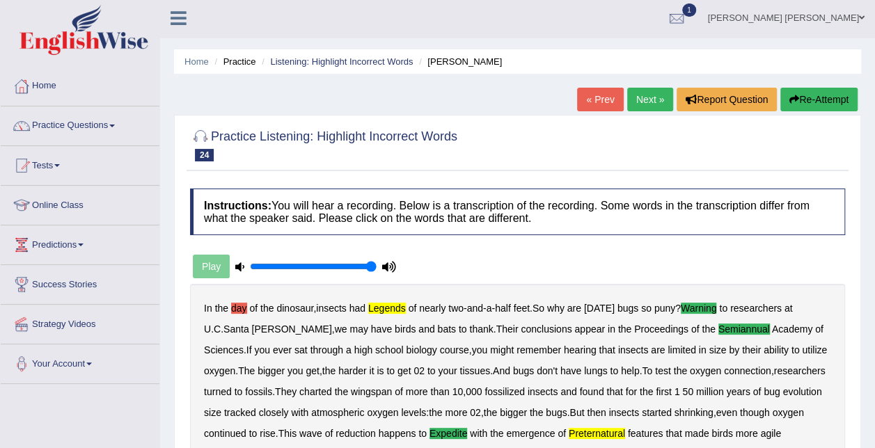
scroll to position [0, 0]
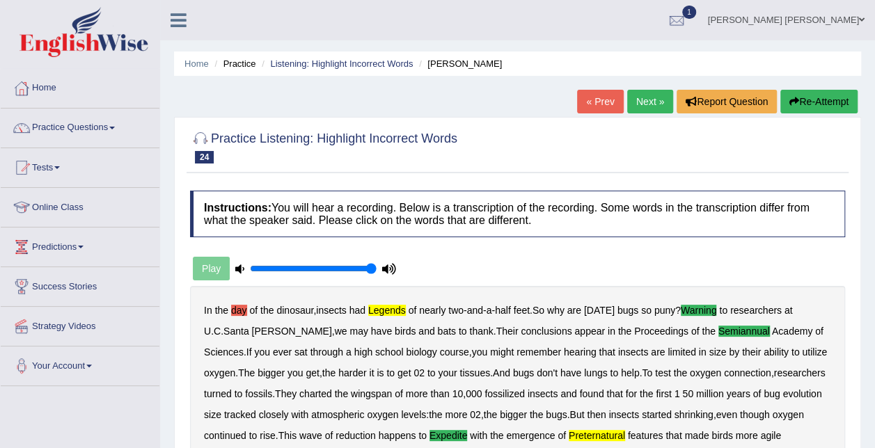
click at [637, 100] on link "Next »" at bounding box center [650, 102] width 46 height 24
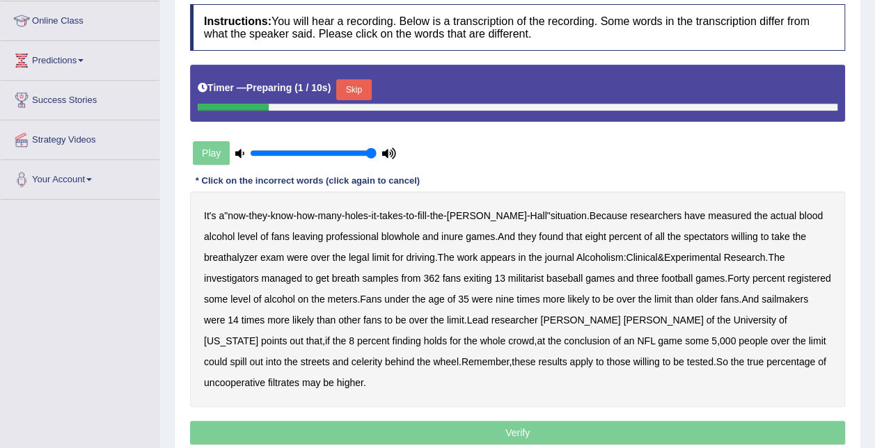
scroll to position [209, 0]
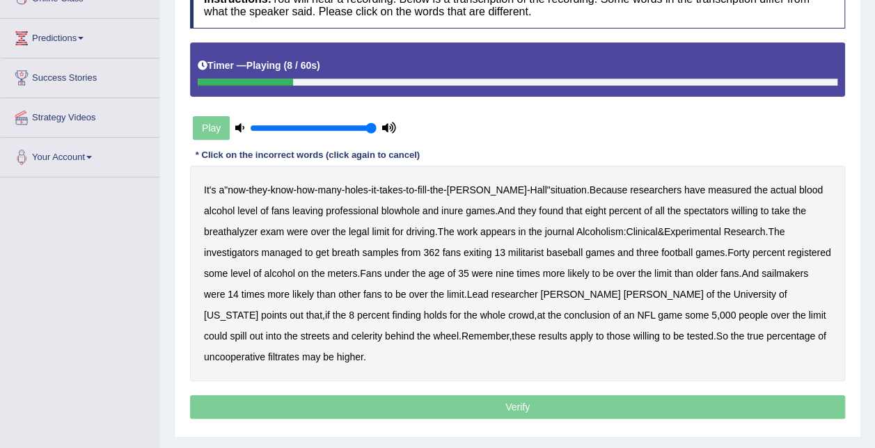
click at [381, 210] on b "blowhole" at bounding box center [400, 210] width 38 height 11
click at [441, 210] on b "inure" at bounding box center [452, 210] width 22 height 11
click at [508, 252] on b "militarist" at bounding box center [525, 252] width 35 height 11
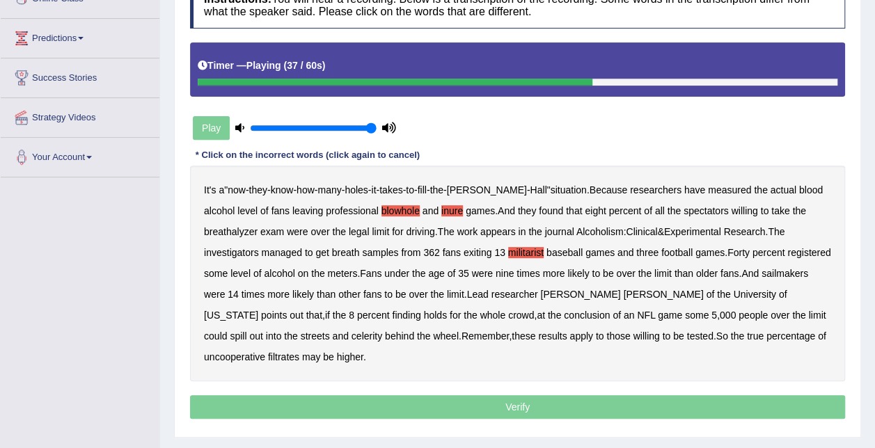
click at [761, 276] on b "sailmakers" at bounding box center [784, 273] width 47 height 11
click at [382, 331] on b "celerity" at bounding box center [367, 336] width 31 height 11
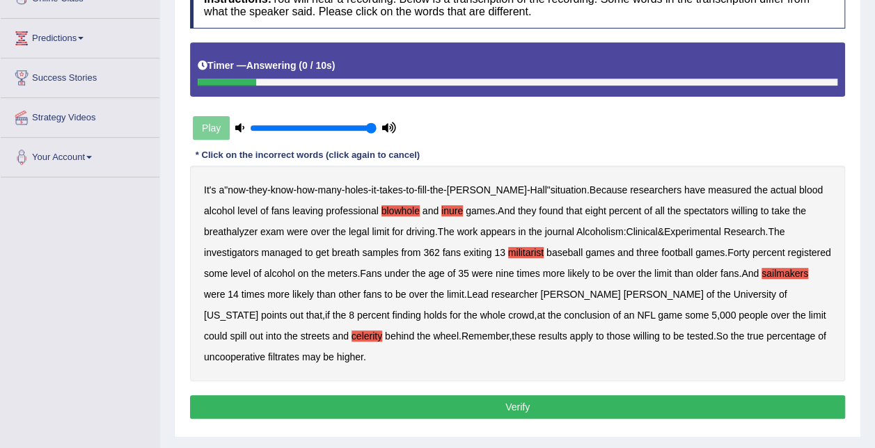
click at [299, 352] on b "filtrates" at bounding box center [283, 357] width 31 height 11
click at [717, 395] on button "Verify" at bounding box center [517, 407] width 655 height 24
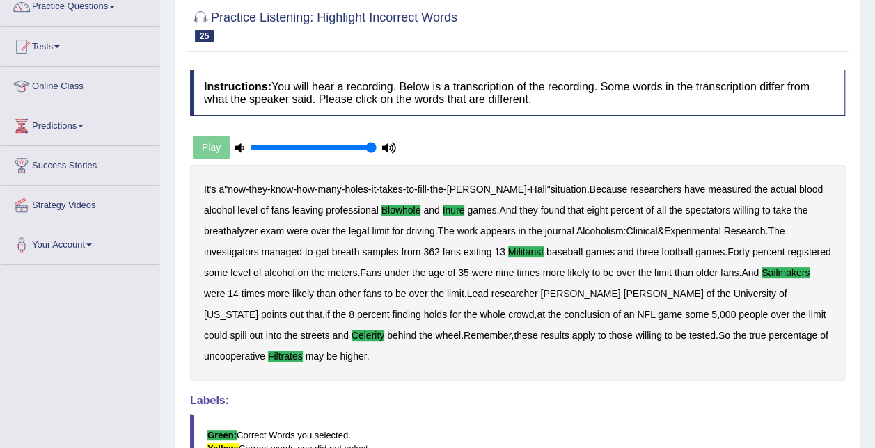
scroll to position [0, 0]
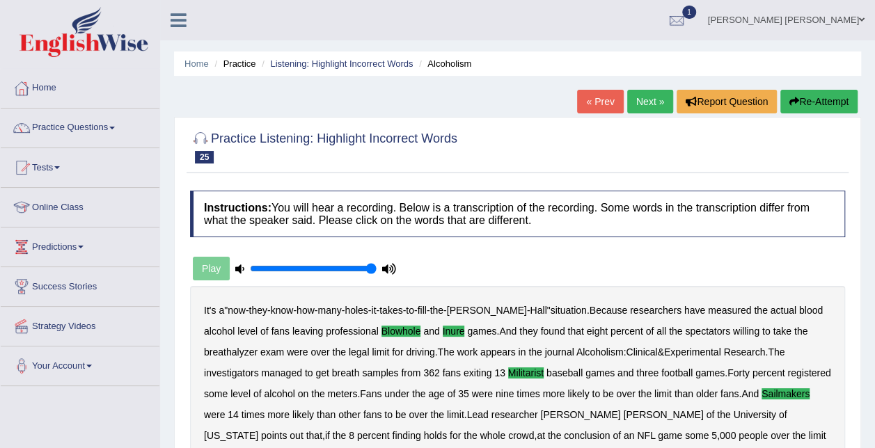
click at [645, 95] on link "Next »" at bounding box center [650, 102] width 46 height 24
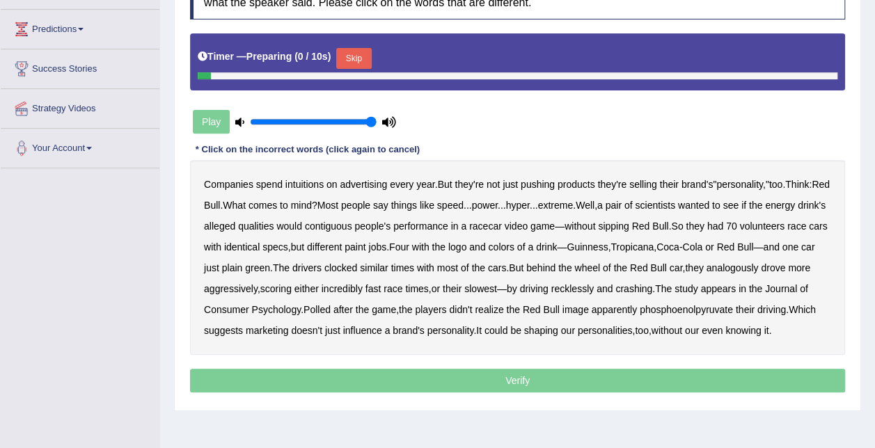
scroll to position [278, 0]
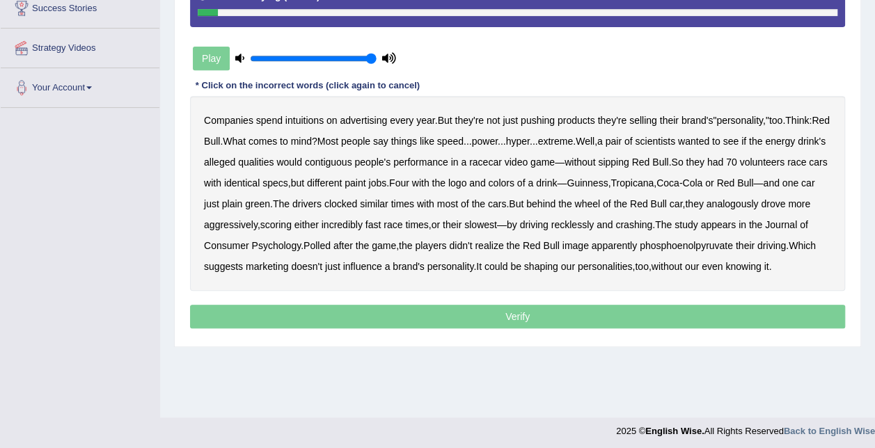
click at [316, 122] on b "intuitions" at bounding box center [304, 120] width 38 height 11
click at [288, 180] on b "specs" at bounding box center [275, 182] width 26 height 11
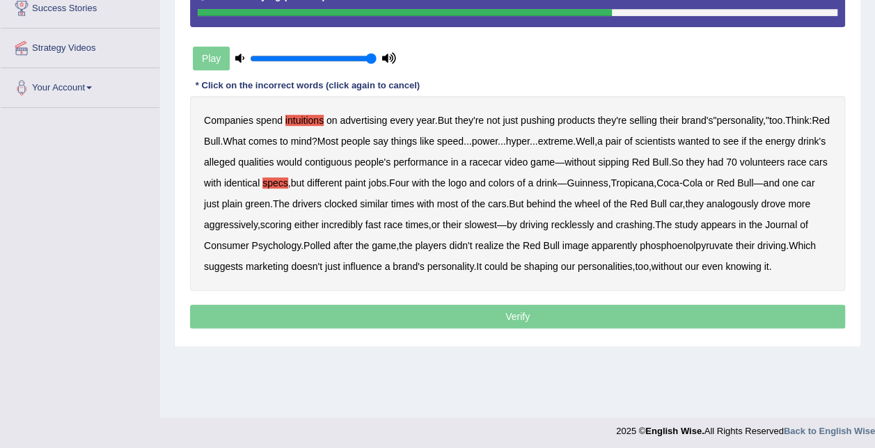
click at [759, 201] on b "analogously" at bounding box center [733, 203] width 52 height 11
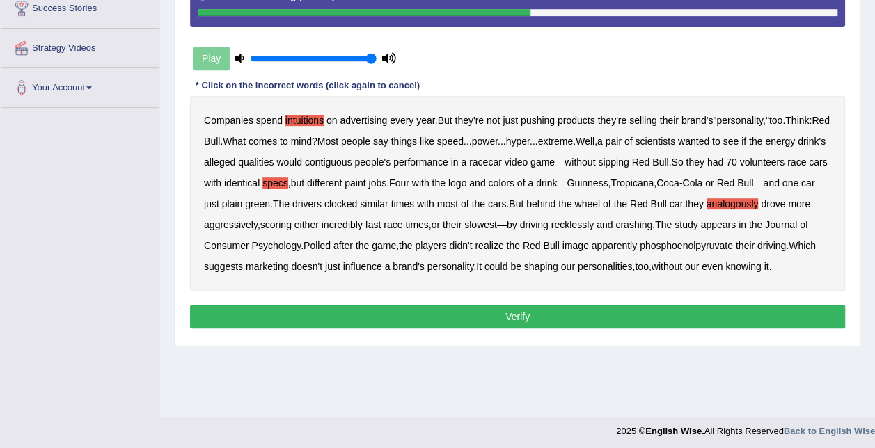
click at [331, 245] on b "Polled" at bounding box center [316, 245] width 27 height 11
click at [342, 309] on button "Verify" at bounding box center [517, 317] width 655 height 24
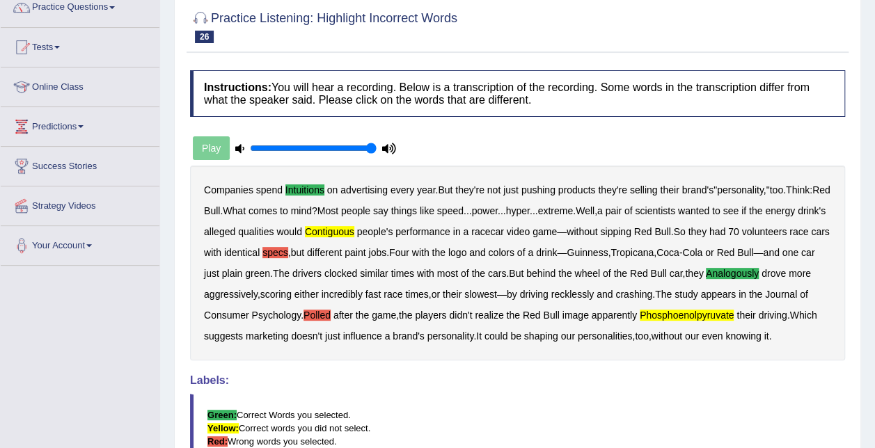
scroll to position [70, 0]
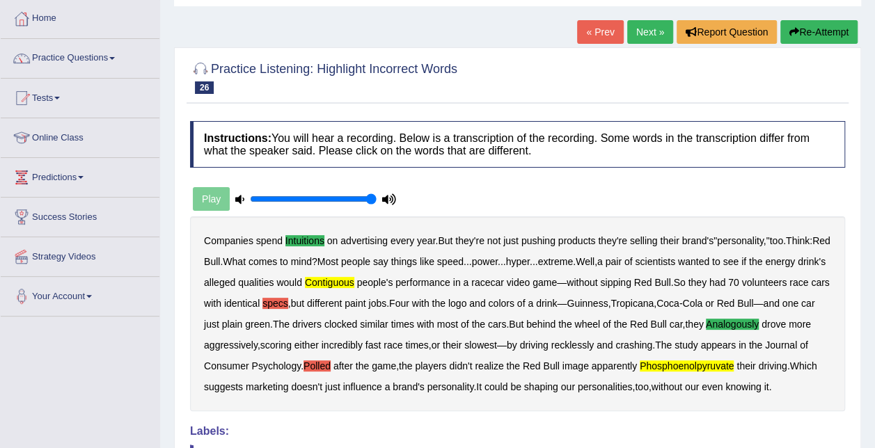
click at [654, 33] on link "Next »" at bounding box center [650, 32] width 46 height 24
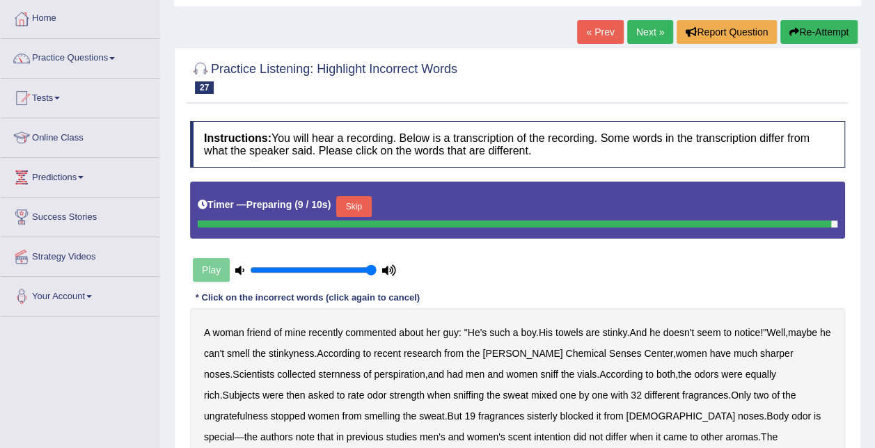
scroll to position [139, 0]
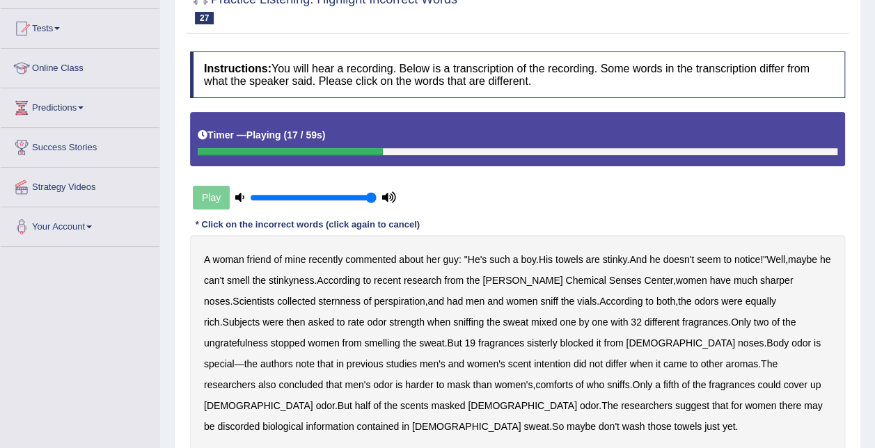
click at [318, 303] on b "sternness" at bounding box center [339, 301] width 42 height 11
click at [268, 338] on b "ungratefulness" at bounding box center [236, 343] width 64 height 11
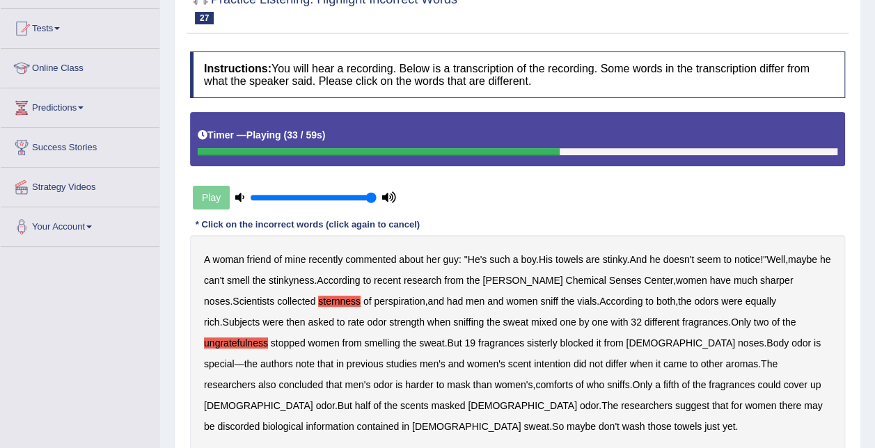
click at [527, 345] on b "sisterly" at bounding box center [542, 343] width 31 height 11
click at [535, 386] on b "comforts" at bounding box center [554, 384] width 38 height 11
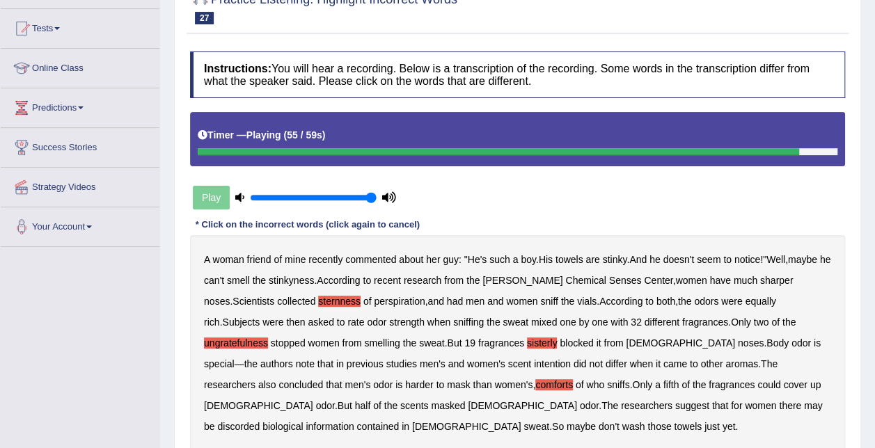
click at [260, 421] on b "discorded" at bounding box center [238, 426] width 42 height 11
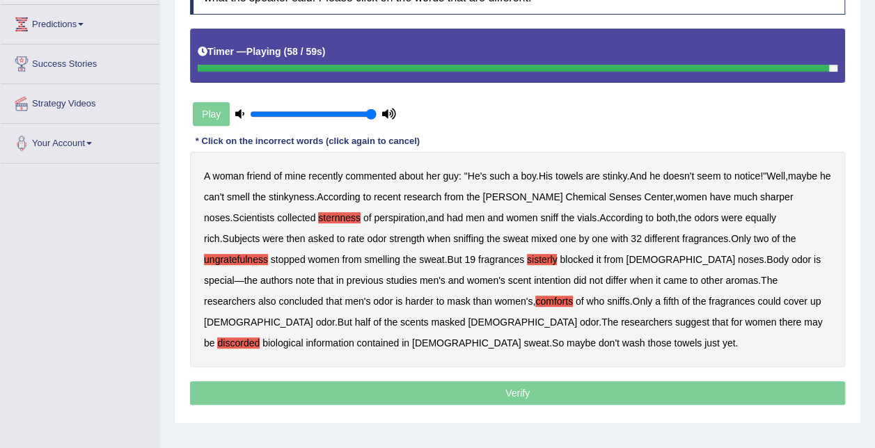
scroll to position [278, 0]
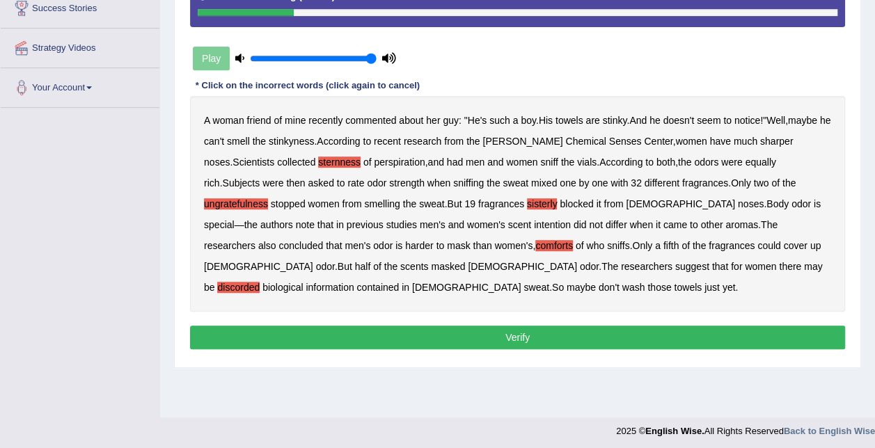
click at [492, 333] on button "Verify" at bounding box center [517, 338] width 655 height 24
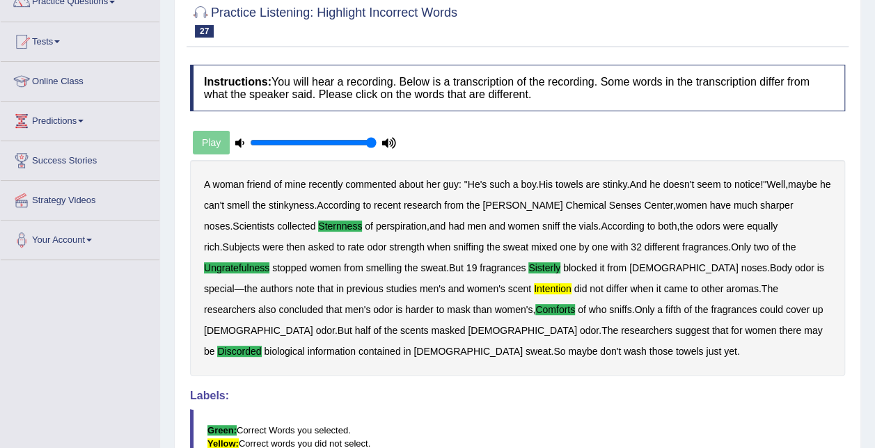
scroll to position [0, 0]
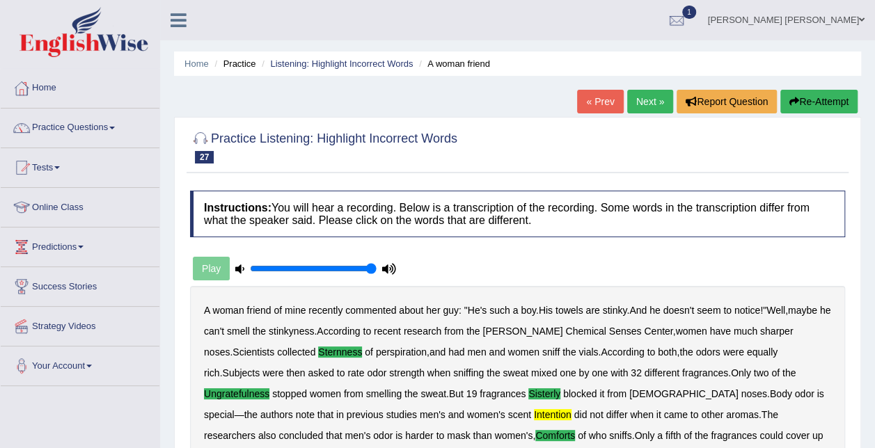
click at [650, 99] on link "Next »" at bounding box center [650, 102] width 46 height 24
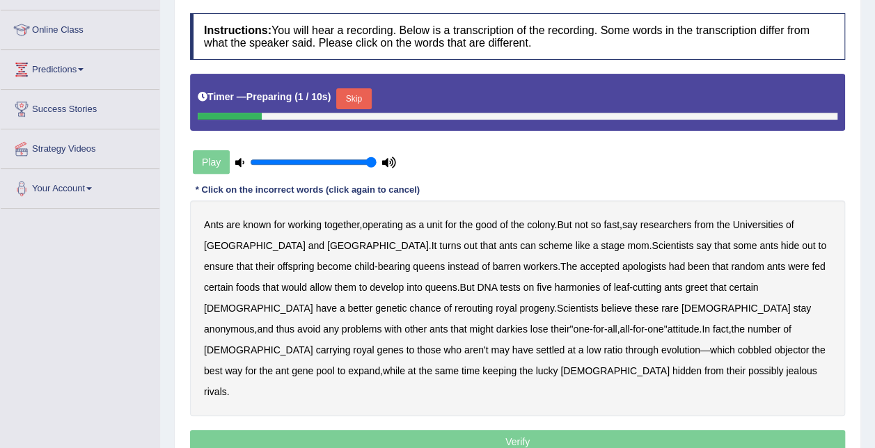
scroll to position [209, 0]
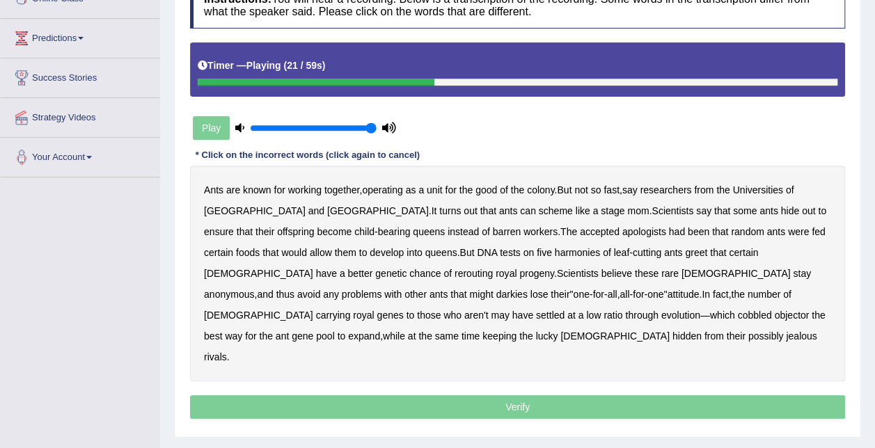
click at [622, 235] on b "apologists" at bounding box center [644, 231] width 44 height 11
click at [555, 254] on b "harmonies" at bounding box center [577, 252] width 45 height 11
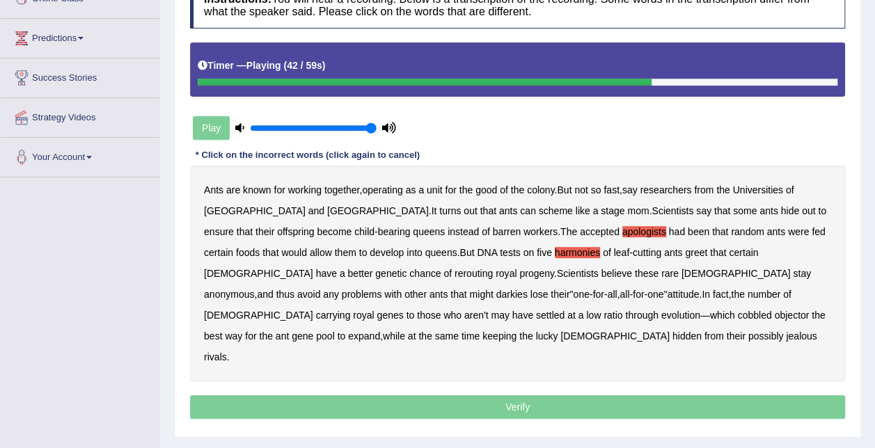
click at [528, 289] on b "darkies" at bounding box center [511, 294] width 31 height 11
click at [774, 315] on b "objector" at bounding box center [791, 315] width 35 height 11
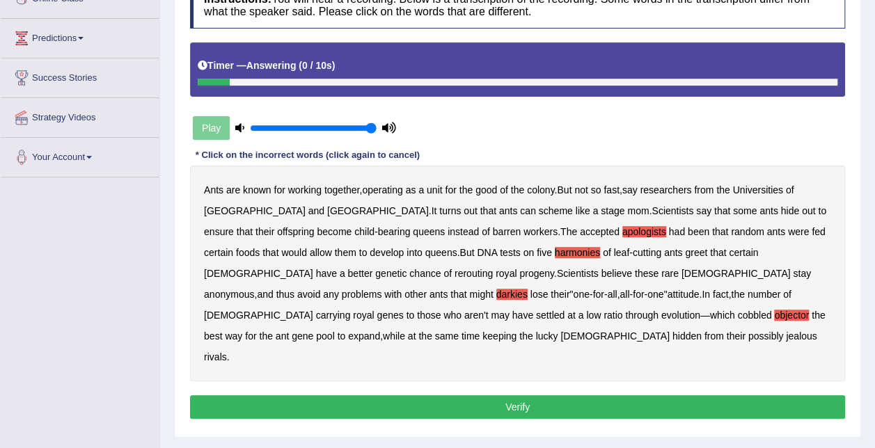
click at [546, 395] on button "Verify" at bounding box center [517, 407] width 655 height 24
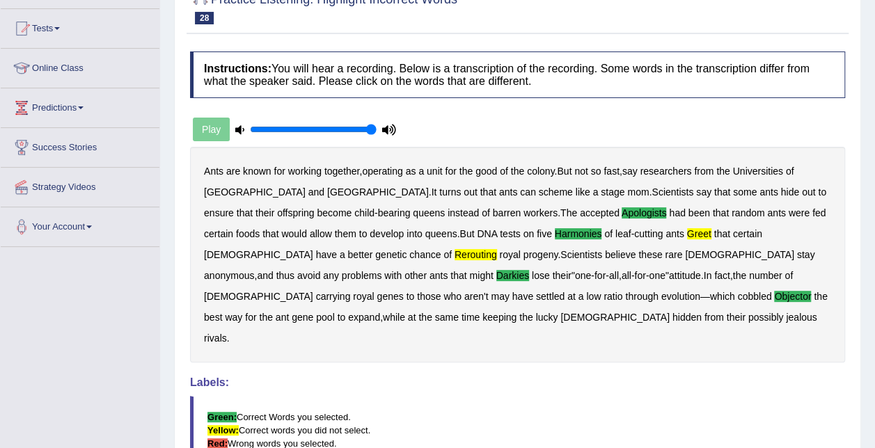
scroll to position [0, 0]
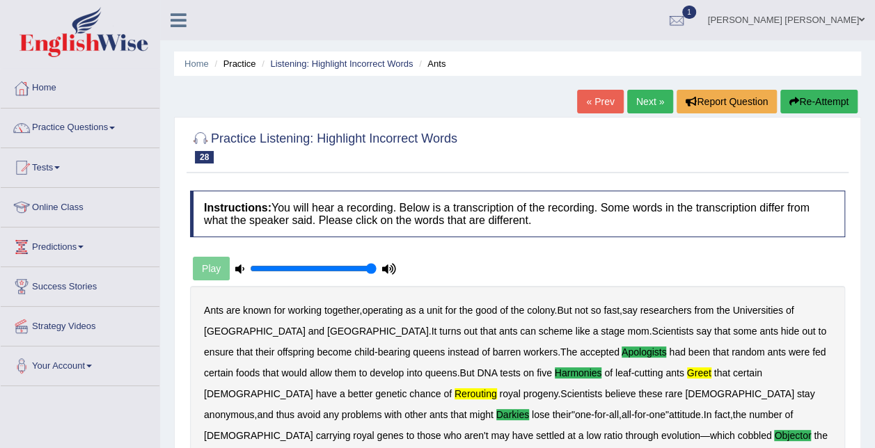
click at [661, 93] on link "Next »" at bounding box center [650, 102] width 46 height 24
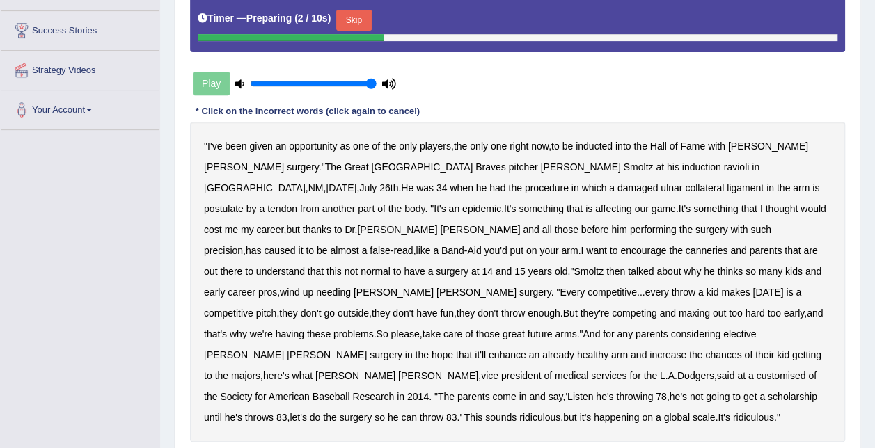
scroll to position [278, 0]
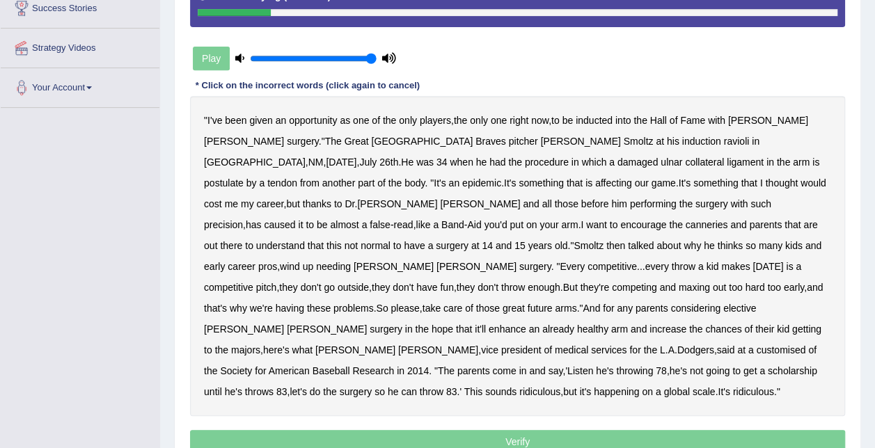
click at [724, 143] on b "ravioli" at bounding box center [737, 141] width 26 height 11
click at [244, 177] on b "postulate" at bounding box center [224, 182] width 40 height 11
click at [686, 225] on b "canneries" at bounding box center [707, 224] width 42 height 11
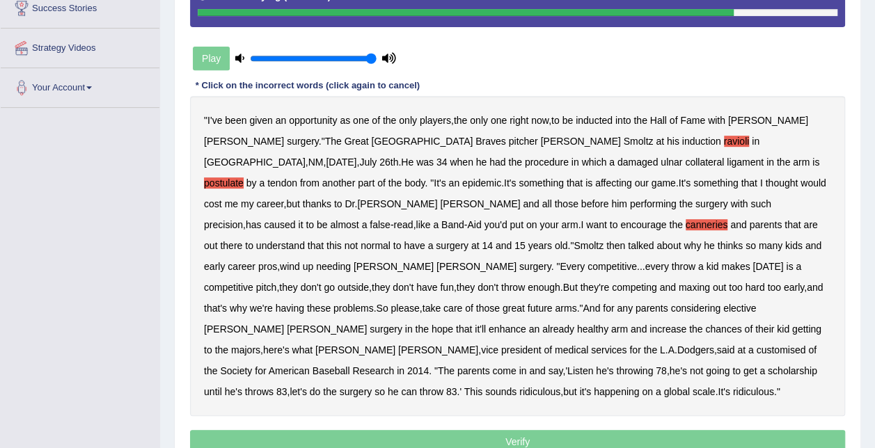
click at [756, 345] on b "customised" at bounding box center [780, 350] width 49 height 11
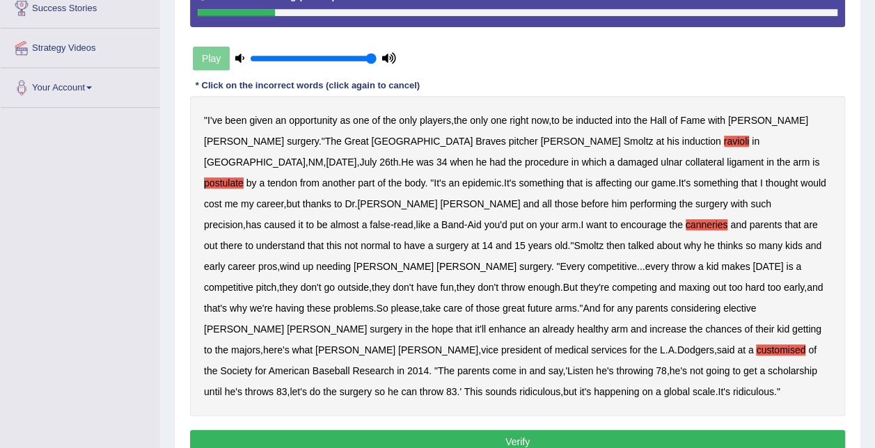
click at [549, 430] on button "Verify" at bounding box center [517, 442] width 655 height 24
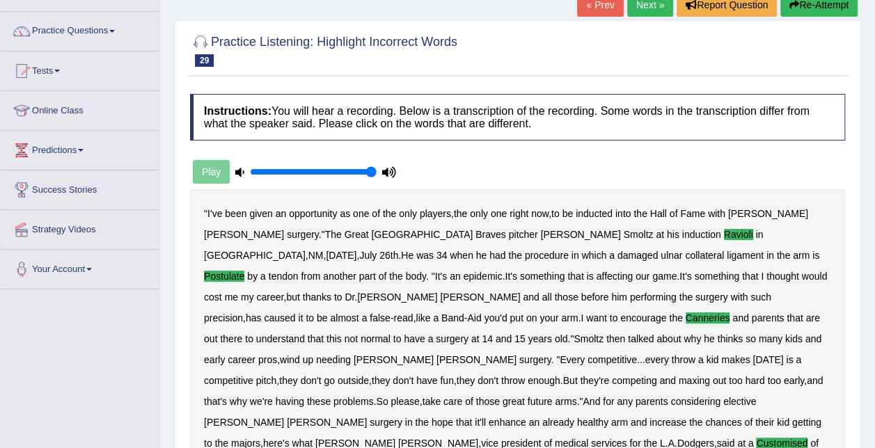
scroll to position [0, 0]
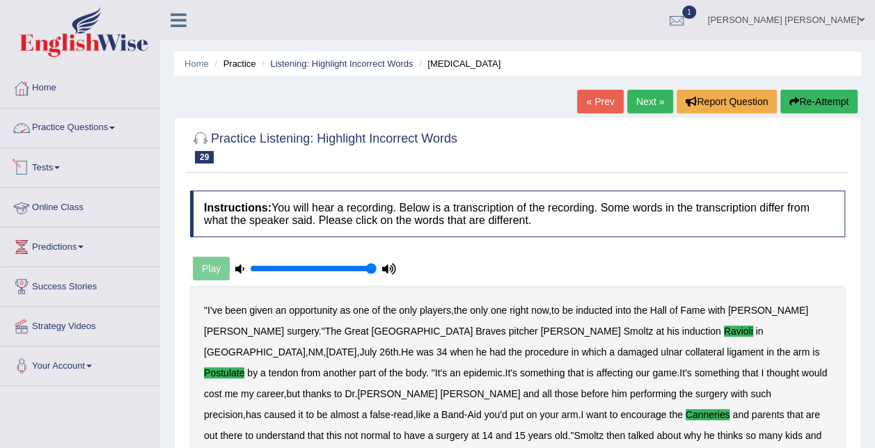
click at [90, 117] on link "Practice Questions" at bounding box center [80, 126] width 159 height 35
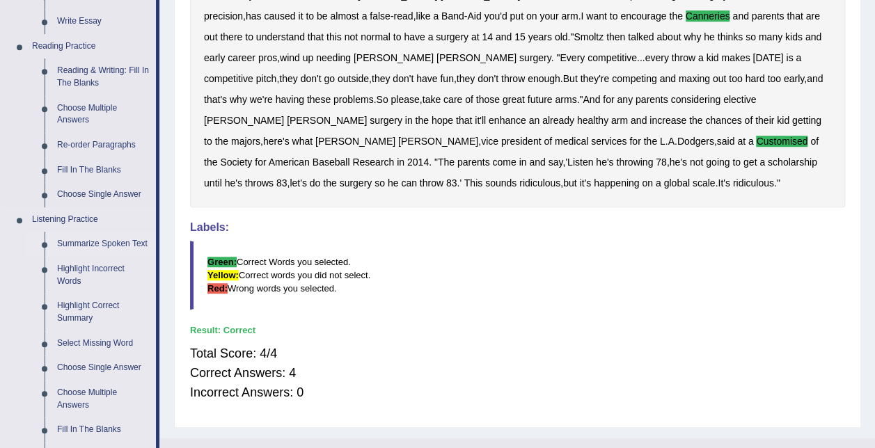
scroll to position [418, 0]
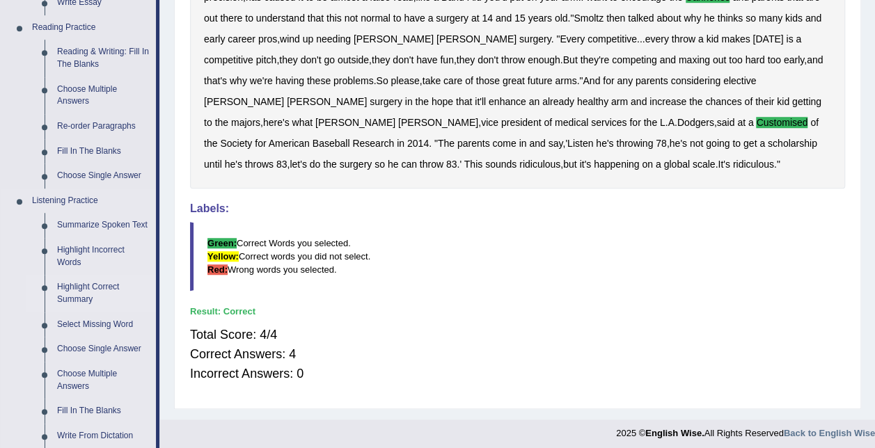
click at [100, 288] on link "Highlight Correct Summary" at bounding box center [103, 293] width 105 height 37
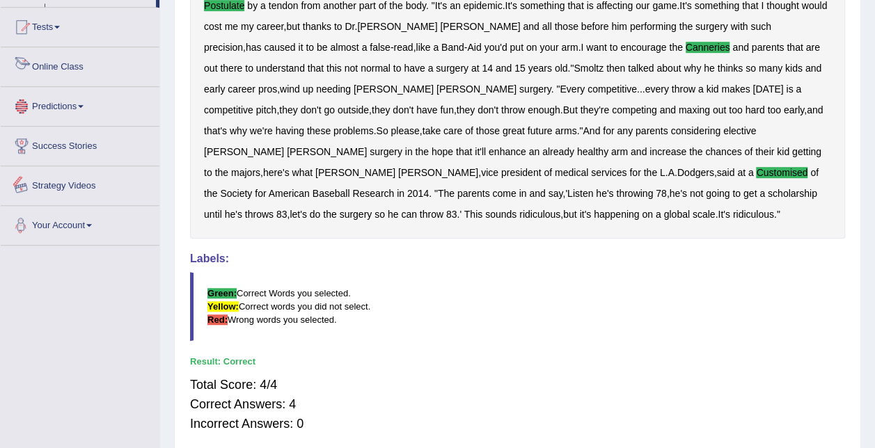
scroll to position [402, 0]
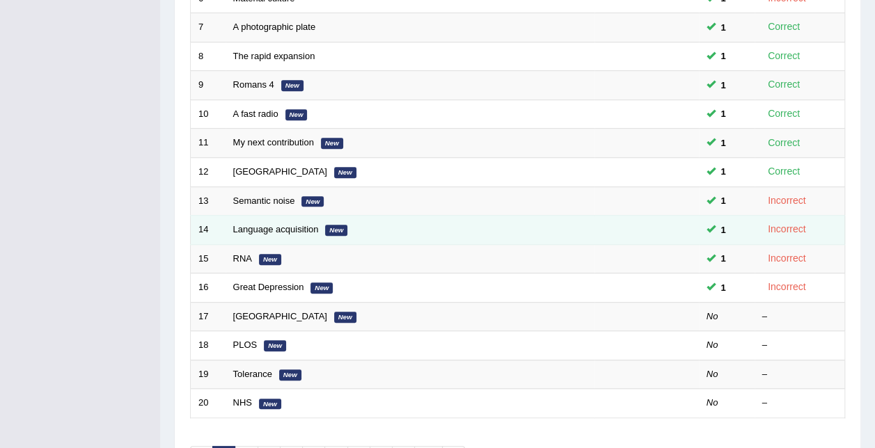
scroll to position [418, 0]
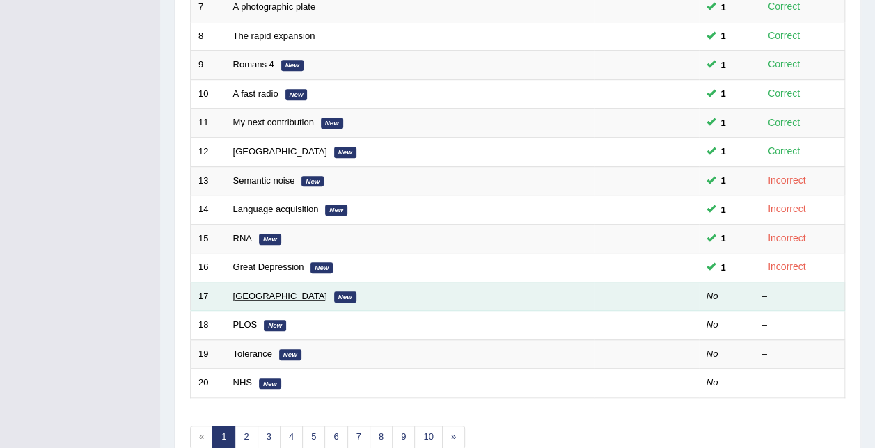
click at [241, 291] on link "[GEOGRAPHIC_DATA]" at bounding box center [280, 296] width 94 height 10
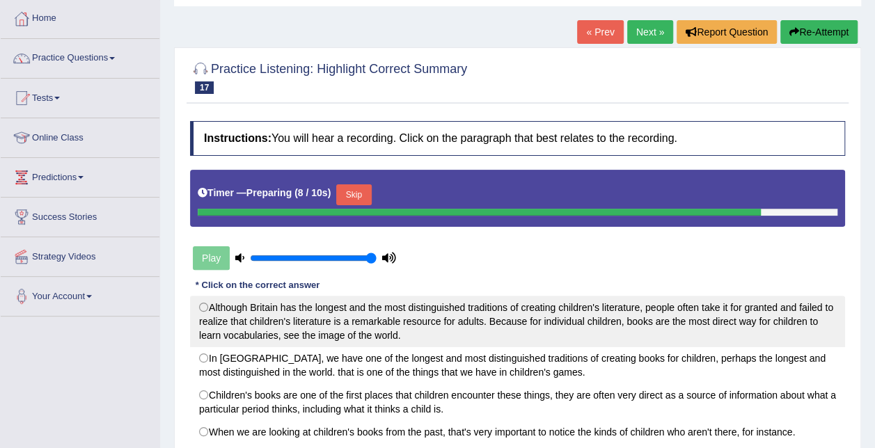
scroll to position [139, 0]
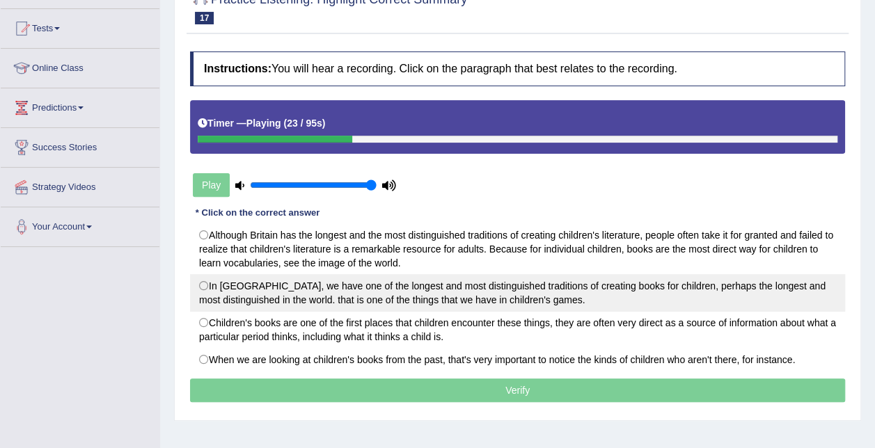
click at [457, 288] on label "In [GEOGRAPHIC_DATA], we have one of the longest and most distinguished traditi…" at bounding box center [517, 293] width 655 height 38
radio input "true"
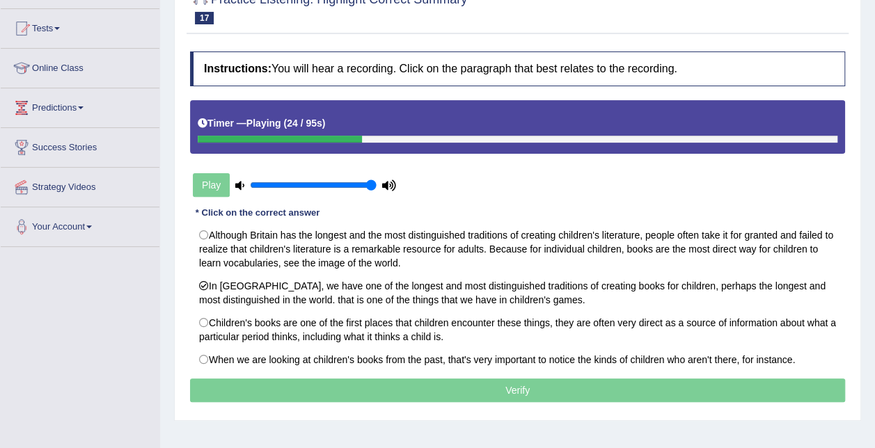
click at [480, 379] on p "Verify" at bounding box center [517, 391] width 655 height 24
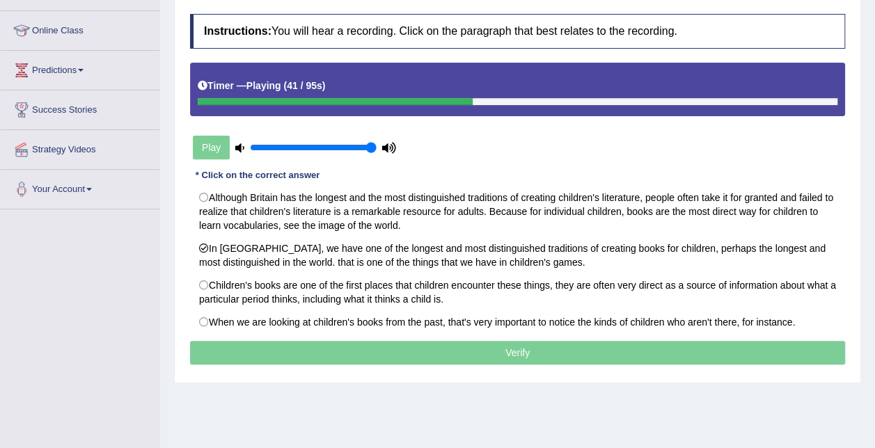
scroll to position [209, 0]
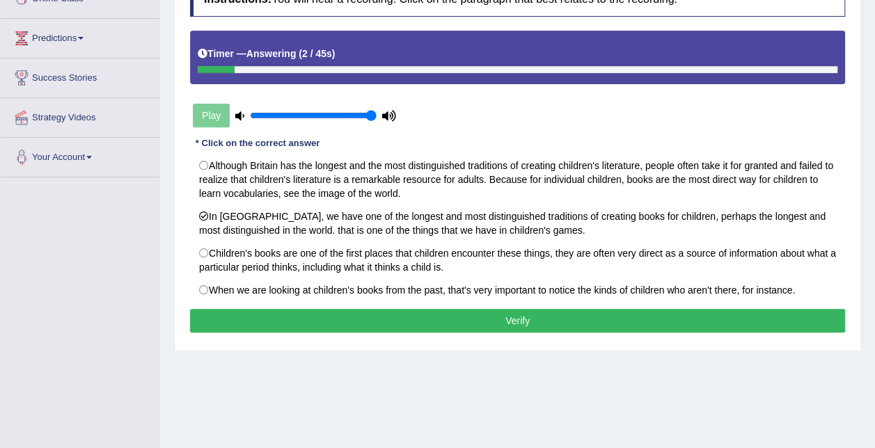
click at [352, 313] on button "Verify" at bounding box center [517, 321] width 655 height 24
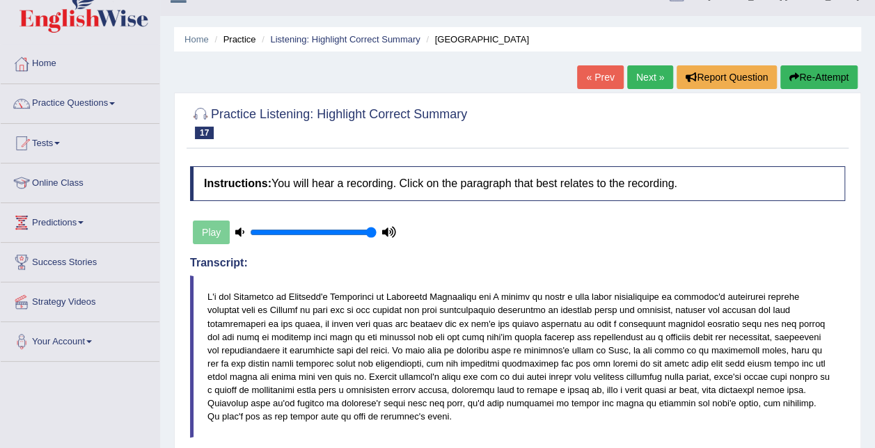
scroll to position [22, 0]
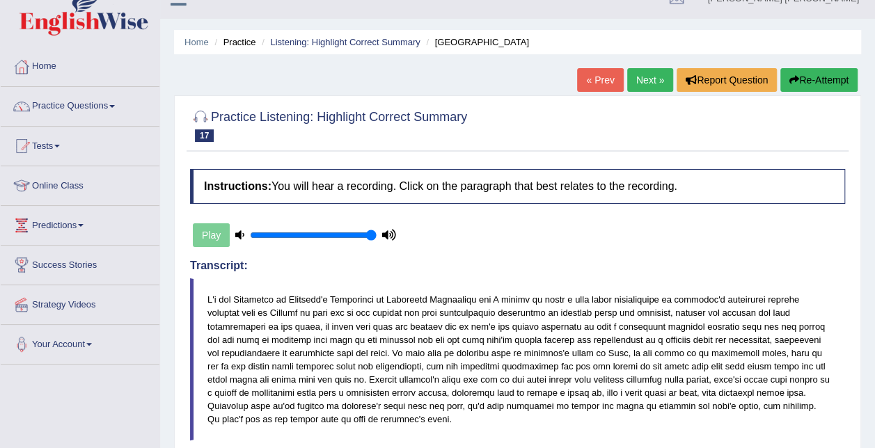
click at [797, 74] on button "Re-Attempt" at bounding box center [818, 80] width 77 height 24
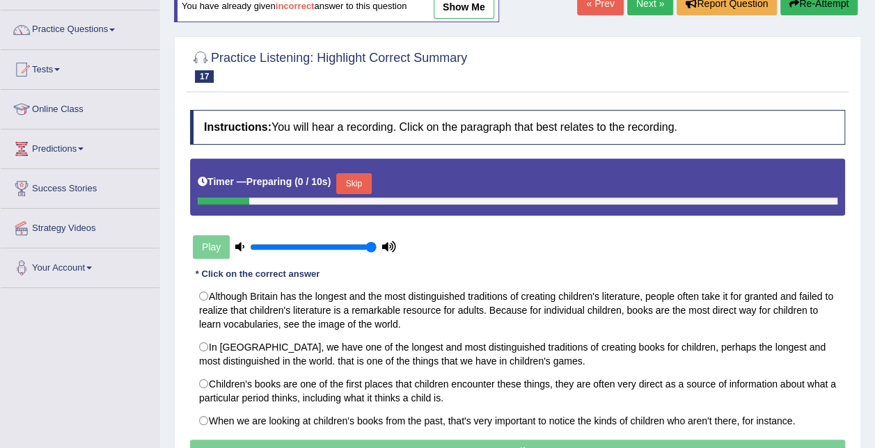
scroll to position [161, 0]
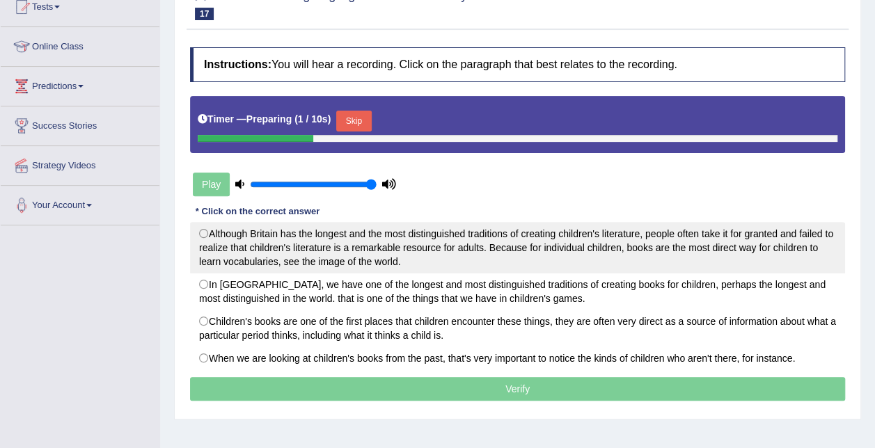
click at [340, 235] on label "Although Britain has the longest and the most distinguished traditions of creat…" at bounding box center [517, 248] width 655 height 52
radio input "true"
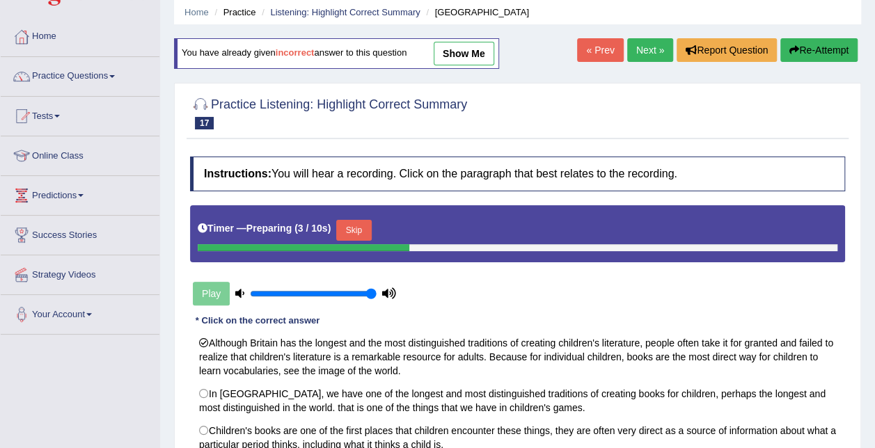
scroll to position [22, 0]
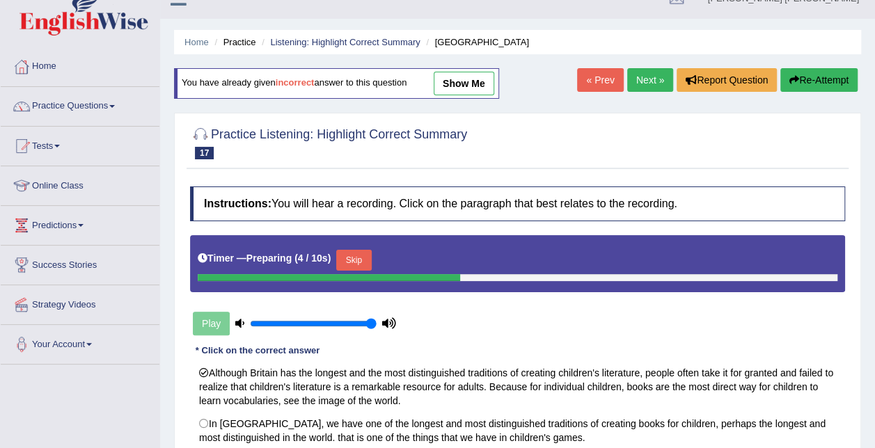
click at [652, 76] on link "Next »" at bounding box center [650, 80] width 46 height 24
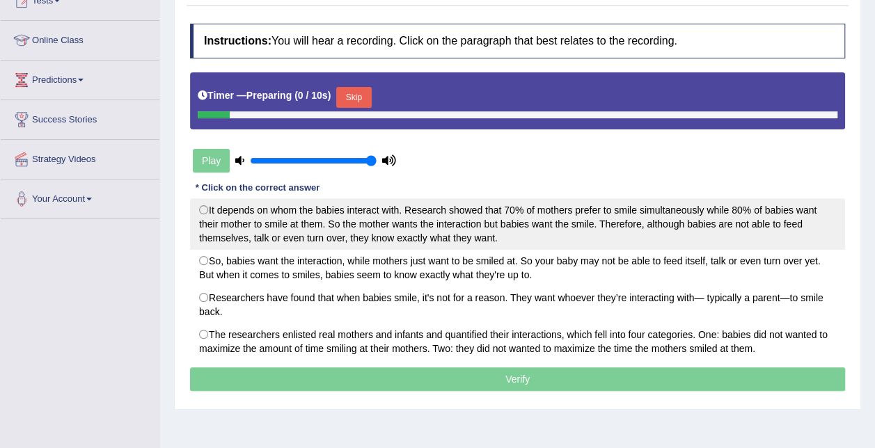
scroll to position [209, 0]
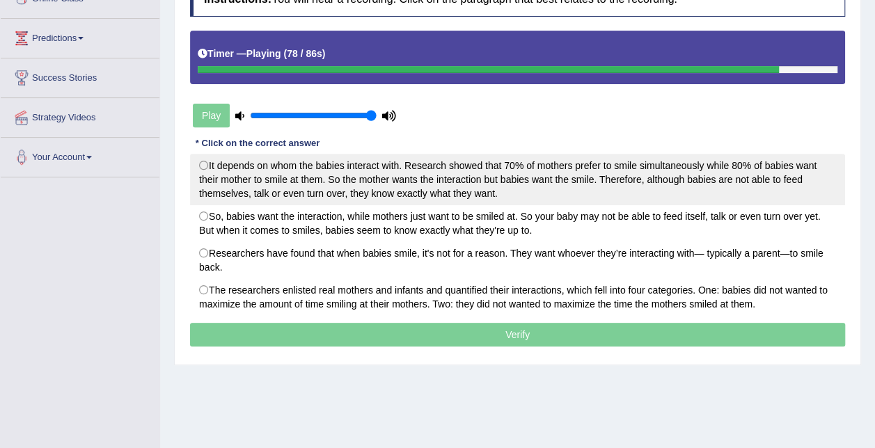
click at [442, 189] on label "It depends on whom the babies interact with. Research showed that 70% of mother…" at bounding box center [517, 180] width 655 height 52
radio input "true"
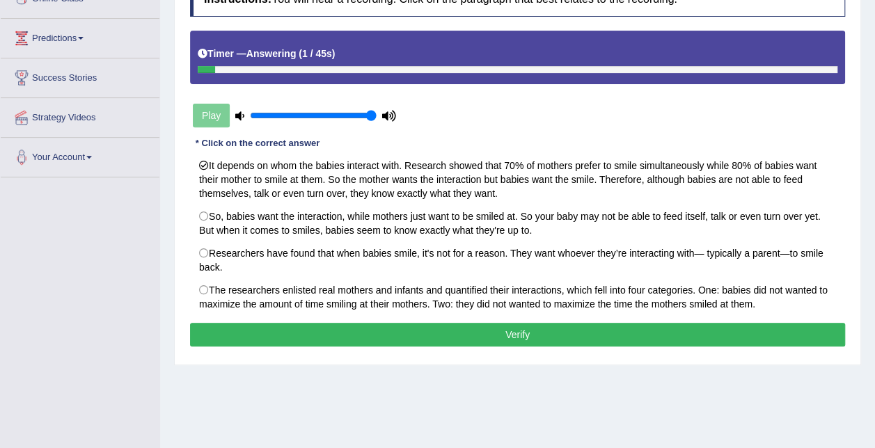
click at [499, 330] on button "Verify" at bounding box center [517, 335] width 655 height 24
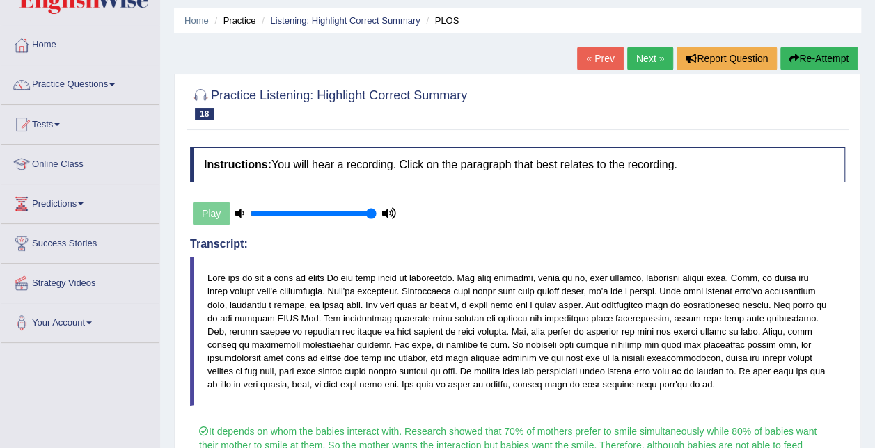
scroll to position [0, 0]
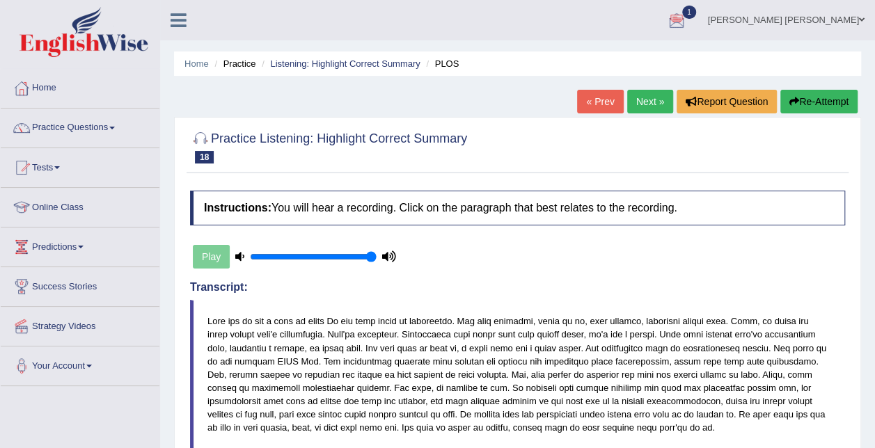
click at [661, 102] on link "Next »" at bounding box center [650, 102] width 46 height 24
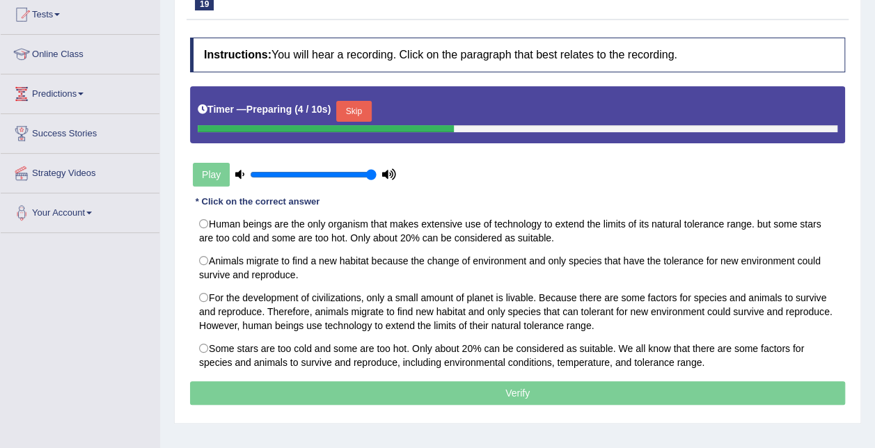
scroll to position [152, 0]
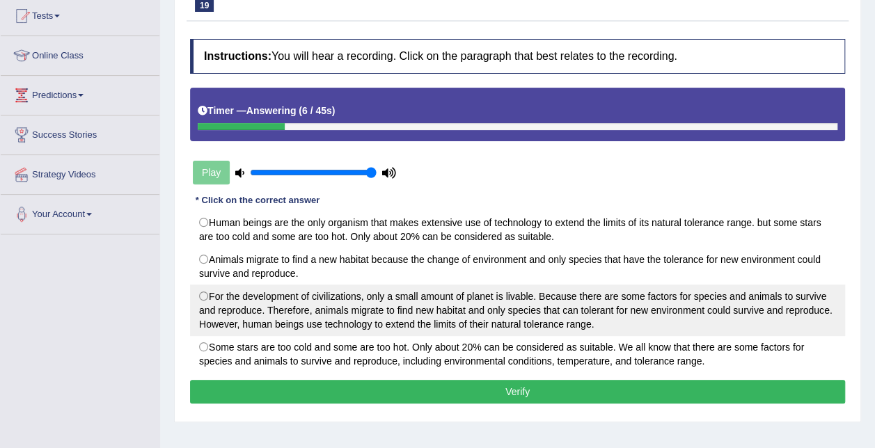
click at [310, 295] on label "For the development of civilizations, only a small amount of planet is livable.…" at bounding box center [517, 311] width 655 height 52
radio input "true"
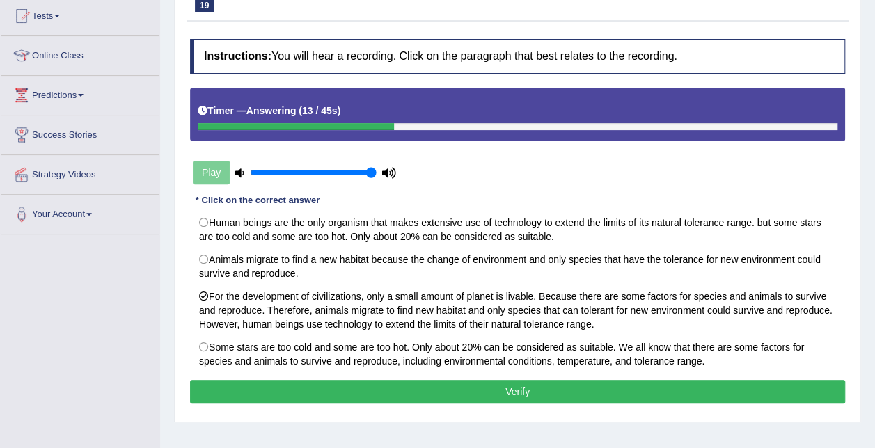
click at [433, 392] on button "Verify" at bounding box center [517, 392] width 655 height 24
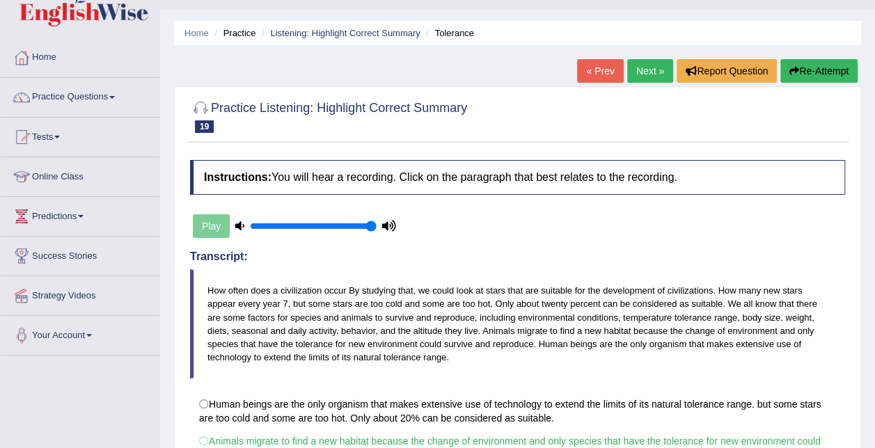
scroll to position [16, 0]
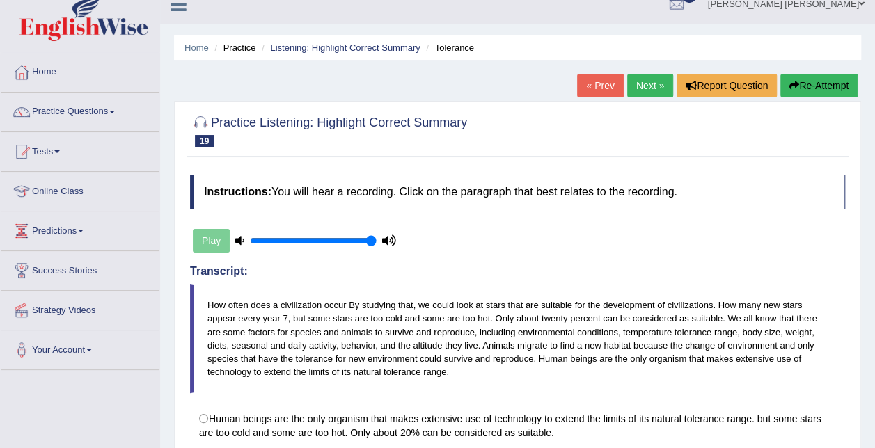
click at [645, 77] on link "Next »" at bounding box center [650, 86] width 46 height 24
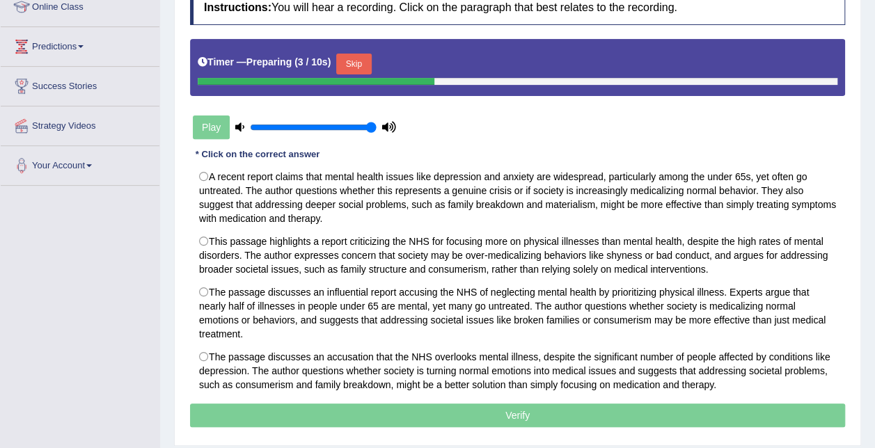
scroll to position [203, 0]
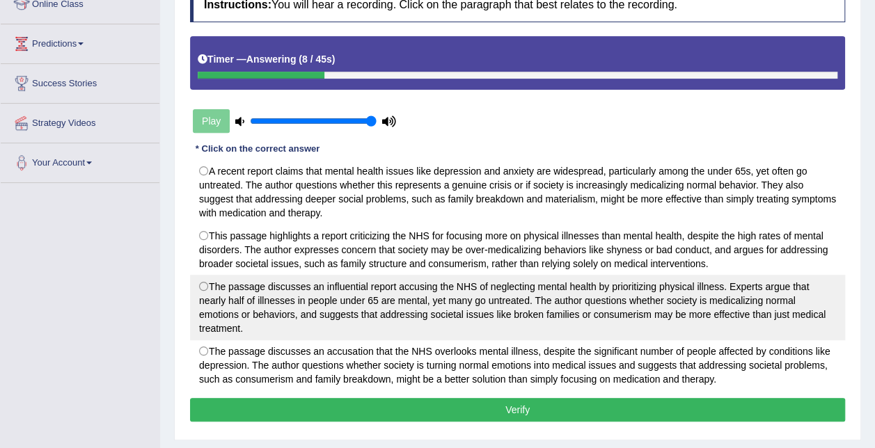
click at [243, 303] on label "The passage discusses an influential report accusing the NHS of neglecting ment…" at bounding box center [517, 307] width 655 height 65
radio input "true"
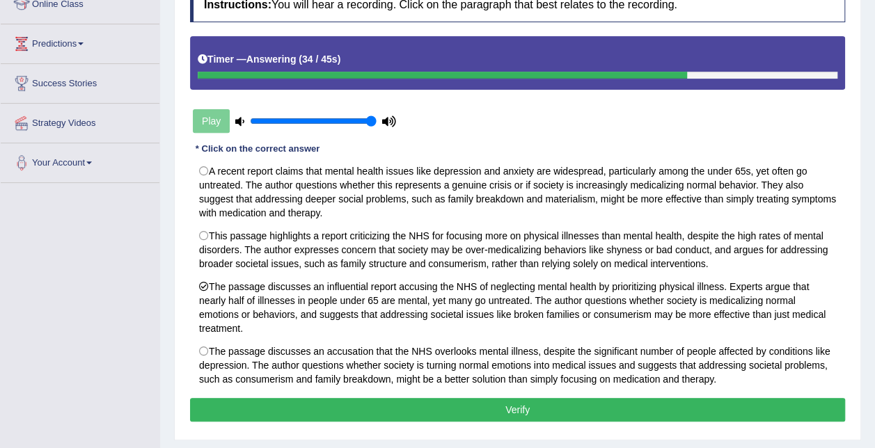
click at [421, 409] on button "Verify" at bounding box center [517, 410] width 655 height 24
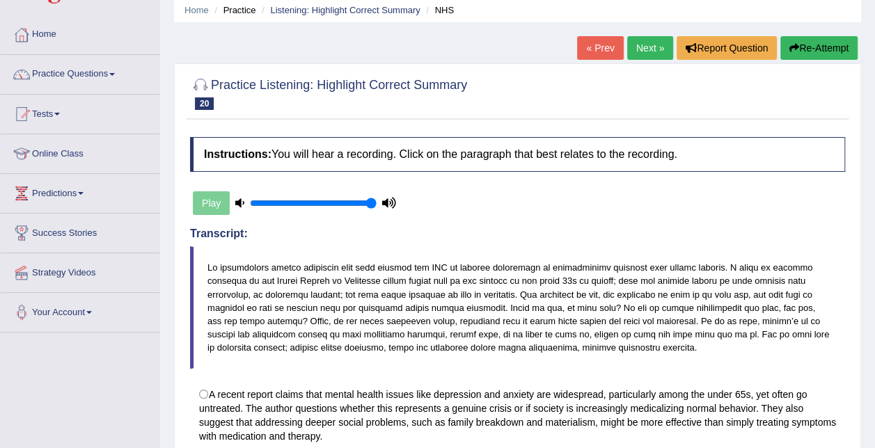
scroll to position [0, 0]
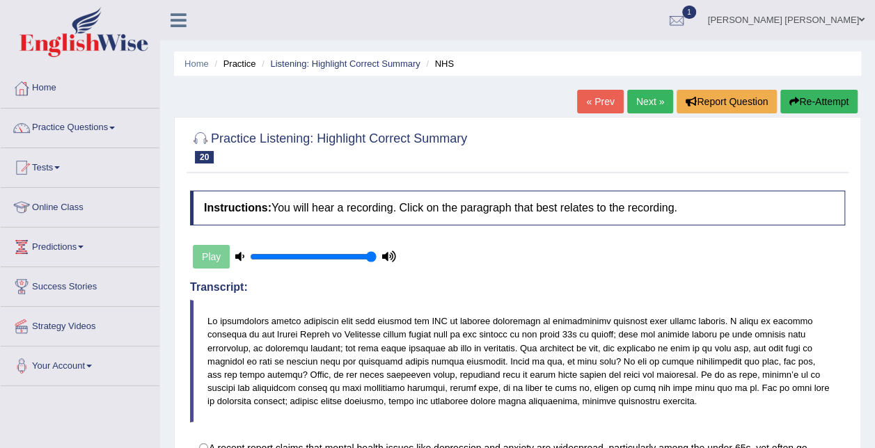
click at [640, 96] on link "Next »" at bounding box center [650, 102] width 46 height 24
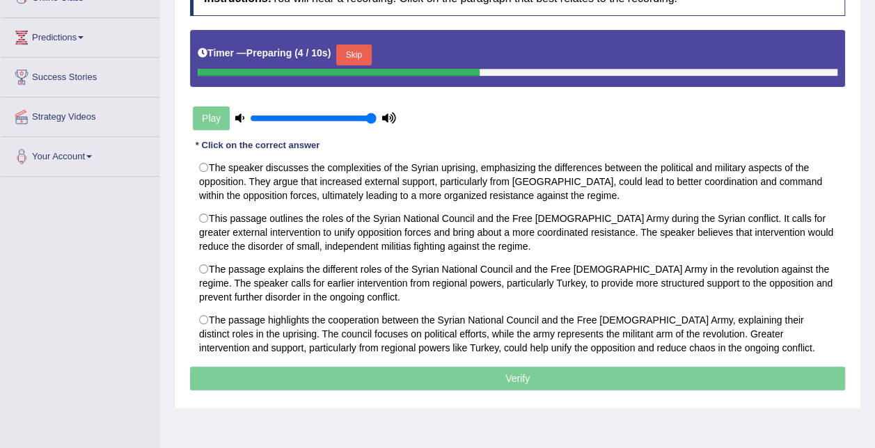
scroll to position [210, 0]
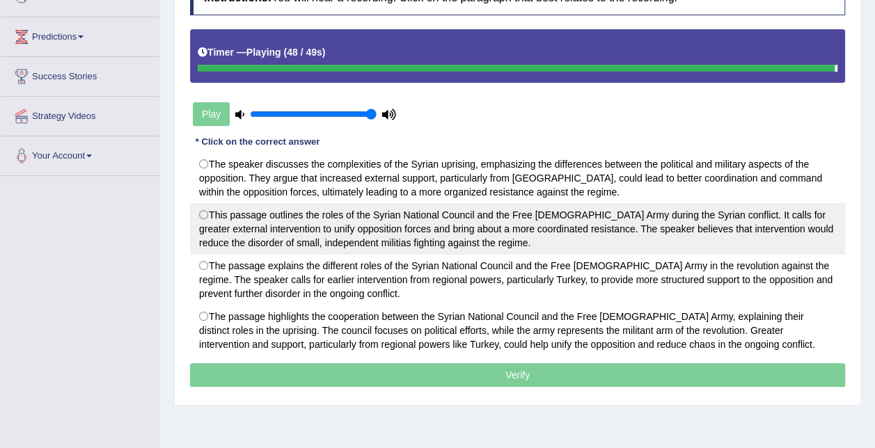
click at [397, 220] on label "This passage outlines the roles of the Syrian National Council and the Free [DE…" at bounding box center [517, 229] width 655 height 52
radio input "true"
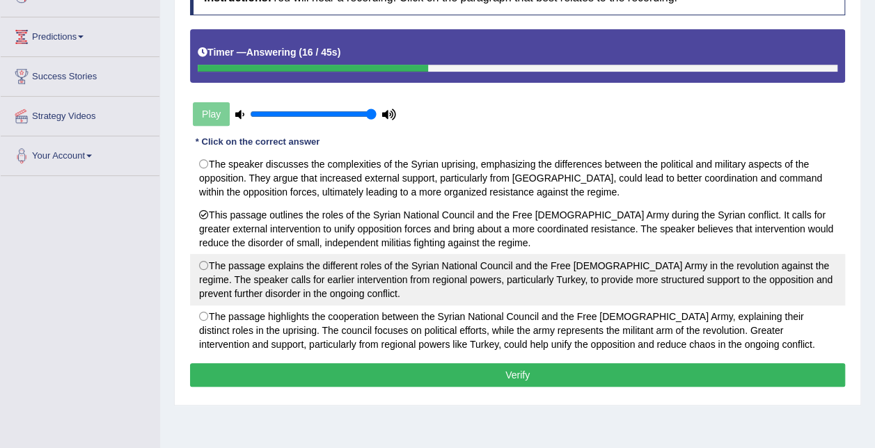
click at [402, 271] on label "The passage explains the different roles of the Syrian National Council and the…" at bounding box center [517, 280] width 655 height 52
radio input "true"
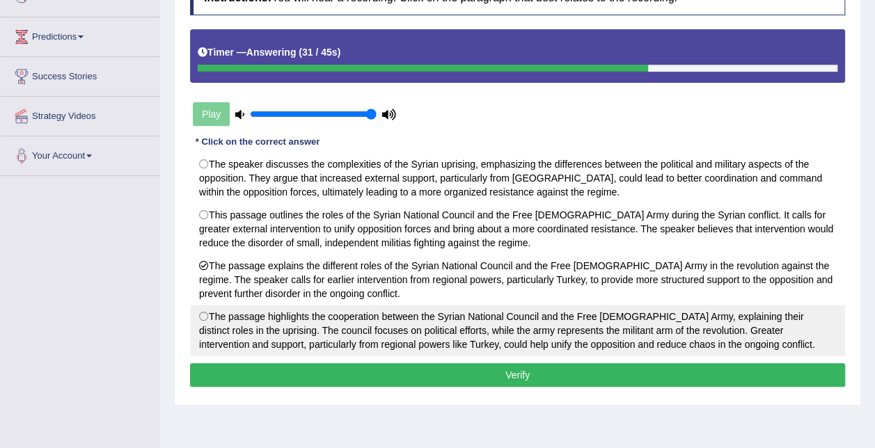
click at [514, 331] on label "The passage highlights the cooperation between the Syrian National Council and …" at bounding box center [517, 331] width 655 height 52
radio input "true"
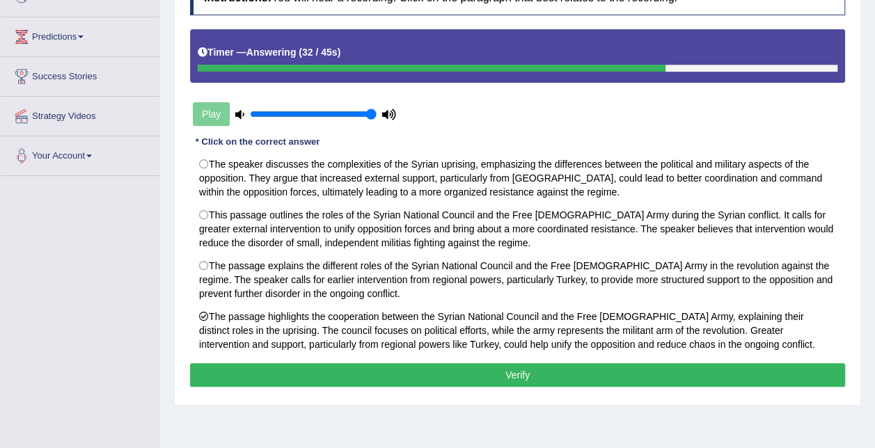
click at [518, 366] on button "Verify" at bounding box center [517, 375] width 655 height 24
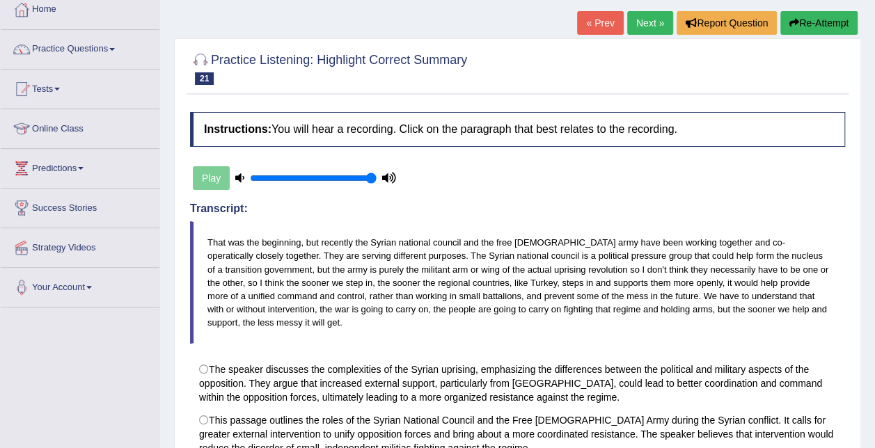
scroll to position [79, 0]
click at [647, 22] on link "Next »" at bounding box center [650, 22] width 46 height 24
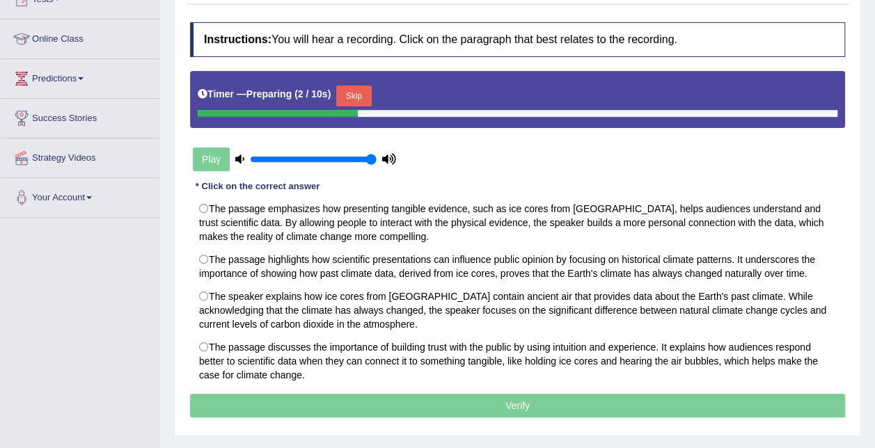
scroll to position [171, 0]
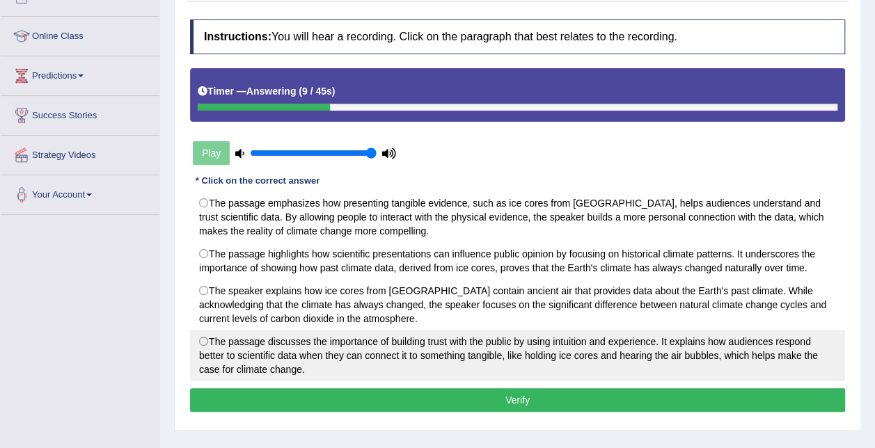
click at [595, 352] on label "The passage discusses the importance of building trust with the public by using…" at bounding box center [517, 356] width 655 height 52
radio input "true"
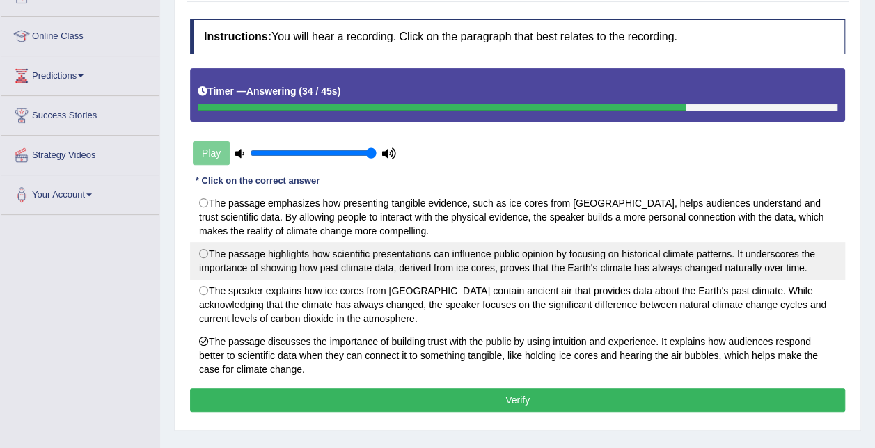
click at [384, 252] on label "The passage highlights how scientific presentations can influence public opinio…" at bounding box center [517, 261] width 655 height 38
radio input "true"
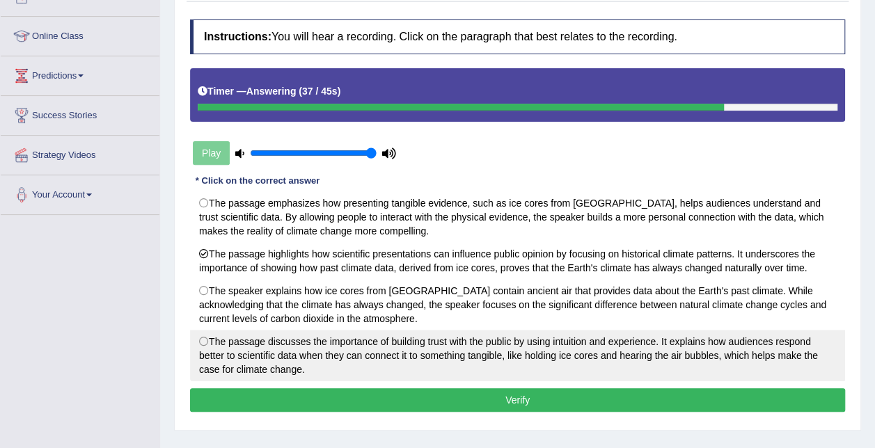
click at [270, 351] on label "The passage discusses the importance of building trust with the public by using…" at bounding box center [517, 356] width 655 height 52
radio input "true"
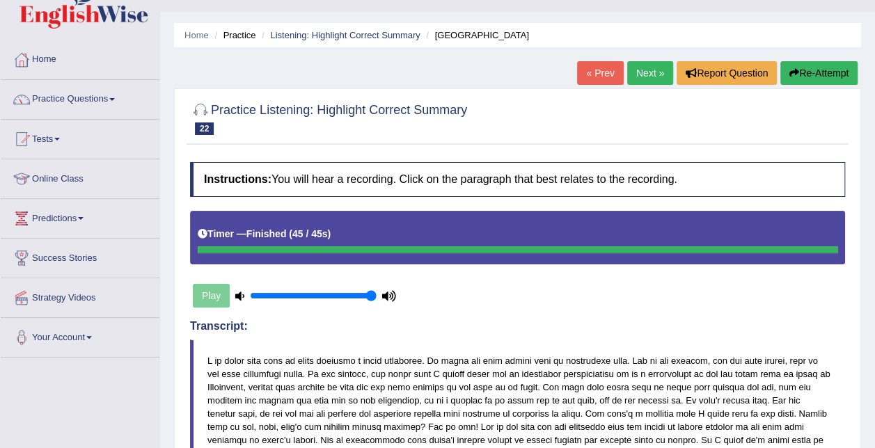
scroll to position [0, 0]
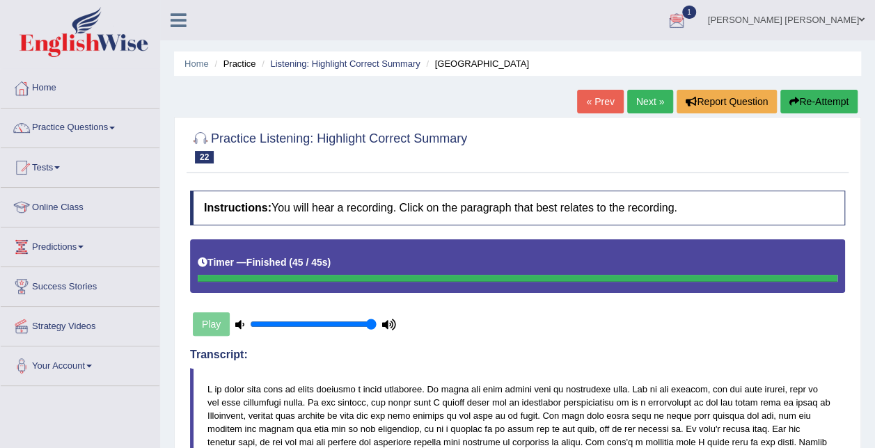
click at [656, 95] on link "Next »" at bounding box center [650, 102] width 46 height 24
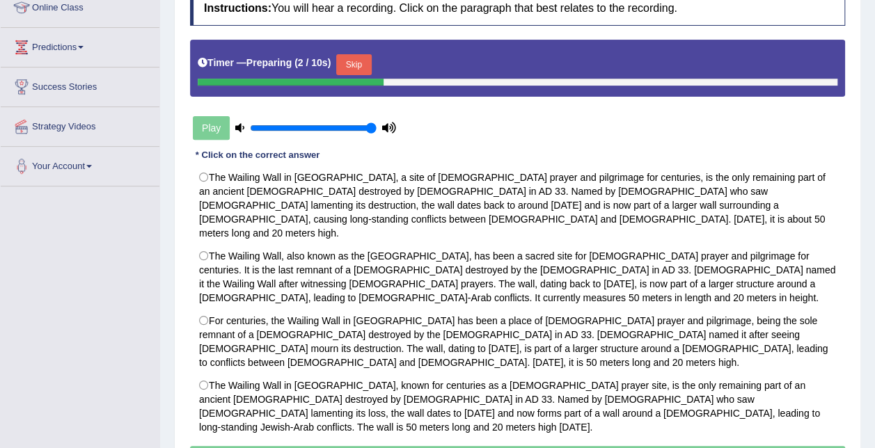
scroll to position [205, 0]
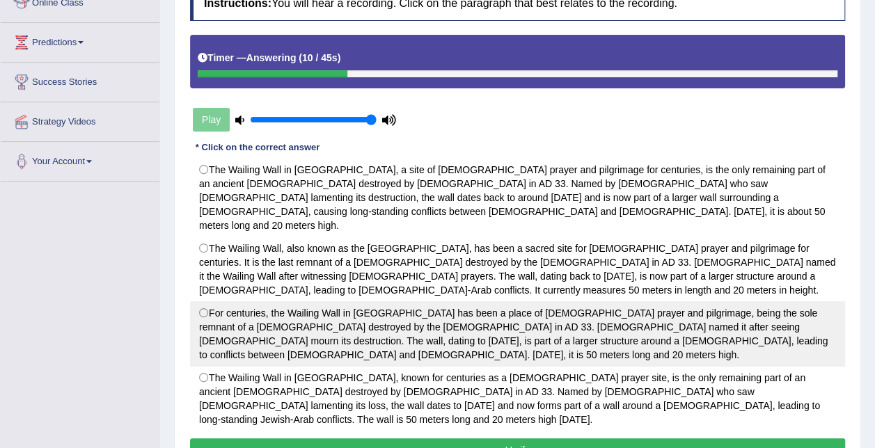
click at [581, 301] on label "For centuries, the Wailing Wall in [GEOGRAPHIC_DATA] has been a place of [DEMOG…" at bounding box center [517, 333] width 655 height 65
radio input "true"
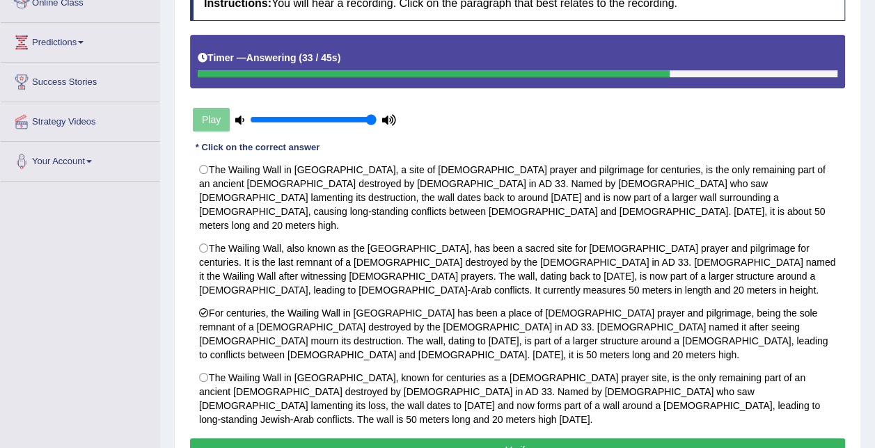
click at [536, 439] on button "Verify" at bounding box center [517, 451] width 655 height 24
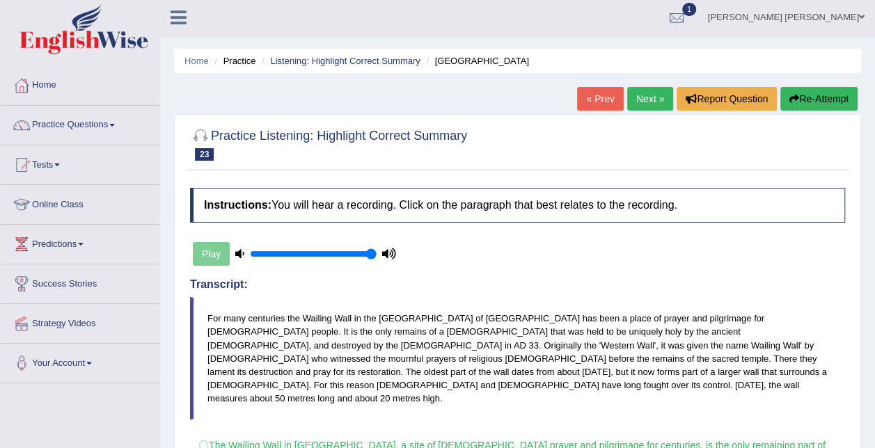
scroll to position [0, 0]
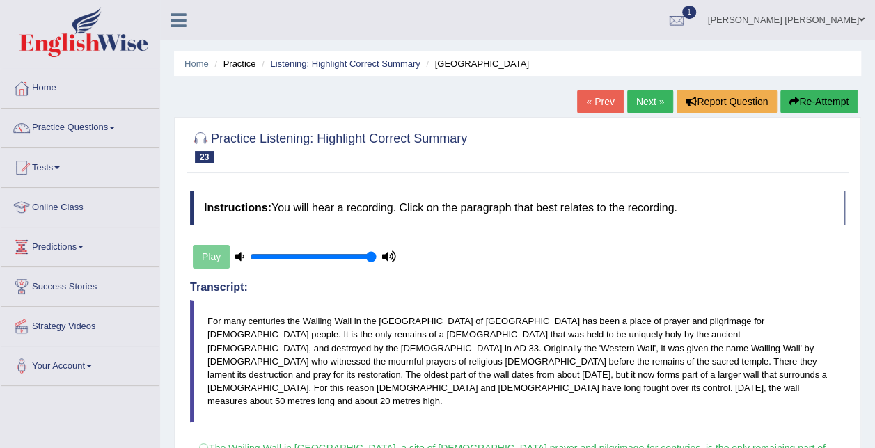
click at [656, 100] on link "Next »" at bounding box center [650, 102] width 46 height 24
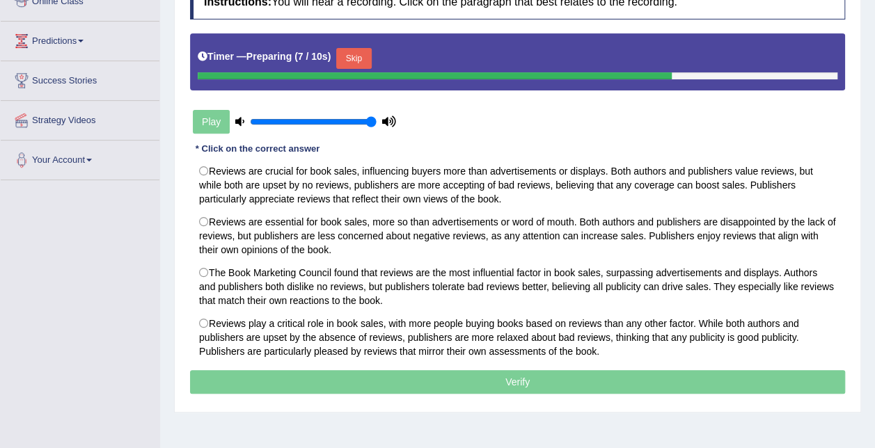
scroll to position [205, 0]
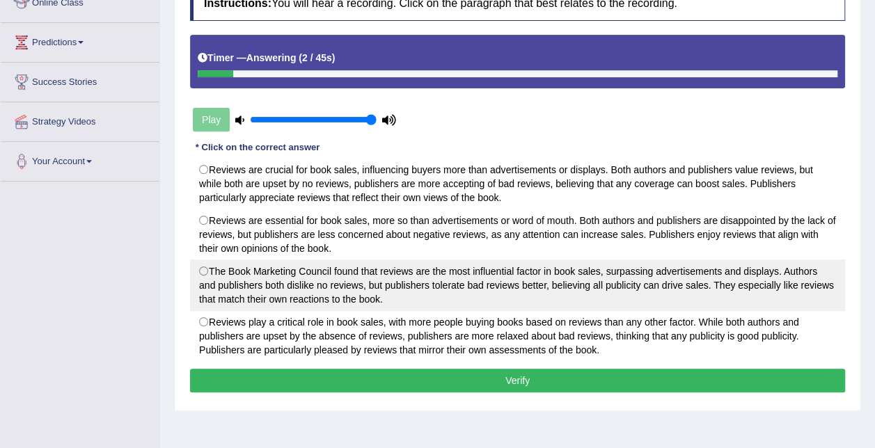
click at [623, 283] on label "The Book Marketing Council found that reviews are the most influential factor i…" at bounding box center [517, 286] width 655 height 52
radio input "true"
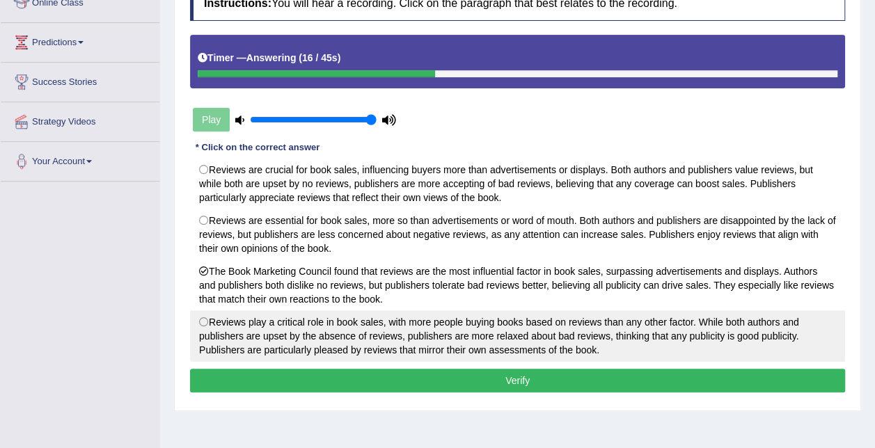
click at [671, 336] on label "Reviews play a critical role in book sales, with more people buying books based…" at bounding box center [517, 336] width 655 height 52
radio input "true"
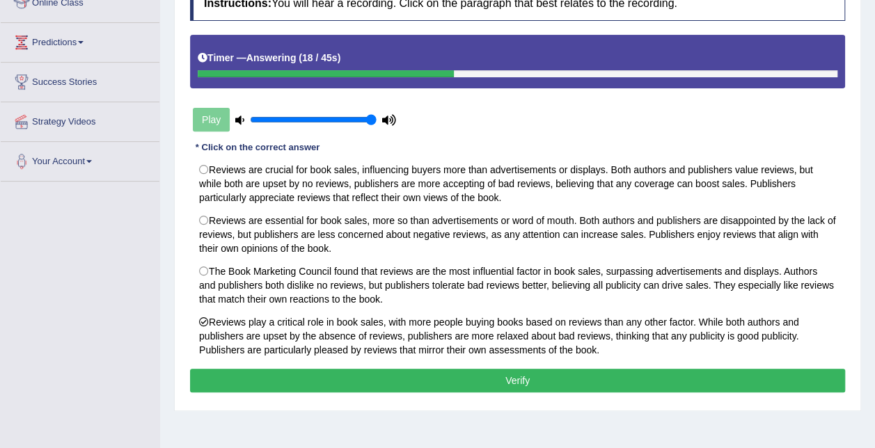
click at [631, 384] on button "Verify" at bounding box center [517, 381] width 655 height 24
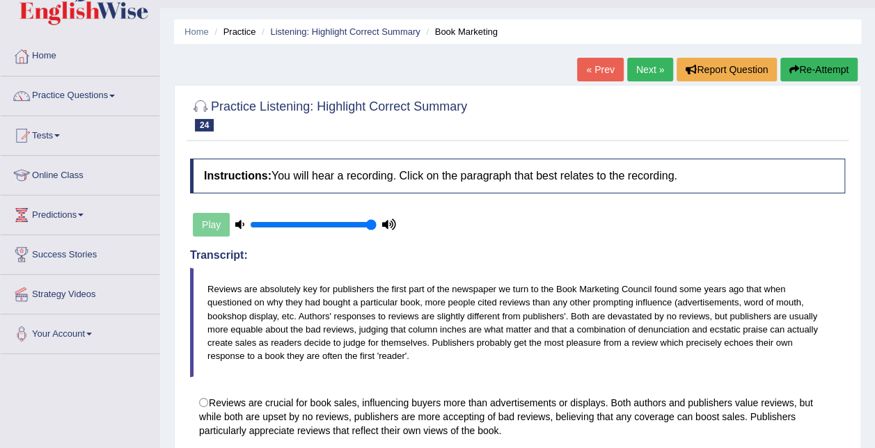
scroll to position [26, 0]
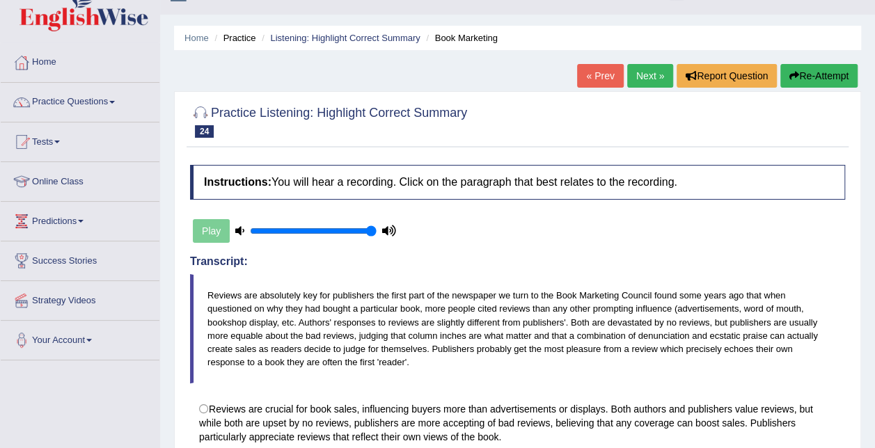
click at [663, 74] on link "Next »" at bounding box center [650, 76] width 46 height 24
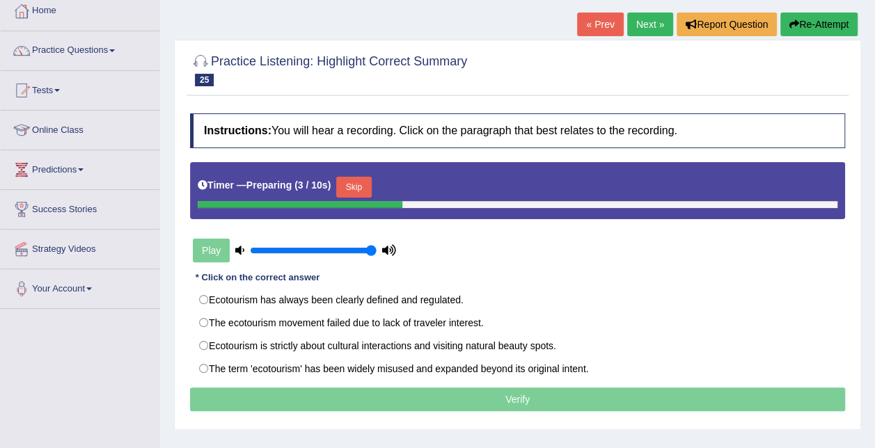
scroll to position [85, 0]
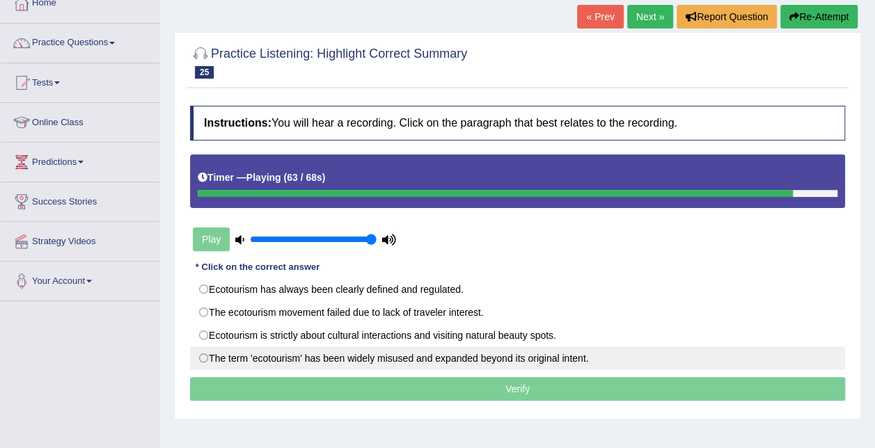
click at [409, 354] on label "The term 'ecotourism' has been widely misused and expanded beyond its original …" at bounding box center [517, 359] width 655 height 24
radio input "true"
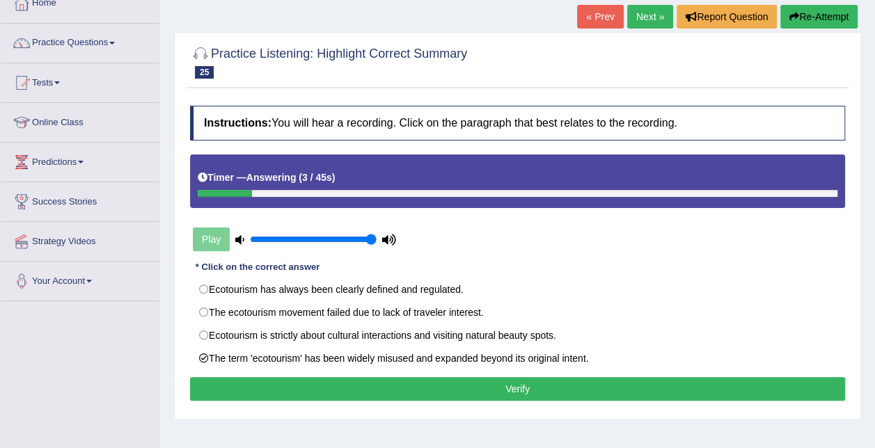
click at [532, 393] on button "Verify" at bounding box center [517, 389] width 655 height 24
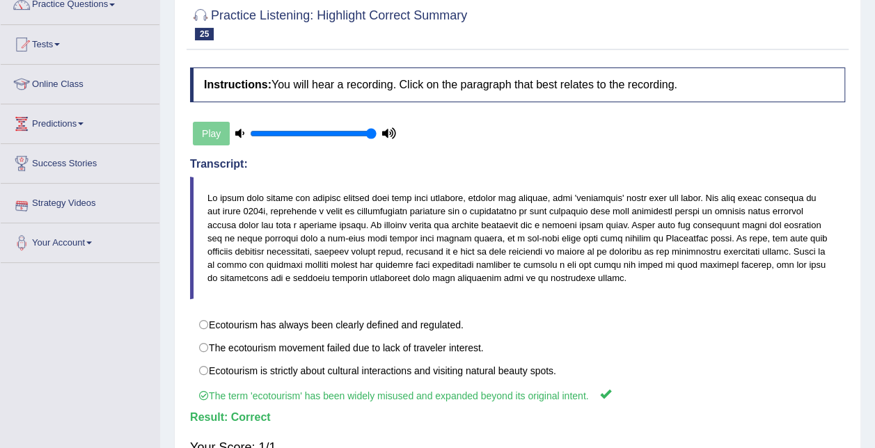
scroll to position [74, 0]
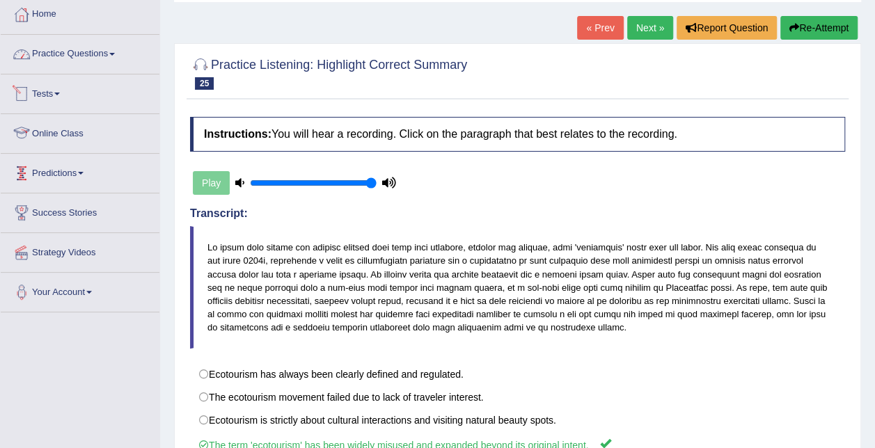
click at [107, 52] on link "Practice Questions" at bounding box center [80, 52] width 159 height 35
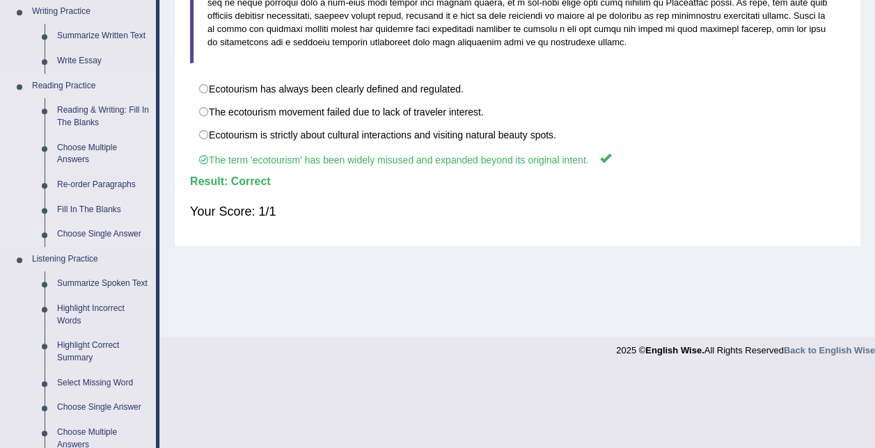
scroll to position [422, 0]
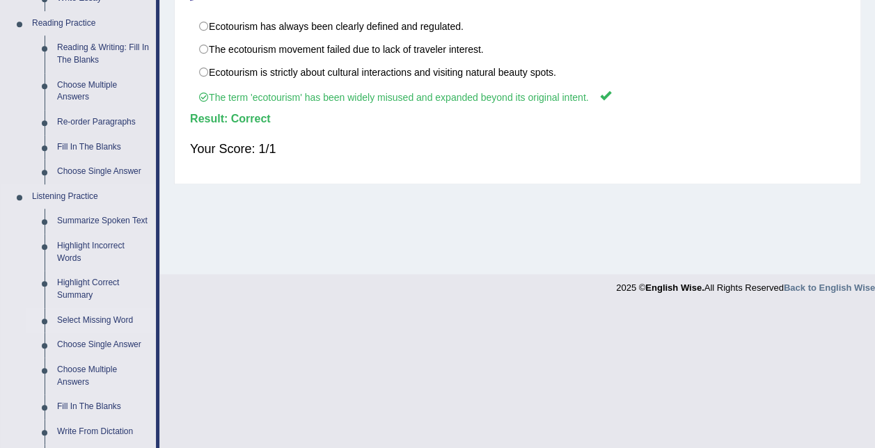
click at [102, 317] on link "Select Missing Word" at bounding box center [103, 320] width 105 height 25
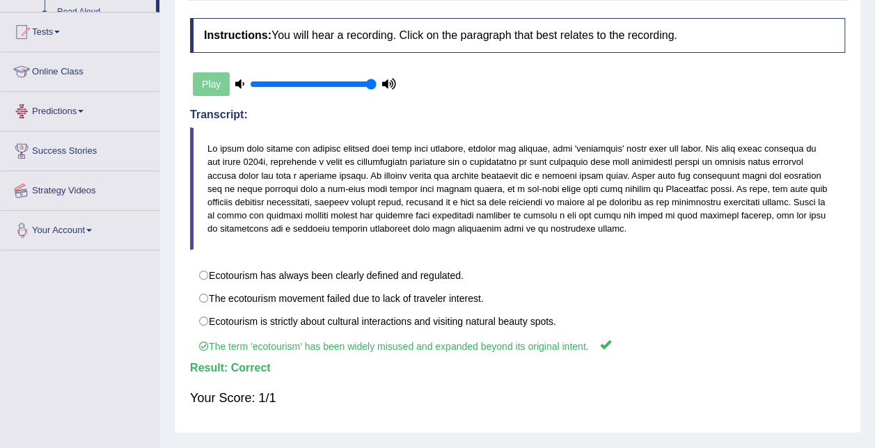
scroll to position [260, 0]
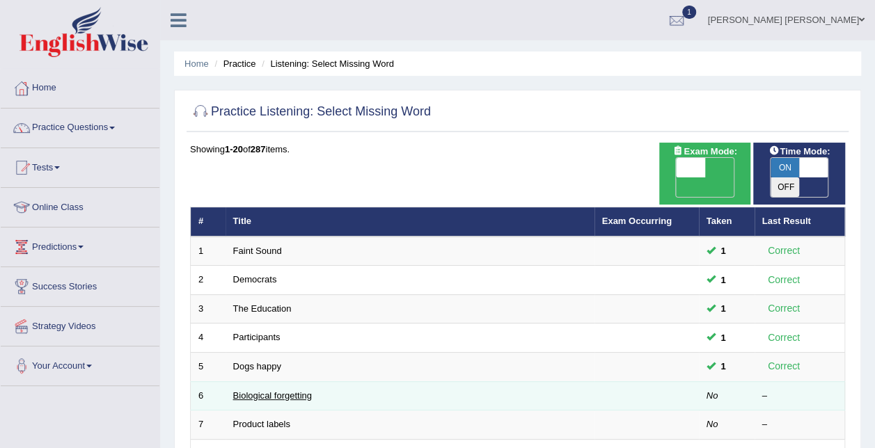
click at [260, 390] on link "Biological forgetting" at bounding box center [272, 395] width 79 height 10
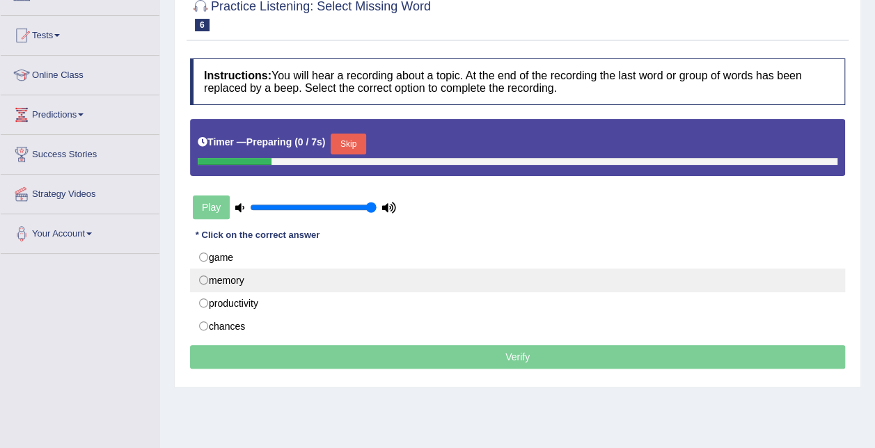
scroll to position [139, 0]
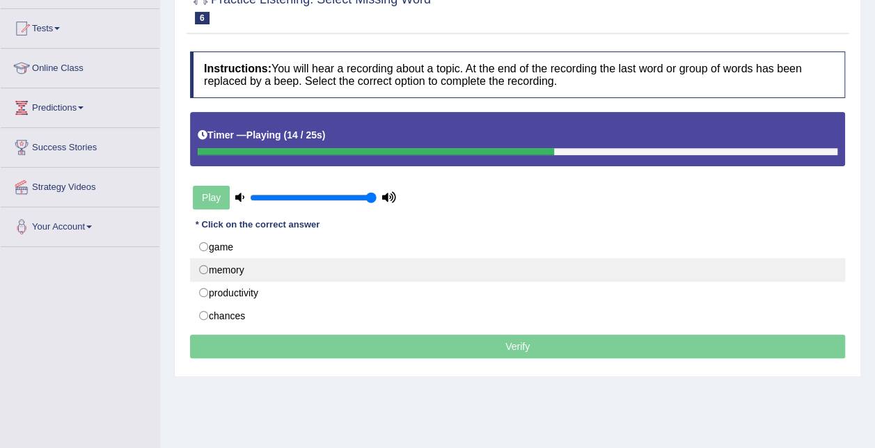
click at [293, 265] on label "memory" at bounding box center [517, 270] width 655 height 24
radio input "true"
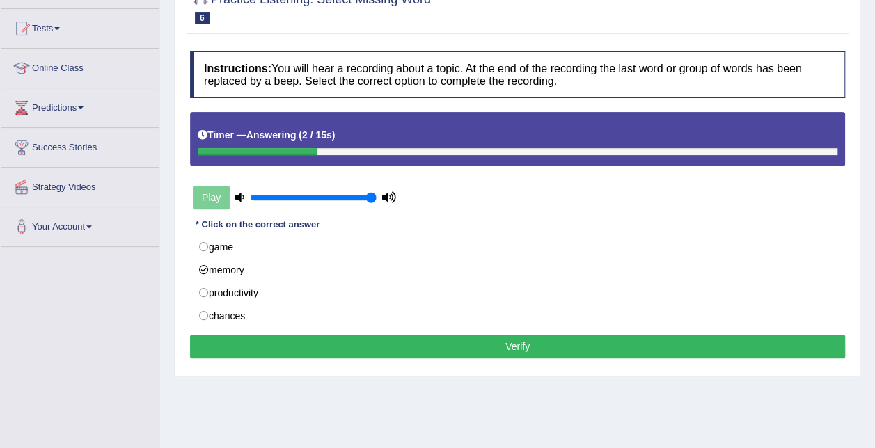
click at [381, 345] on button "Verify" at bounding box center [517, 347] width 655 height 24
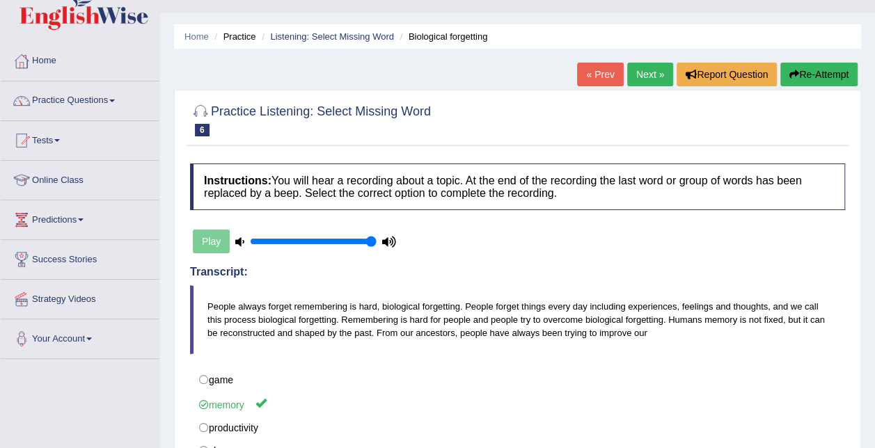
scroll to position [0, 0]
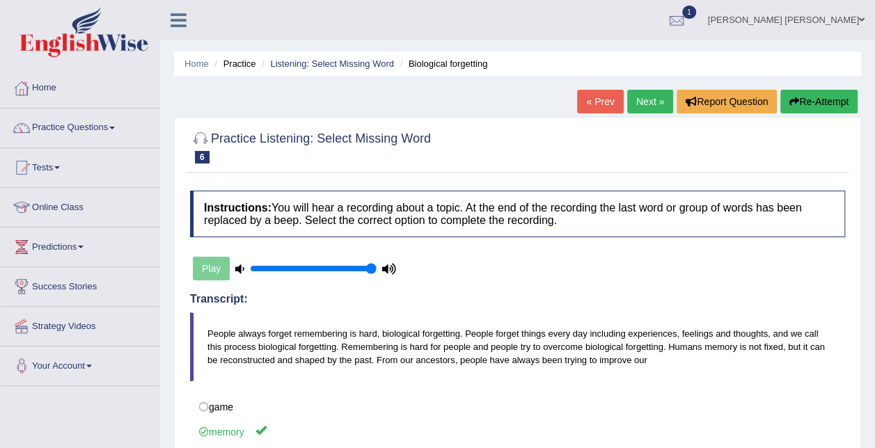
click at [652, 103] on link "Next »" at bounding box center [650, 102] width 46 height 24
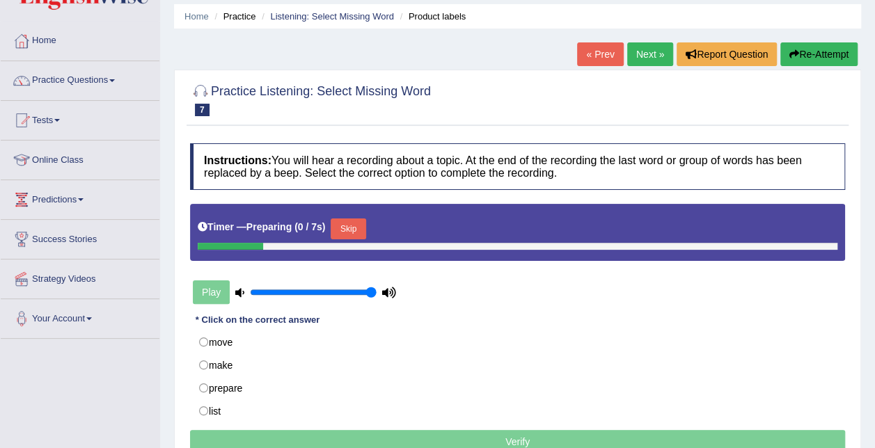
scroll to position [70, 0]
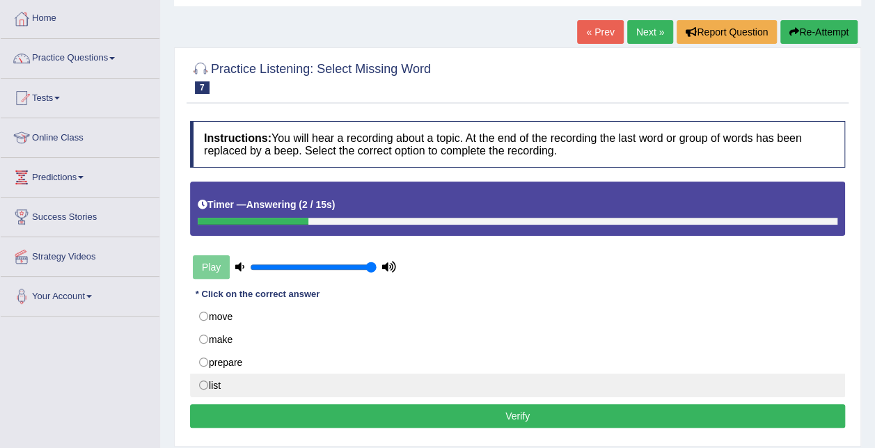
click at [246, 379] on label "list" at bounding box center [517, 386] width 655 height 24
radio input "true"
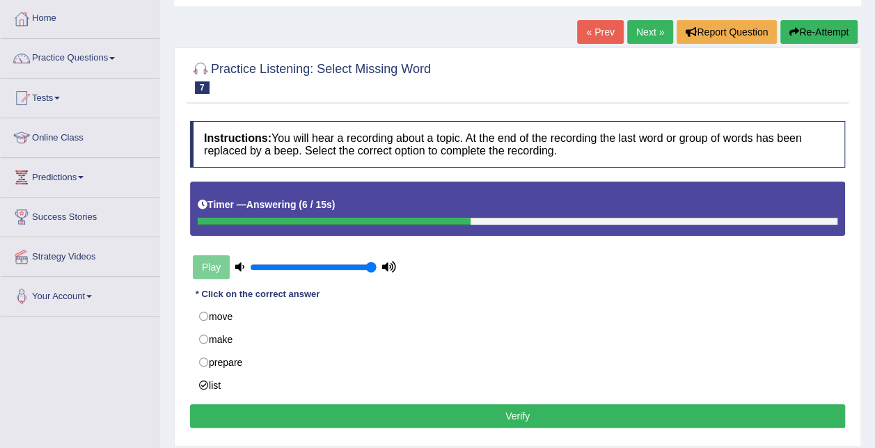
click at [267, 409] on button "Verify" at bounding box center [517, 416] width 655 height 24
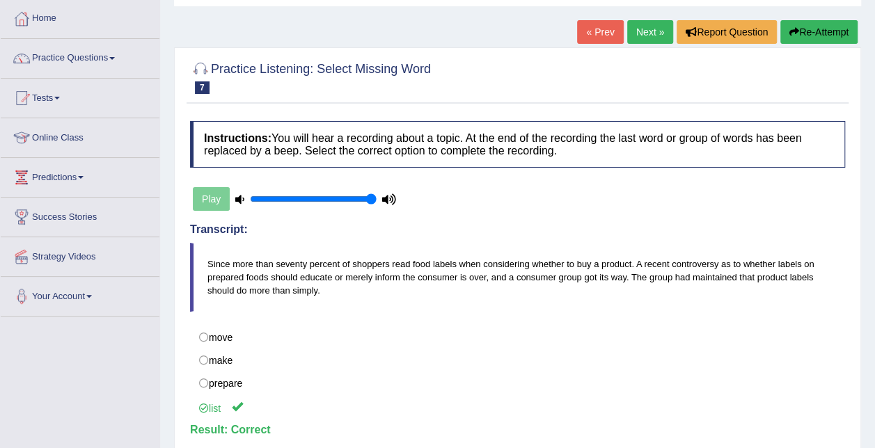
click at [643, 31] on link "Next »" at bounding box center [650, 32] width 46 height 24
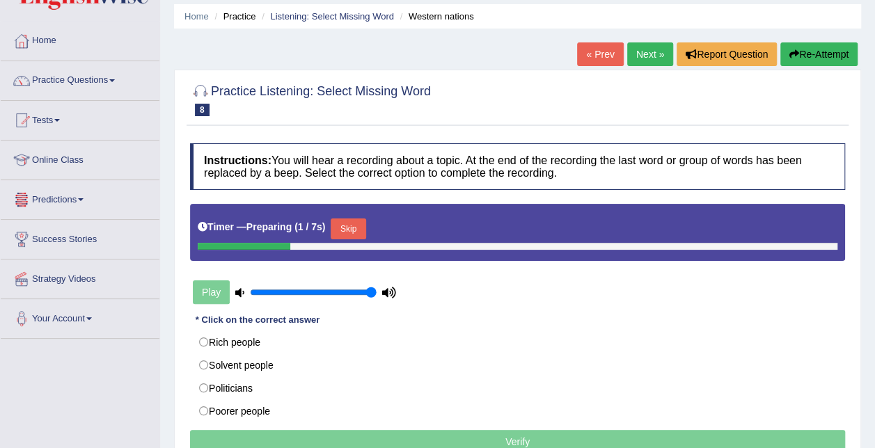
scroll to position [70, 0]
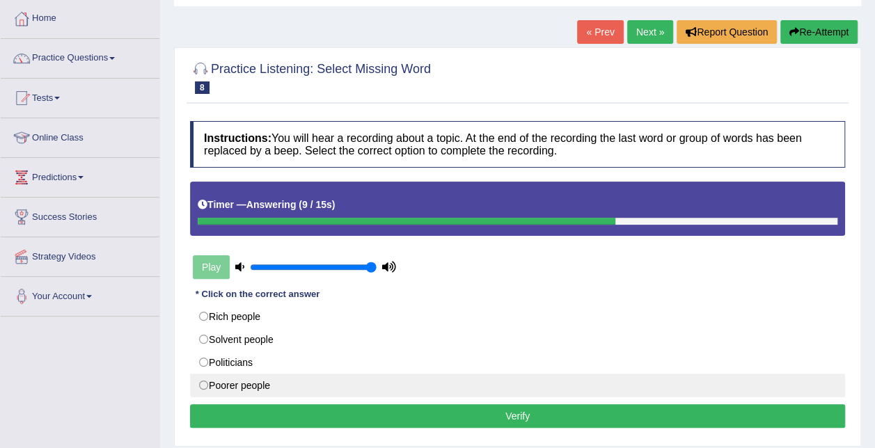
click at [292, 380] on label "Poorer people" at bounding box center [517, 386] width 655 height 24
radio input "true"
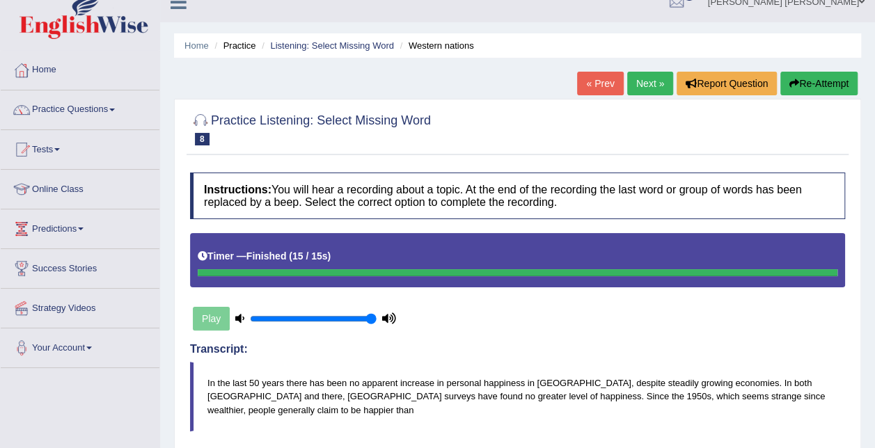
scroll to position [0, 0]
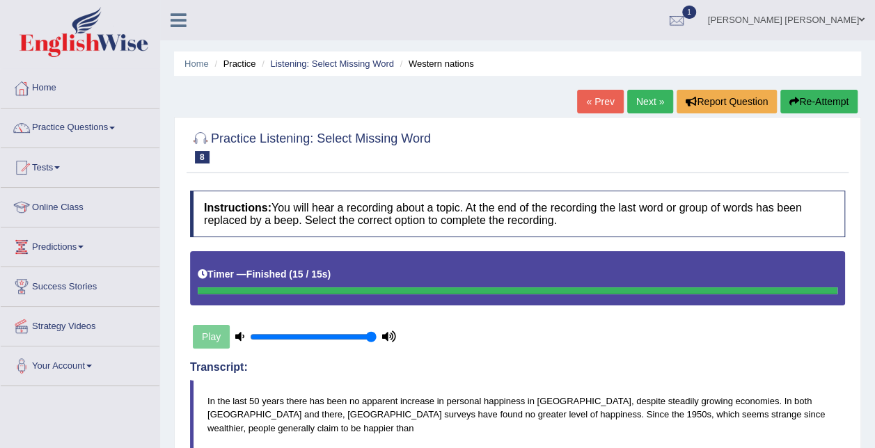
click at [639, 96] on link "Next »" at bounding box center [650, 102] width 46 height 24
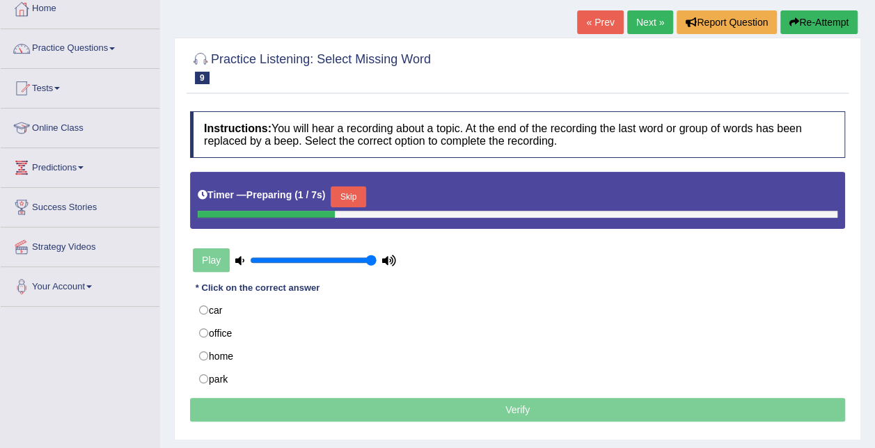
scroll to position [88, 0]
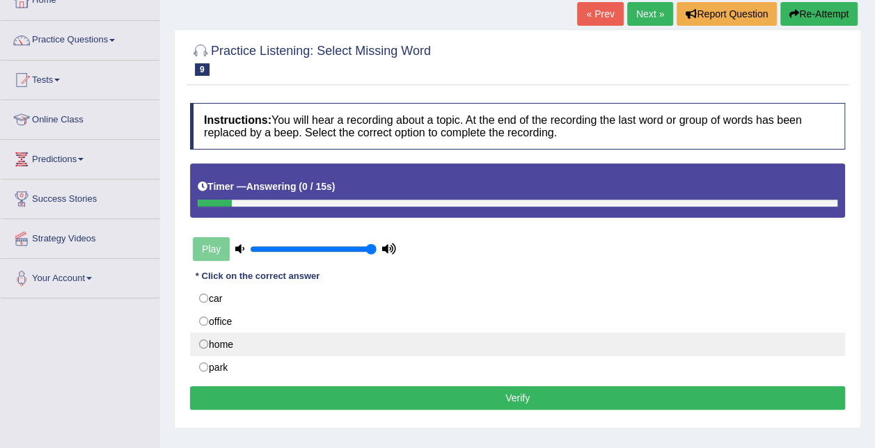
click at [234, 341] on label "home" at bounding box center [517, 345] width 655 height 24
radio input "true"
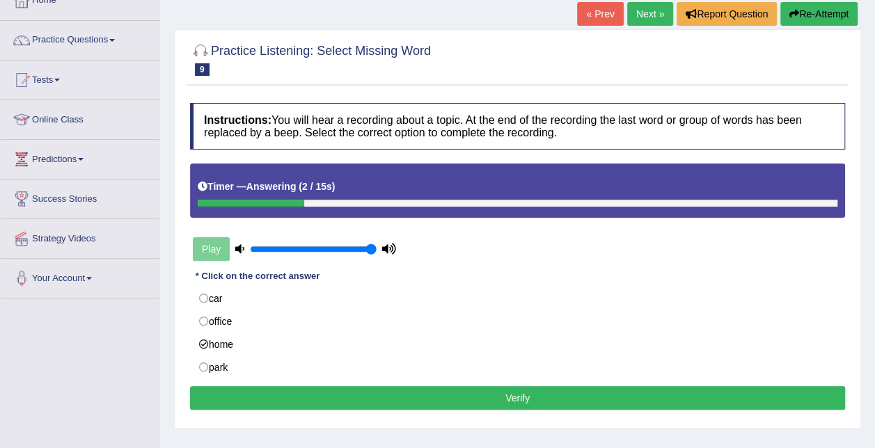
click at [301, 393] on button "Verify" at bounding box center [517, 398] width 655 height 24
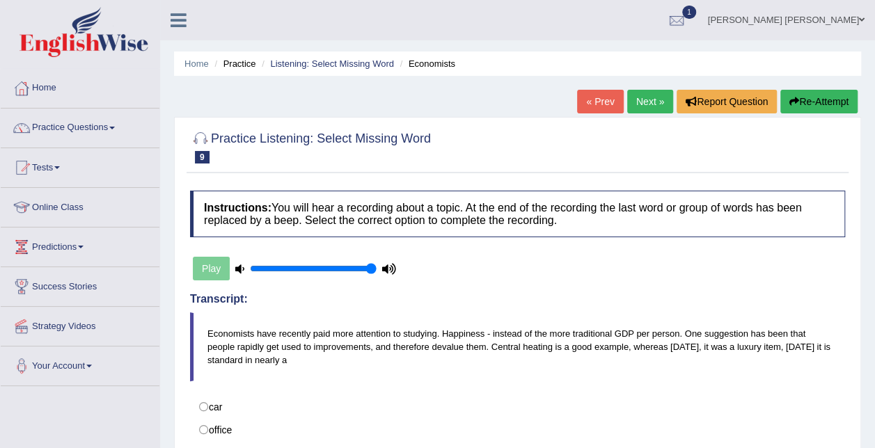
scroll to position [15, 0]
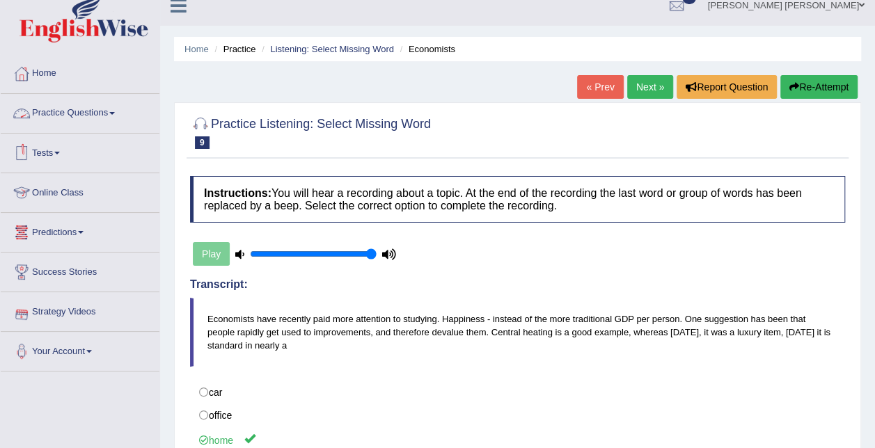
click at [95, 110] on link "Practice Questions" at bounding box center [80, 111] width 159 height 35
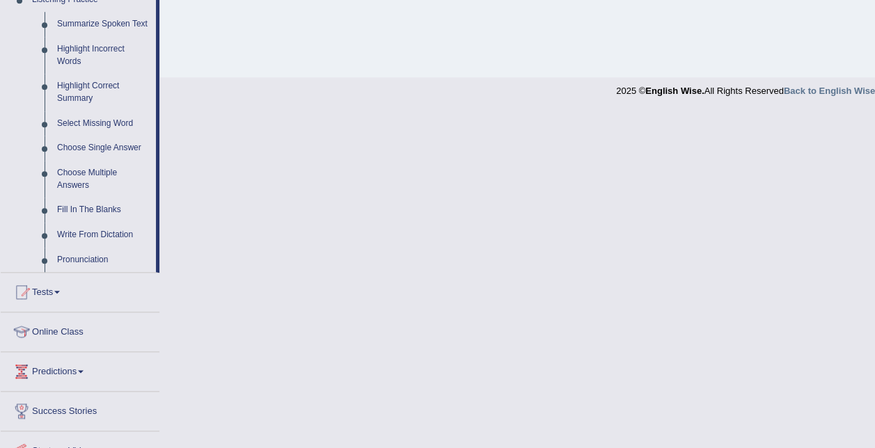
scroll to position [620, 0]
click at [99, 228] on link "Write From Dictation" at bounding box center [103, 233] width 105 height 25
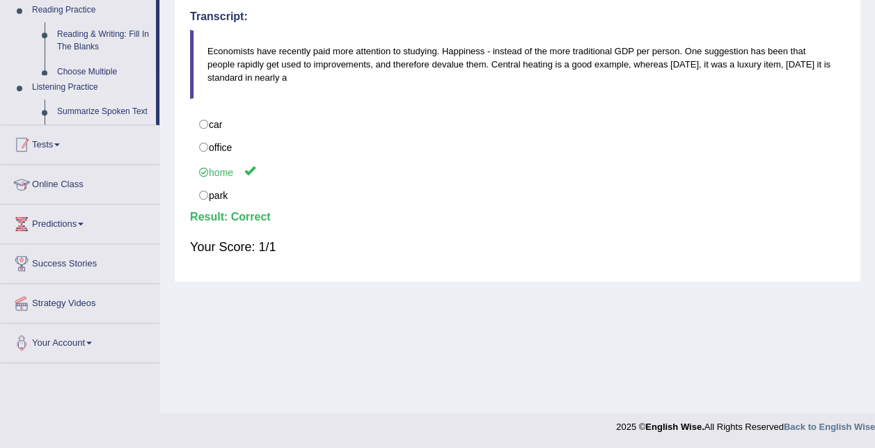
scroll to position [283, 0]
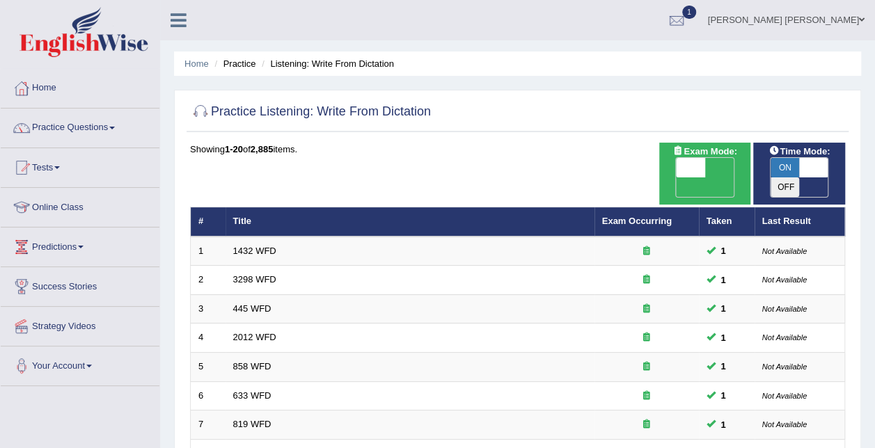
click at [677, 177] on span "OFF" at bounding box center [661, 186] width 29 height 19
checkbox input "true"
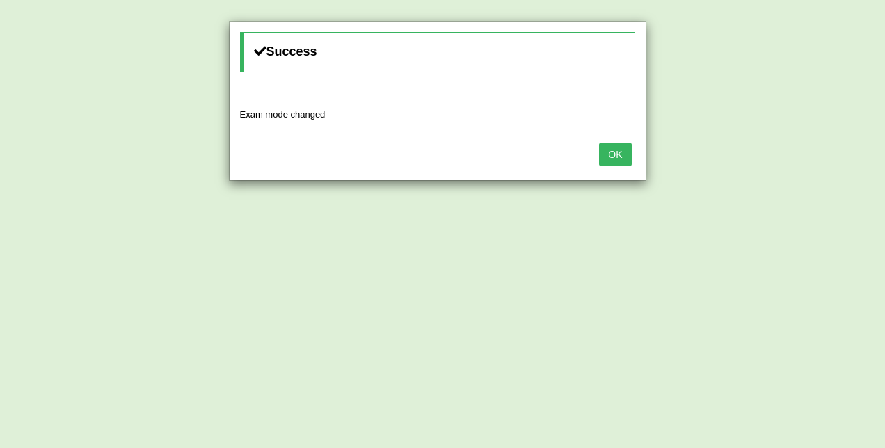
click at [613, 147] on button "OK" at bounding box center [615, 155] width 32 height 24
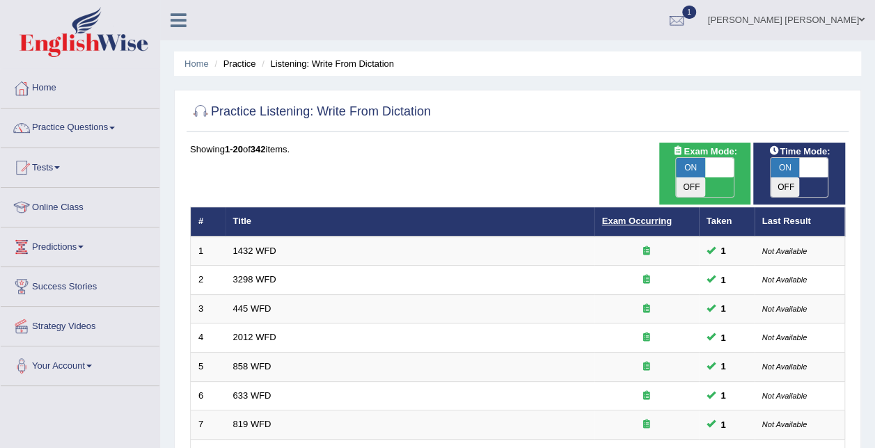
click at [633, 216] on link "Exam Occurring" at bounding box center [637, 221] width 70 height 10
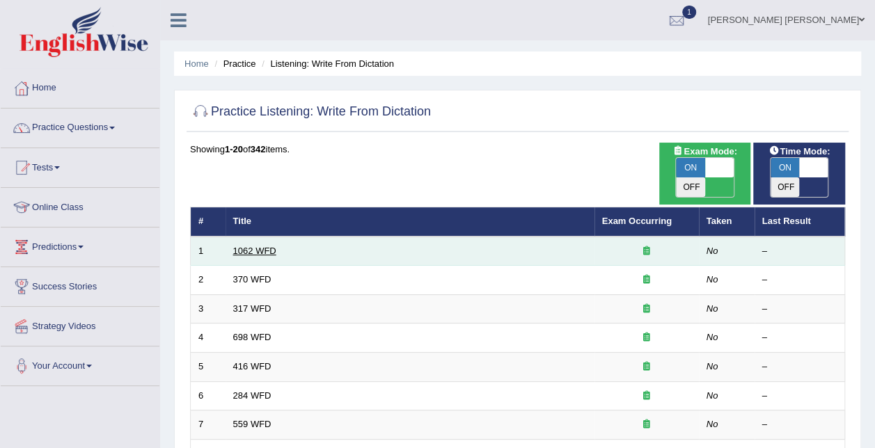
click at [241, 246] on link "1062 WFD" at bounding box center [254, 251] width 43 height 10
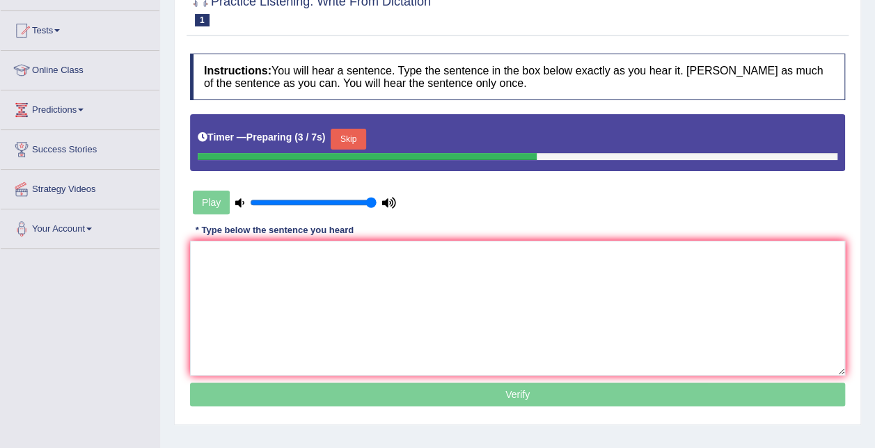
scroll to position [136, 0]
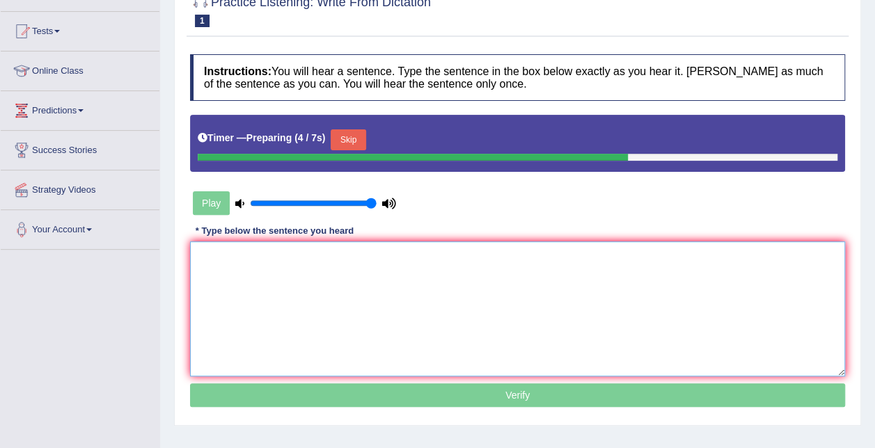
click at [311, 283] on textarea at bounding box center [517, 309] width 655 height 135
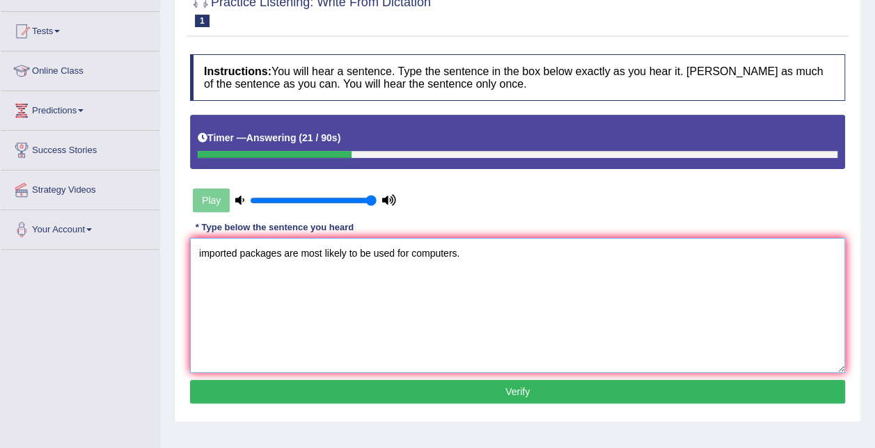
click at [199, 253] on textarea "imported packages are most likely to be used for computers." at bounding box center [517, 305] width 655 height 135
type textarea "Imported packages are most likely to be used for computers."
click at [489, 391] on button "Verify" at bounding box center [517, 392] width 655 height 24
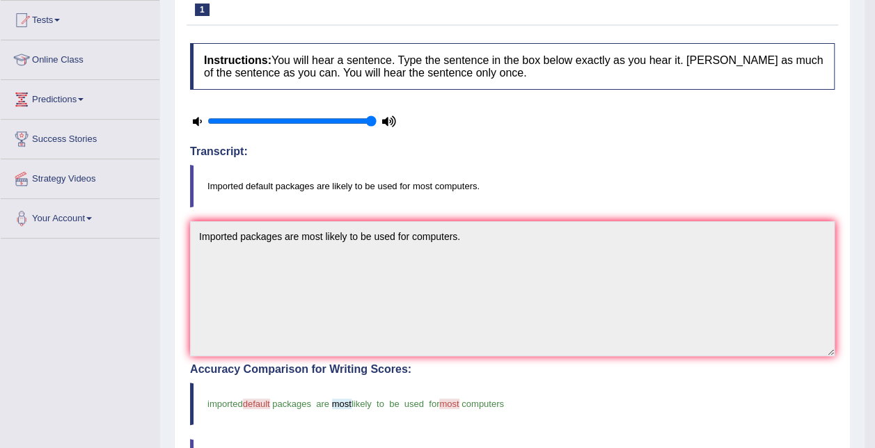
scroll to position [0, 0]
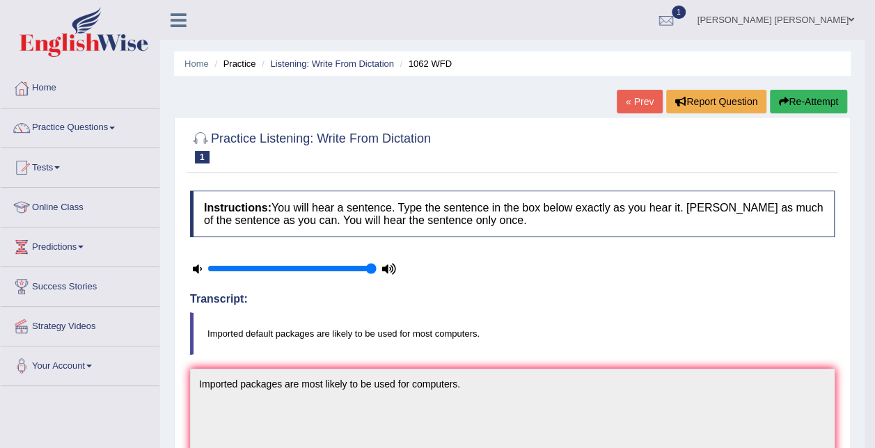
click at [639, 94] on link "« Prev" at bounding box center [640, 102] width 46 height 24
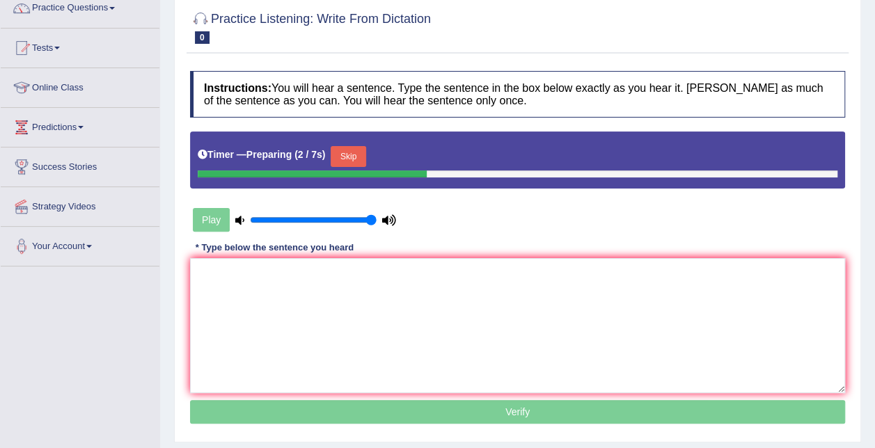
scroll to position [129, 0]
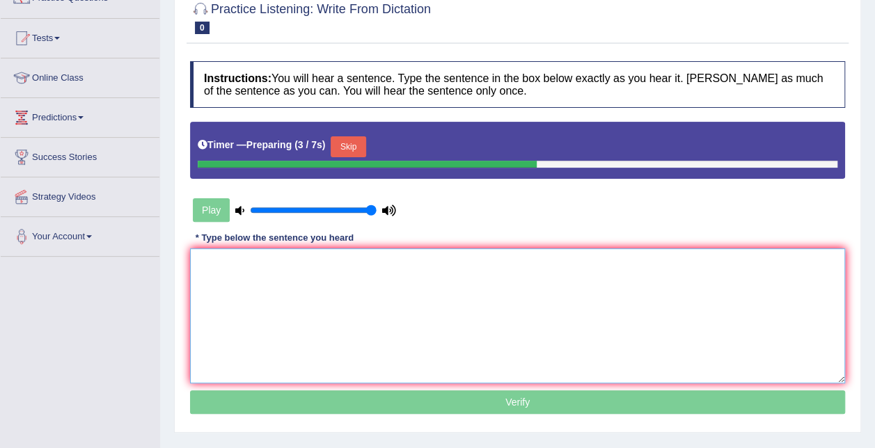
click at [394, 278] on textarea at bounding box center [517, 315] width 655 height 135
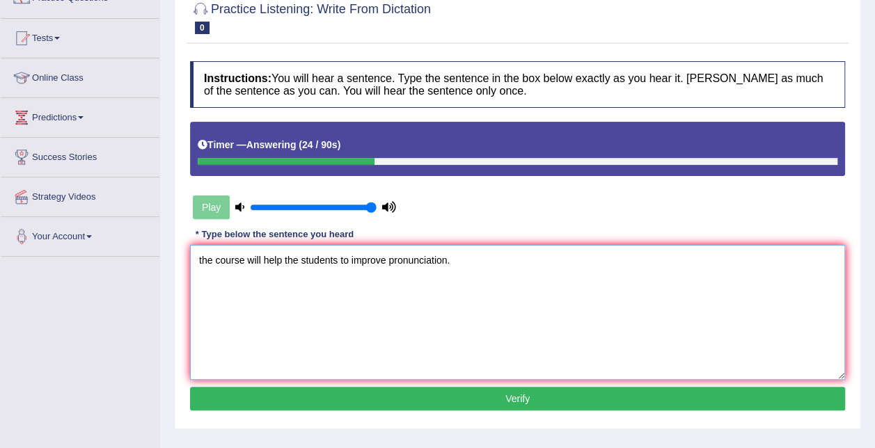
click at [203, 258] on textarea "the course will help the students to improve pronunciation." at bounding box center [517, 312] width 655 height 135
type textarea "The course will help the students to improve pronunciation."
click at [447, 391] on button "Verify" at bounding box center [517, 399] width 655 height 24
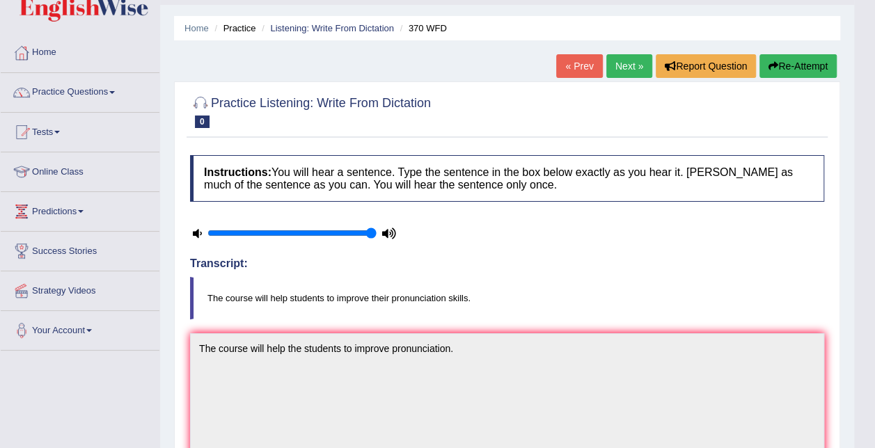
scroll to position [38, 0]
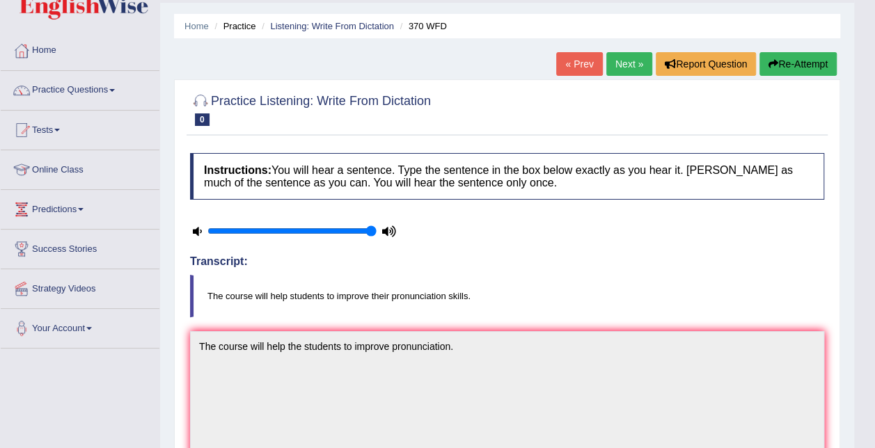
click at [587, 60] on link "« Prev" at bounding box center [579, 64] width 46 height 24
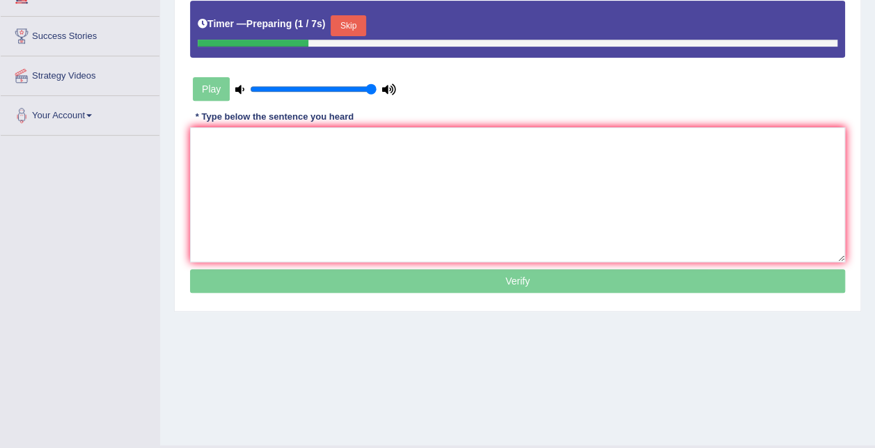
scroll to position [255, 0]
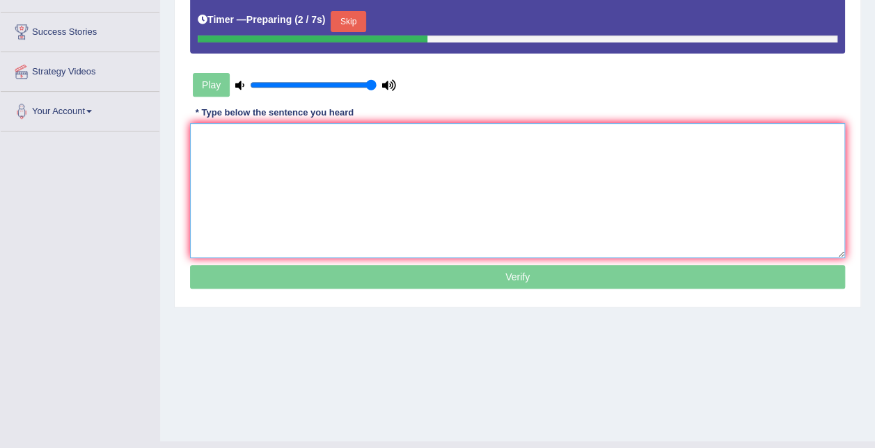
click at [432, 183] on textarea at bounding box center [517, 190] width 655 height 135
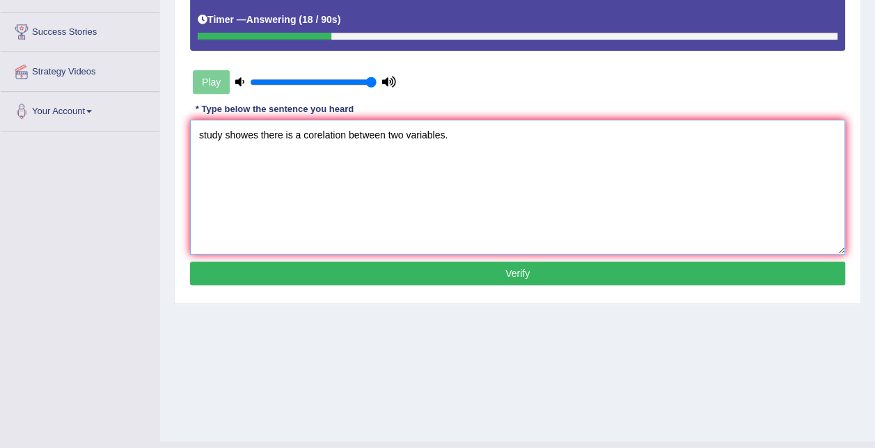
click at [202, 133] on textarea "study showes there is a corelation between two variables." at bounding box center [517, 187] width 655 height 135
click at [315, 132] on textarea "Study showes there is a corelation between two variables." at bounding box center [517, 187] width 655 height 135
click at [301, 134] on textarea "Study showes there is a correlation between two variables." at bounding box center [517, 187] width 655 height 135
type textarea "Study showes there is a positive correlation between two variables."
click at [482, 271] on button "Verify" at bounding box center [517, 274] width 655 height 24
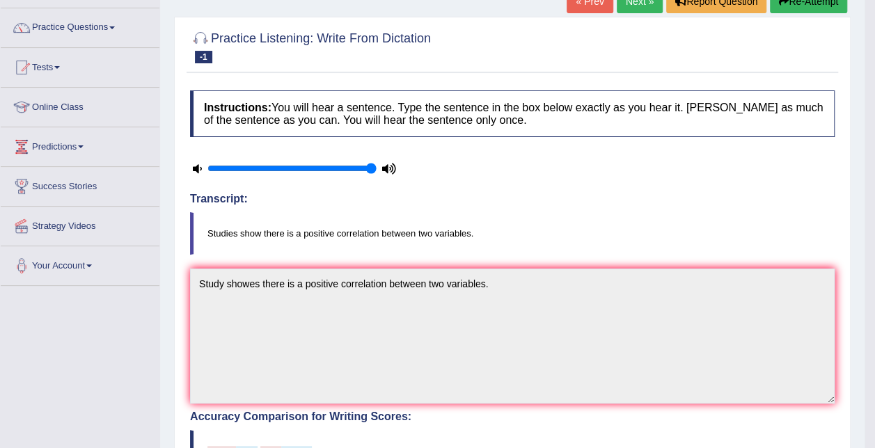
scroll to position [71, 0]
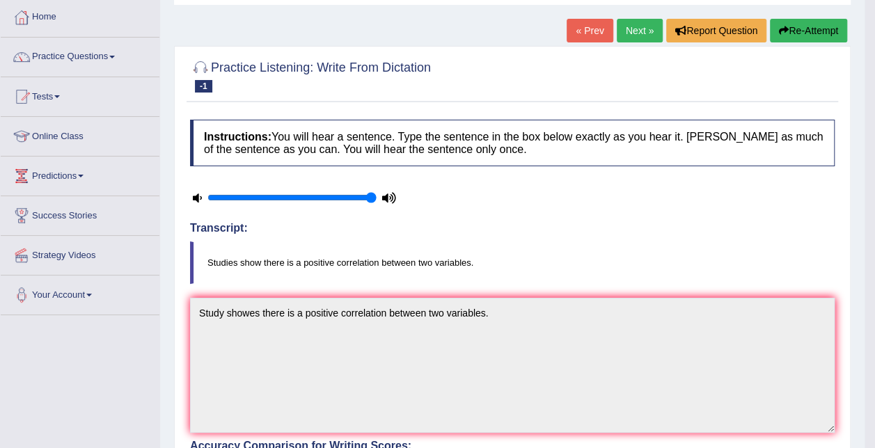
click at [595, 24] on link "« Prev" at bounding box center [590, 31] width 46 height 24
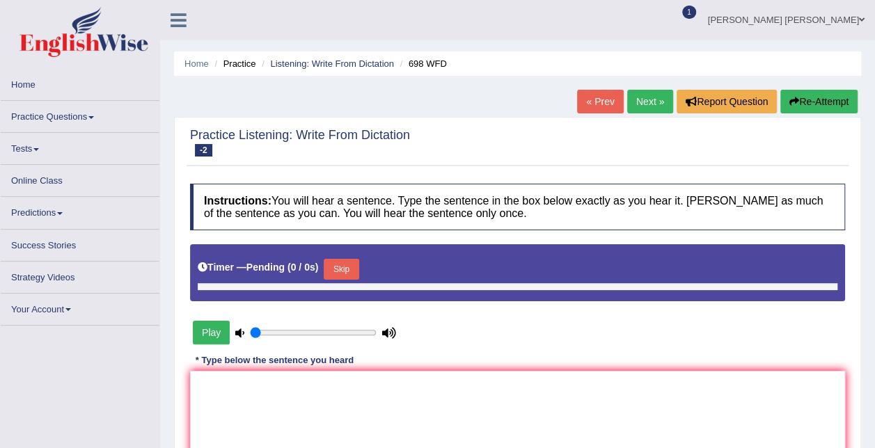
type input "1"
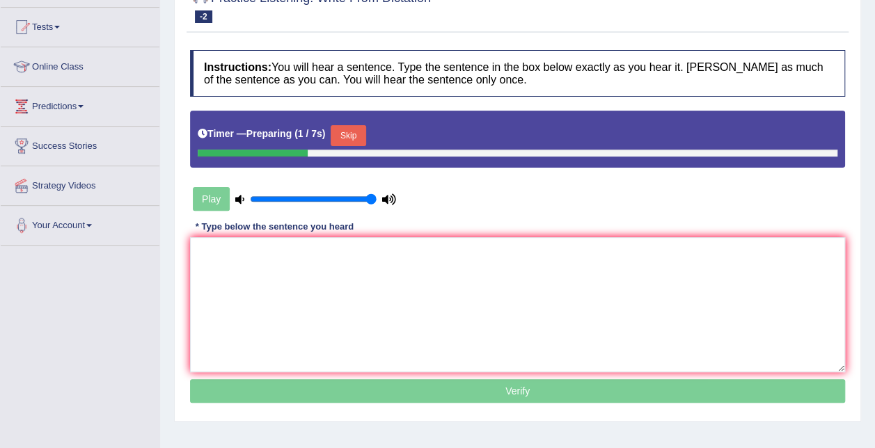
scroll to position [146, 0]
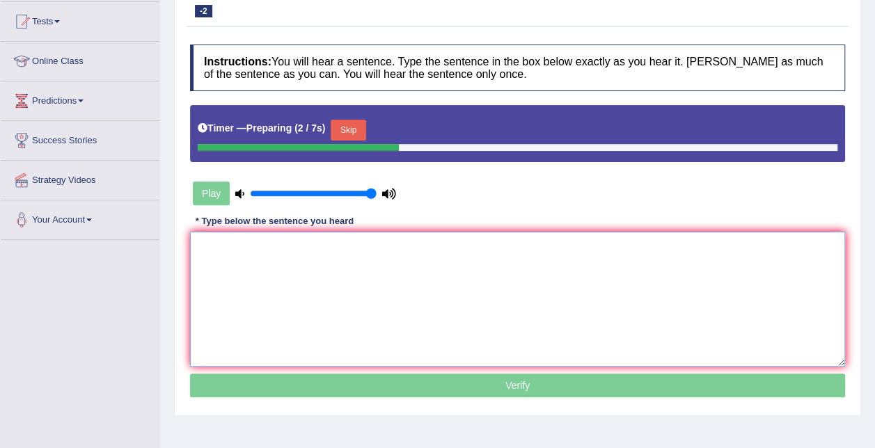
click at [420, 265] on textarea at bounding box center [517, 299] width 655 height 135
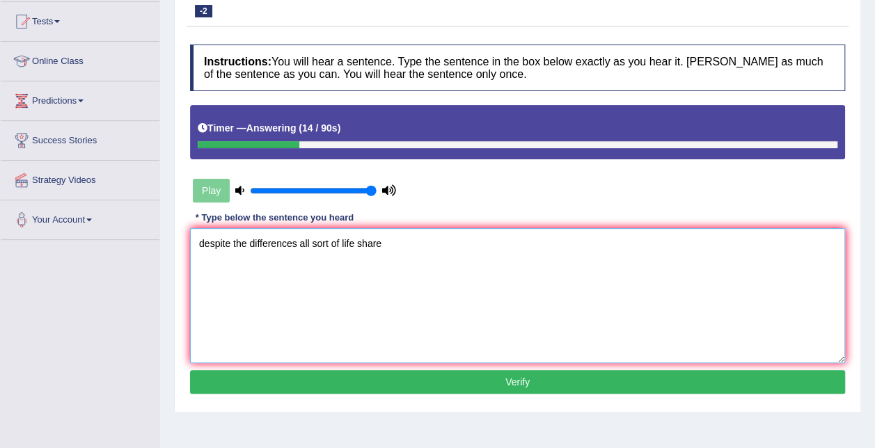
click at [203, 241] on textarea "despite the differences all sort of life share" at bounding box center [517, 295] width 655 height 135
click at [388, 241] on textarea "Despite the differences all sort of life share" at bounding box center [517, 295] width 655 height 135
click at [409, 242] on textarea "Despite the differences all sort of life share same." at bounding box center [517, 295] width 655 height 135
type textarea "Despite the differences all sort of life share same."
click at [491, 380] on button "Verify" at bounding box center [517, 382] width 655 height 24
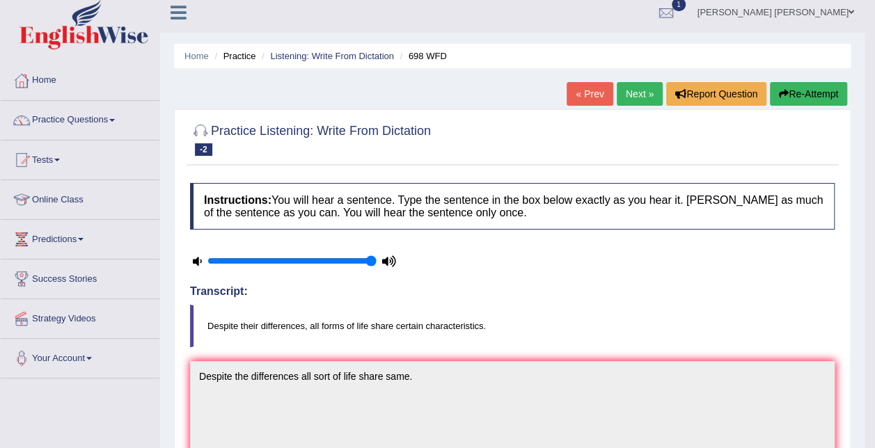
scroll to position [0, 0]
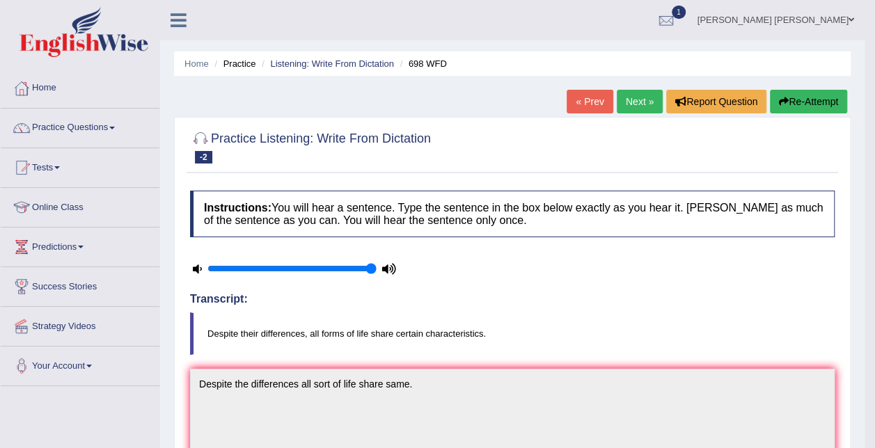
click at [652, 101] on link "Next »" at bounding box center [640, 102] width 46 height 24
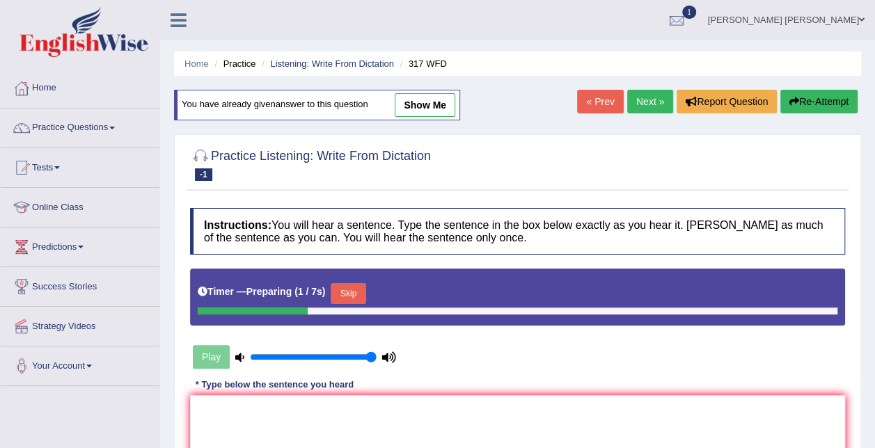
click at [599, 97] on link "« Prev" at bounding box center [600, 102] width 46 height 24
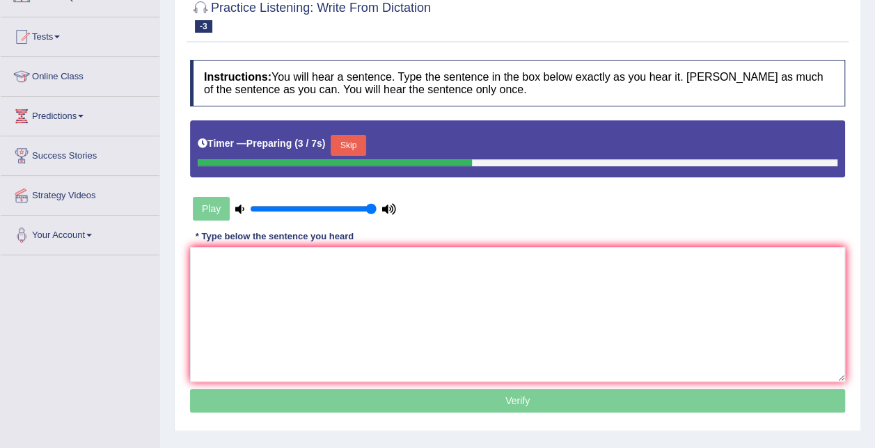
scroll to position [134, 0]
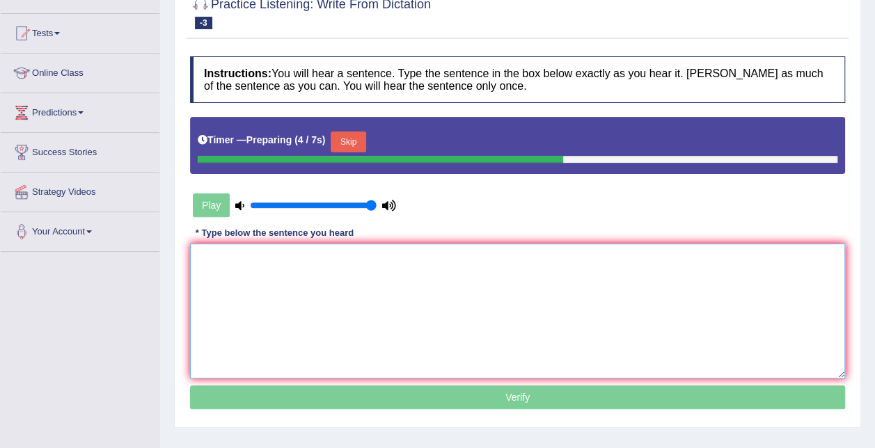
click at [376, 303] on textarea at bounding box center [517, 311] width 655 height 135
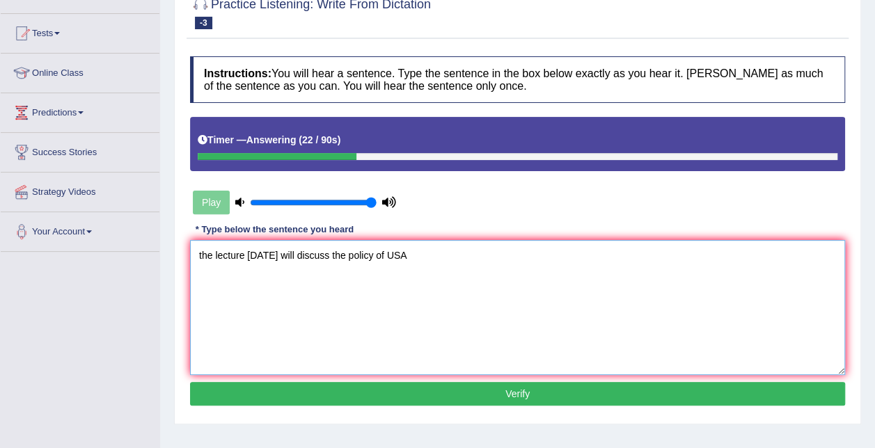
click at [358, 252] on textarea "the lecture tomorrow will discuss the policy of USA" at bounding box center [517, 307] width 655 height 135
click at [420, 252] on textarea "the lecture tomorrow will discuss the policy of USA" at bounding box center [517, 307] width 655 height 135
click at [199, 252] on textarea "the lecture tomorrow will discuss the policy of USA." at bounding box center [517, 307] width 655 height 135
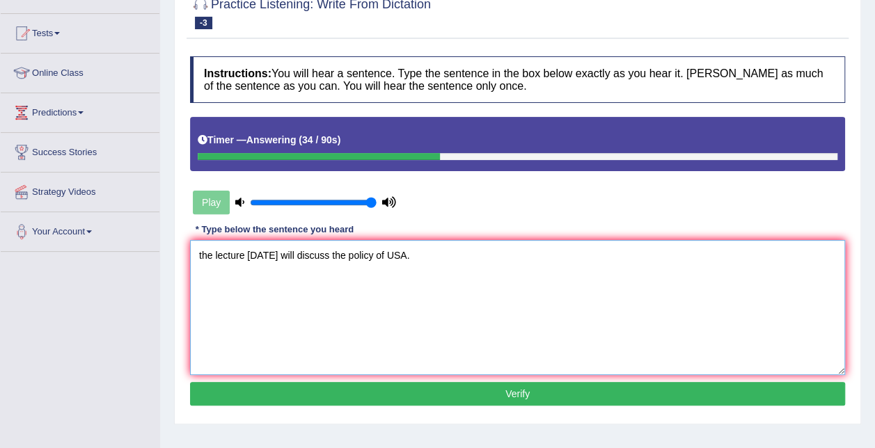
click at [200, 252] on textarea "the lecture tomorrow will discuss the policy of USA." at bounding box center [517, 307] width 655 height 135
click at [361, 250] on textarea "The lecture tomorrow will discuss the policy of USA." at bounding box center [517, 307] width 655 height 135
type textarea "The lecture tomorrow will discuss the educational policy of USA."
click at [481, 390] on button "Verify" at bounding box center [517, 394] width 655 height 24
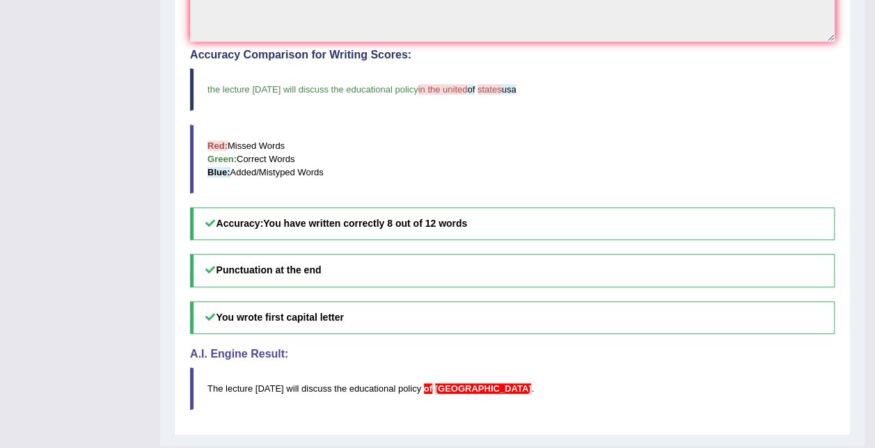
scroll to position [0, 0]
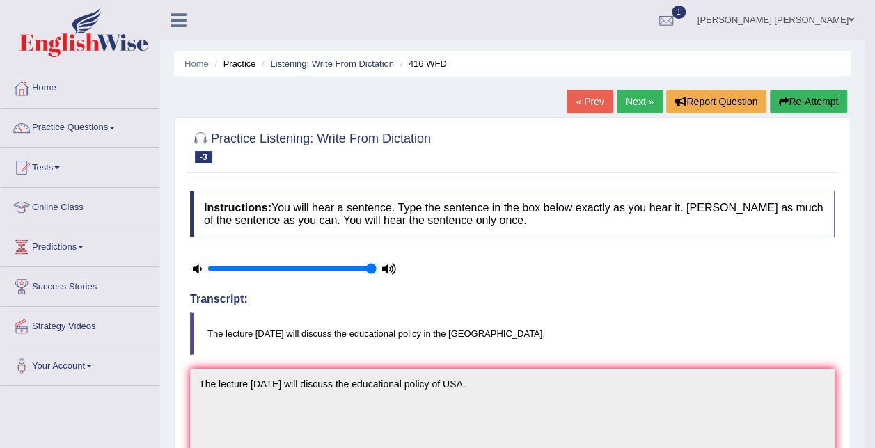
click at [601, 99] on link "« Prev" at bounding box center [590, 102] width 46 height 24
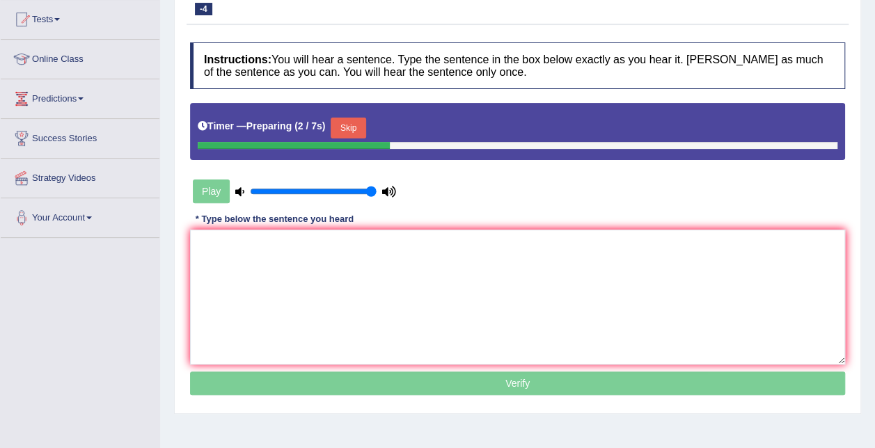
scroll to position [147, 0]
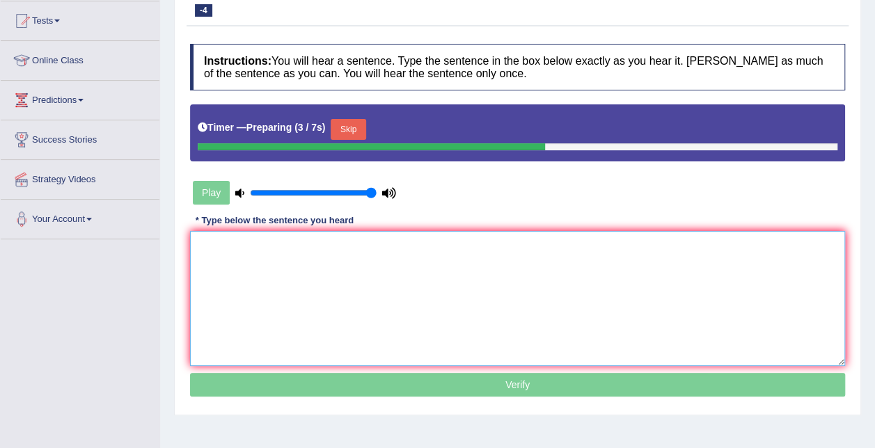
click at [575, 253] on textarea at bounding box center [517, 298] width 655 height 135
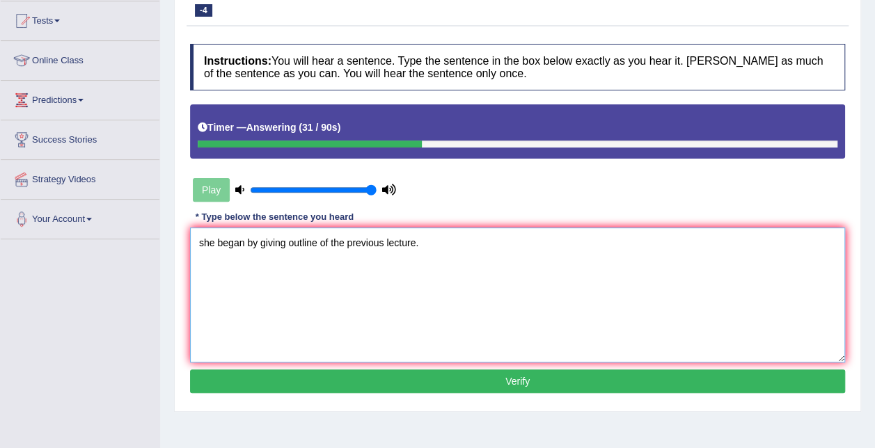
click at [201, 239] on textarea "she began by giving outline of the previous lecture." at bounding box center [517, 295] width 655 height 135
click at [238, 241] on textarea "She began by giving outline of the previous lecture." at bounding box center [517, 295] width 655 height 135
type textarea "She began by giving outline of the previous lecture."
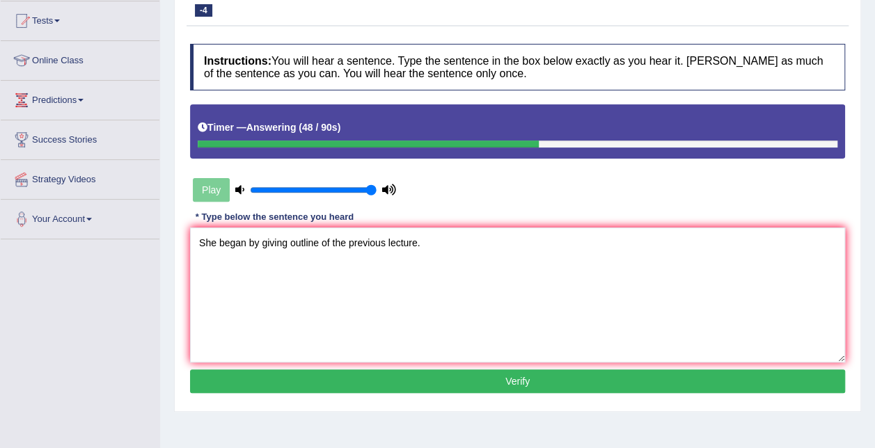
click at [394, 381] on button "Verify" at bounding box center [517, 382] width 655 height 24
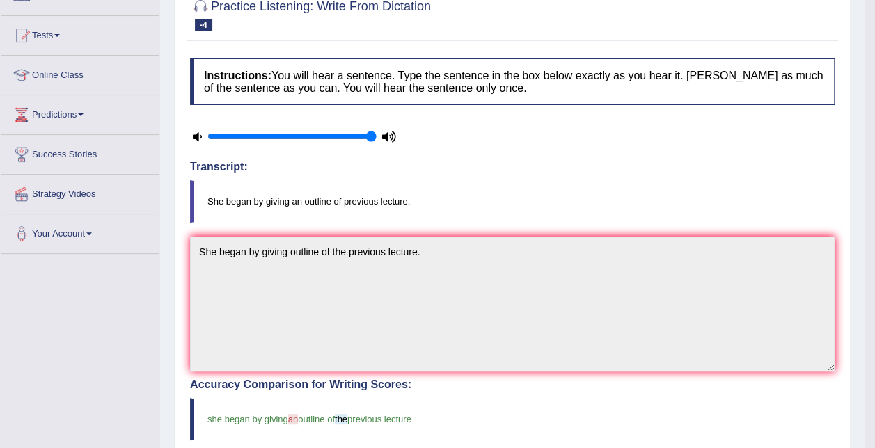
scroll to position [0, 0]
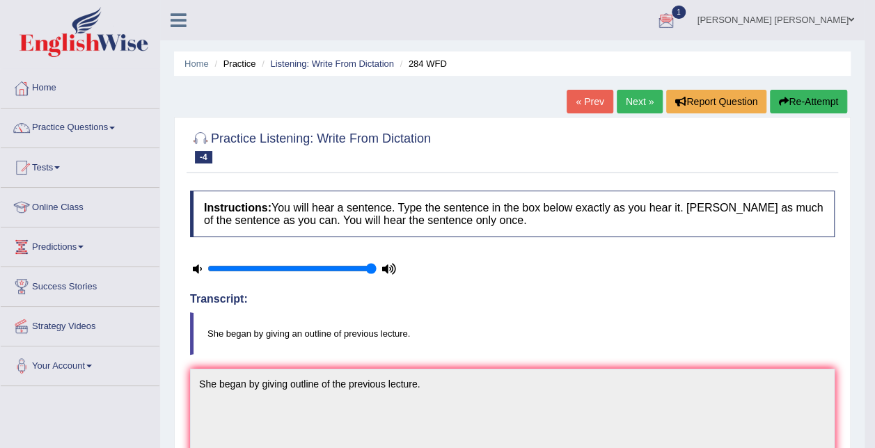
click at [592, 95] on link "« Prev" at bounding box center [590, 102] width 46 height 24
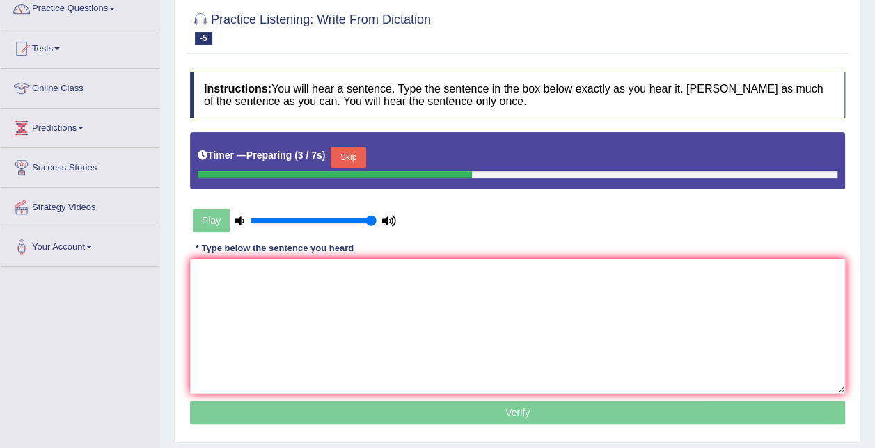
scroll to position [149, 0]
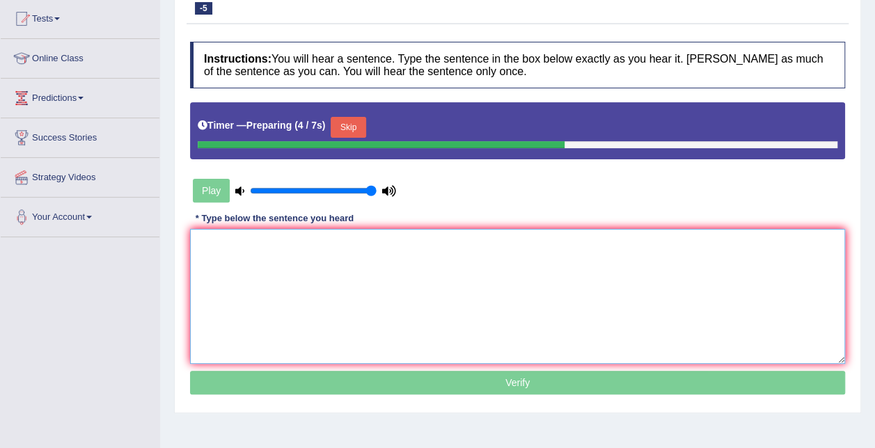
click at [549, 244] on textarea at bounding box center [517, 296] width 655 height 135
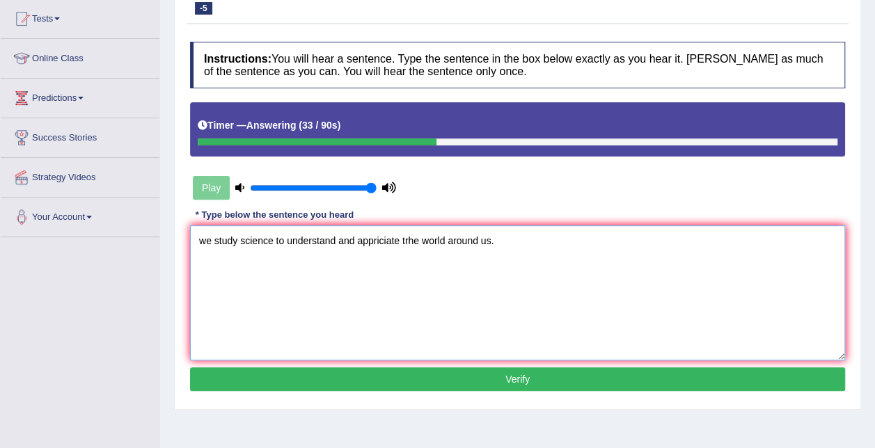
click at [205, 235] on textarea "we study science to understand and appriciate trhe world around us." at bounding box center [517, 293] width 655 height 135
click at [409, 237] on textarea "We study science to understand and appriciate trhe world around us." at bounding box center [517, 293] width 655 height 135
type textarea "We study science to understand and appriciate the world around us."
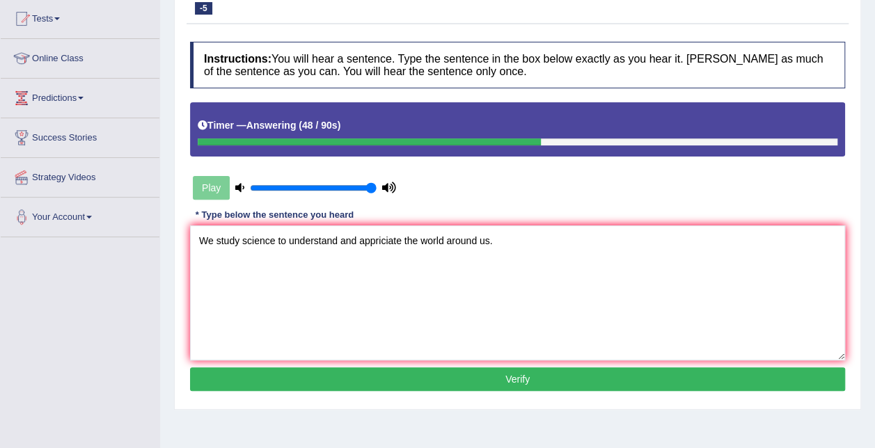
click at [505, 382] on button "Verify" at bounding box center [517, 380] width 655 height 24
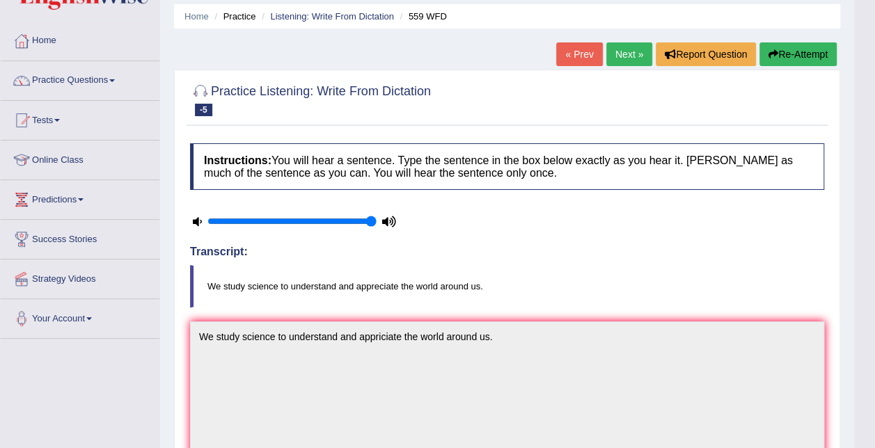
scroll to position [45, 0]
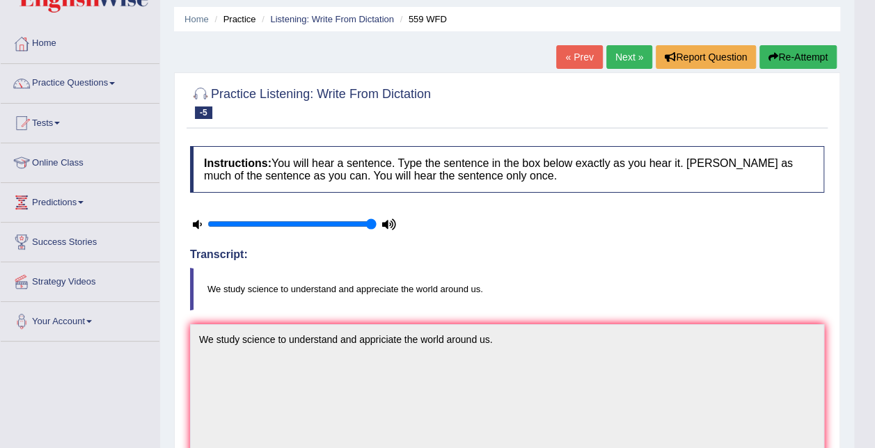
click at [581, 51] on link "« Prev" at bounding box center [579, 57] width 46 height 24
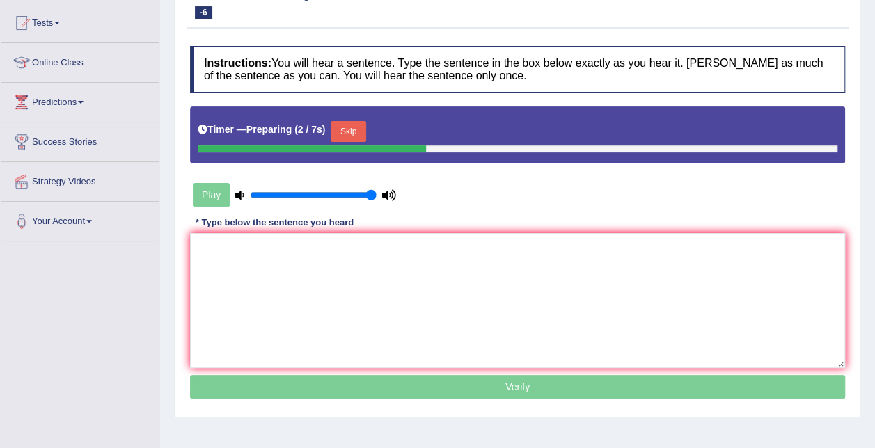
scroll to position [143, 0]
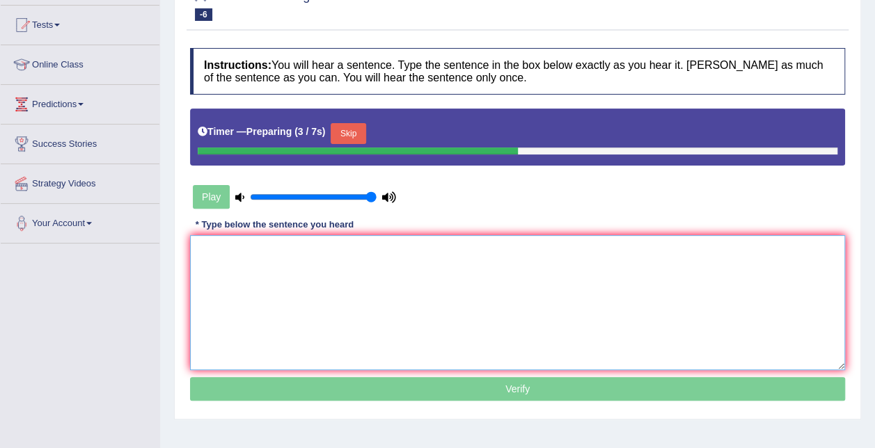
click at [560, 271] on textarea at bounding box center [517, 302] width 655 height 135
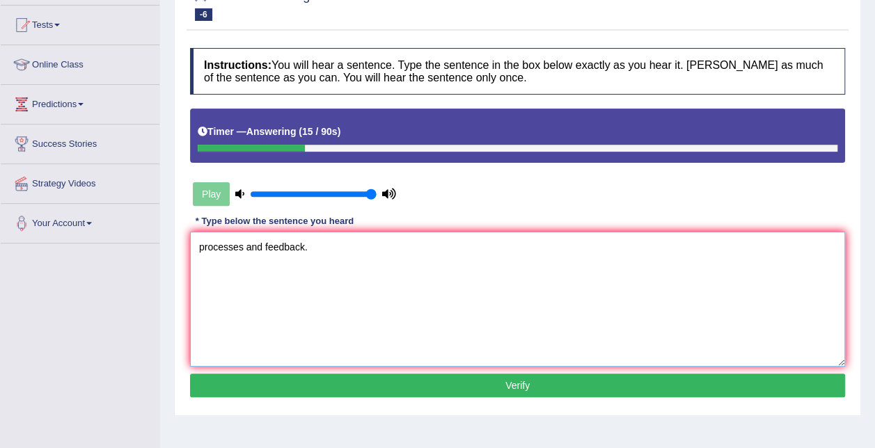
click at [205, 246] on textarea "processes and feedback." at bounding box center [517, 299] width 655 height 135
type textarea "Processes and feedback."
click at [379, 381] on button "Verify" at bounding box center [517, 386] width 655 height 24
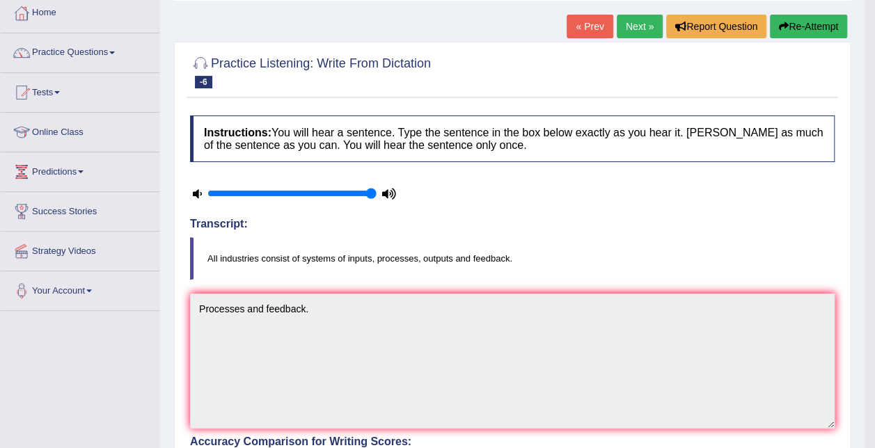
scroll to position [0, 0]
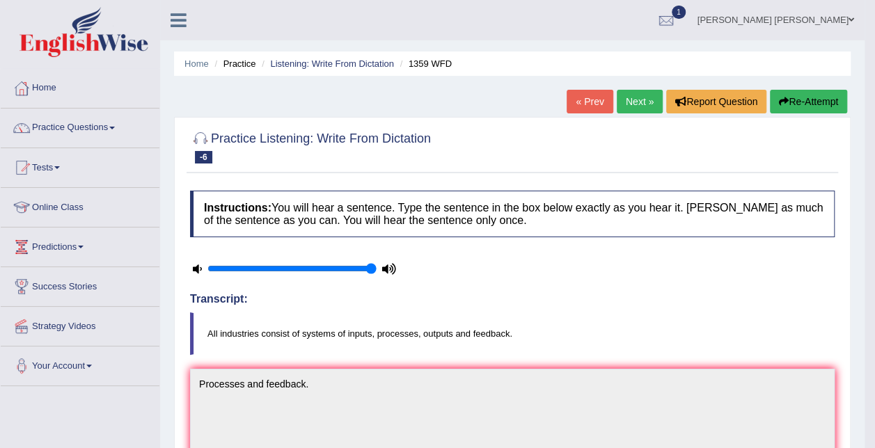
click at [591, 104] on link "« Prev" at bounding box center [590, 102] width 46 height 24
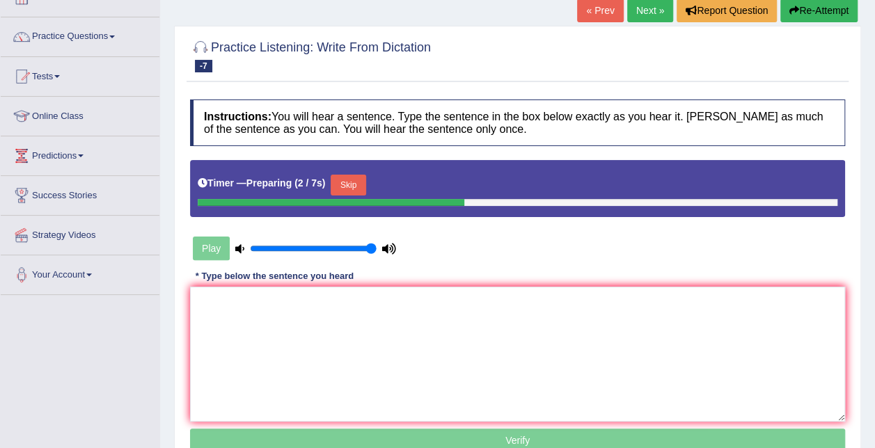
scroll to position [139, 0]
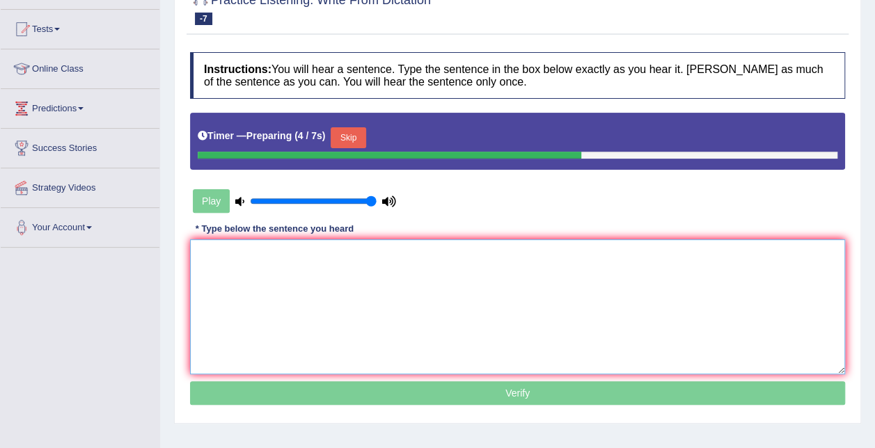
click at [530, 267] on textarea at bounding box center [517, 306] width 655 height 135
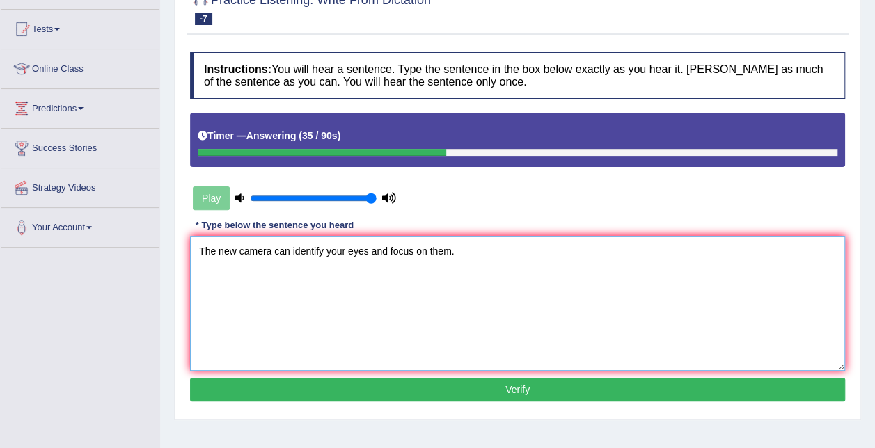
type textarea "The new camera can identify your eyes and focus on them."
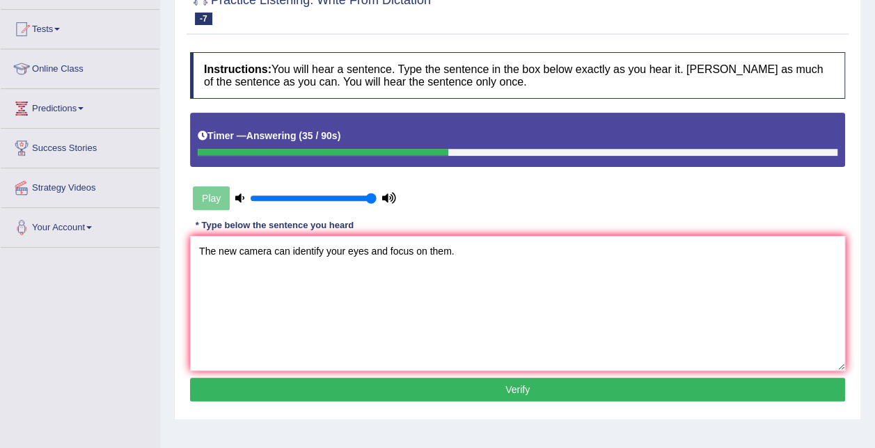
click at [443, 386] on button "Verify" at bounding box center [517, 390] width 655 height 24
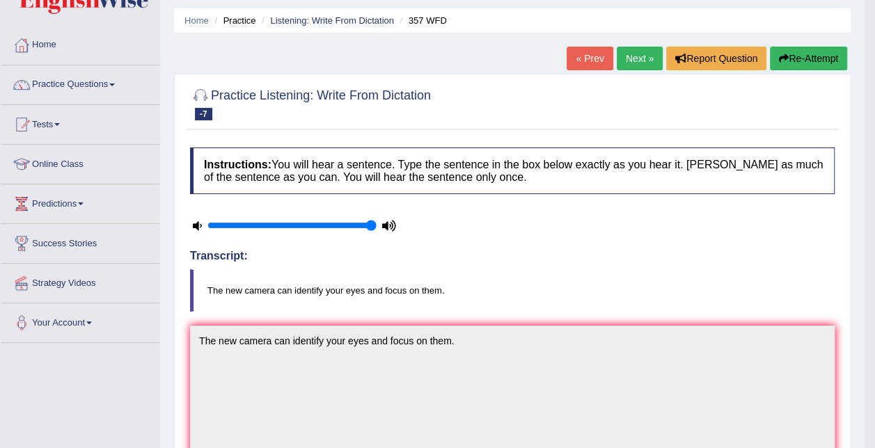
scroll to position [45, 0]
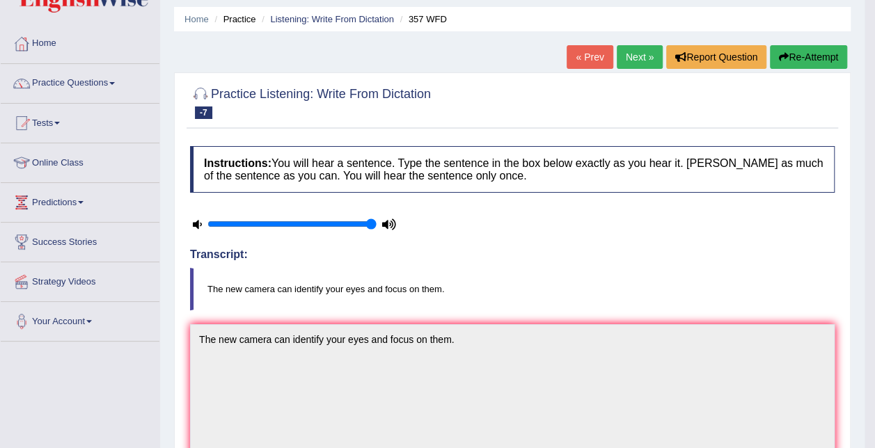
click at [598, 61] on link "« Prev" at bounding box center [590, 57] width 46 height 24
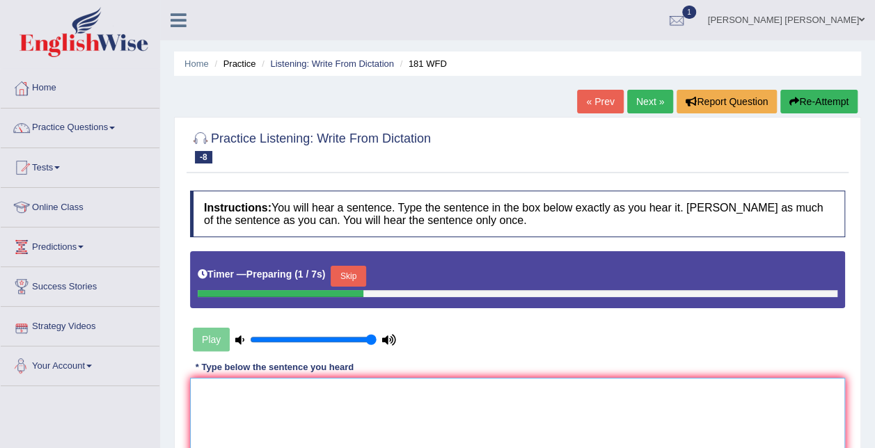
click at [285, 418] on textarea at bounding box center [517, 445] width 655 height 135
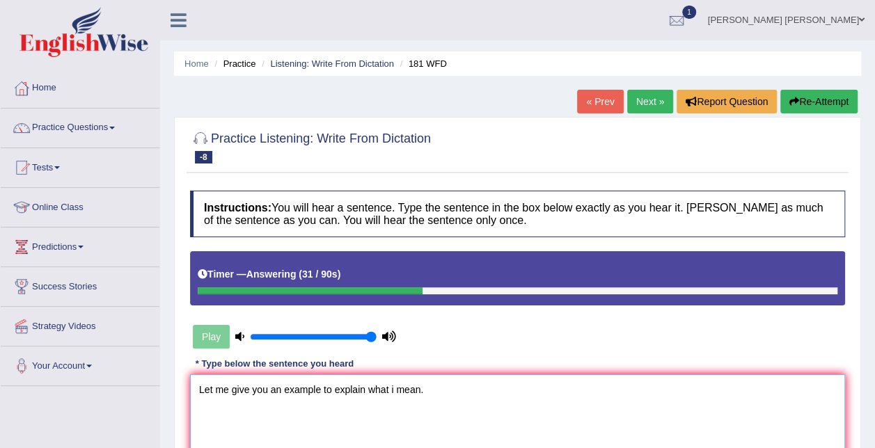
click at [394, 385] on textarea "Let me give you an example to explain what i mean." at bounding box center [517, 441] width 655 height 135
click at [423, 388] on textarea "Let me give you an example to explain what I mean." at bounding box center [517, 441] width 655 height 135
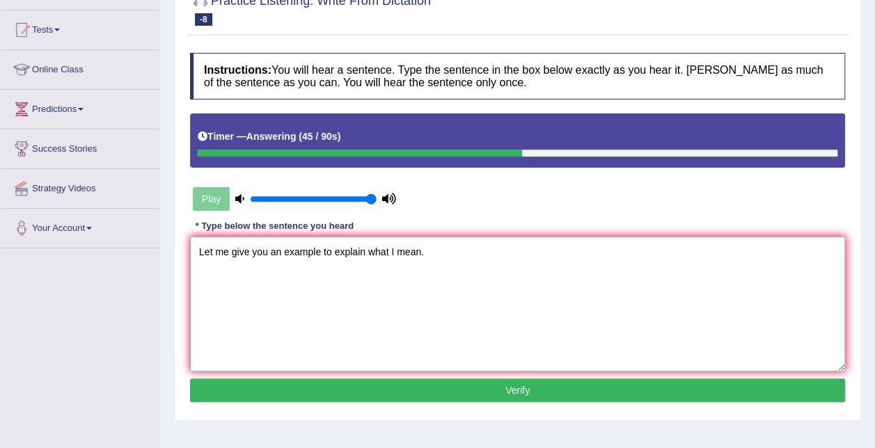
scroll to position [143, 0]
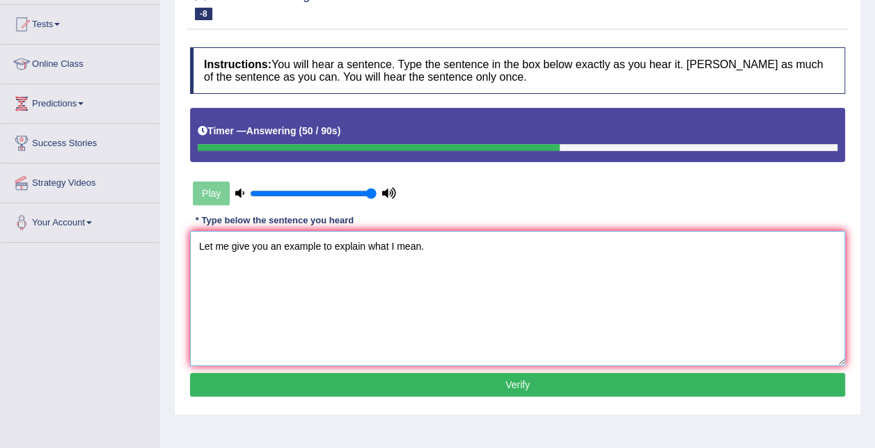
type textarea "Let me give you an example to explain what I mean."
click at [410, 381] on button "Verify" at bounding box center [517, 385] width 655 height 24
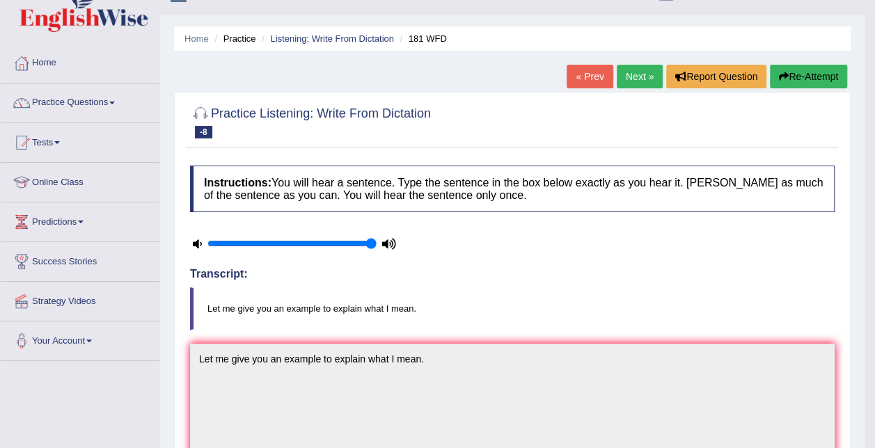
scroll to position [0, 0]
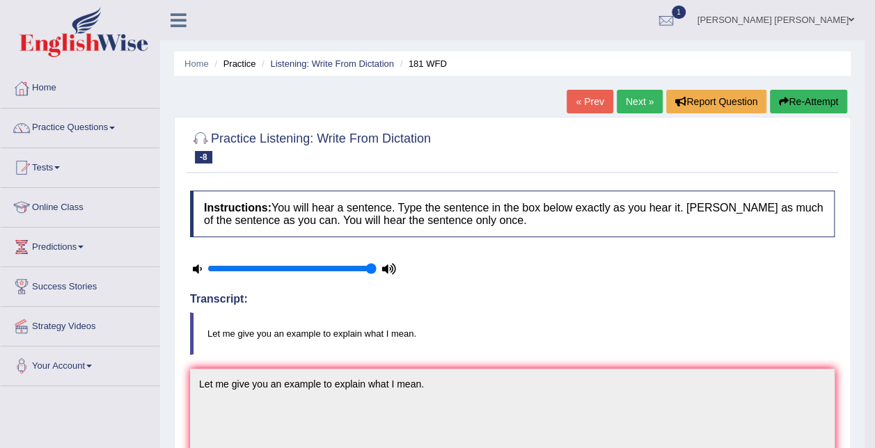
click at [604, 95] on link "« Prev" at bounding box center [590, 102] width 46 height 24
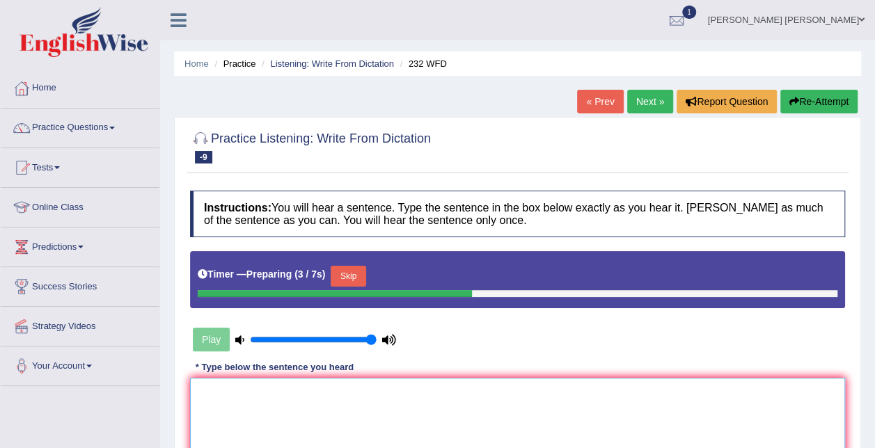
click at [274, 416] on textarea at bounding box center [517, 445] width 655 height 135
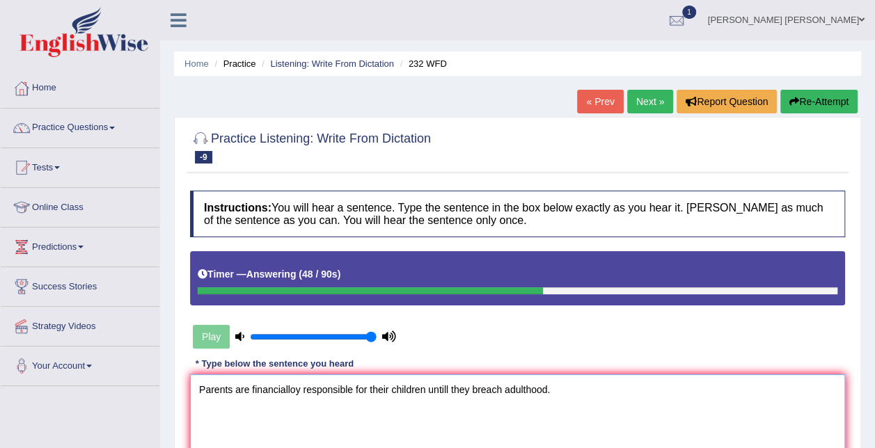
click at [295, 390] on textarea "Parents are financialloy responsible for their children untill they breach adul…" at bounding box center [517, 441] width 655 height 135
click at [471, 388] on textarea "Parents are financially responsible for their children untill they breach adult…" at bounding box center [517, 441] width 655 height 135
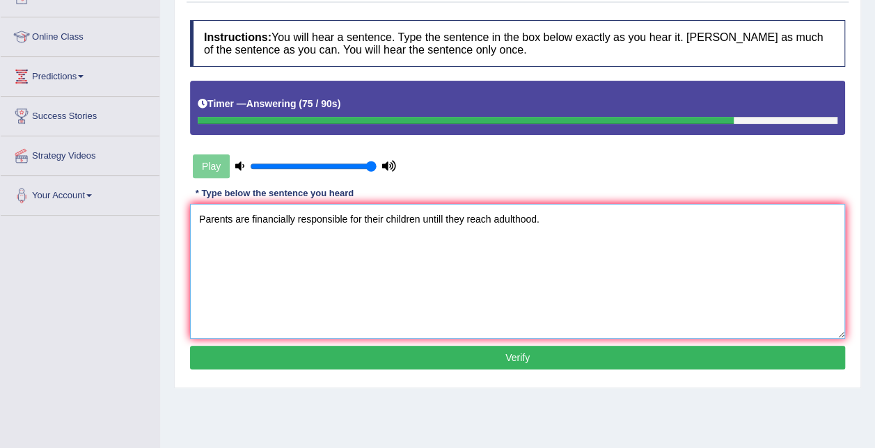
scroll to position [172, 0]
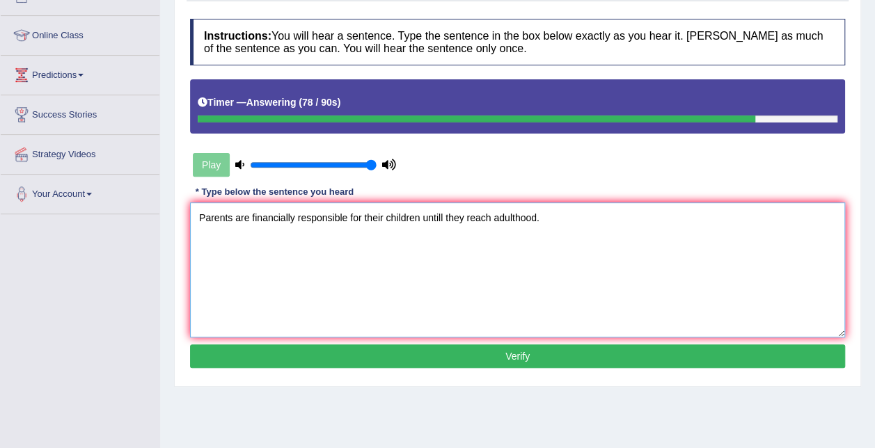
type textarea "Parents are financially responsible for their children untill they reach adulth…"
click at [525, 353] on button "Verify" at bounding box center [517, 357] width 655 height 24
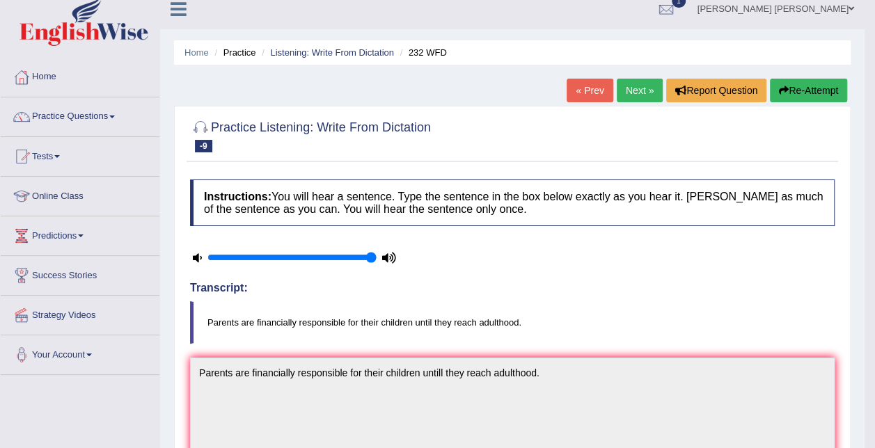
scroll to position [7, 0]
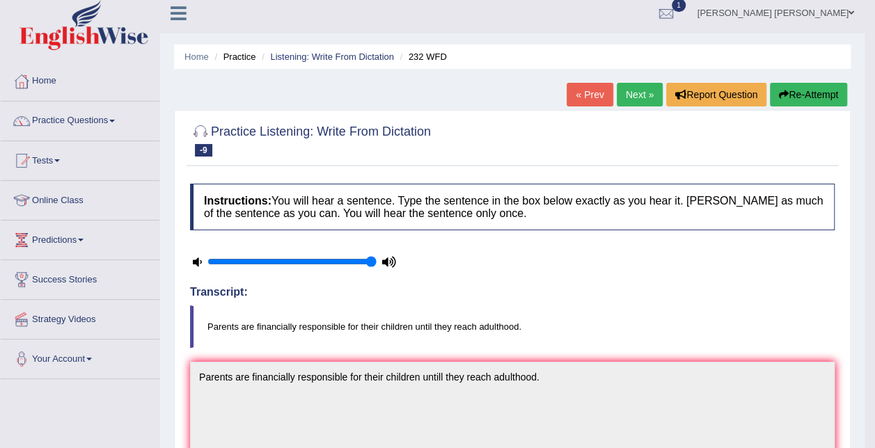
click at [585, 90] on link "« Prev" at bounding box center [590, 95] width 46 height 24
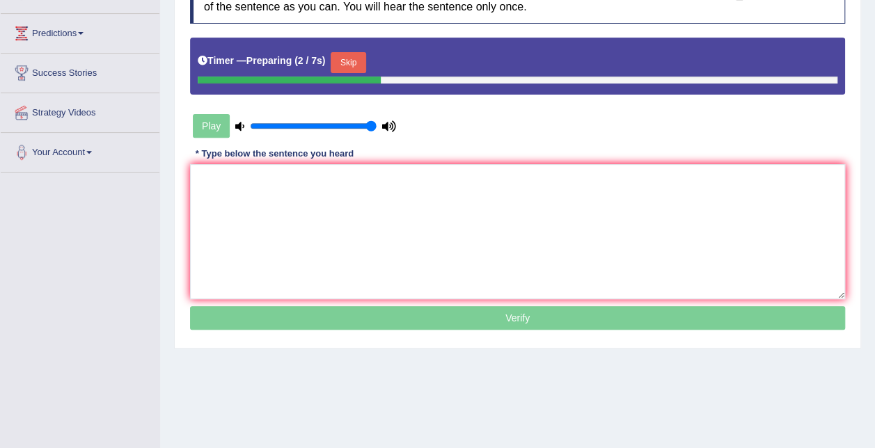
scroll to position [216, 0]
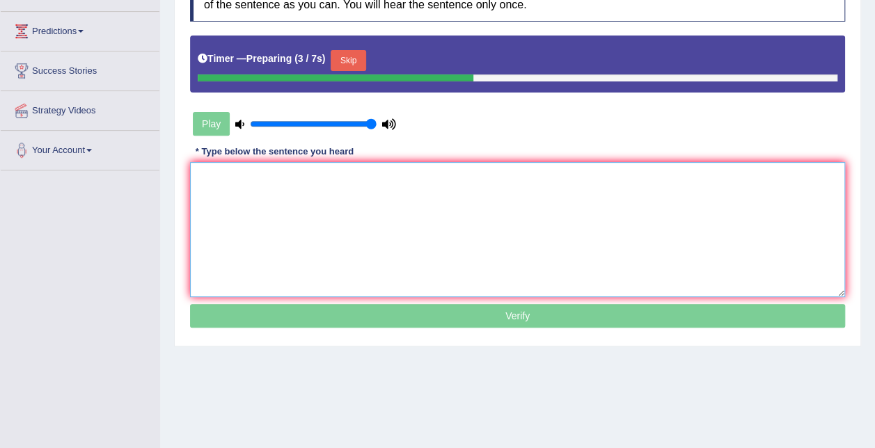
click at [509, 203] on textarea at bounding box center [517, 229] width 655 height 135
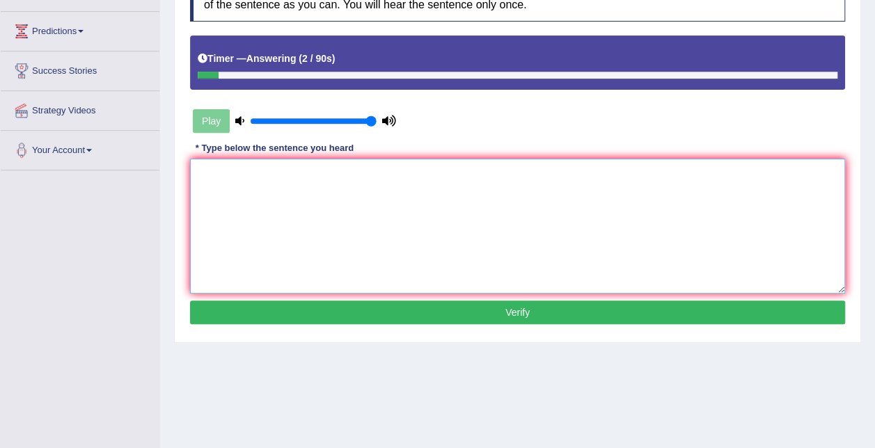
type textarea "p"
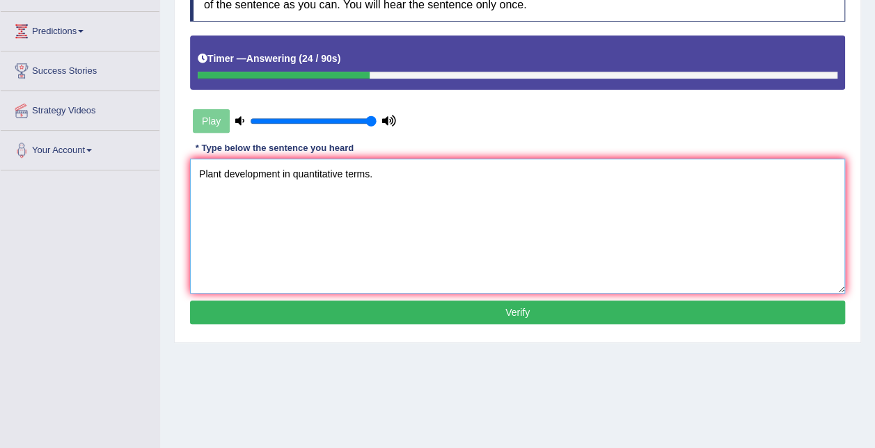
type textarea "Plant development in quantitative terms."
click at [435, 302] on button "Verify" at bounding box center [517, 313] width 655 height 24
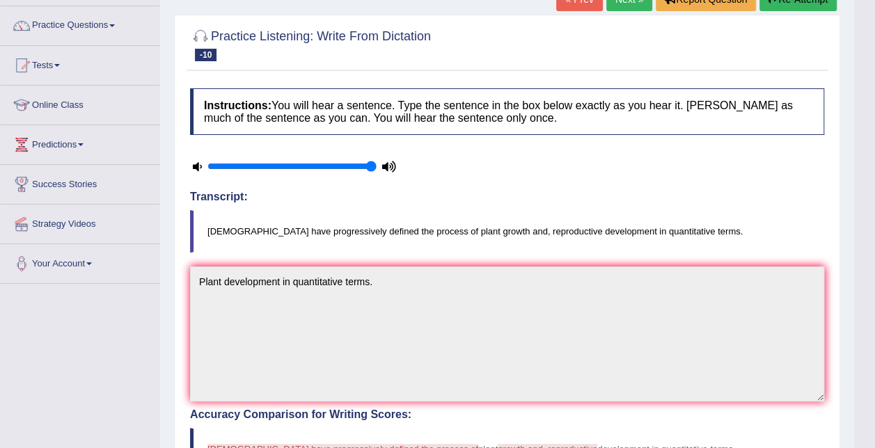
scroll to position [0, 0]
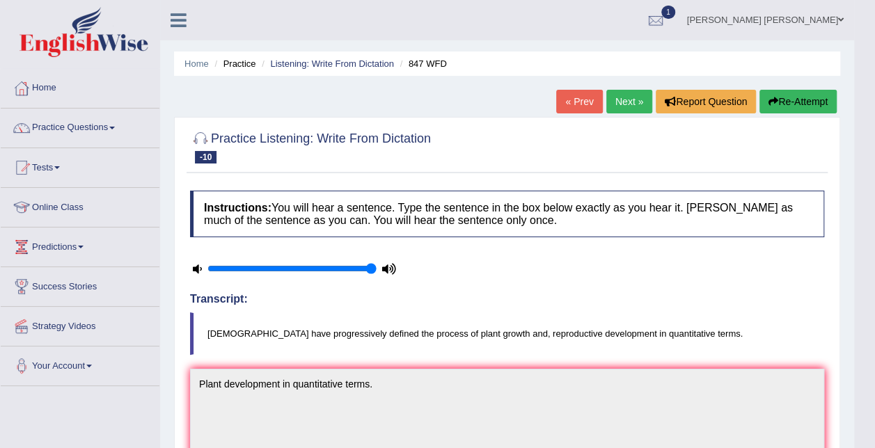
click at [587, 100] on link "« Prev" at bounding box center [579, 102] width 46 height 24
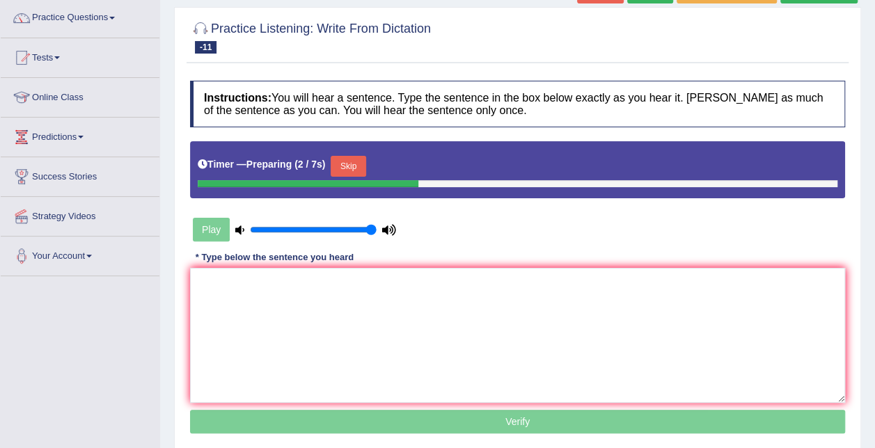
scroll to position [123, 0]
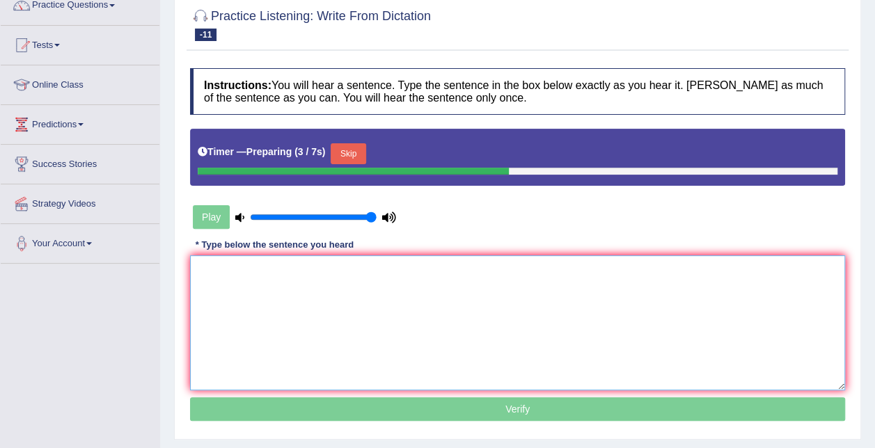
click at [536, 283] on textarea at bounding box center [517, 322] width 655 height 135
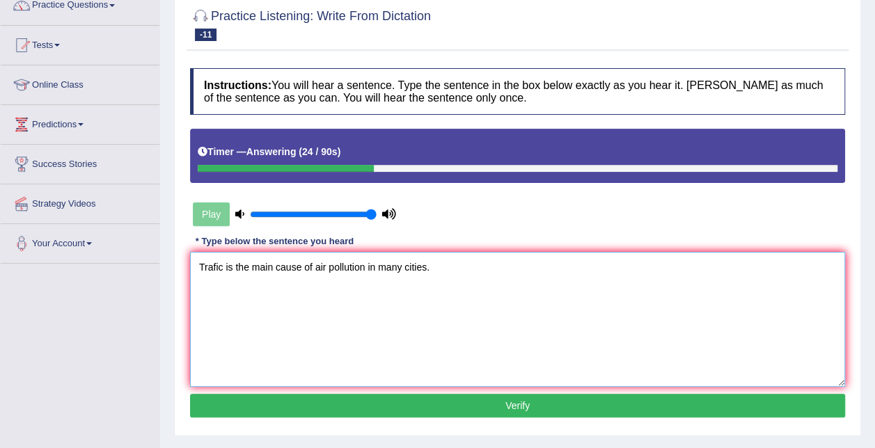
type textarea "Trafic is the main cause of air pollution in many cities."
click at [438, 402] on button "Verify" at bounding box center [517, 406] width 655 height 24
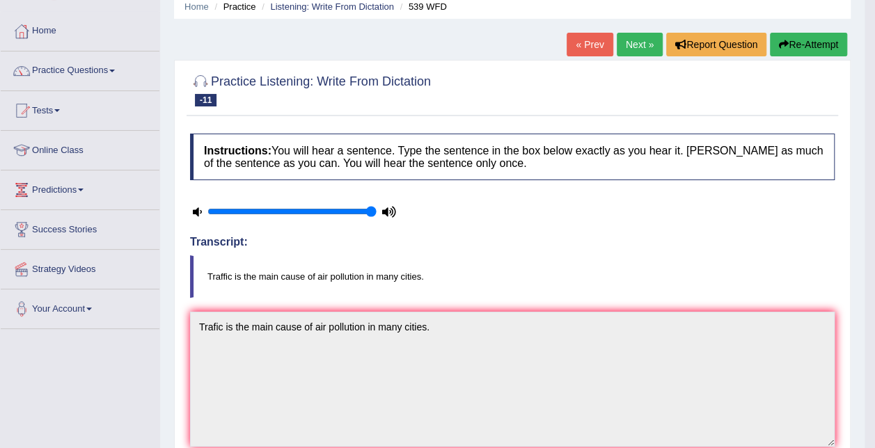
scroll to position [0, 0]
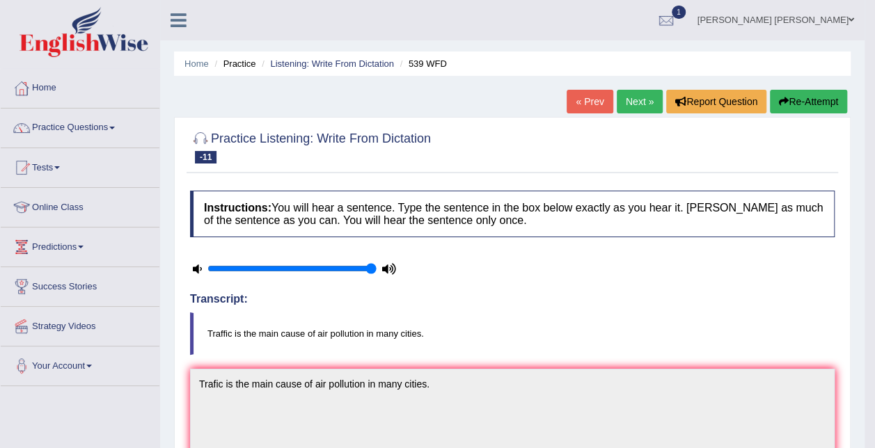
click at [603, 105] on link "« Prev" at bounding box center [590, 102] width 46 height 24
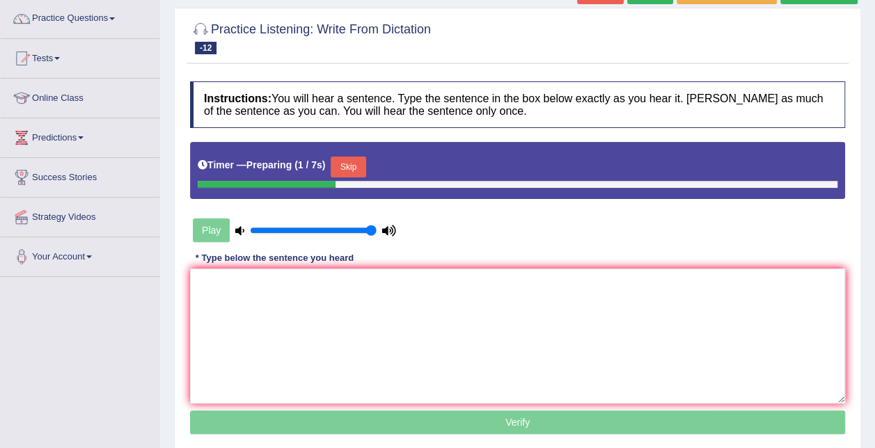
scroll to position [135, 0]
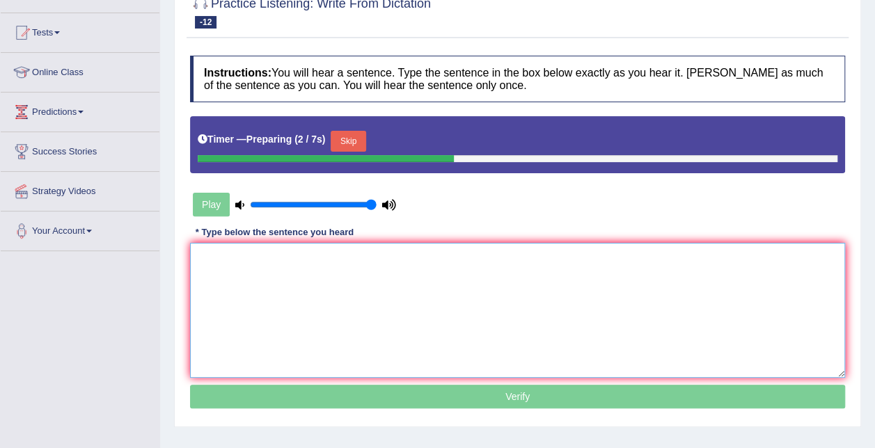
click at [454, 259] on textarea at bounding box center [517, 310] width 655 height 135
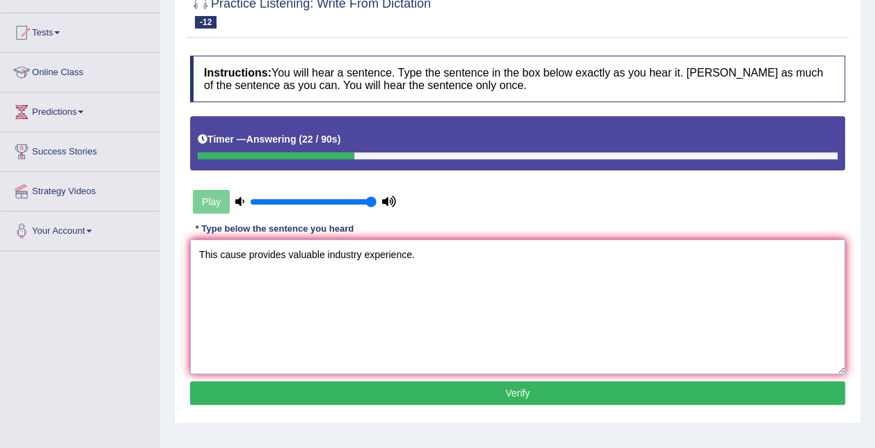
click at [283, 254] on textarea "This cause provides valuable industry experience." at bounding box center [517, 306] width 655 height 135
click at [398, 252] on textarea "This cause provides the best valuable industry experience." at bounding box center [517, 306] width 655 height 135
type textarea "This cause provides the best valuable industrial experience."
click at [389, 382] on button "Verify" at bounding box center [517, 393] width 655 height 24
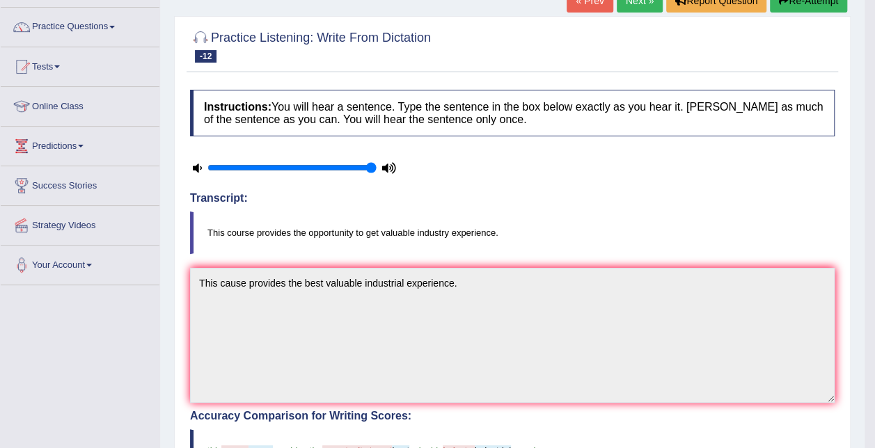
scroll to position [0, 0]
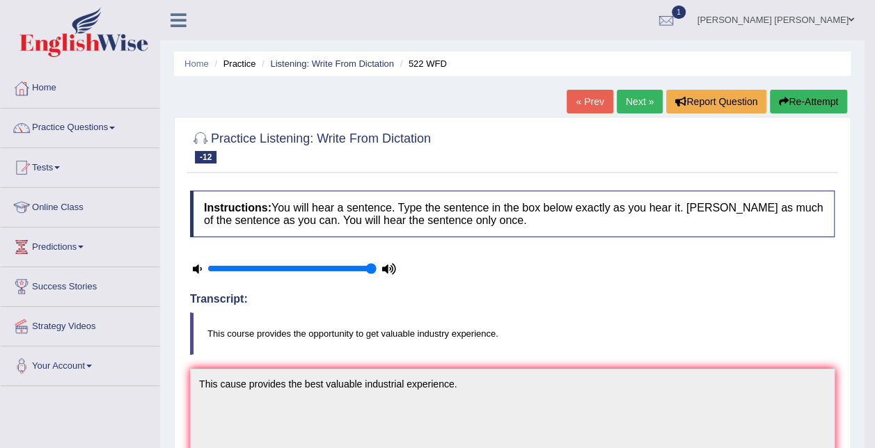
click at [587, 102] on link "« Prev" at bounding box center [590, 102] width 46 height 24
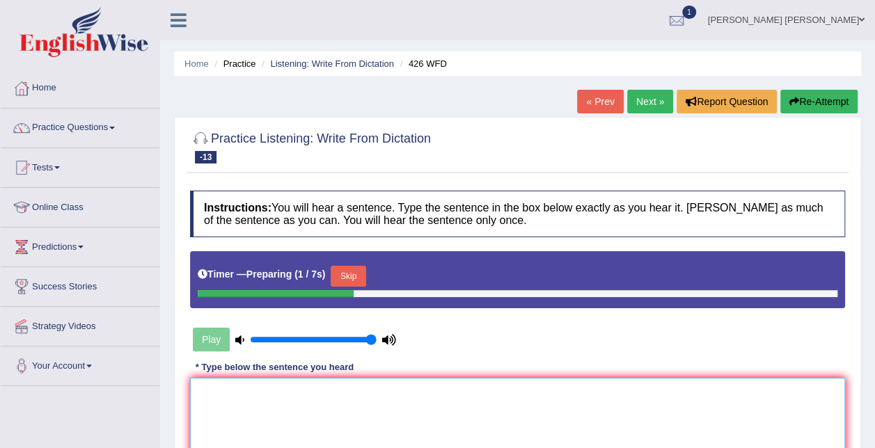
click at [236, 395] on textarea at bounding box center [517, 445] width 655 height 135
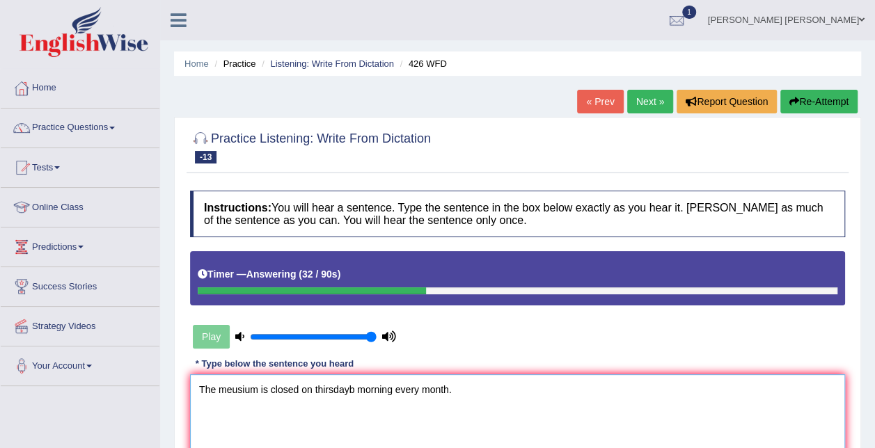
click at [242, 386] on textarea "The meusium is closed on thirsdayb morning every month." at bounding box center [517, 441] width 655 height 135
click at [244, 386] on textarea "The meusium is closed on thirsdayb morning every month." at bounding box center [517, 441] width 655 height 135
click at [230, 388] on textarea "The meuseum is closed on thirsdayb morning every month." at bounding box center [517, 441] width 655 height 135
click at [322, 386] on textarea "The museum is closed on thirsdayb morning every month." at bounding box center [517, 441] width 655 height 135
click at [356, 388] on textarea "The museum is closed on thursdayb morning every month." at bounding box center [517, 441] width 655 height 135
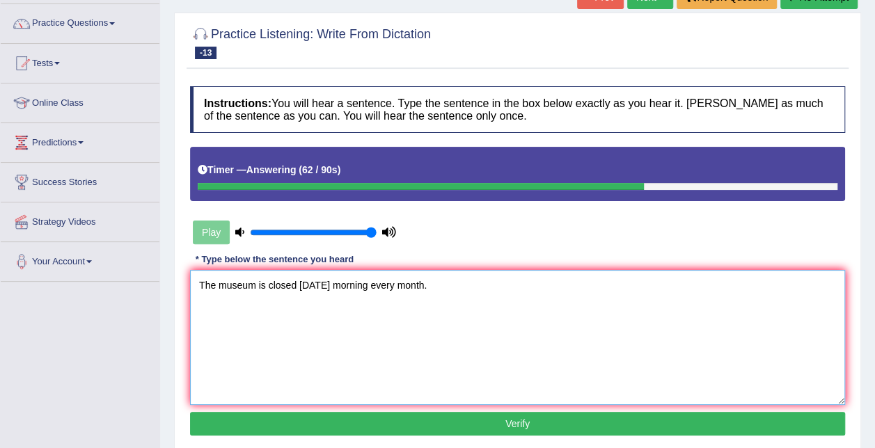
scroll to position [123, 0]
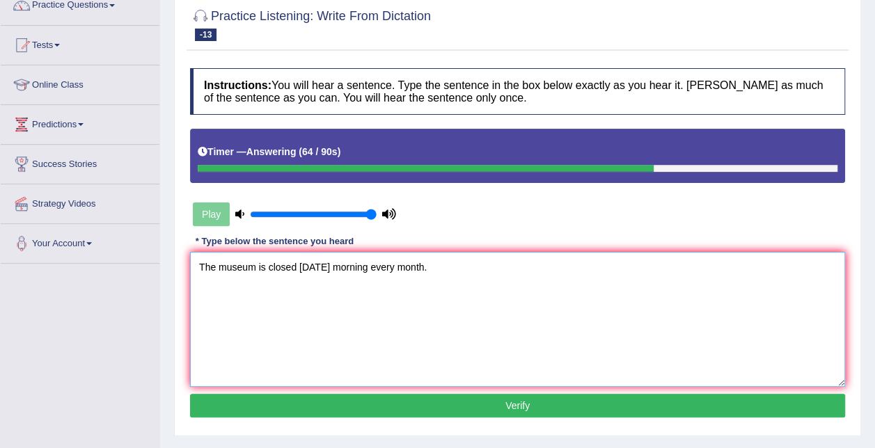
type textarea "The museum is closed on thursday morning every month."
click at [698, 400] on button "Verify" at bounding box center [517, 406] width 655 height 24
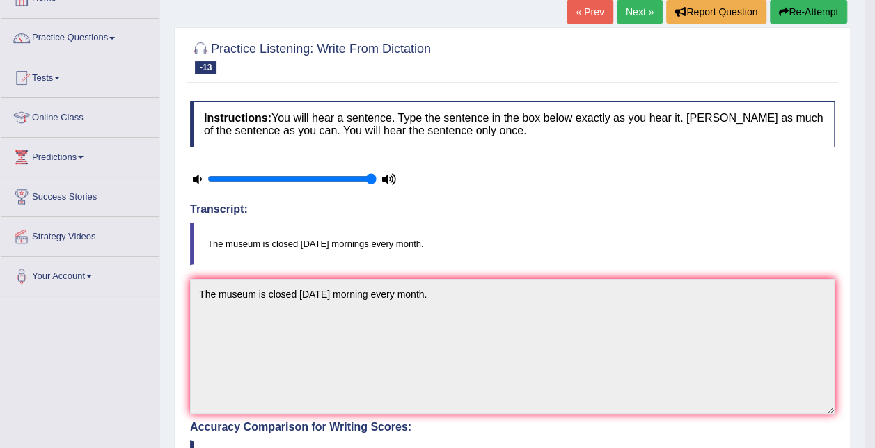
scroll to position [86, 0]
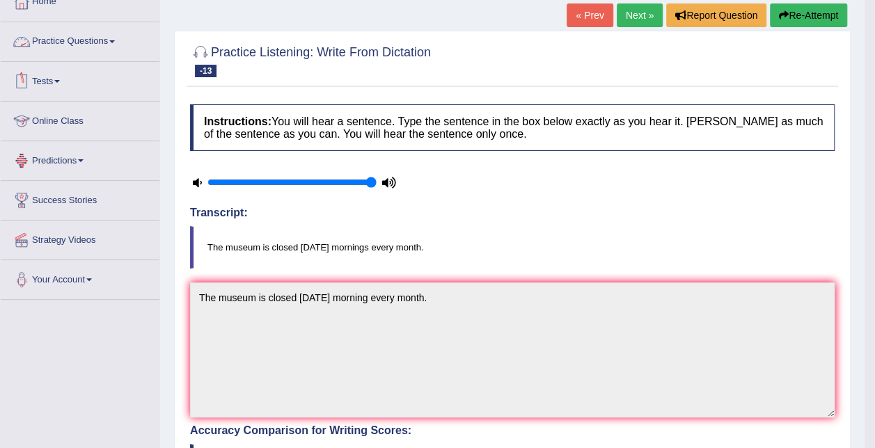
click at [101, 45] on link "Practice Questions" at bounding box center [80, 39] width 159 height 35
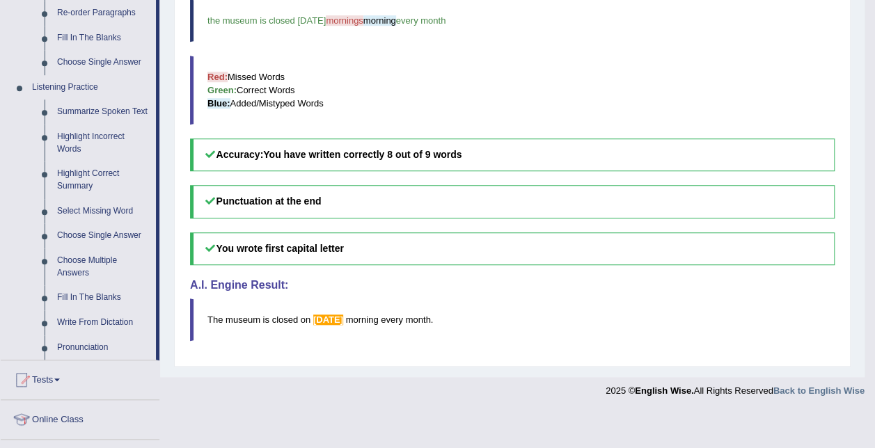
scroll to position [528, 0]
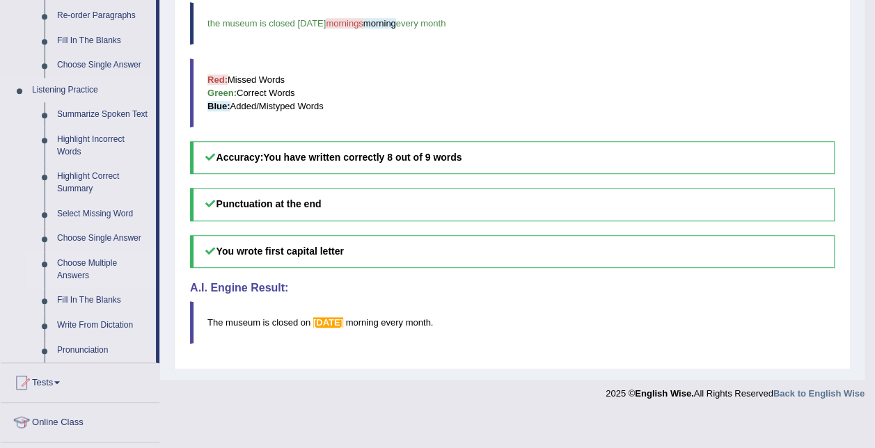
click at [96, 266] on link "Choose Multiple Answers" at bounding box center [103, 269] width 105 height 37
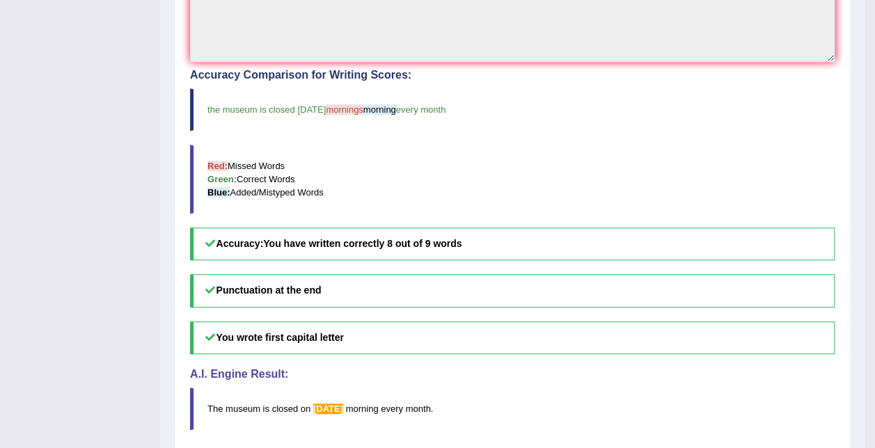
scroll to position [203, 0]
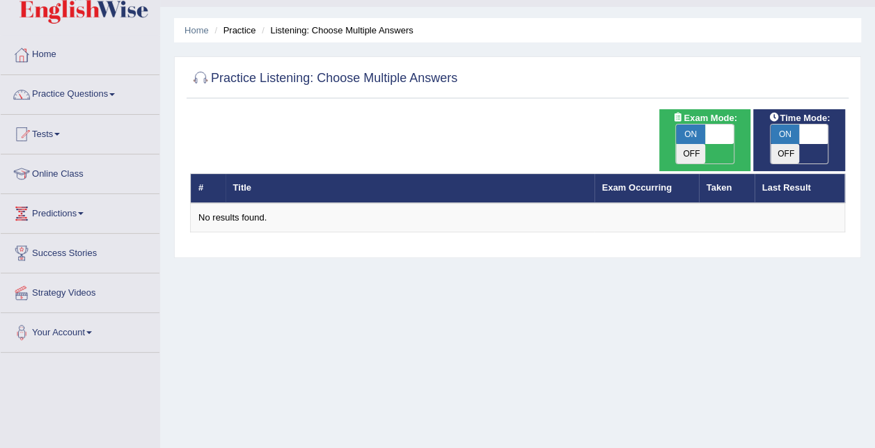
scroll to position [31, 0]
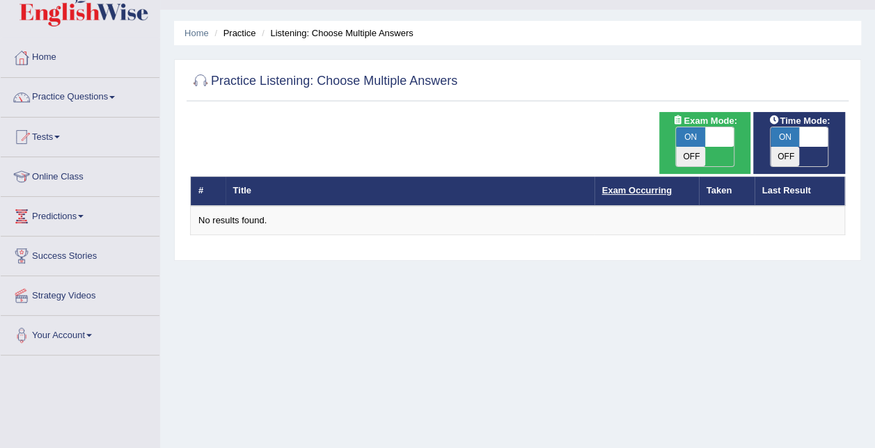
click at [639, 185] on link "Exam Occurring" at bounding box center [637, 190] width 70 height 10
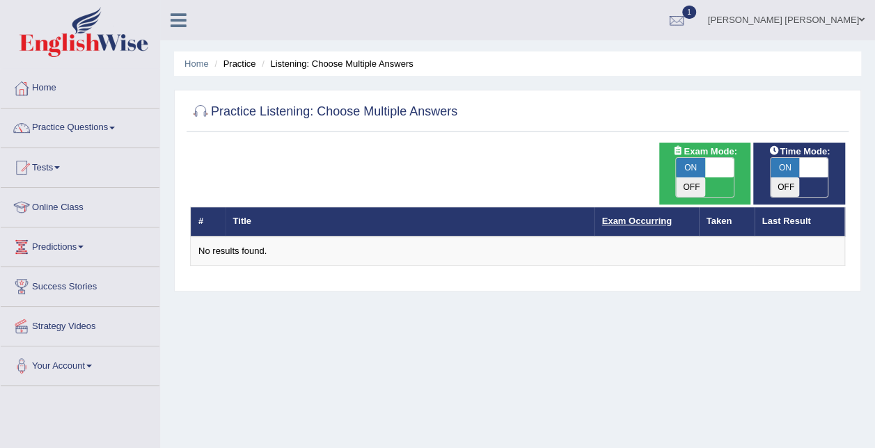
click at [629, 216] on link "Exam Occurring" at bounding box center [637, 221] width 70 height 10
click at [691, 168] on span "ON" at bounding box center [690, 167] width 29 height 19
checkbox input "false"
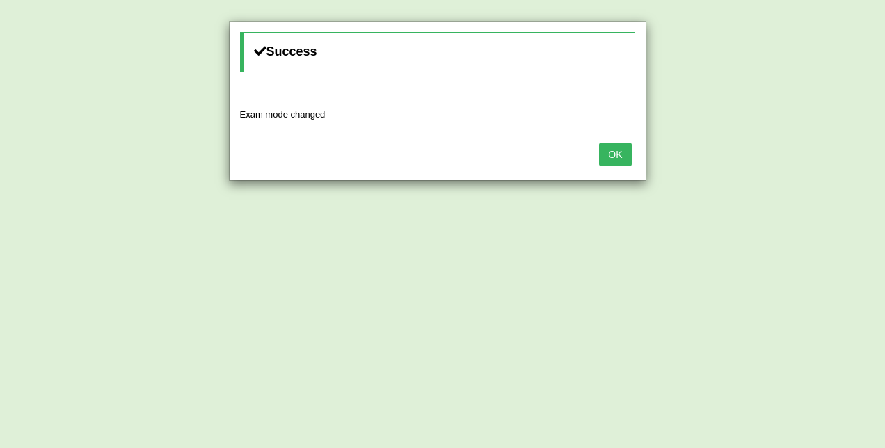
click at [615, 159] on button "OK" at bounding box center [615, 155] width 32 height 24
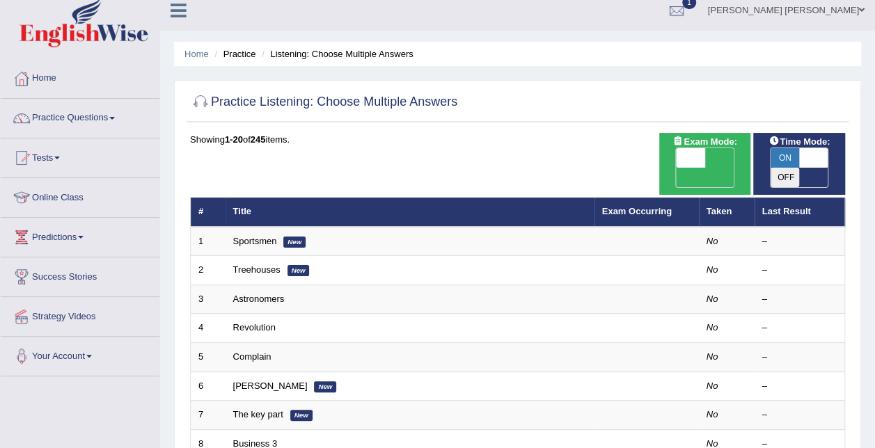
scroll to position [12, 0]
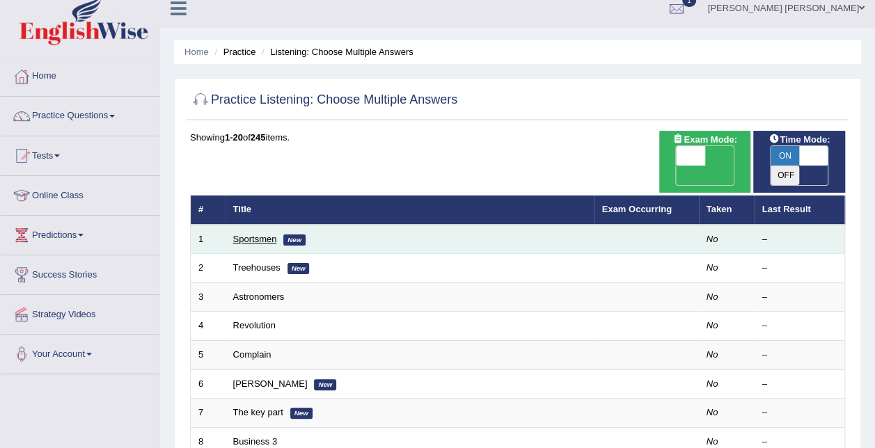
click at [259, 234] on link "Sportsmen" at bounding box center [255, 239] width 44 height 10
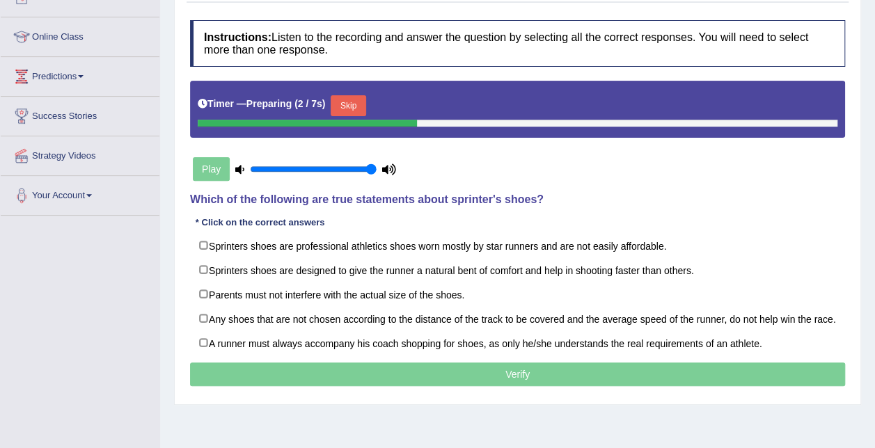
scroll to position [185, 0]
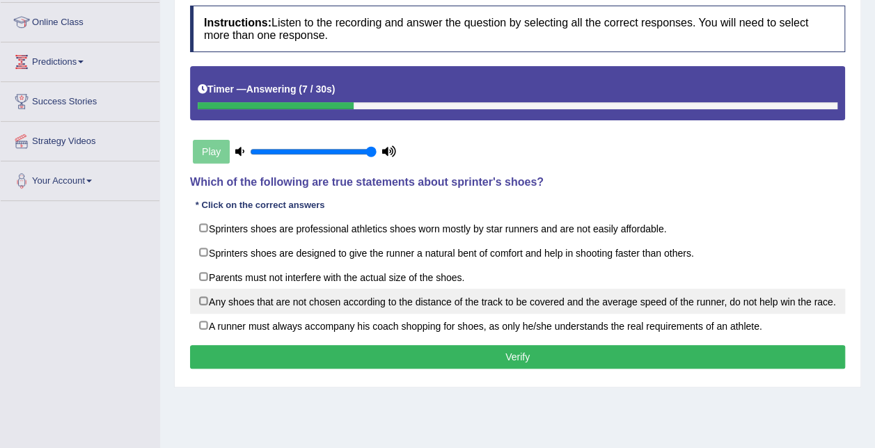
click at [420, 294] on label "Any shoes that are not chosen according to the distance of the track to be cove…" at bounding box center [517, 301] width 655 height 25
checkbox input "true"
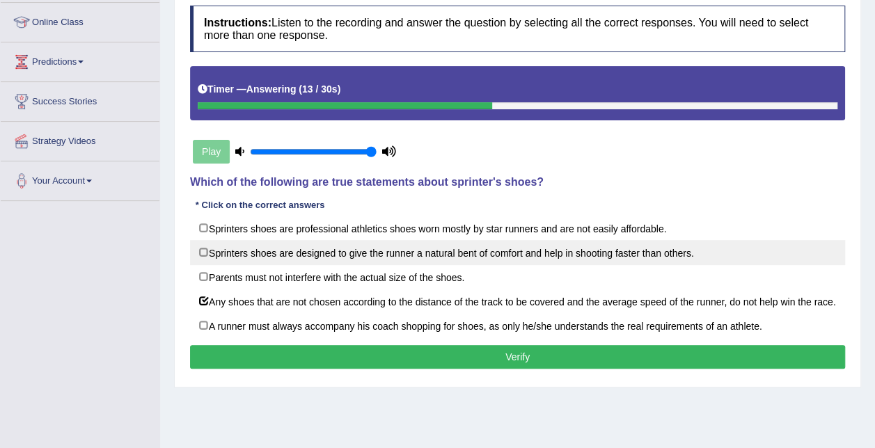
click at [418, 245] on label "Sprinters shoes are designed to give the runner a natural bent of comfort and h…" at bounding box center [517, 252] width 655 height 25
checkbox input "true"
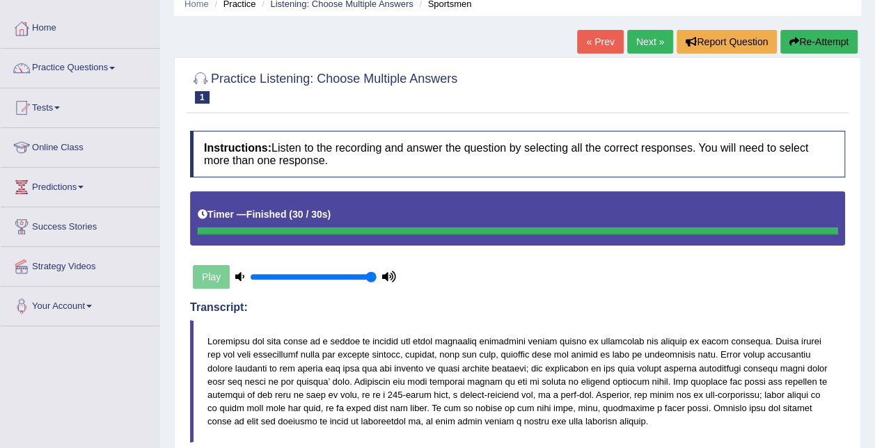
scroll to position [24, 0]
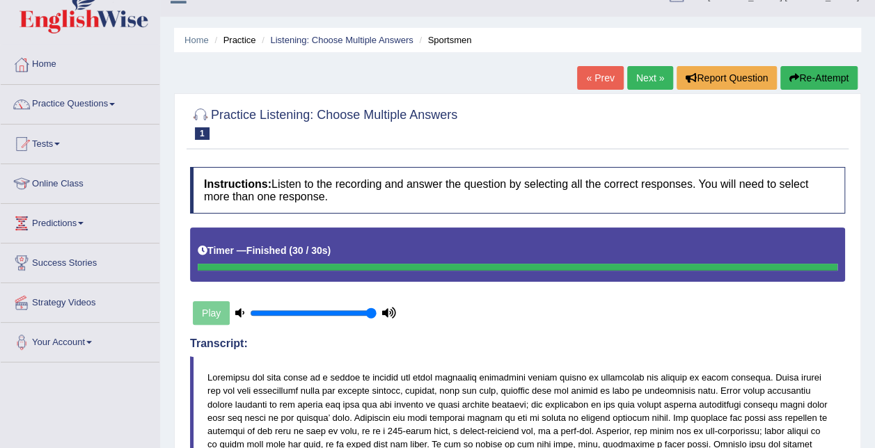
click at [639, 74] on link "Next »" at bounding box center [650, 78] width 46 height 24
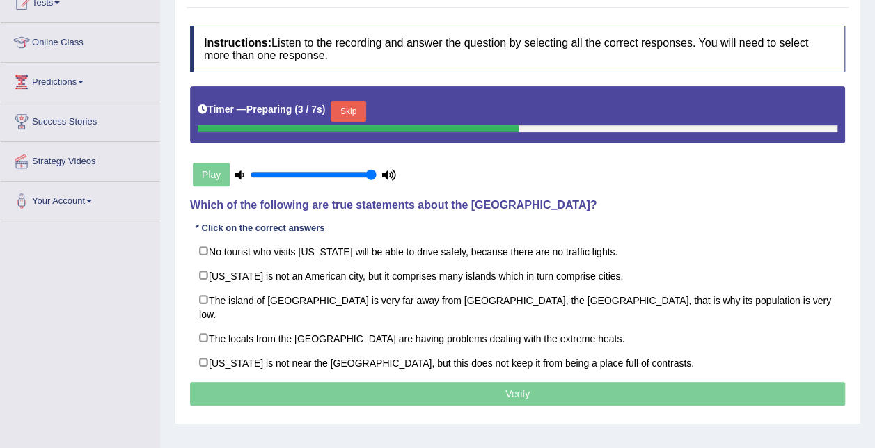
scroll to position [164, 0]
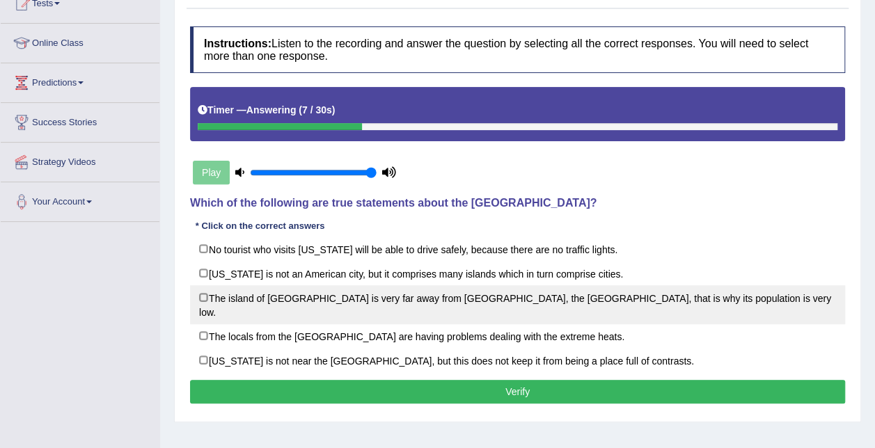
click at [329, 299] on label "The island of [GEOGRAPHIC_DATA] is very far away from [GEOGRAPHIC_DATA], the [G…" at bounding box center [517, 304] width 655 height 39
checkbox input "true"
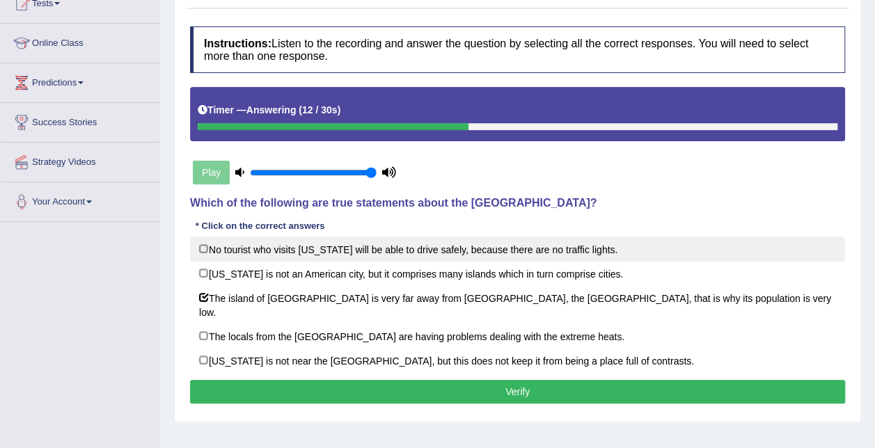
click at [330, 253] on label "No tourist who visits [US_STATE] will be able to drive safely, because there ar…" at bounding box center [517, 249] width 655 height 25
click at [397, 248] on label "No tourist who visits [US_STATE] will be able to drive safely, because there ar…" at bounding box center [517, 249] width 655 height 25
checkbox input "false"
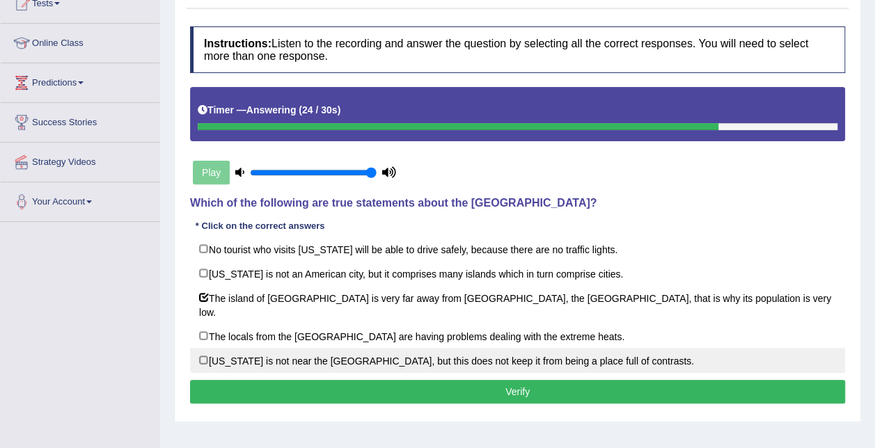
click at [354, 348] on label "[US_STATE] is not near the [GEOGRAPHIC_DATA], but this does not keep it from be…" at bounding box center [517, 360] width 655 height 25
checkbox input "true"
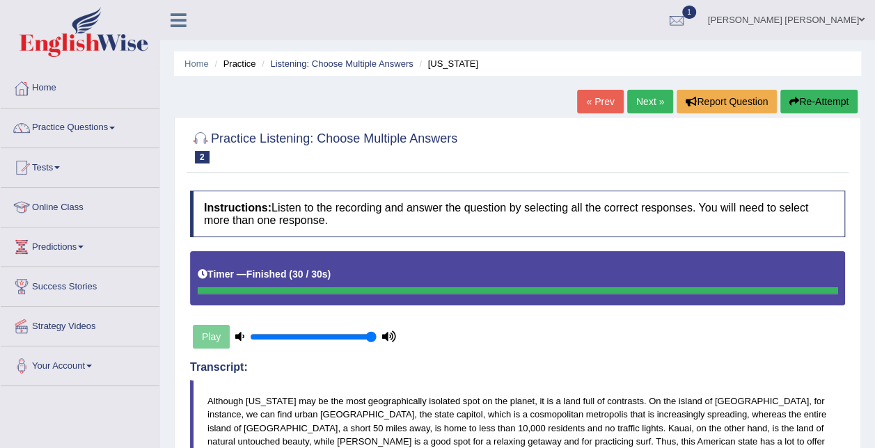
scroll to position [0, 0]
click at [645, 100] on link "Next »" at bounding box center [650, 102] width 46 height 24
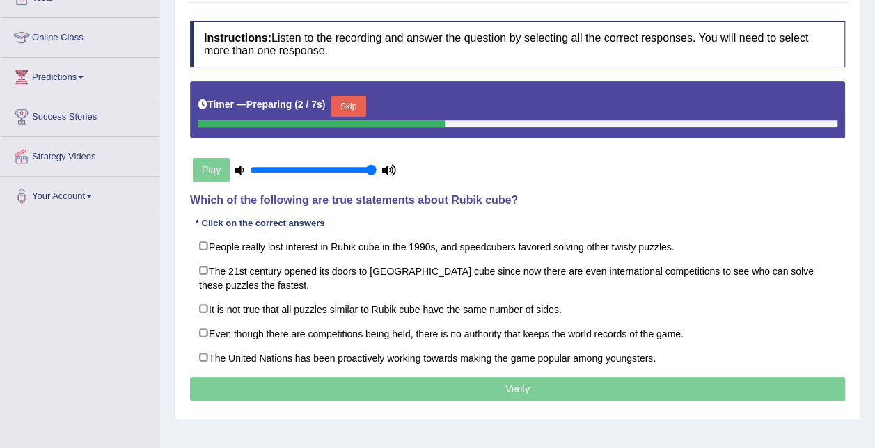
scroll to position [171, 0]
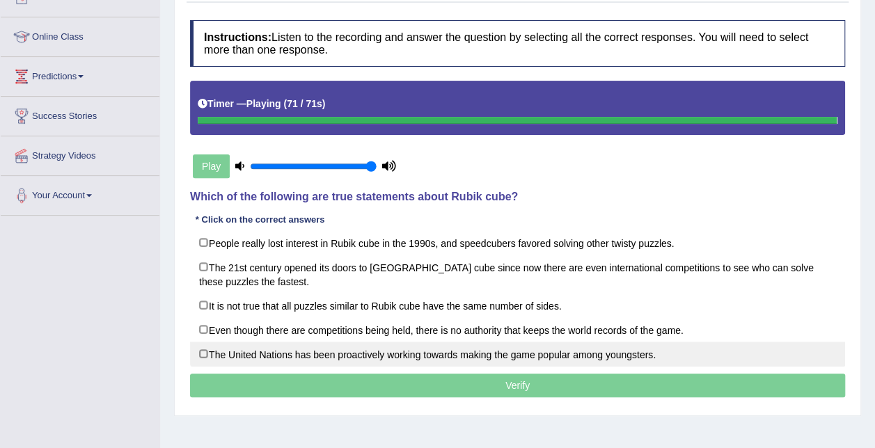
click at [579, 348] on label "The United Nations has been proactively working towards making the game popular…" at bounding box center [517, 354] width 655 height 25
checkbox input "true"
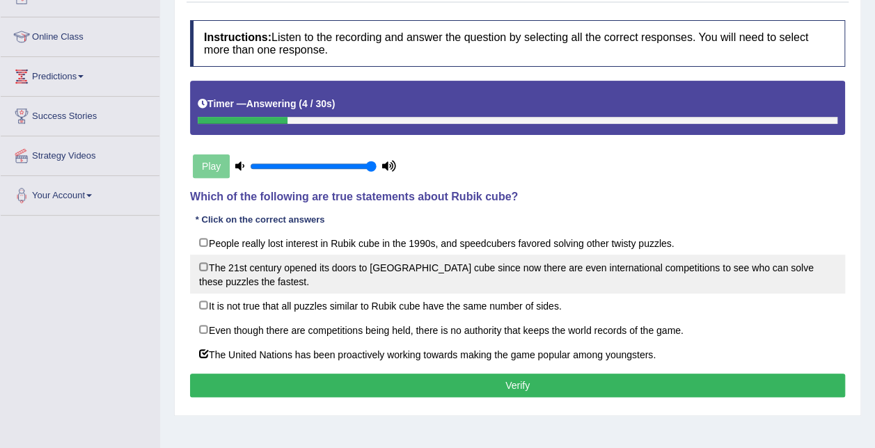
click at [404, 270] on label "The 21st century opened its doors to [GEOGRAPHIC_DATA] cube since now there are…" at bounding box center [517, 274] width 655 height 39
checkbox input "true"
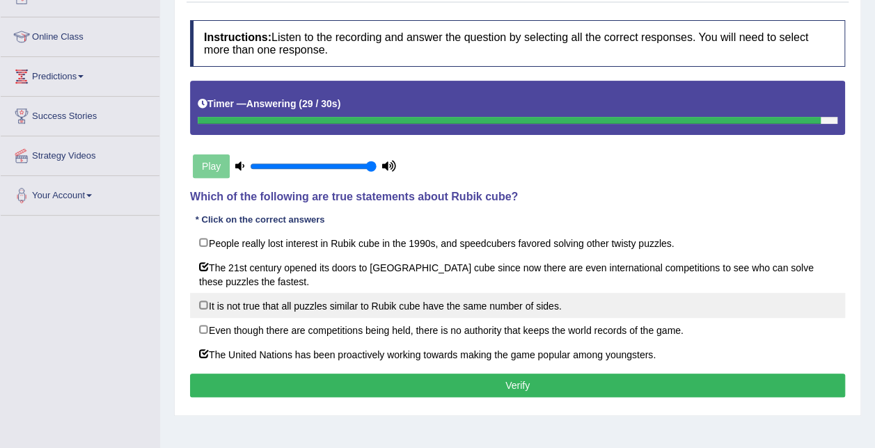
click at [509, 297] on label "It is not true that all puzzles similar to Rubik cube have the same number of s…" at bounding box center [517, 305] width 655 height 25
checkbox input "true"
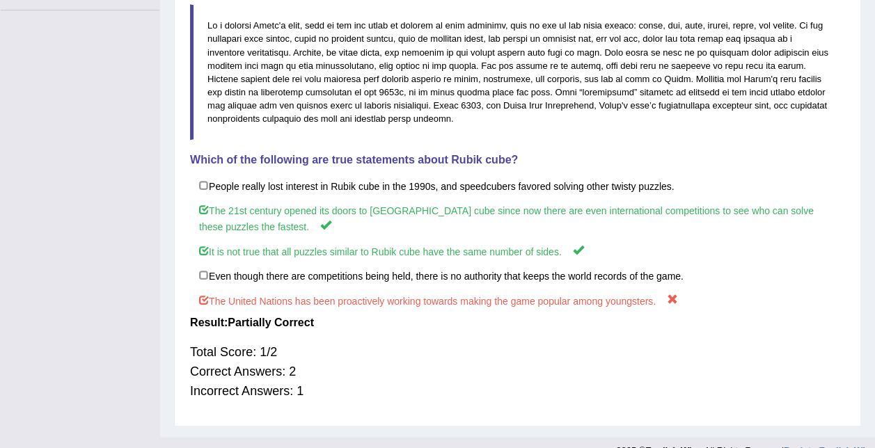
scroll to position [0, 0]
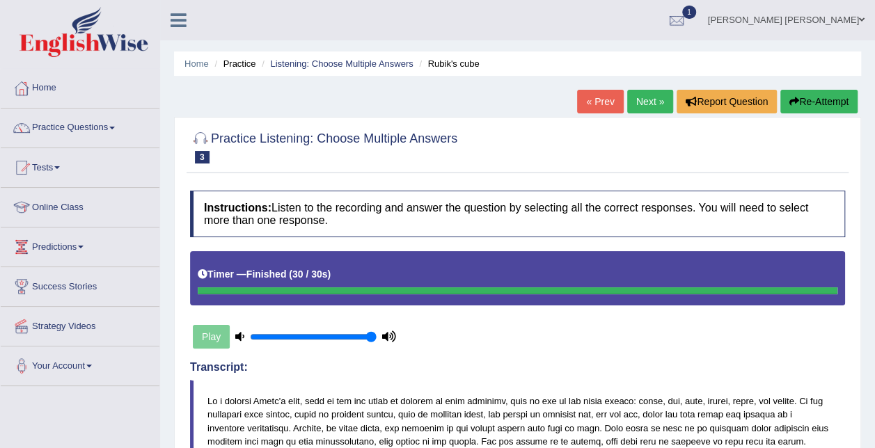
click at [114, 124] on link "Practice Questions" at bounding box center [80, 126] width 159 height 35
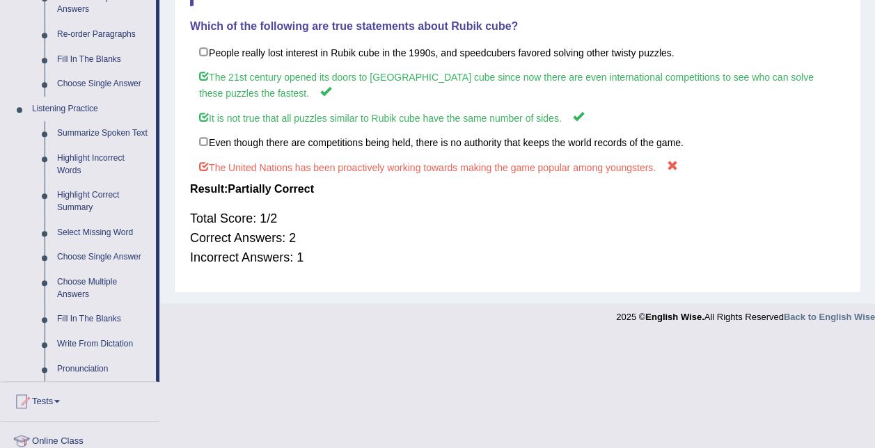
scroll to position [521, 0]
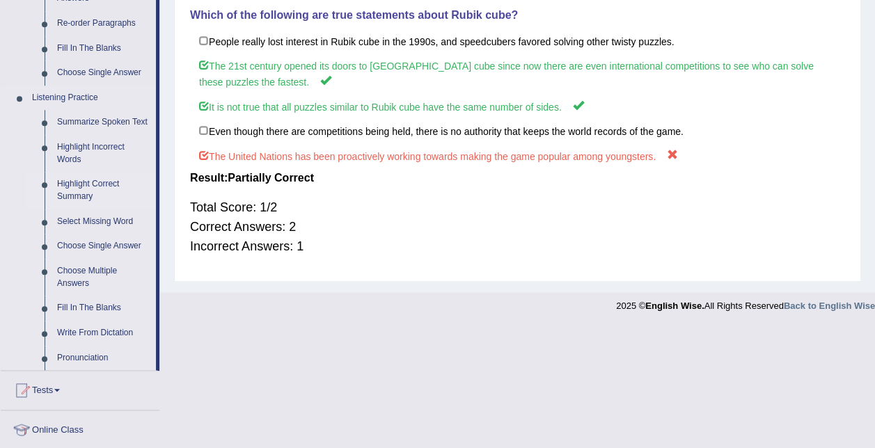
drag, startPoint x: 113, startPoint y: 224, endPoint x: 113, endPoint y: 185, distance: 39.0
click at [106, 144] on link "Highlight Incorrect Words" at bounding box center [103, 153] width 105 height 37
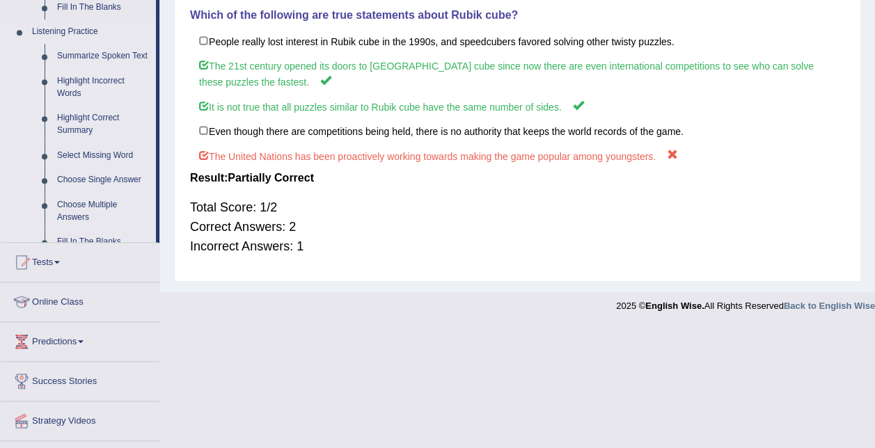
scroll to position [400, 0]
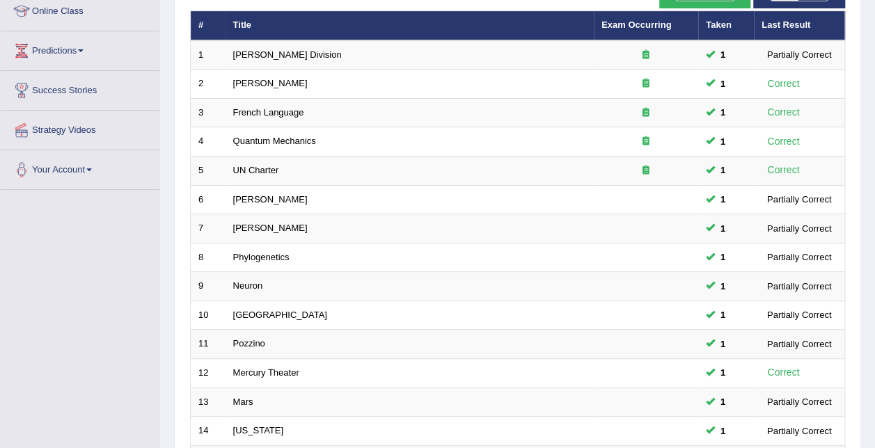
scroll to position [186, 0]
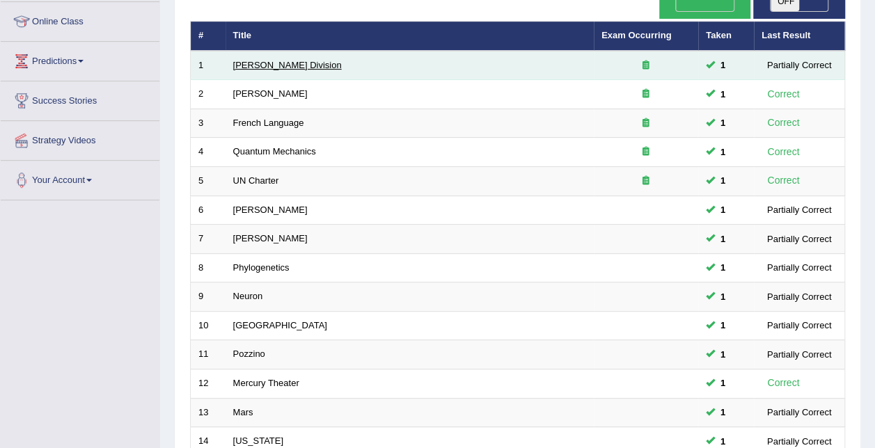
click at [273, 60] on link "[PERSON_NAME] Division" at bounding box center [287, 65] width 109 height 10
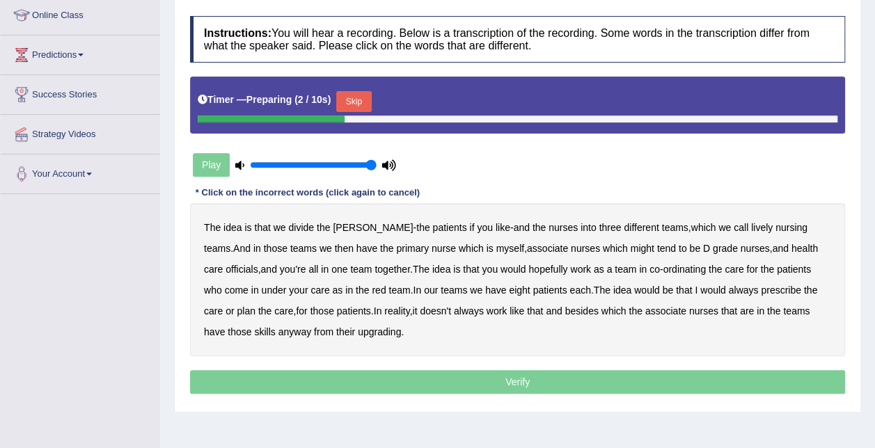
scroll to position [210, 0]
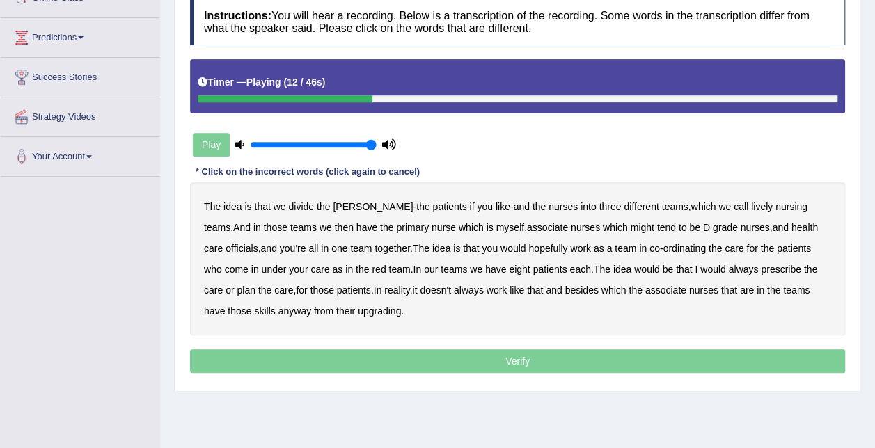
click at [751, 203] on b "lively" at bounding box center [762, 206] width 22 height 11
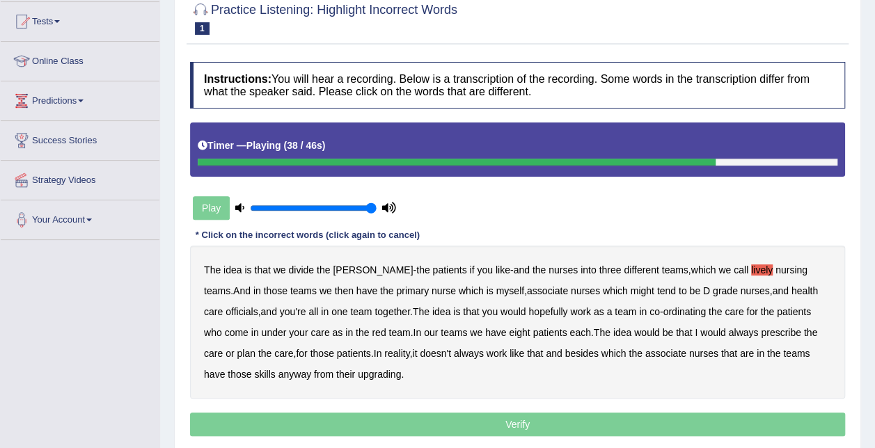
scroll to position [0, 0]
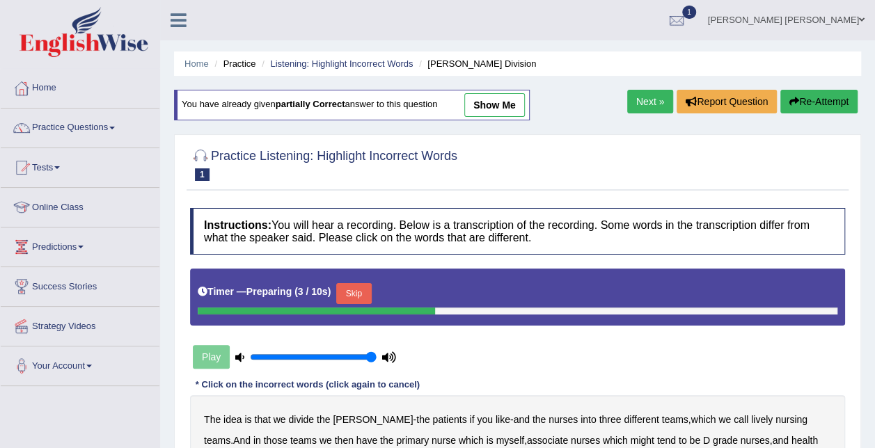
click at [656, 103] on link "Next »" at bounding box center [650, 102] width 46 height 24
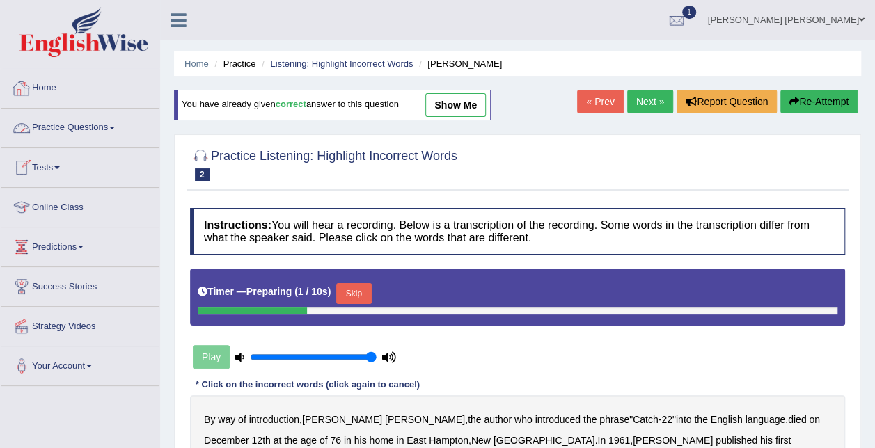
click at [51, 86] on link "Home" at bounding box center [80, 86] width 159 height 35
